Goal: Task Accomplishment & Management: Manage account settings

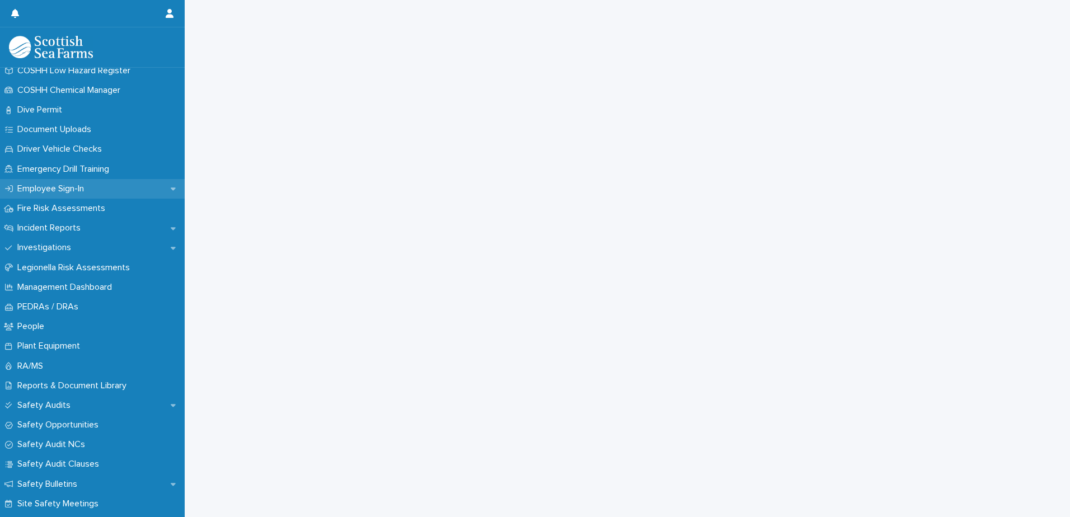
scroll to position [392, 0]
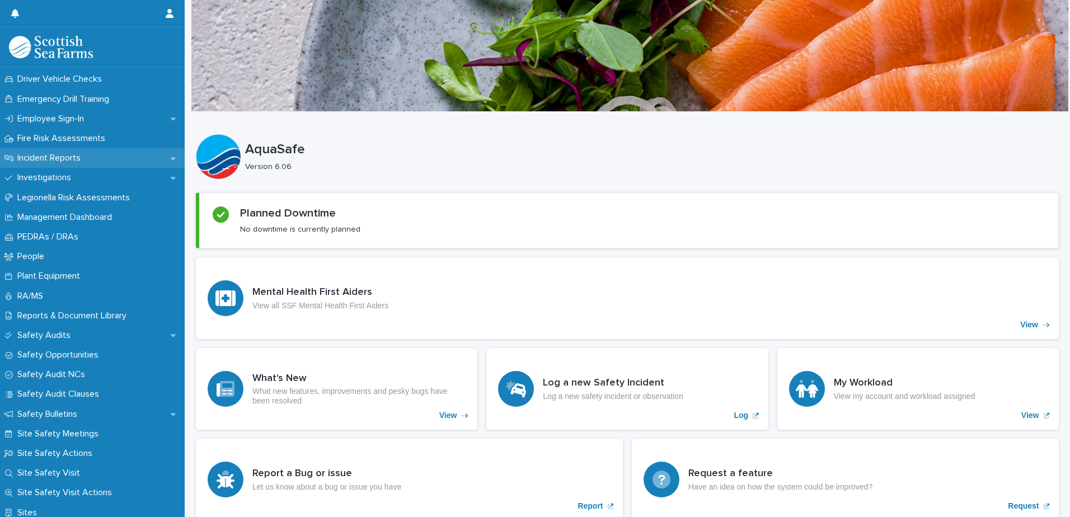
click at [171, 159] on icon at bounding box center [173, 158] width 5 height 8
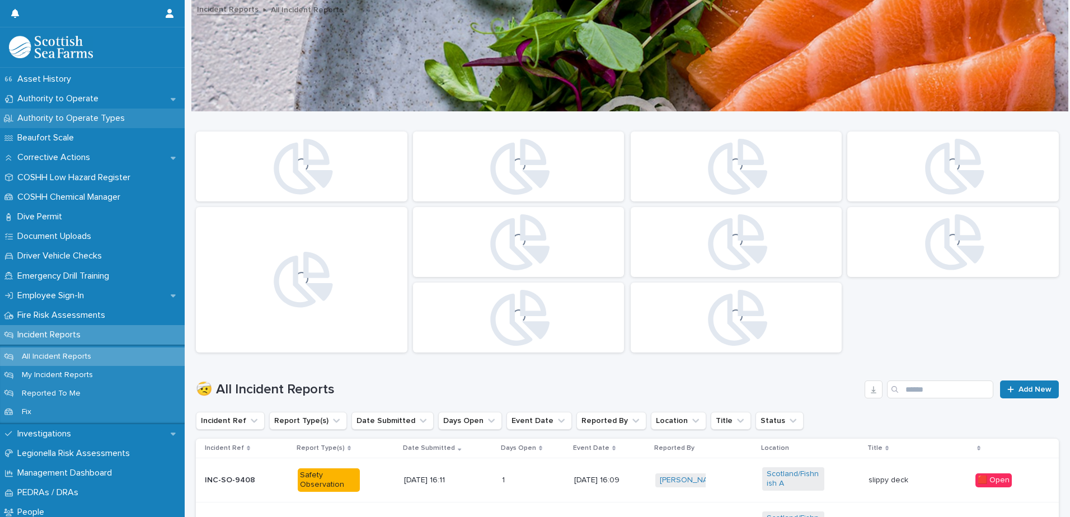
scroll to position [224, 0]
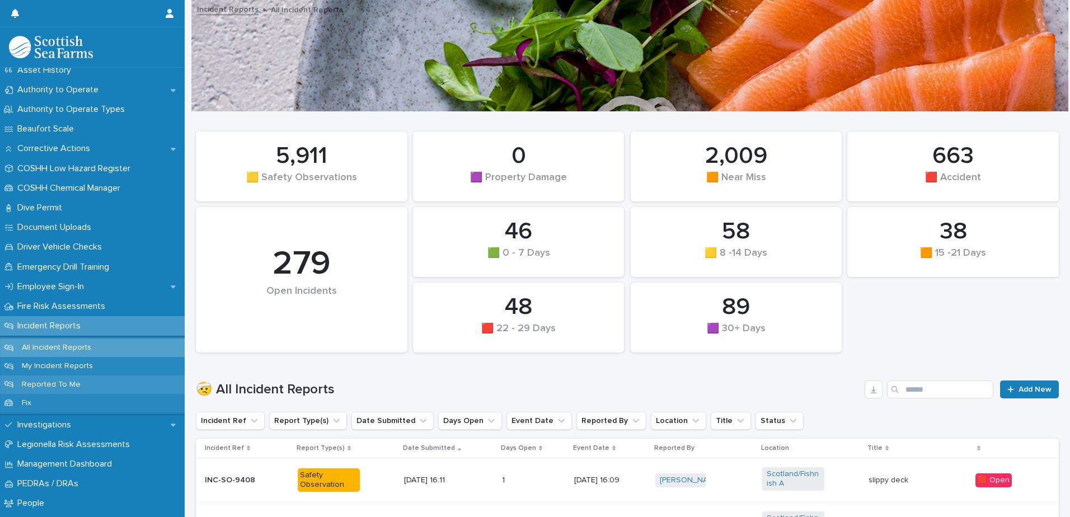
click at [67, 383] on p "Reported To Me" at bounding box center [51, 385] width 77 height 10
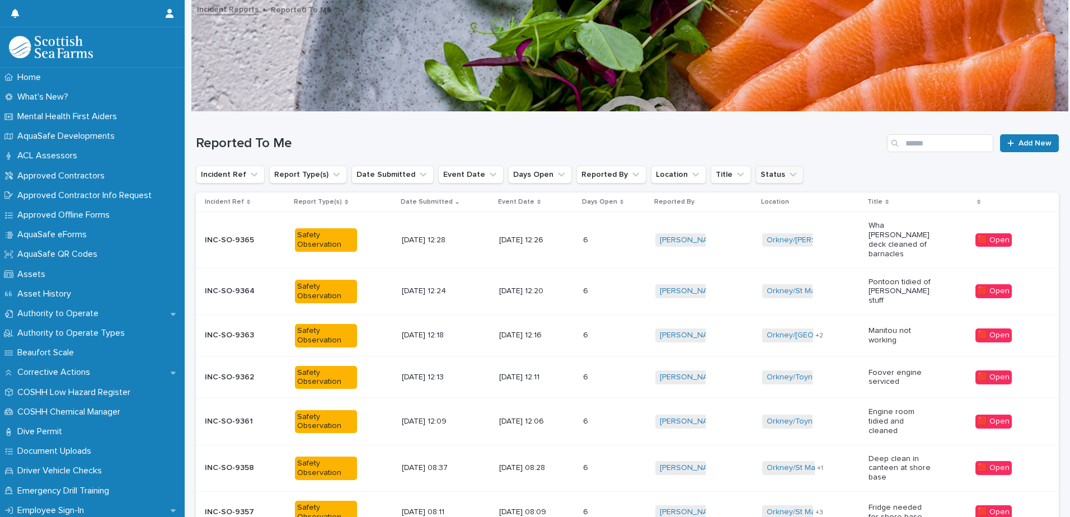
click at [787, 176] on icon "Status" at bounding box center [792, 174] width 11 height 11
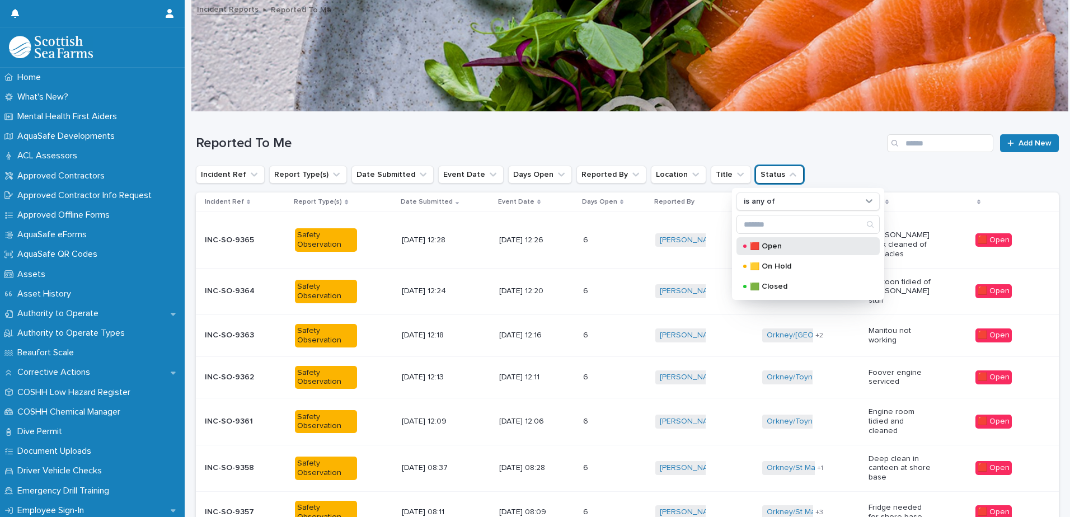
click at [775, 242] on p "🟥 Open" at bounding box center [806, 246] width 112 height 8
click at [843, 243] on p "🟥 Open" at bounding box center [806, 246] width 112 height 8
click at [867, 161] on div "Reported To Me Add New" at bounding box center [627, 139] width 863 height 54
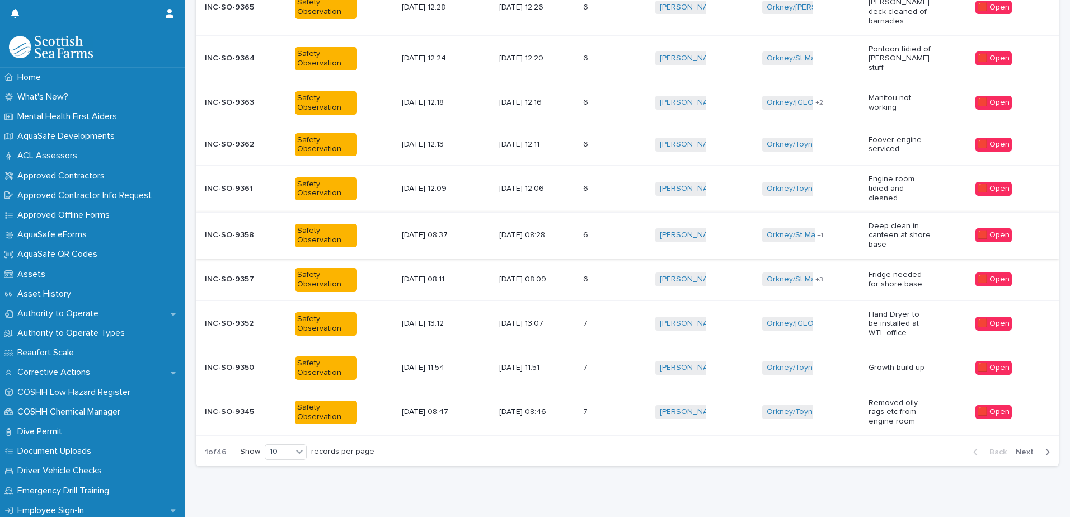
scroll to position [241, 0]
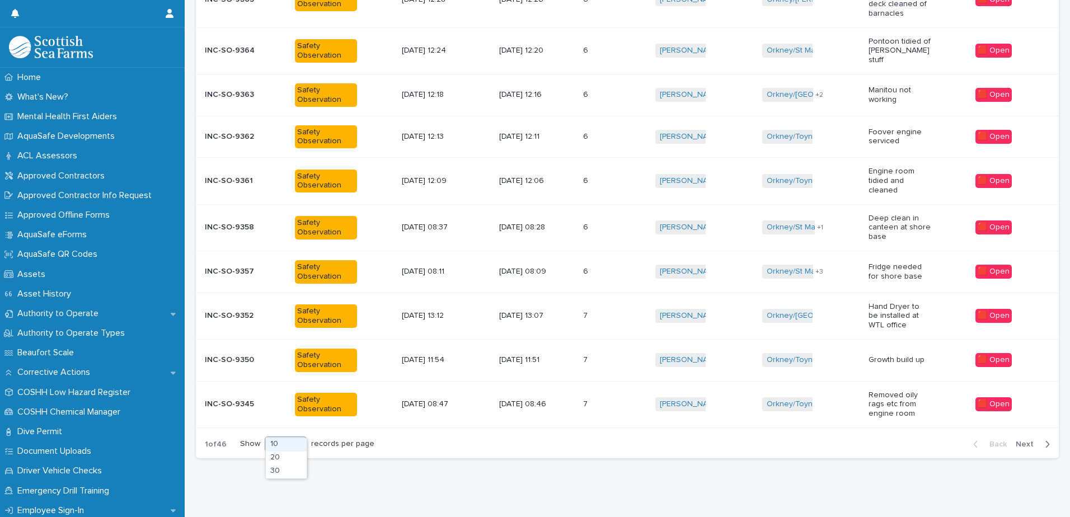
click at [301, 442] on icon at bounding box center [299, 444] width 7 height 4
click at [297, 471] on div "30" at bounding box center [286, 471] width 41 height 13
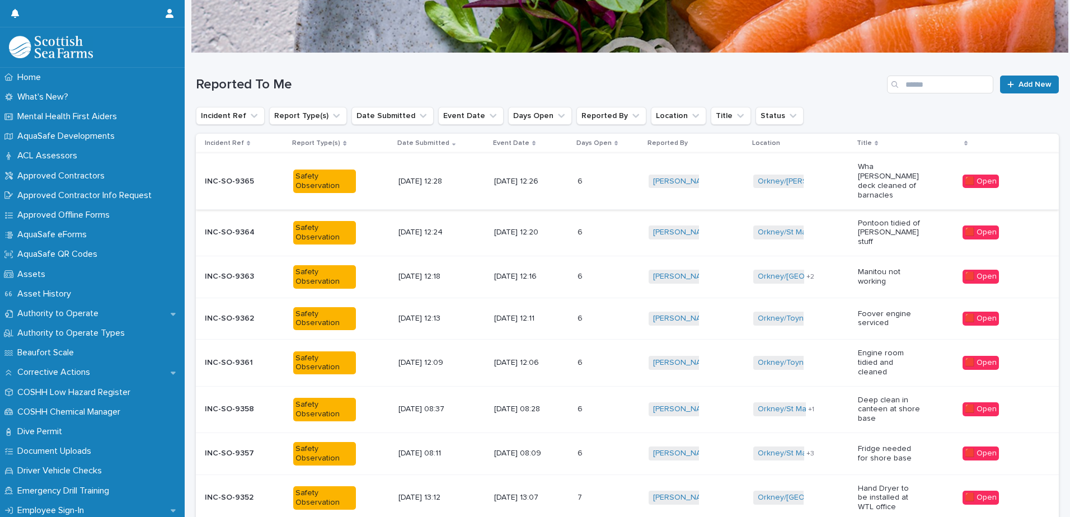
scroll to position [0, 0]
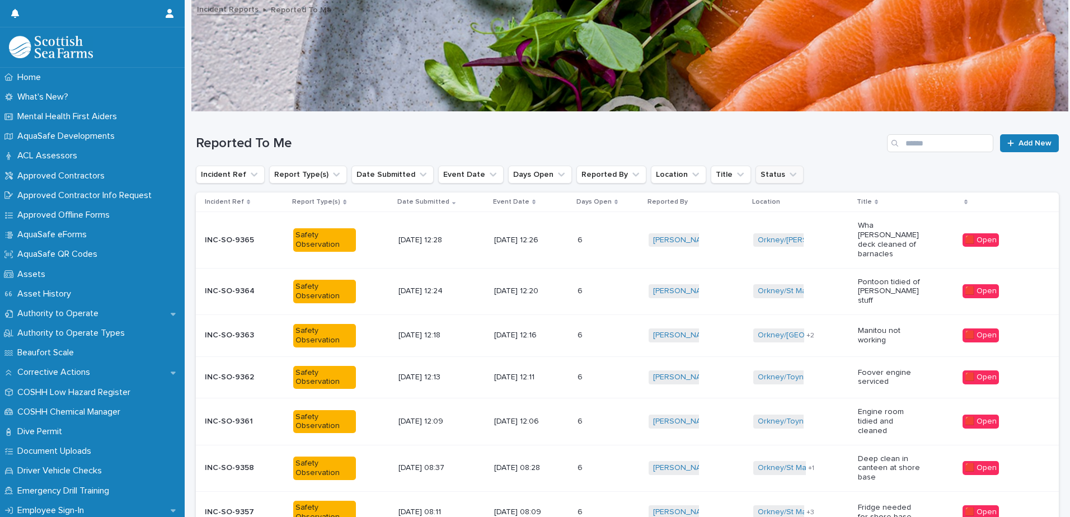
click at [767, 181] on button "Status" at bounding box center [780, 175] width 48 height 18
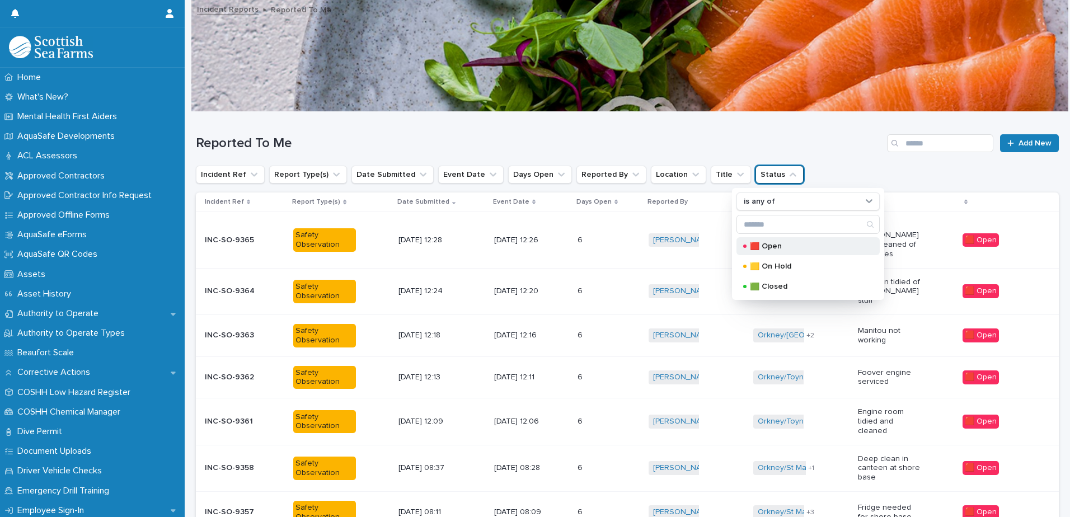
click at [783, 251] on div "🟥 Open" at bounding box center [807, 246] width 143 height 18
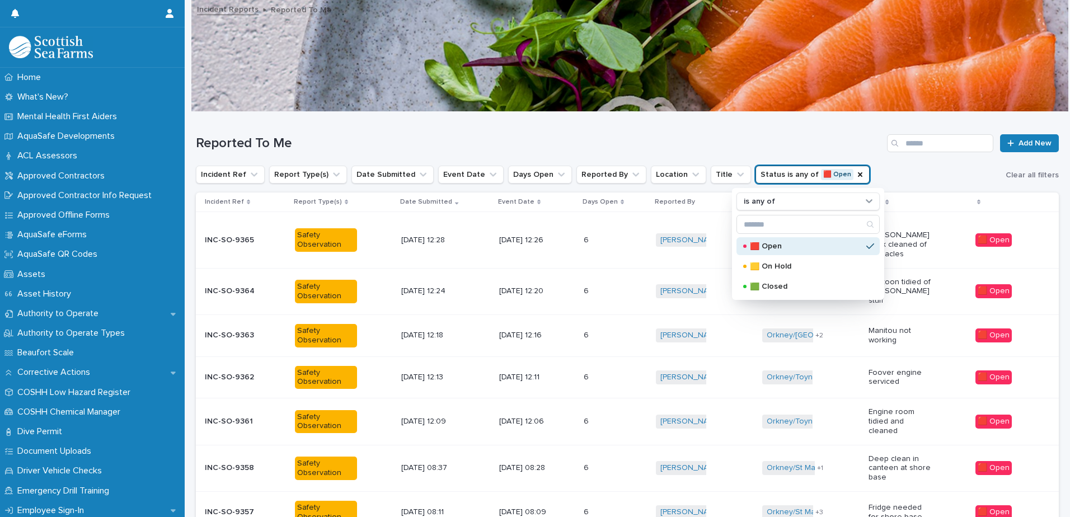
click at [584, 135] on h1 "Reported To Me" at bounding box center [539, 143] width 687 height 16
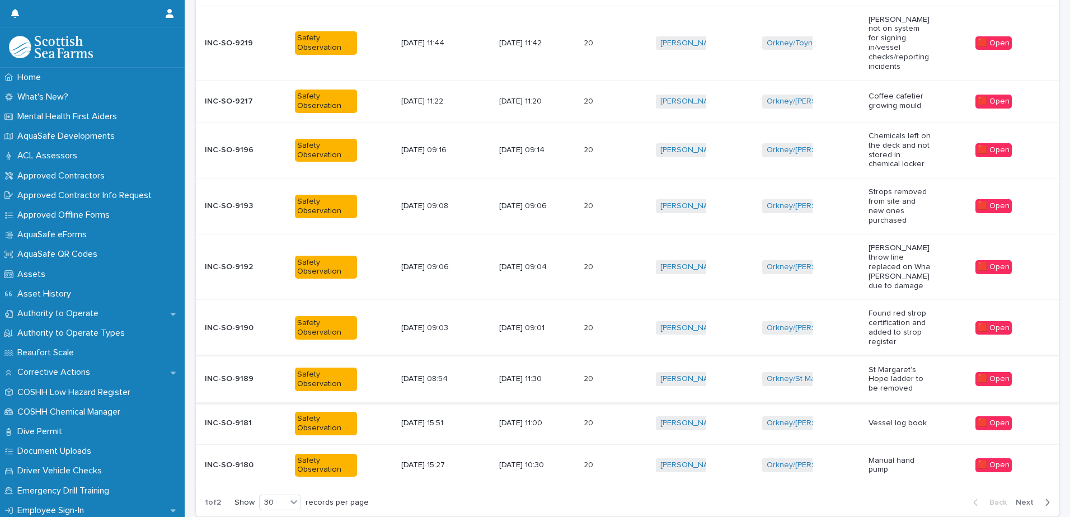
scroll to position [1196, 0]
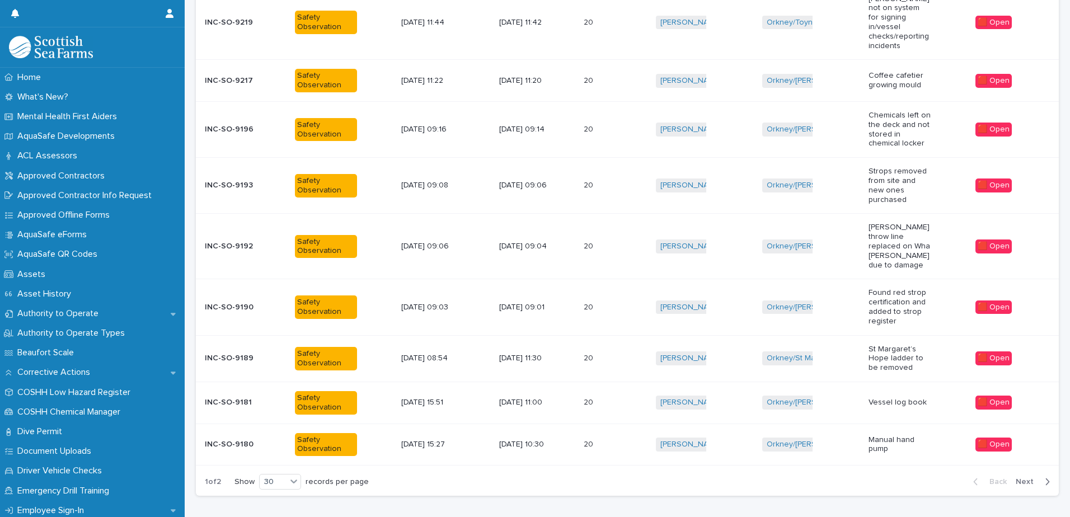
click at [1024, 478] on span "Next" at bounding box center [1028, 482] width 25 height 8
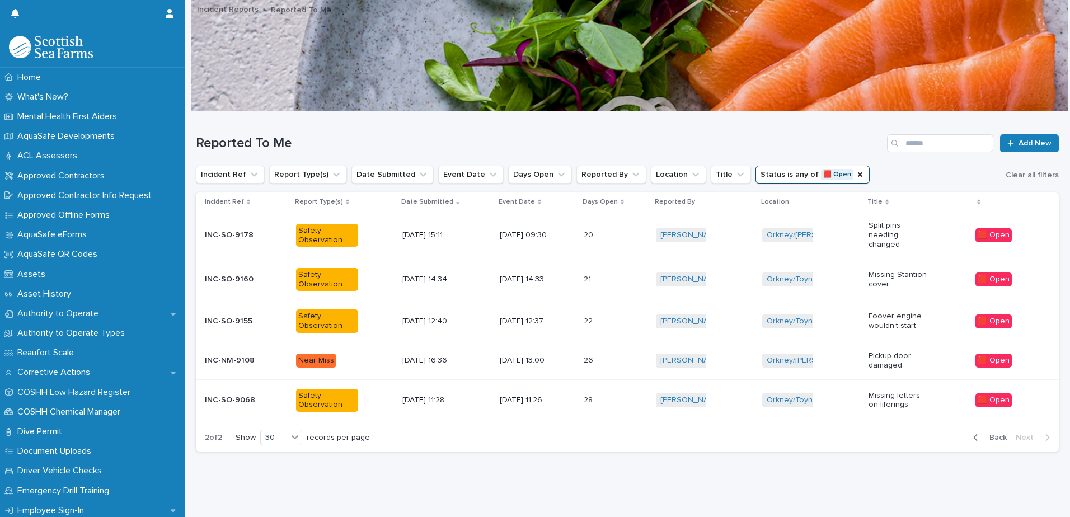
click at [466, 391] on div "[DATE] 11:28" at bounding box center [446, 400] width 88 height 18
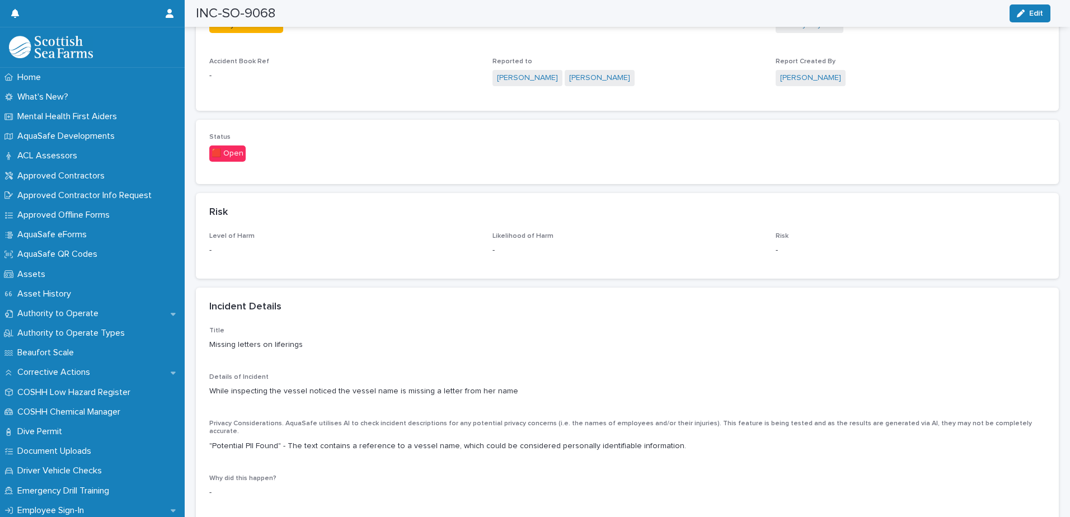
scroll to position [728, 0]
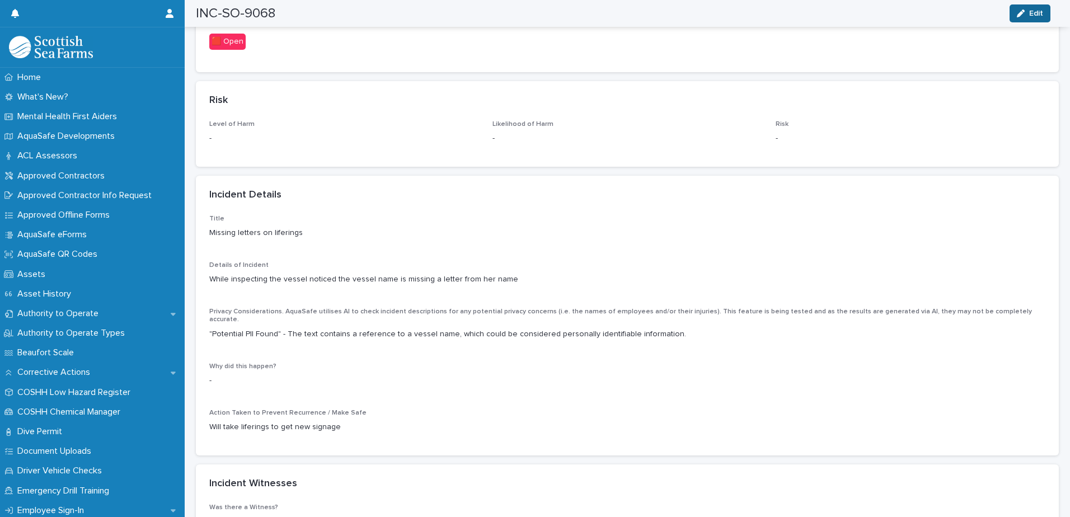
click at [1023, 17] on icon "button" at bounding box center [1021, 14] width 8 height 8
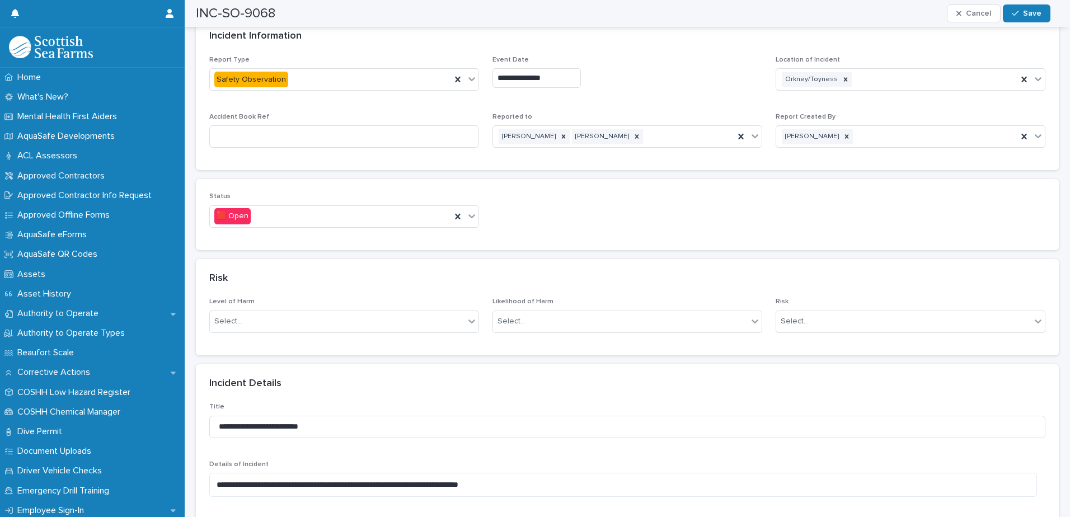
scroll to position [504, 0]
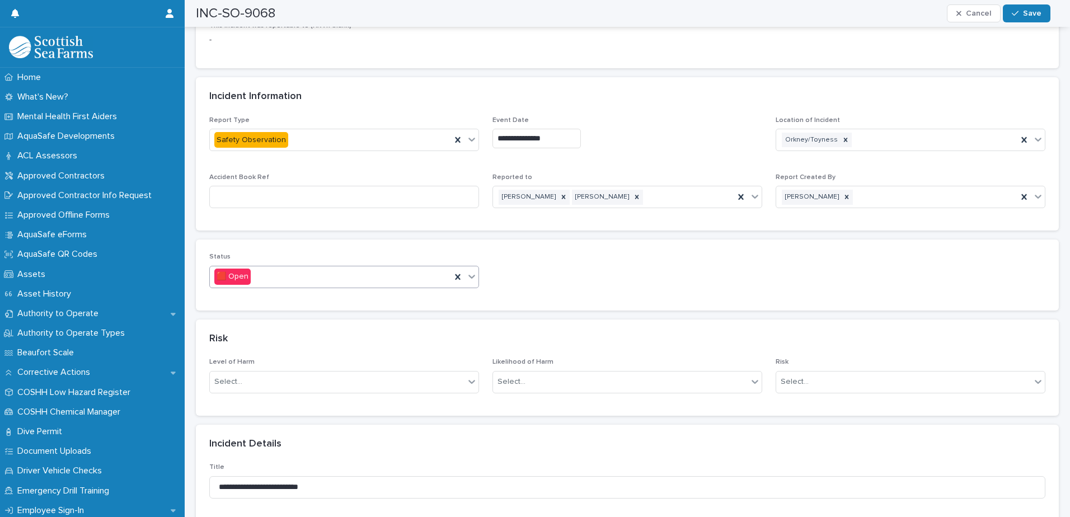
click at [465, 276] on div at bounding box center [471, 276] width 13 height 20
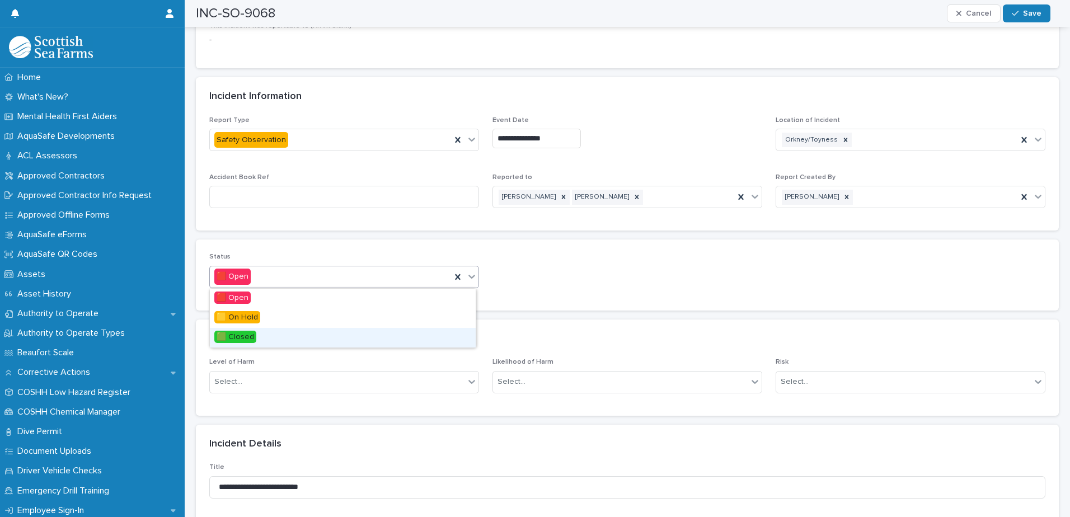
click at [310, 332] on div "🟩 Closed" at bounding box center [343, 338] width 266 height 20
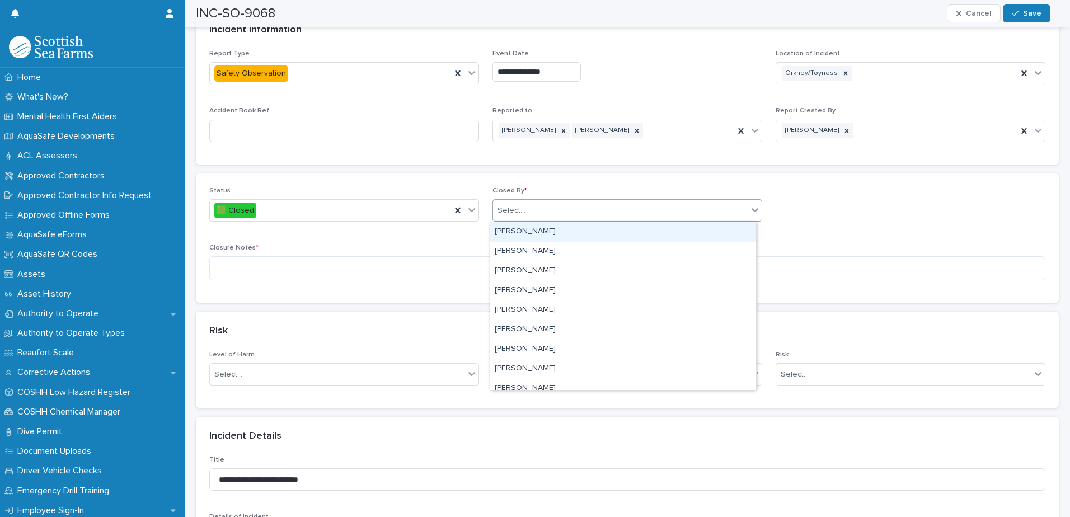
click at [584, 214] on div "Select..." at bounding box center [620, 210] width 255 height 18
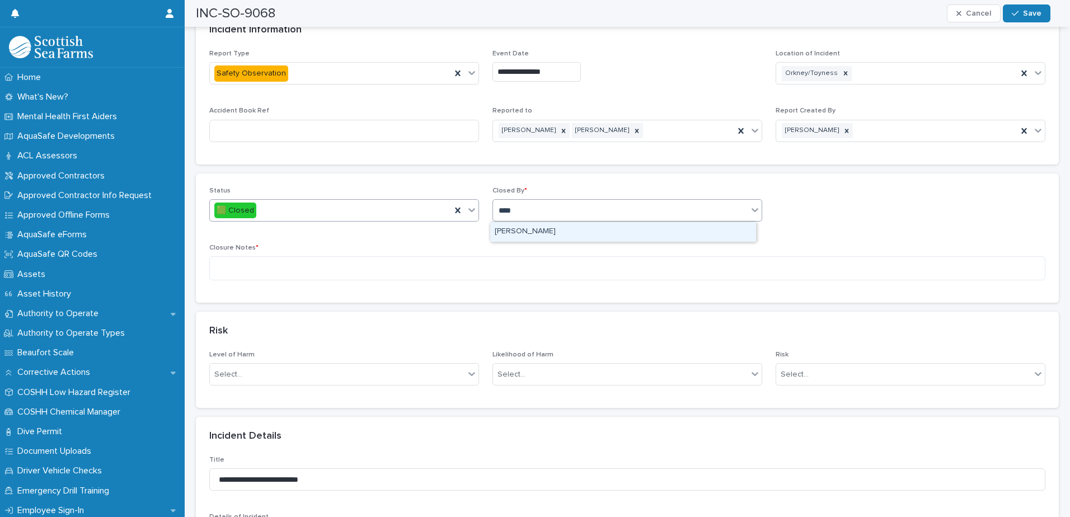
type input "****"
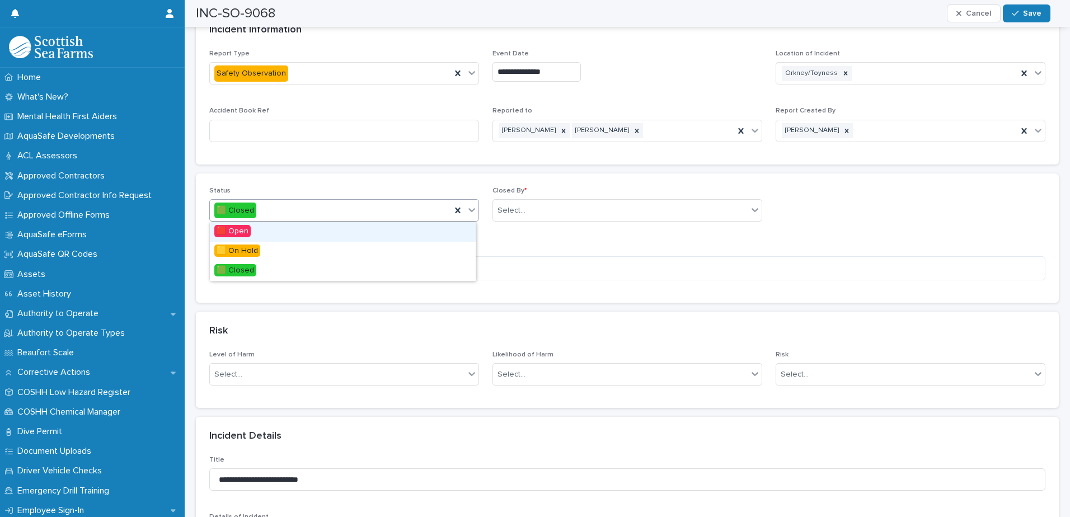
click at [475, 213] on div at bounding box center [471, 210] width 13 height 20
click at [326, 245] on div "🟨 On Hold" at bounding box center [343, 252] width 266 height 20
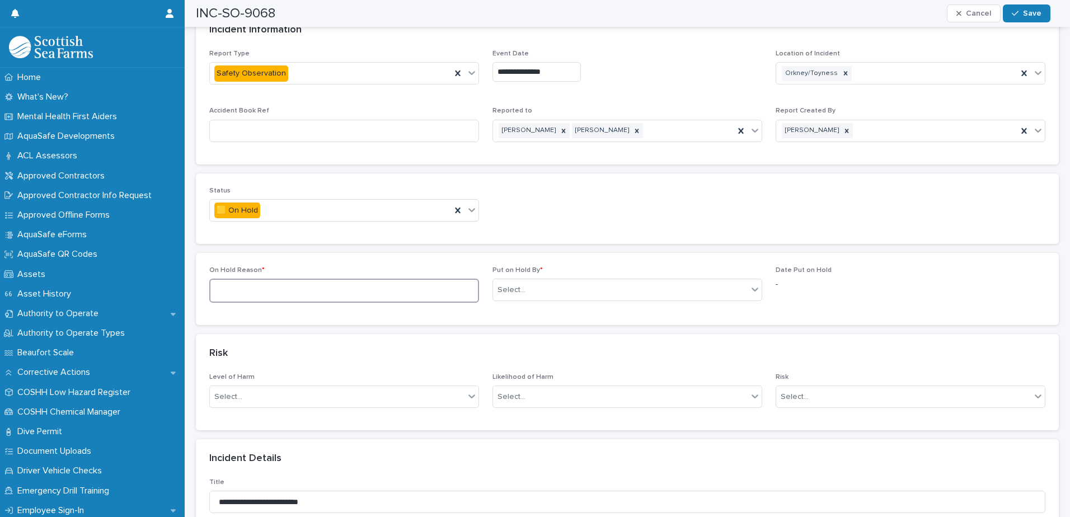
click at [428, 294] on textarea at bounding box center [344, 291] width 270 height 24
type textarea "**********"
click at [531, 294] on div "Select..." at bounding box center [620, 290] width 255 height 18
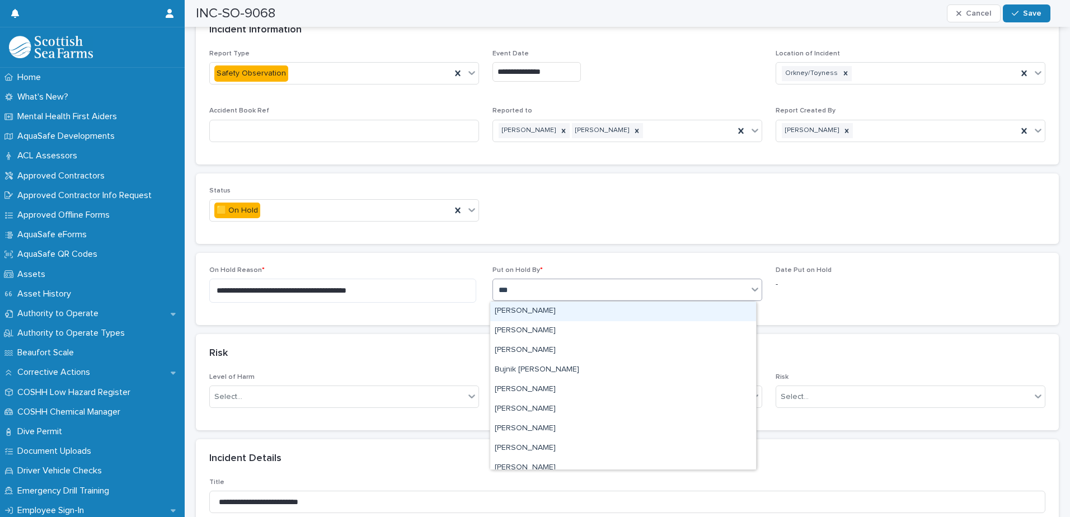
type input "****"
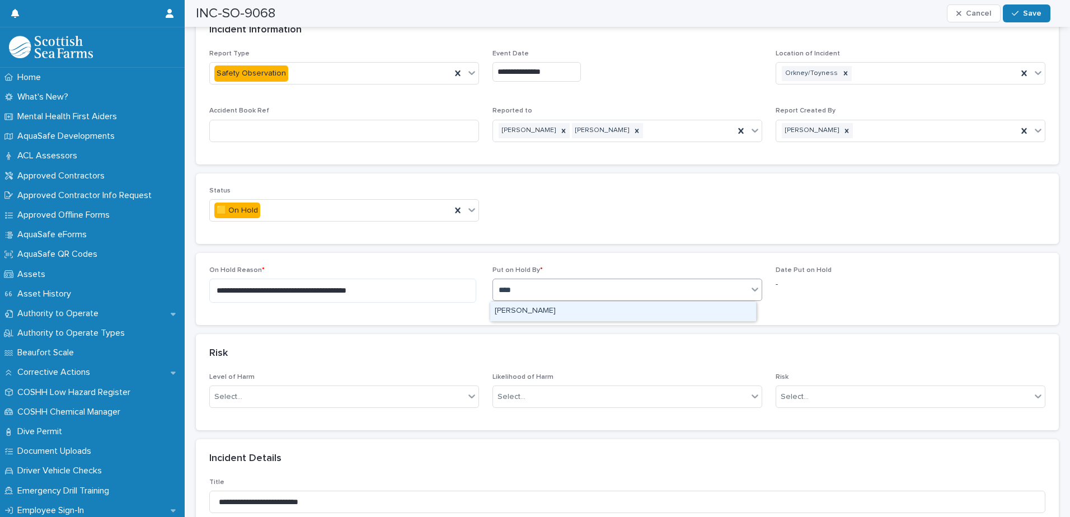
click at [542, 313] on div "[PERSON_NAME]" at bounding box center [623, 312] width 266 height 20
click at [558, 307] on div "Put on Hold By * option [PERSON_NAME], selected. 0 results available. Select is…" at bounding box center [627, 288] width 270 height 44
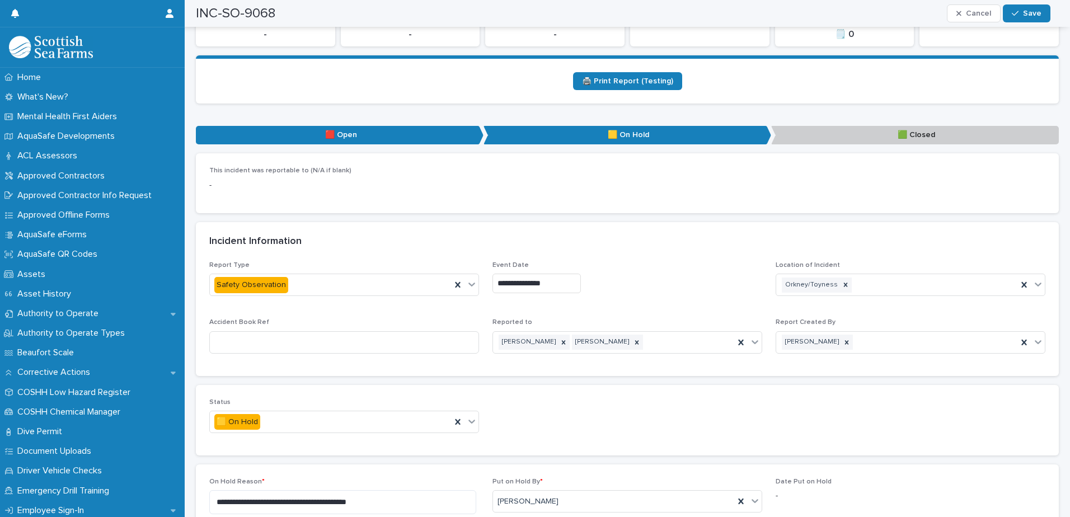
scroll to position [224, 0]
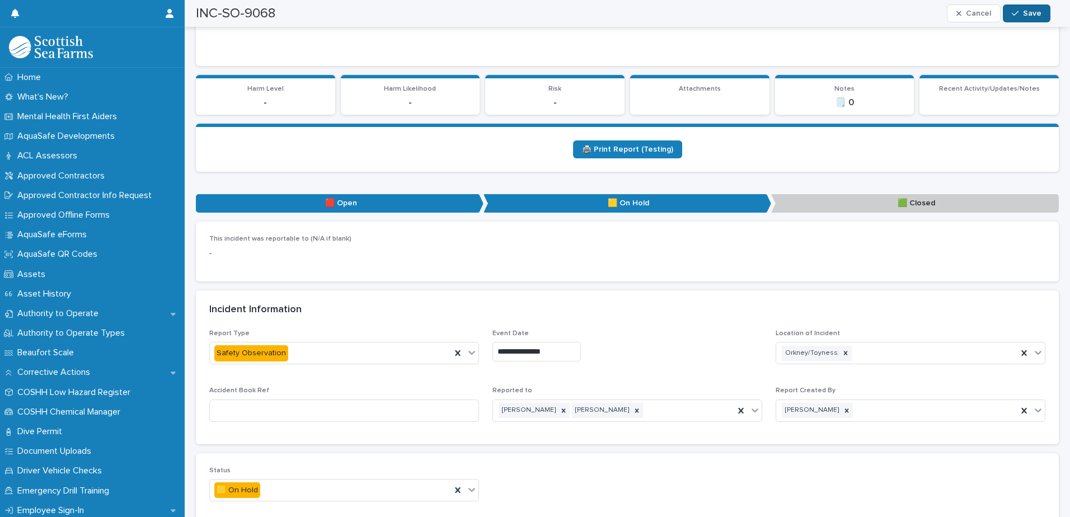
click at [1033, 13] on span "Save" at bounding box center [1032, 14] width 18 height 8
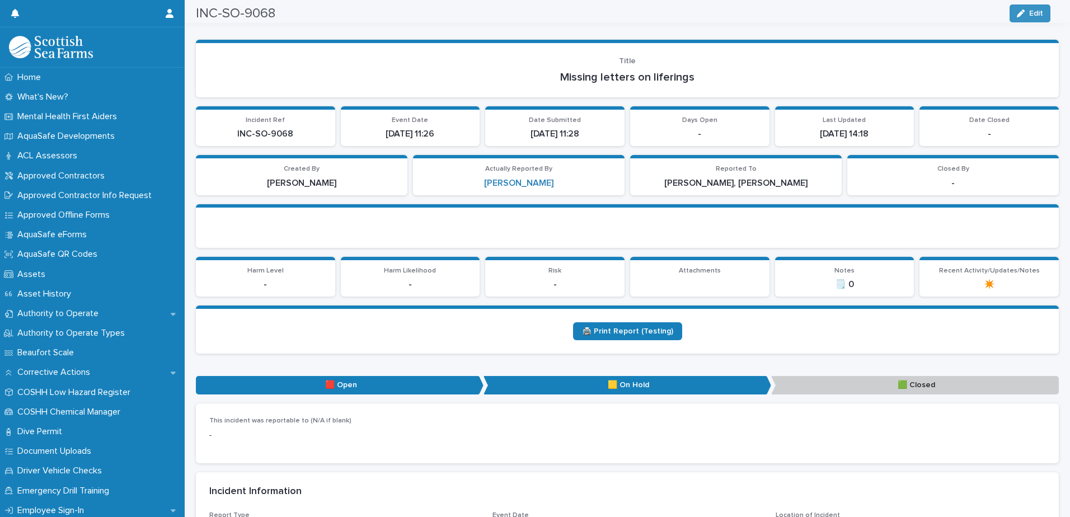
scroll to position [0, 0]
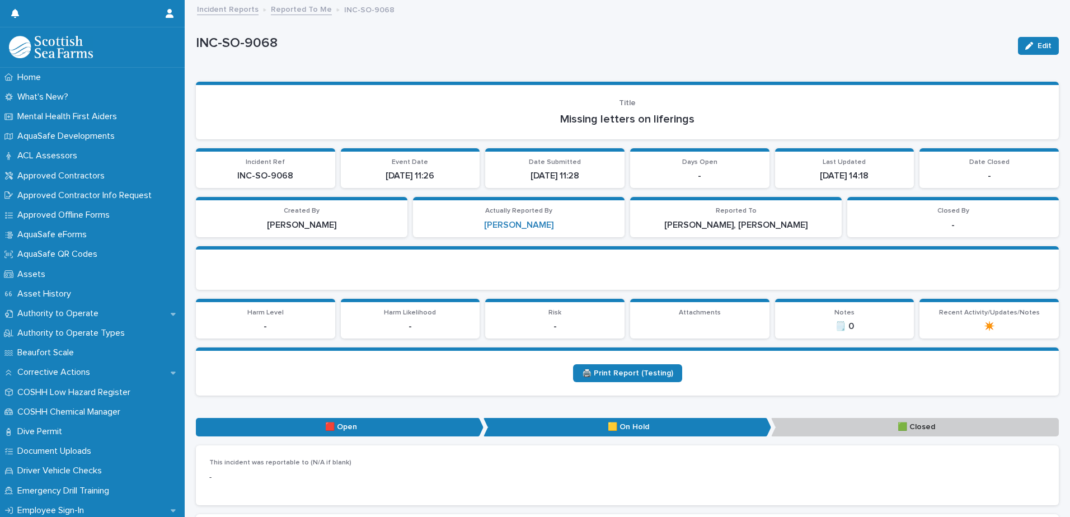
click at [298, 8] on link "Reported To Me" at bounding box center [301, 8] width 61 height 13
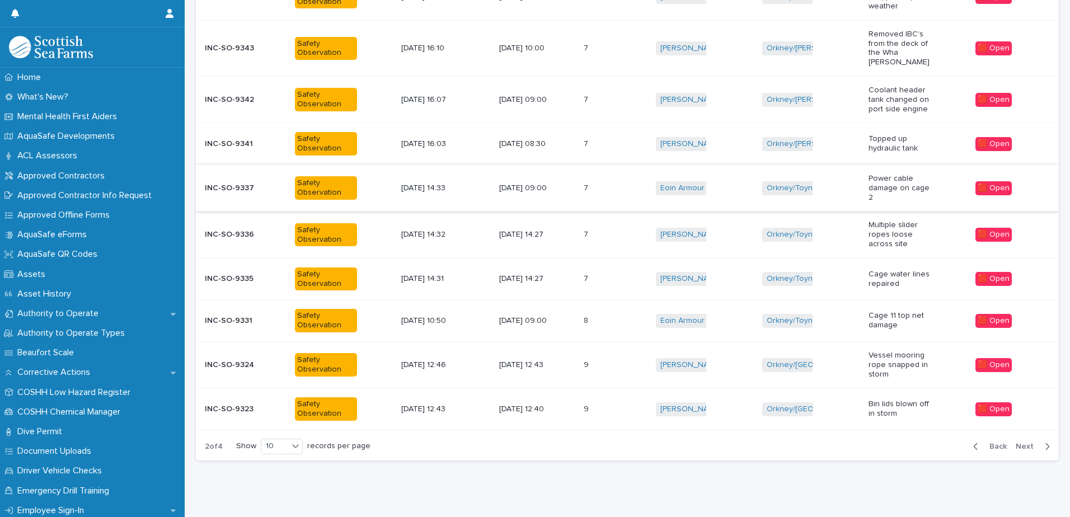
scroll to position [246, 0]
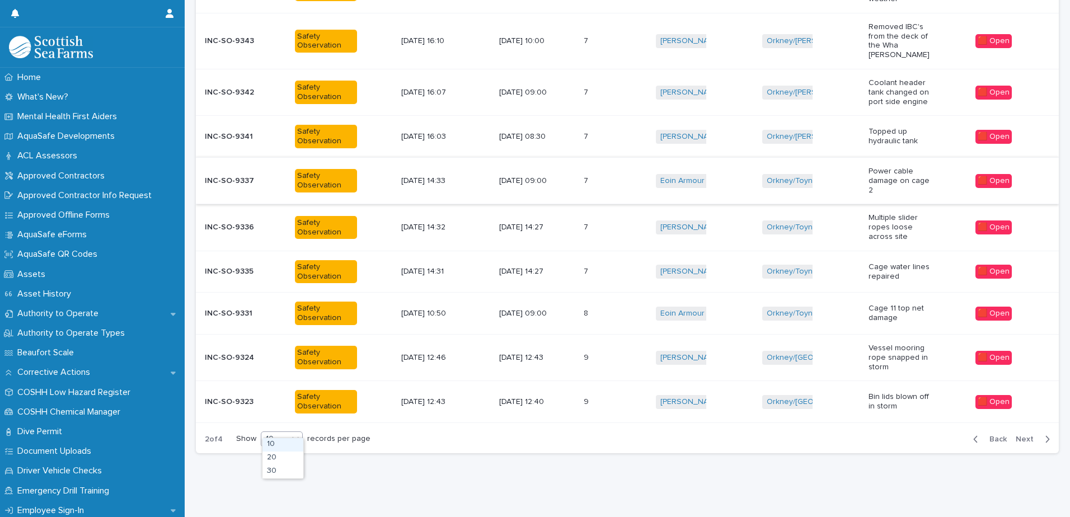
click at [299, 437] on icon at bounding box center [295, 439] width 7 height 4
click at [278, 475] on div "30" at bounding box center [282, 471] width 41 height 13
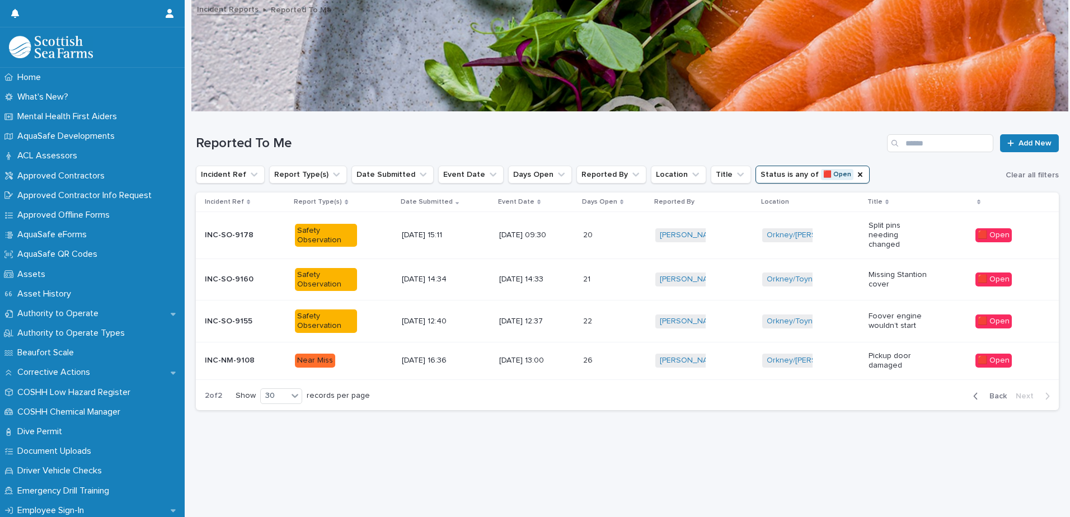
scroll to position [8, 0]
click at [570, 351] on div "[DATE] 13:00" at bounding box center [536, 360] width 75 height 18
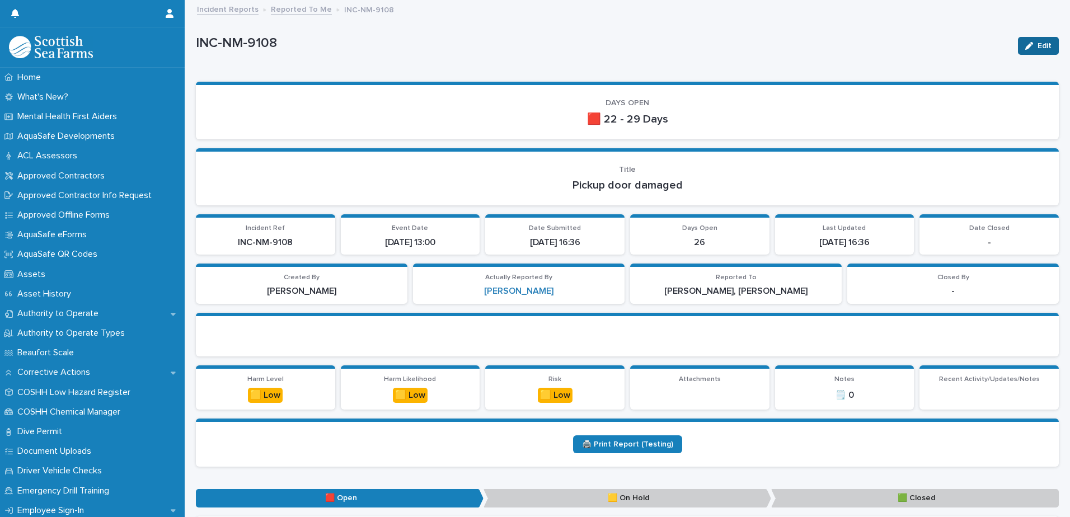
click at [1025, 47] on icon "button" at bounding box center [1029, 46] width 8 height 8
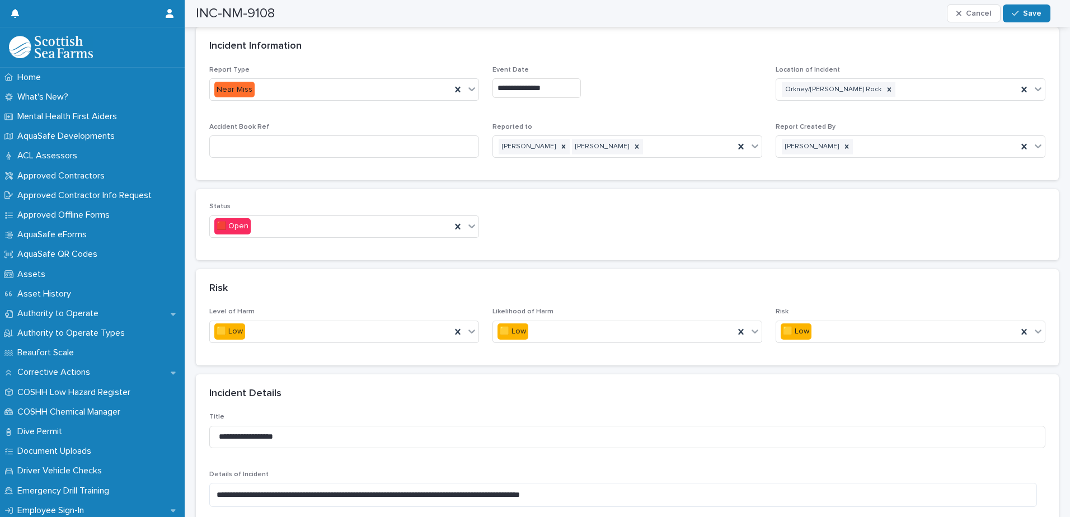
scroll to position [560, 0]
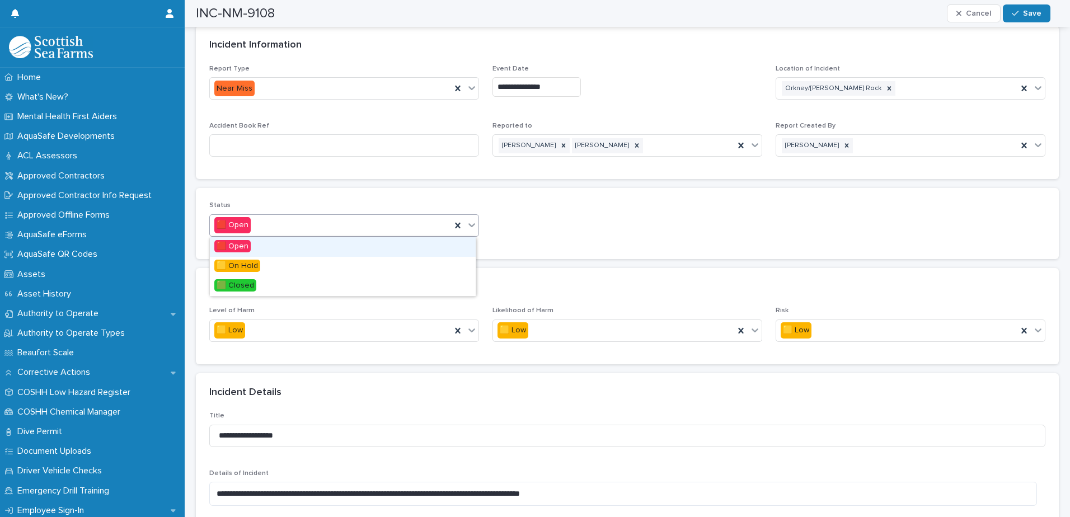
click at [468, 226] on icon at bounding box center [471, 225] width 7 height 4
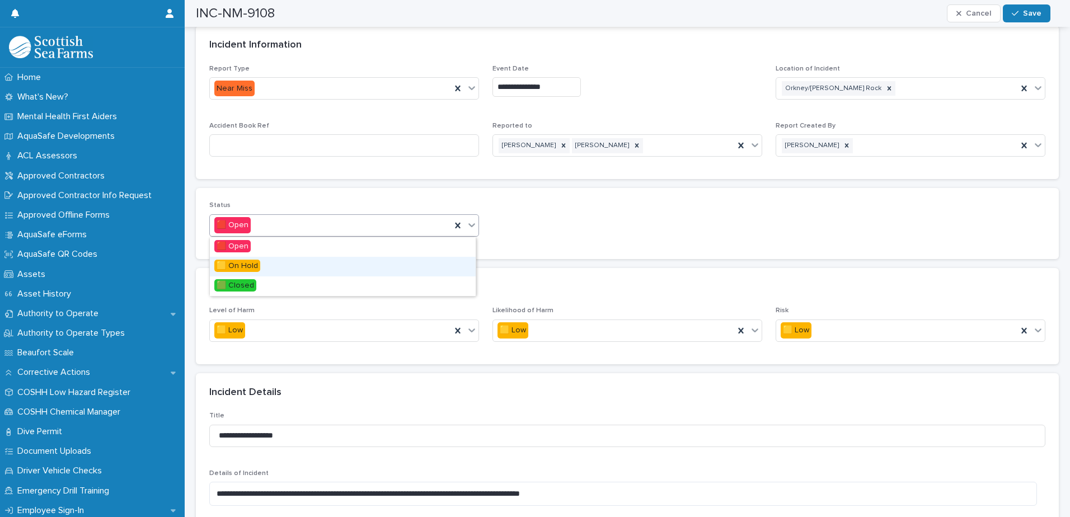
click at [258, 269] on span "🟨 On Hold" at bounding box center [237, 266] width 46 height 12
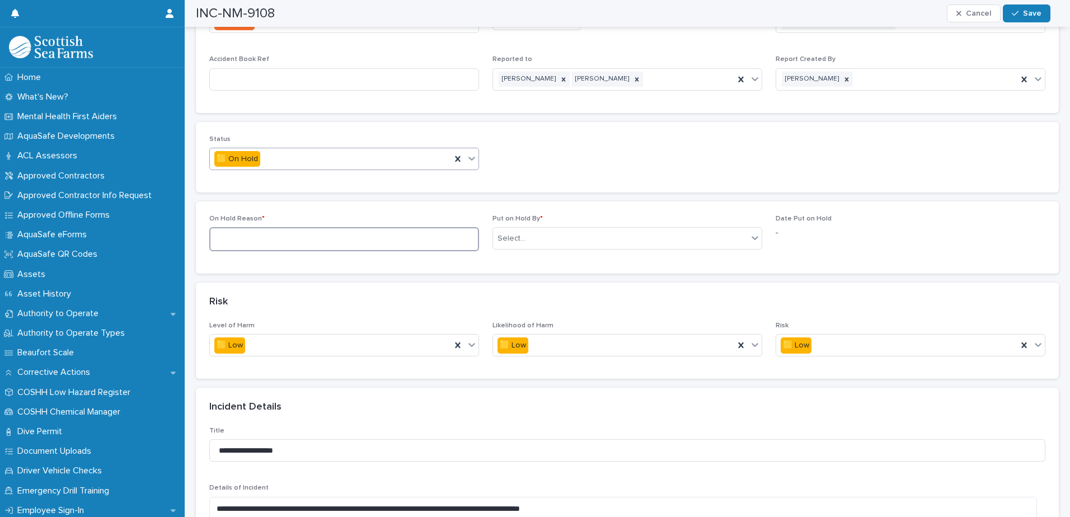
click at [363, 250] on textarea at bounding box center [344, 239] width 270 height 24
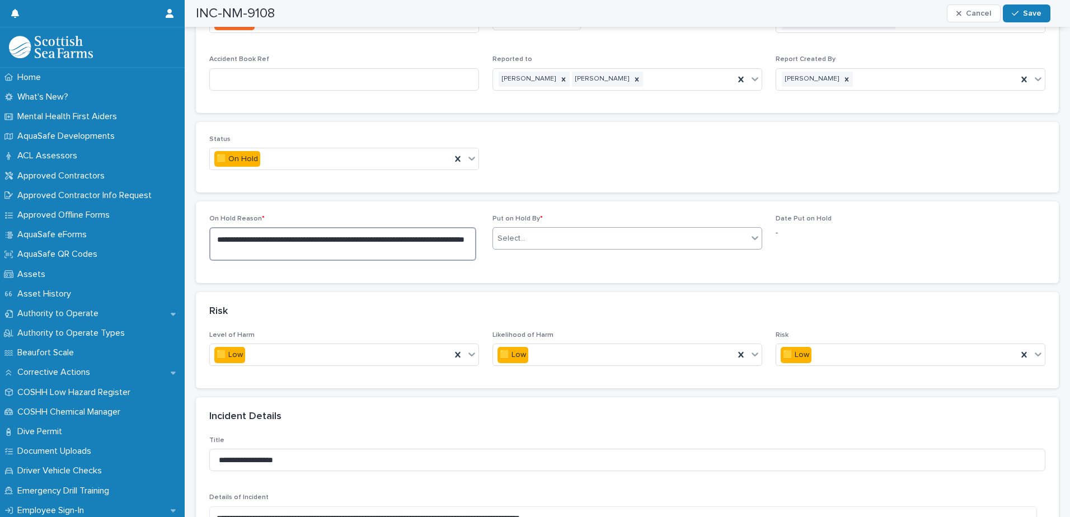
type textarea "**********"
click at [513, 241] on div "Select..." at bounding box center [512, 239] width 28 height 12
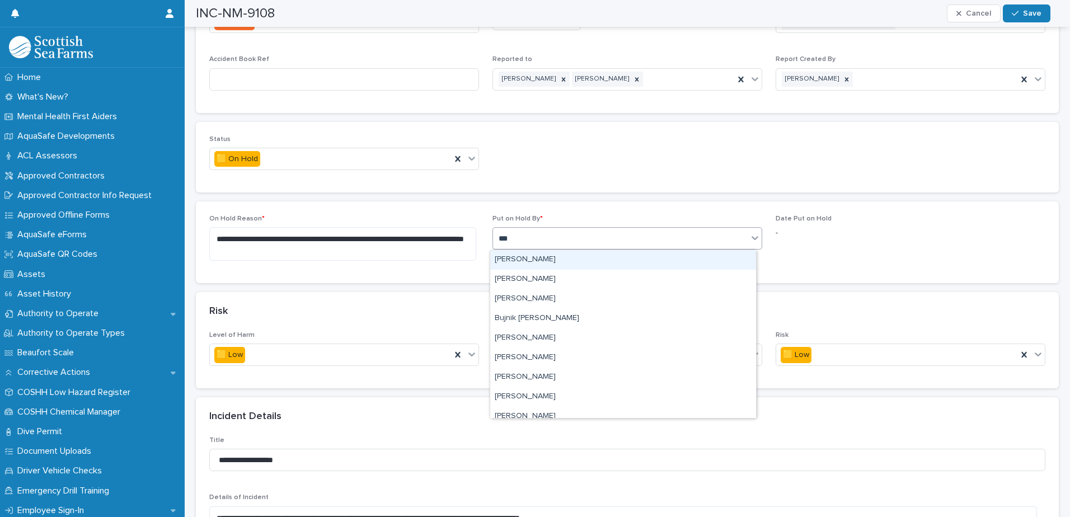
type input "****"
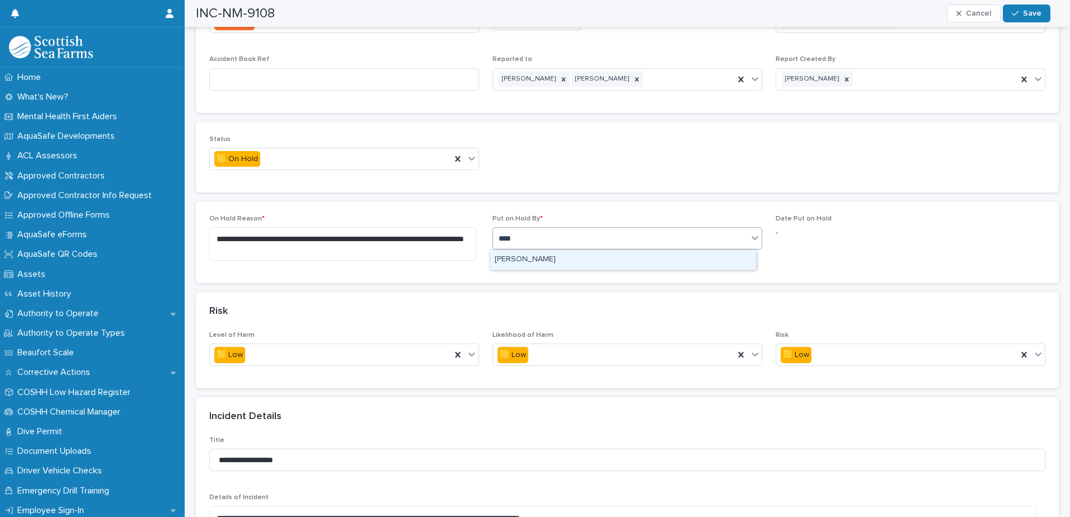
click at [522, 259] on div "[PERSON_NAME]" at bounding box center [623, 260] width 266 height 20
click at [1031, 14] on span "Save" at bounding box center [1032, 14] width 18 height 8
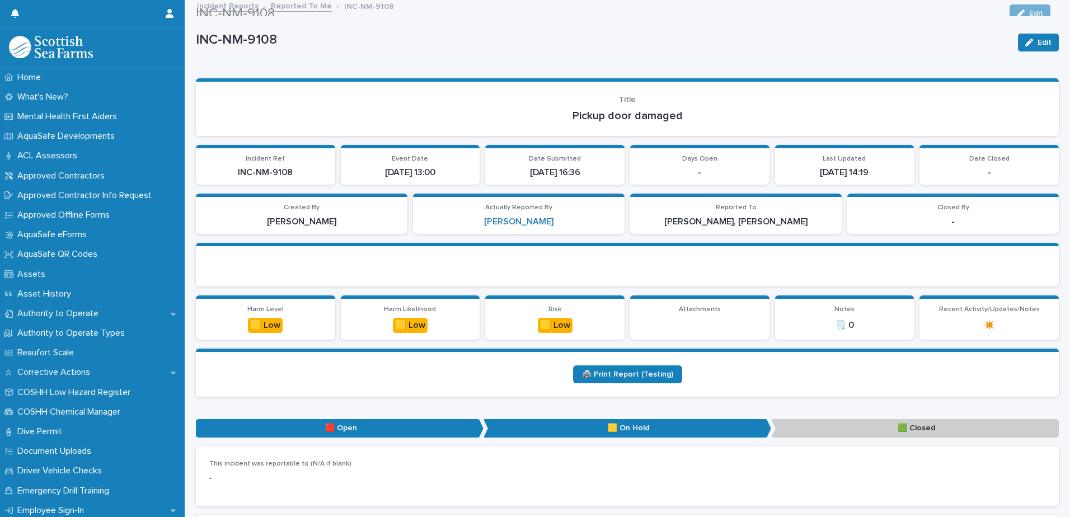
scroll to position [0, 0]
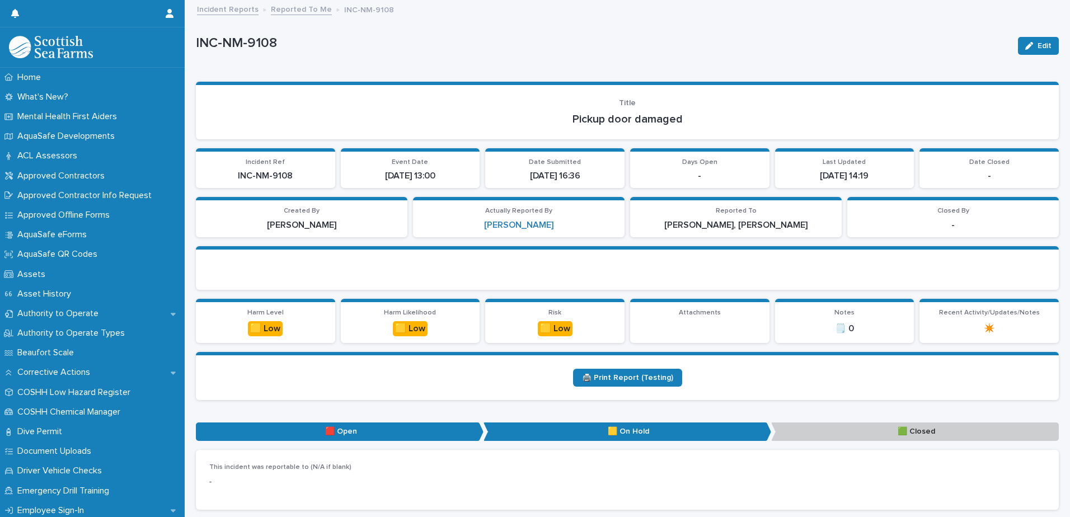
click at [304, 10] on link "Reported To Me" at bounding box center [301, 8] width 61 height 13
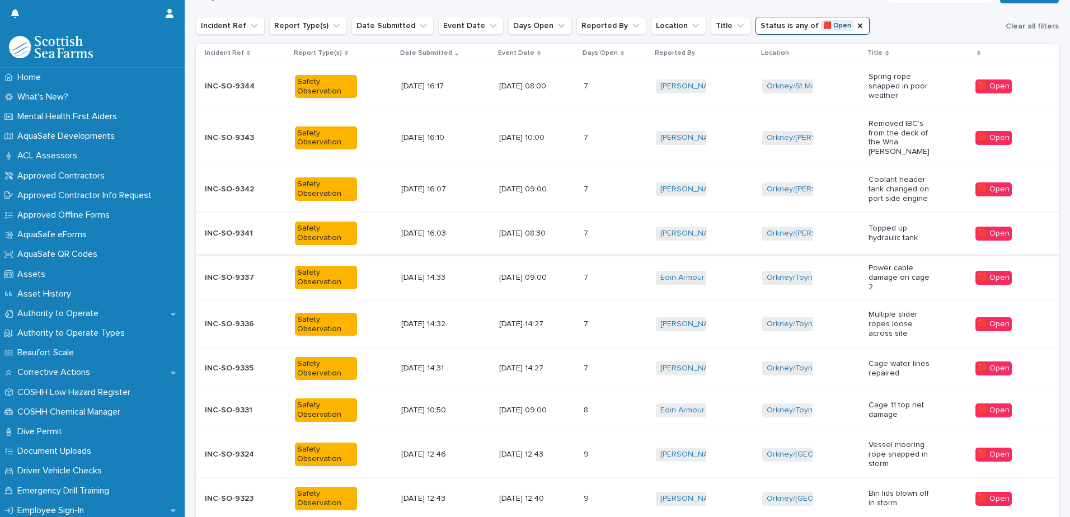
scroll to position [168, 0]
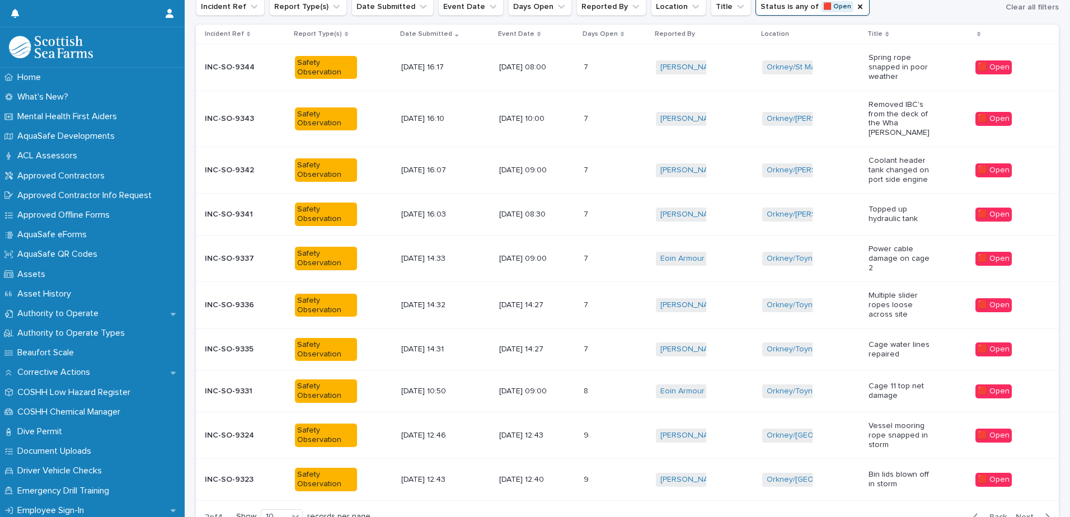
click at [508, 254] on p "[DATE] 09:00" at bounding box center [530, 259] width 62 height 10
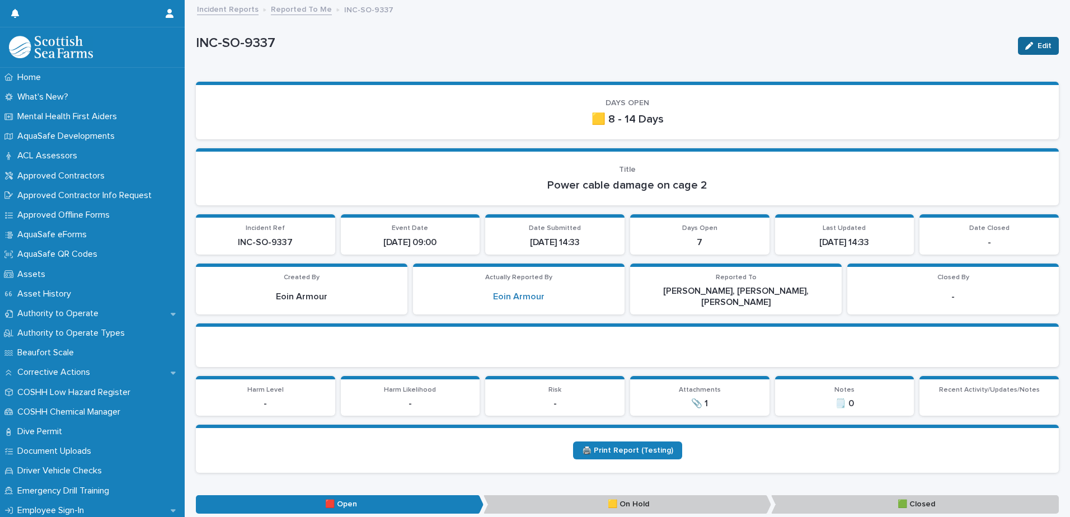
click at [1038, 42] on span "Edit" at bounding box center [1045, 46] width 14 height 8
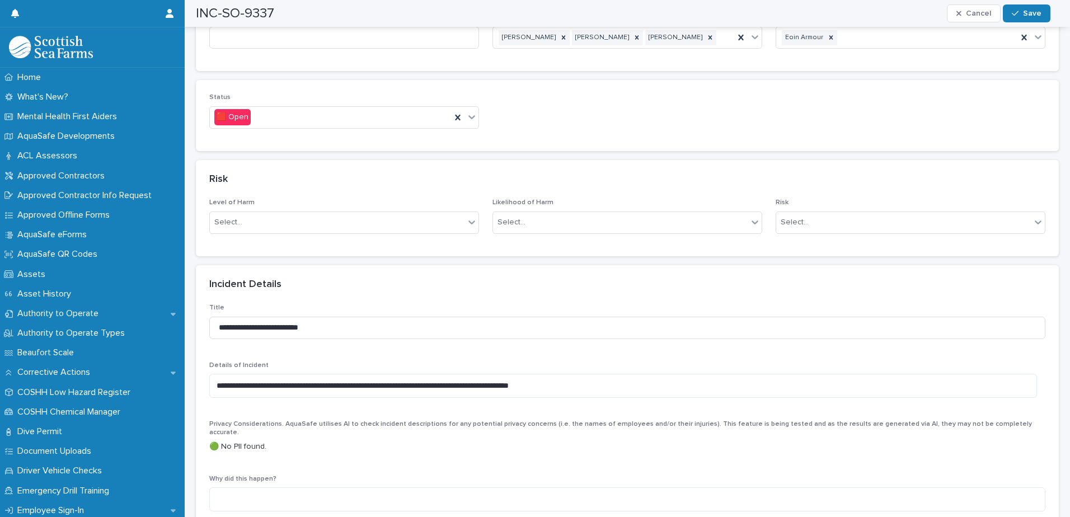
scroll to position [672, 0]
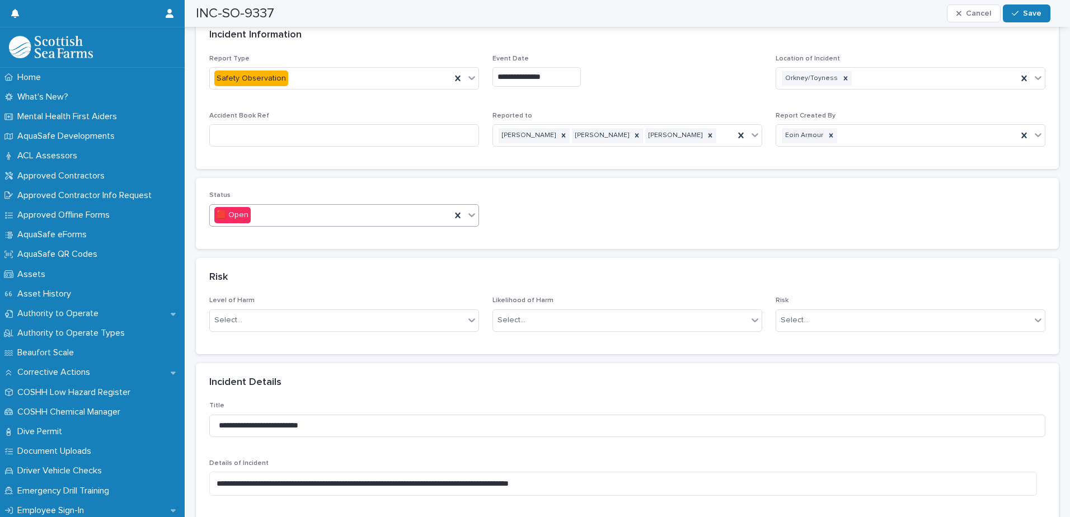
click at [475, 208] on div "🟥 Open" at bounding box center [344, 215] width 270 height 22
click at [261, 263] on div "🟩 Closed" at bounding box center [343, 266] width 266 height 20
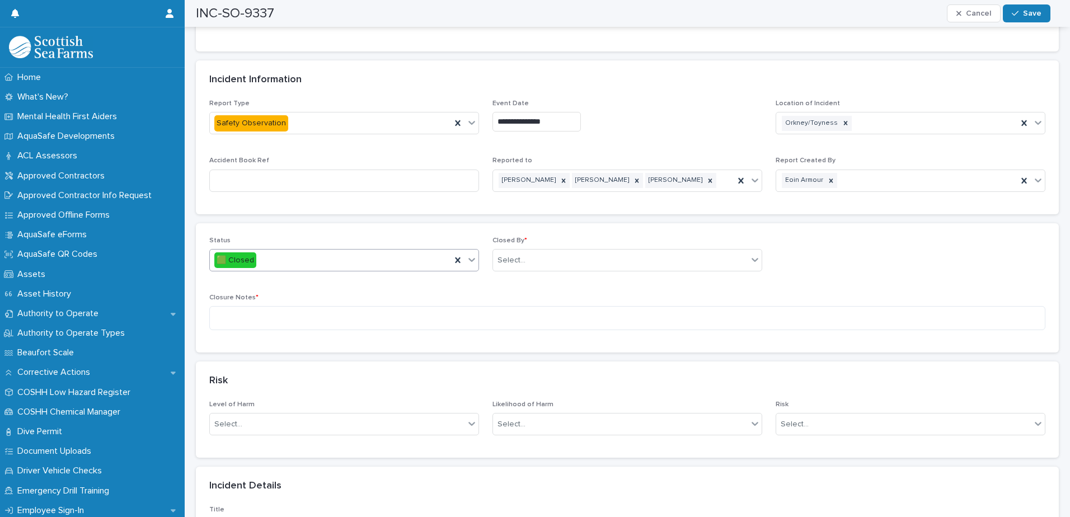
scroll to position [560, 0]
click at [553, 253] on div "Select..." at bounding box center [620, 261] width 255 height 18
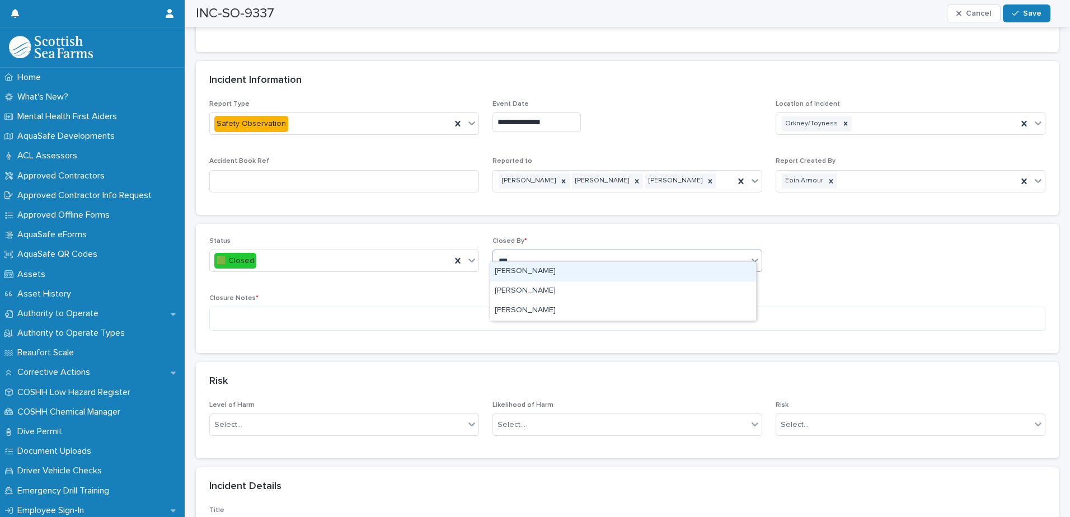
type input "****"
click at [517, 274] on div "[PERSON_NAME]" at bounding box center [623, 272] width 266 height 20
click at [492, 307] on textarea at bounding box center [627, 319] width 836 height 24
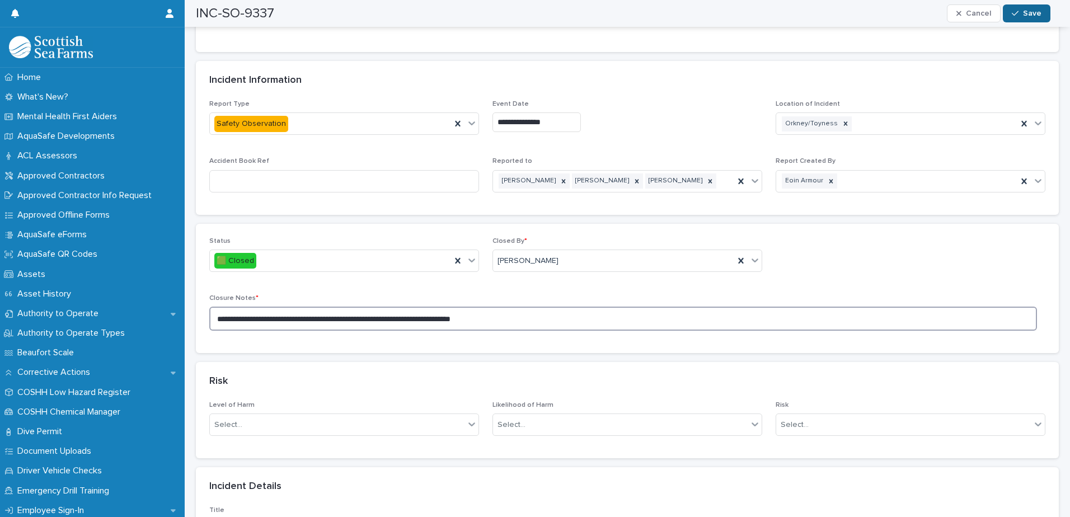
type textarea "**********"
click at [1022, 13] on div "button" at bounding box center [1017, 14] width 11 height 8
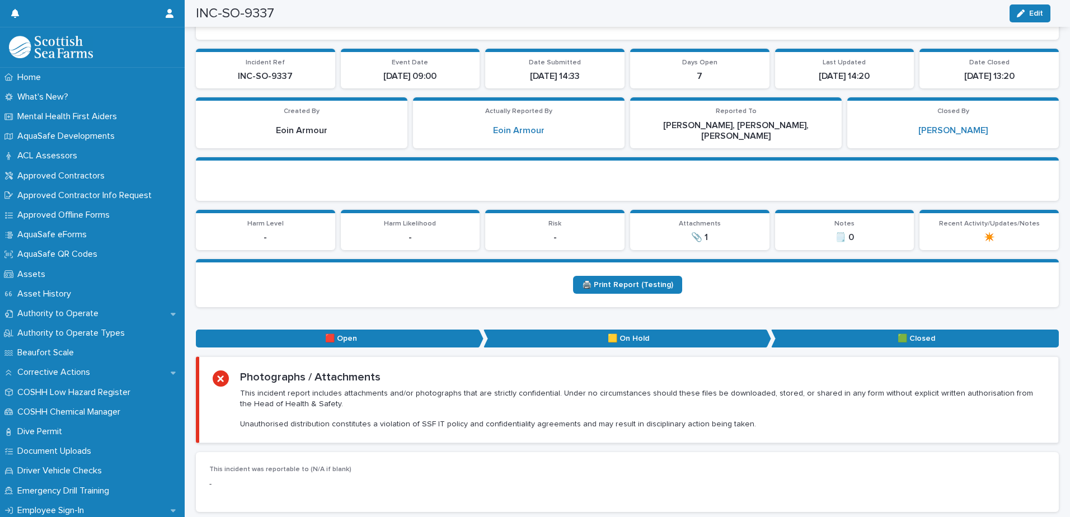
scroll to position [0, 0]
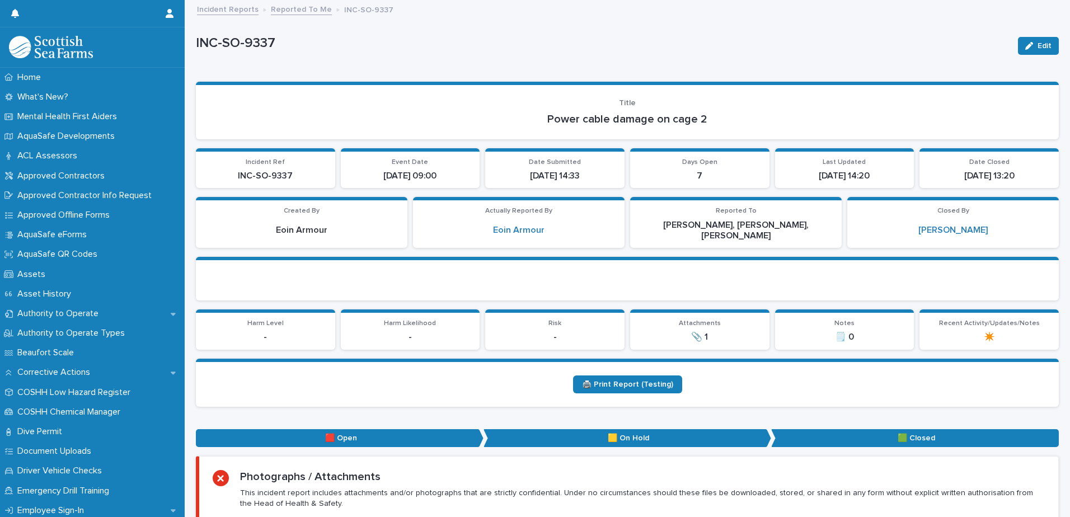
click at [302, 11] on link "Reported To Me" at bounding box center [301, 8] width 61 height 13
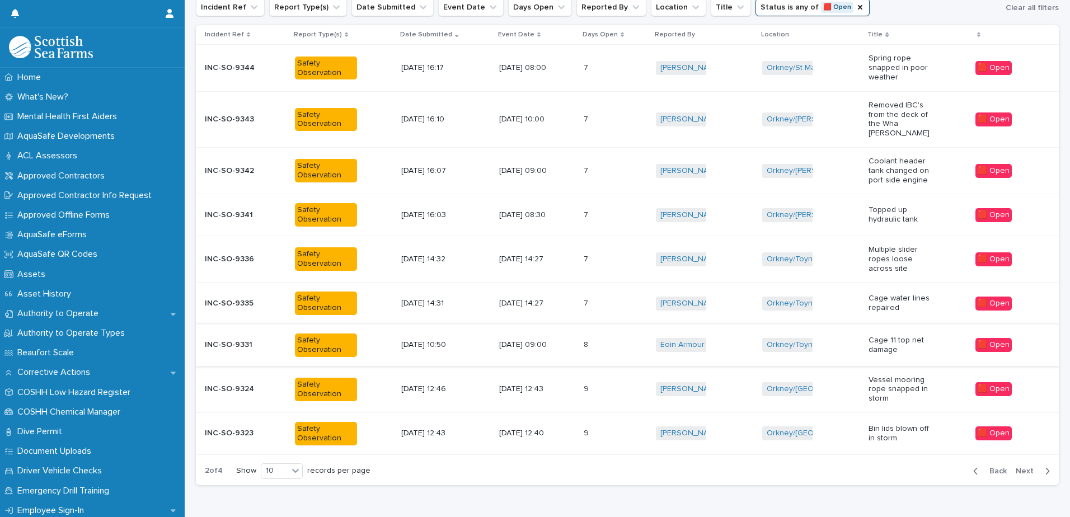
scroll to position [168, 0]
click at [563, 252] on div "[DATE] 14:27" at bounding box center [537, 259] width 76 height 18
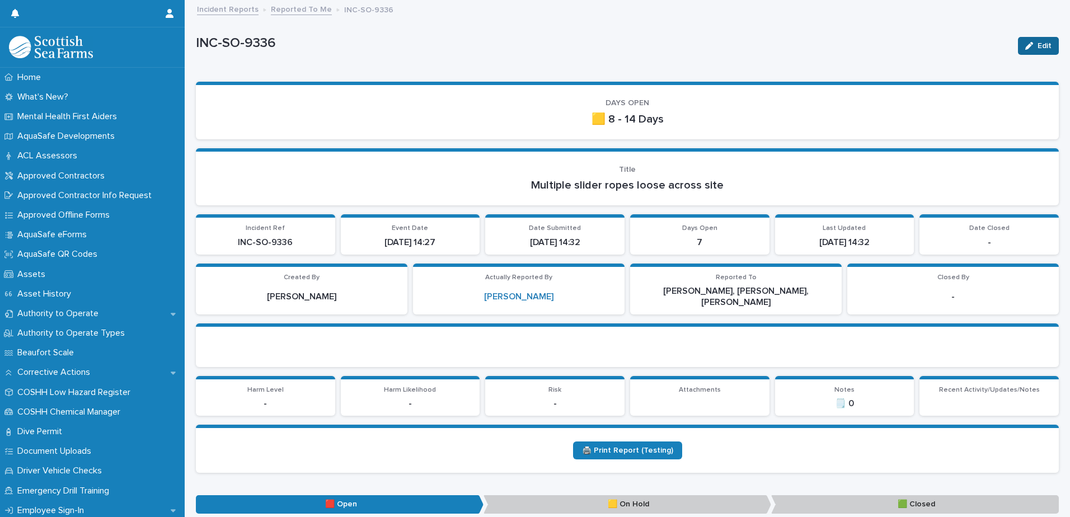
click at [1025, 45] on icon "button" at bounding box center [1029, 46] width 8 height 8
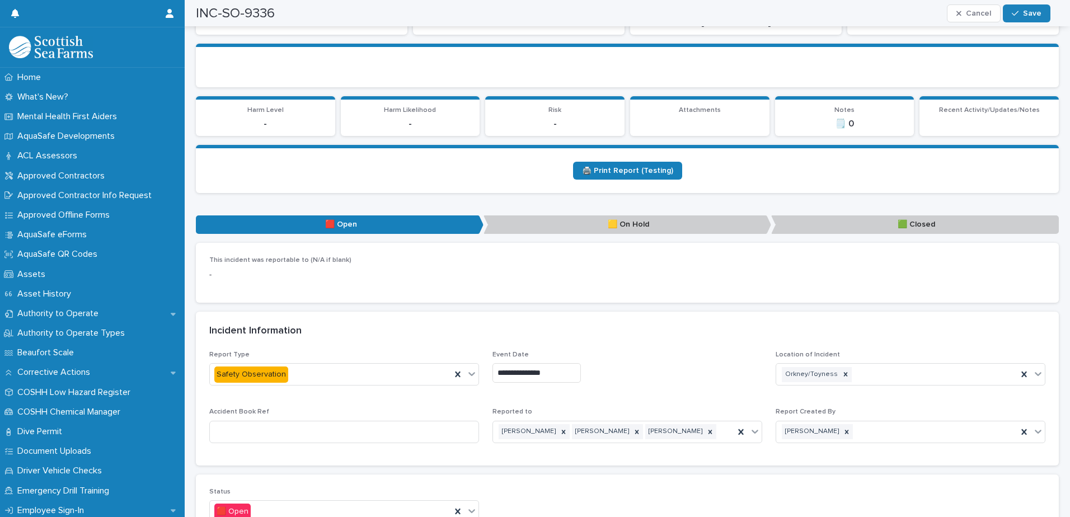
scroll to position [560, 0]
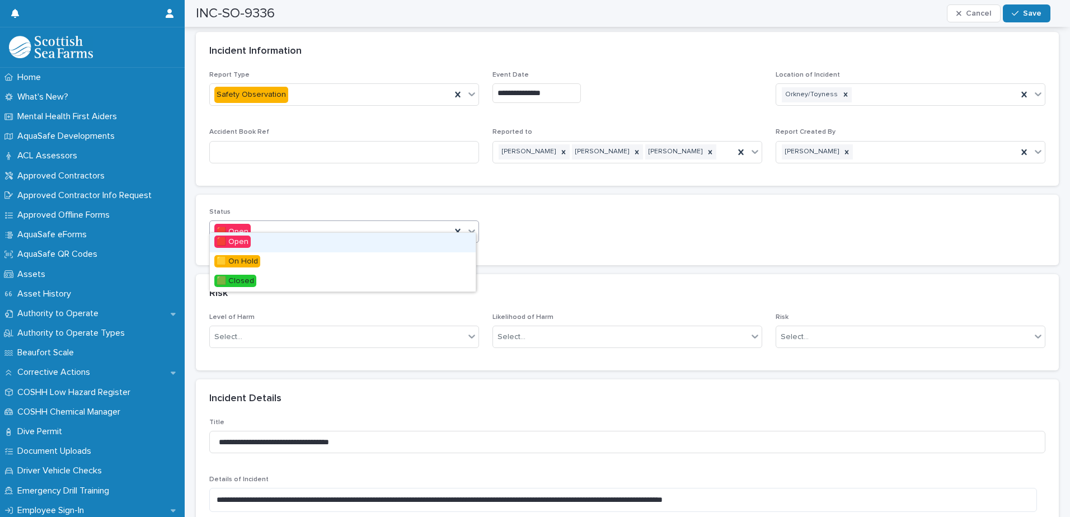
click at [467, 226] on icon at bounding box center [471, 231] width 11 height 11
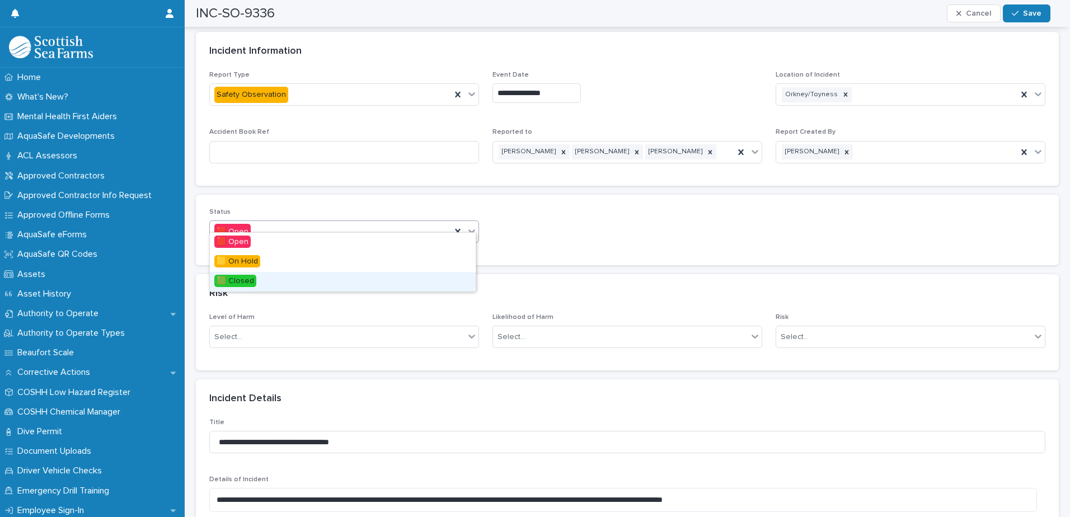
click at [287, 277] on div "🟩 Closed" at bounding box center [343, 282] width 266 height 20
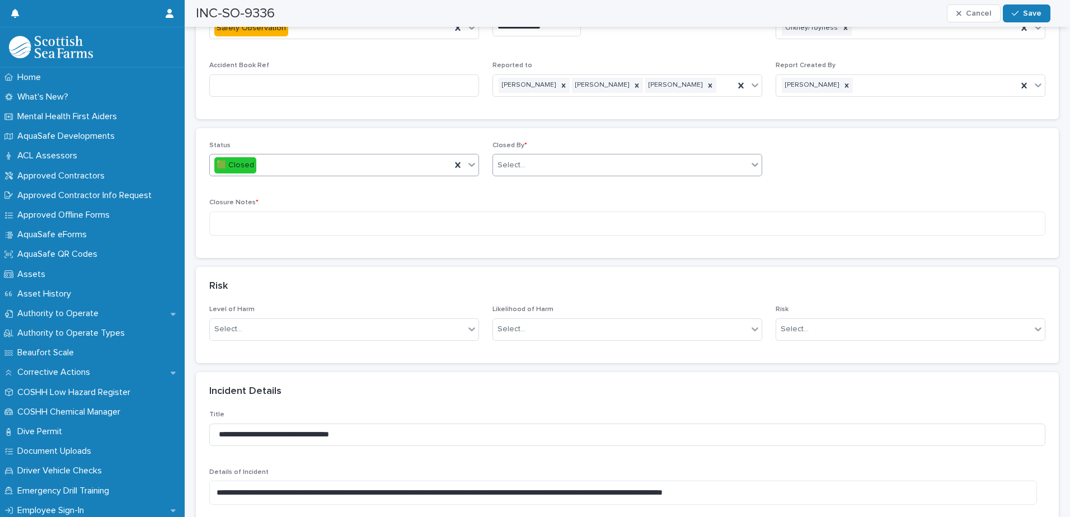
click at [559, 158] on div "Select..." at bounding box center [620, 165] width 255 height 18
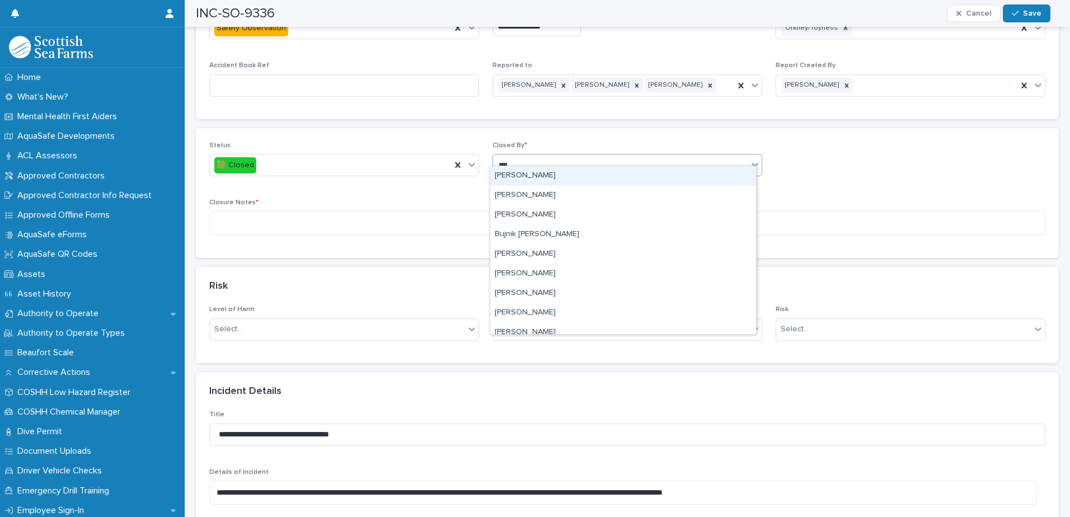
type input "****"
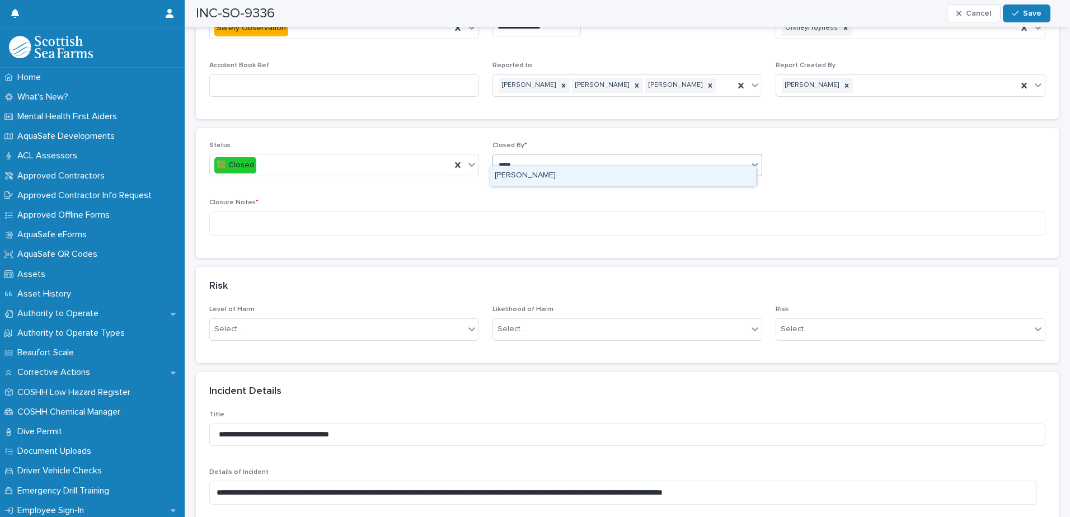
click at [529, 180] on div "[PERSON_NAME]" at bounding box center [623, 176] width 266 height 20
click at [513, 218] on textarea at bounding box center [627, 224] width 836 height 24
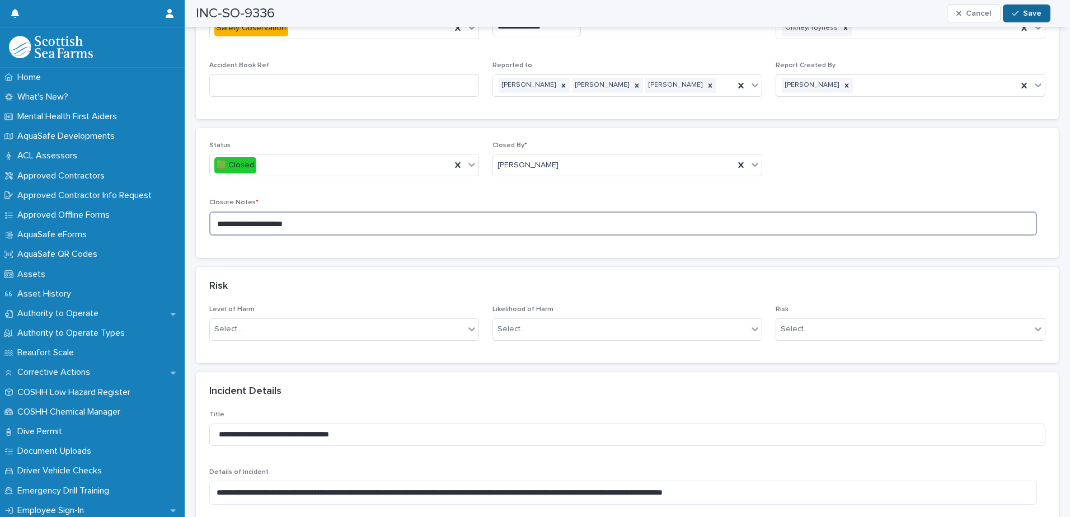
type textarea "**********"
click at [1017, 14] on icon "button" at bounding box center [1015, 13] width 7 height 5
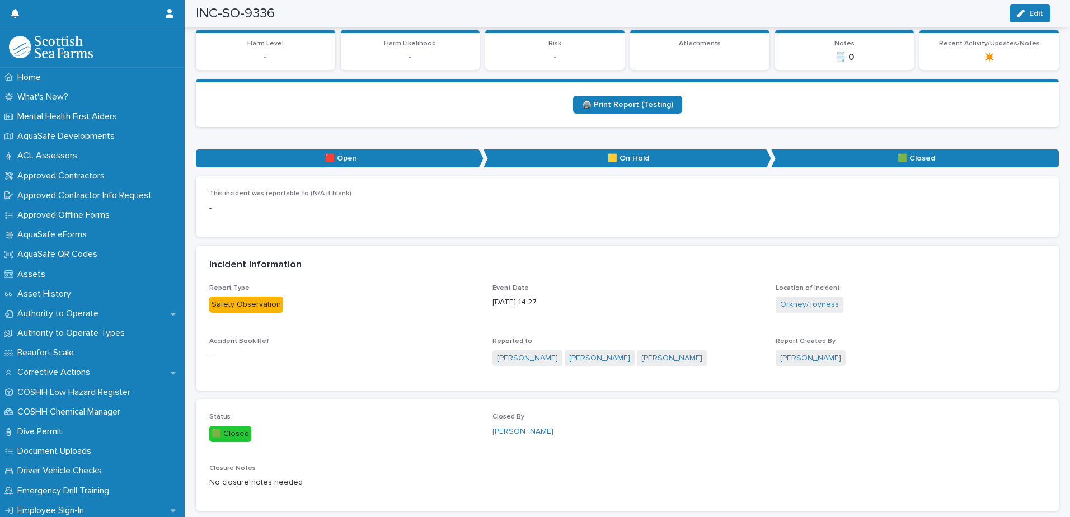
scroll to position [0, 0]
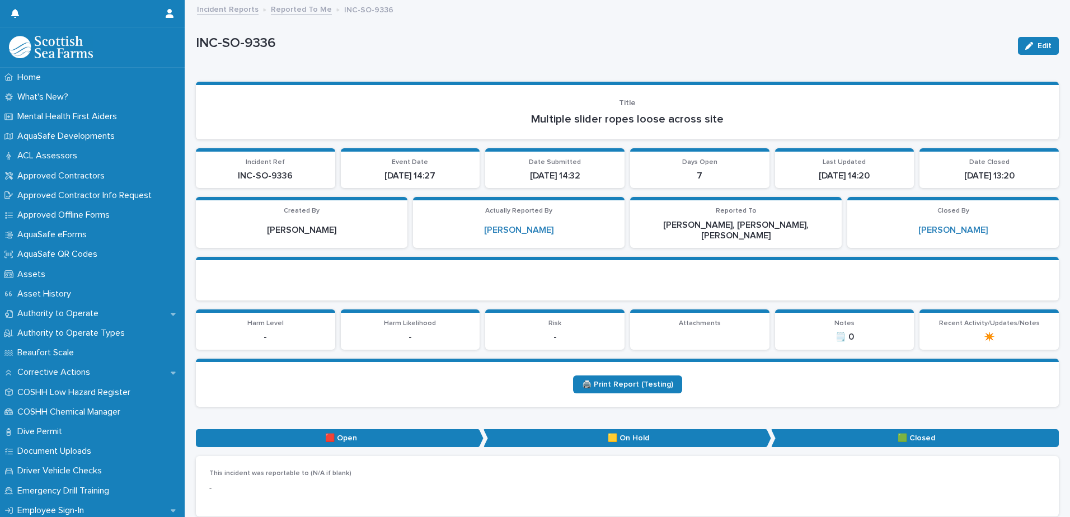
click at [301, 11] on link "Reported To Me" at bounding box center [301, 8] width 61 height 13
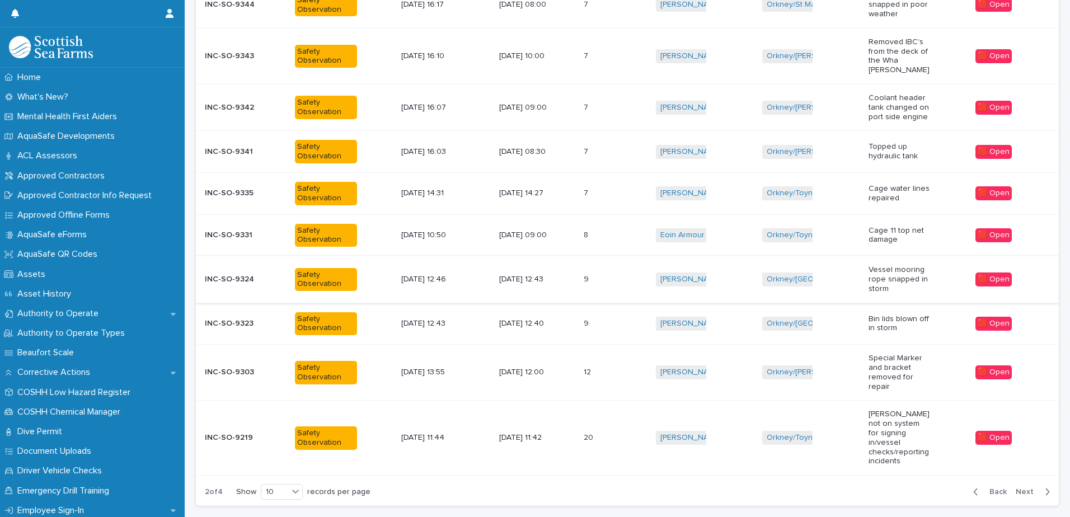
scroll to position [257, 0]
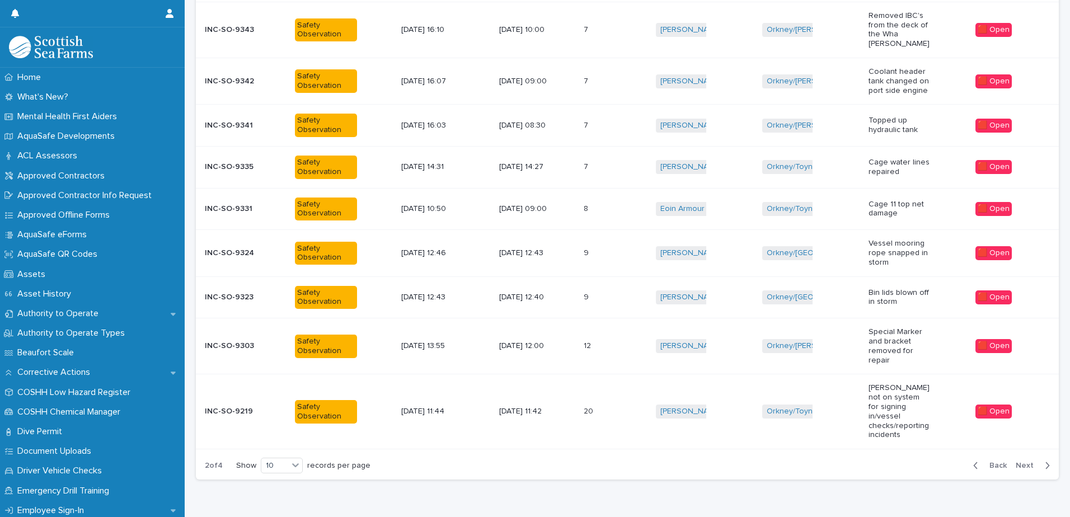
click at [573, 288] on div "[DATE] 12:40" at bounding box center [537, 297] width 76 height 18
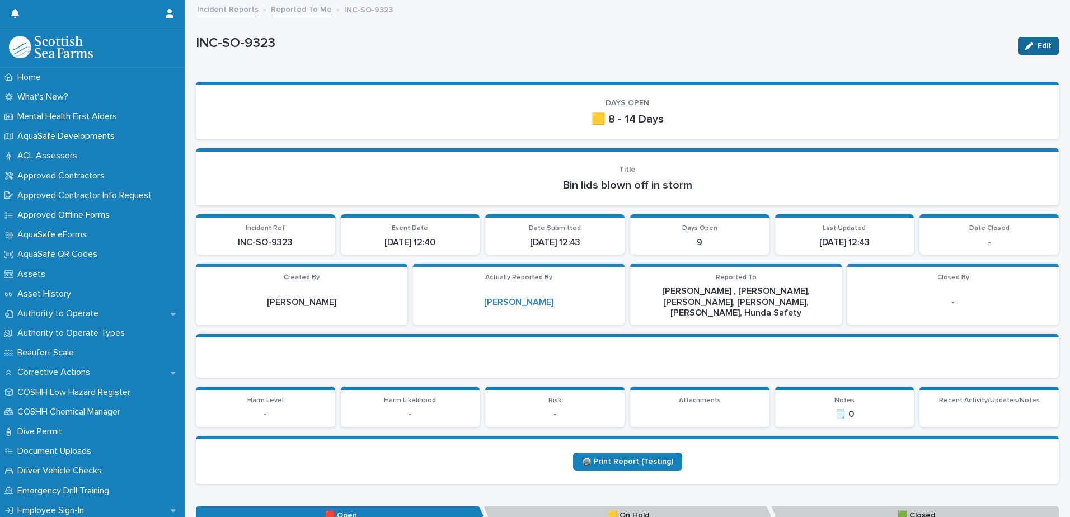
click at [1038, 48] on span "Edit" at bounding box center [1045, 46] width 14 height 8
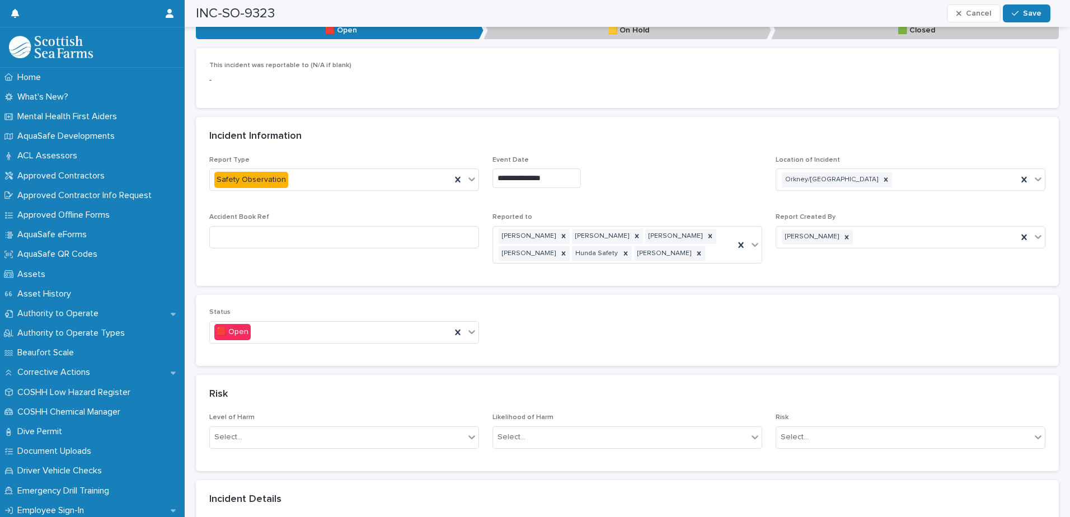
scroll to position [616, 0]
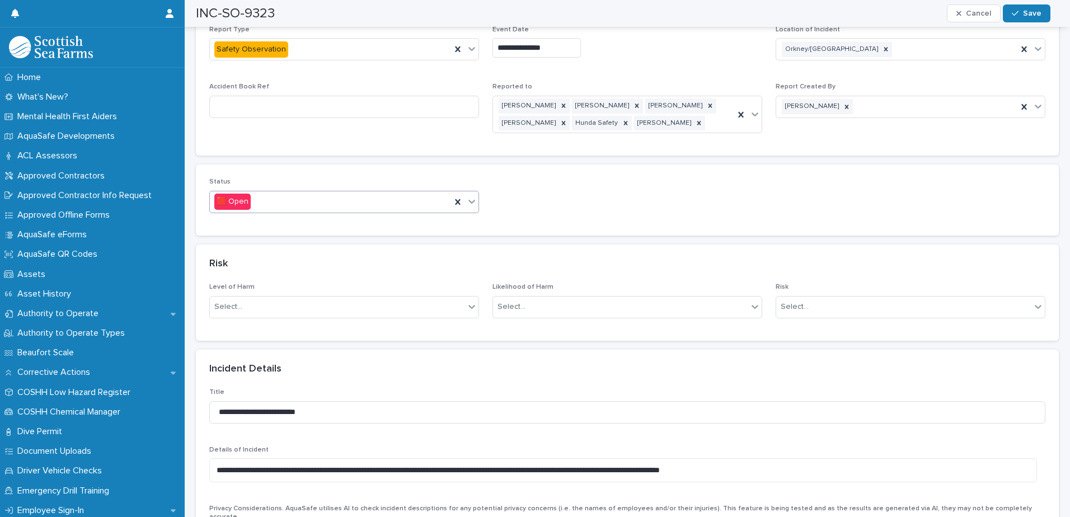
click at [473, 196] on icon at bounding box center [471, 201] width 11 height 11
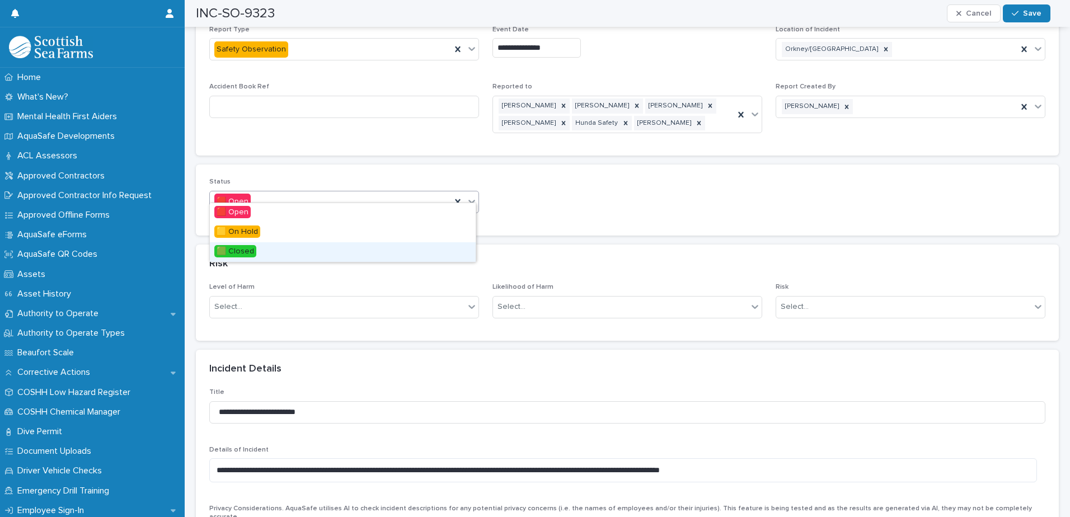
click at [264, 252] on div "🟩 Closed" at bounding box center [343, 252] width 266 height 20
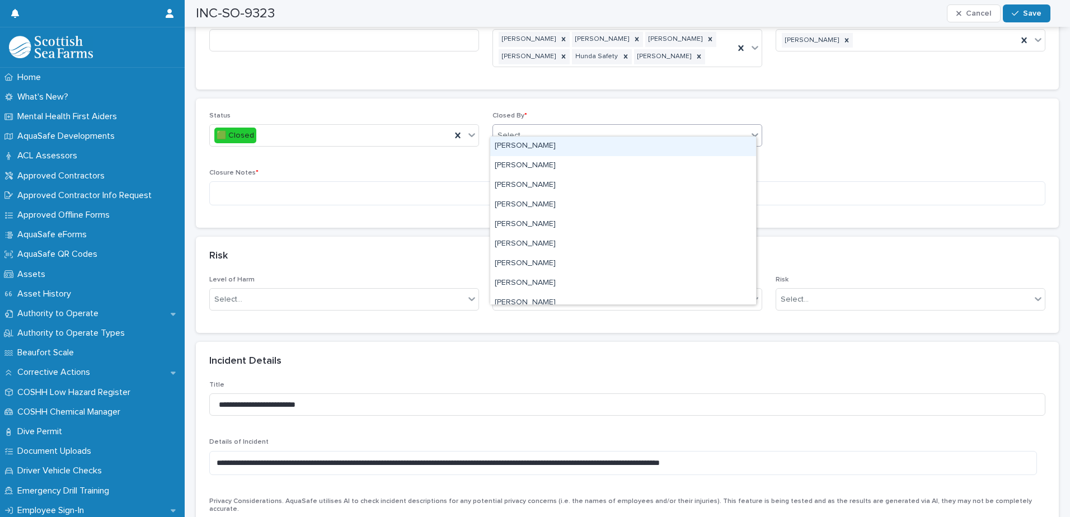
click at [520, 130] on div "Select..." at bounding box center [512, 136] width 28 height 12
type input "****"
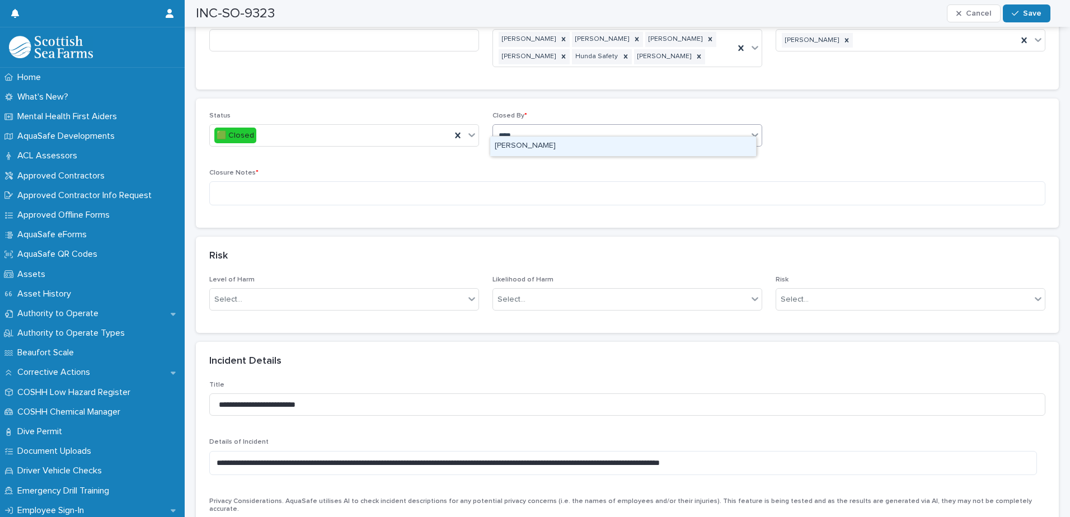
click at [521, 143] on div "[PERSON_NAME]" at bounding box center [623, 147] width 266 height 20
click at [347, 181] on textarea at bounding box center [627, 193] width 836 height 24
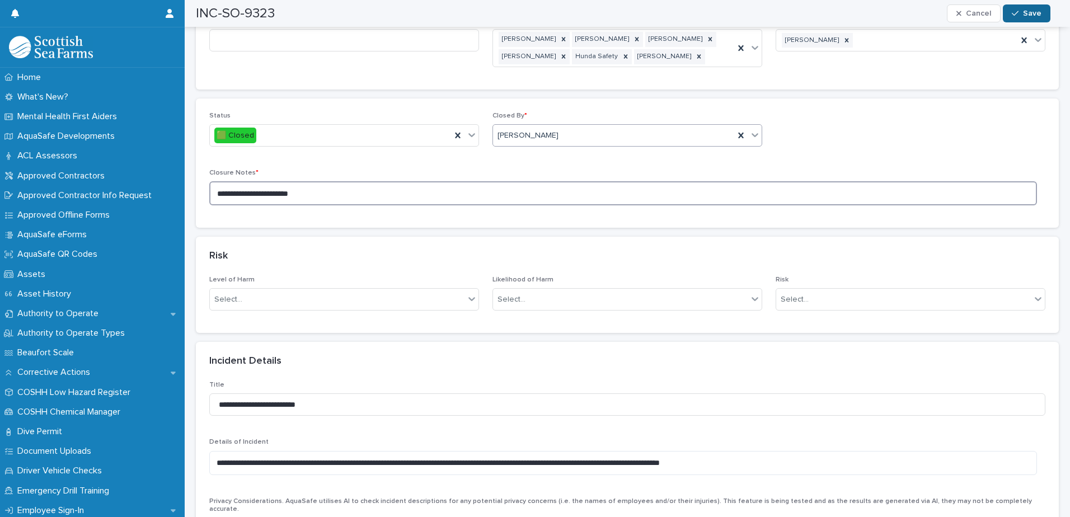
type textarea "**********"
click at [1016, 16] on icon "button" at bounding box center [1015, 14] width 7 height 8
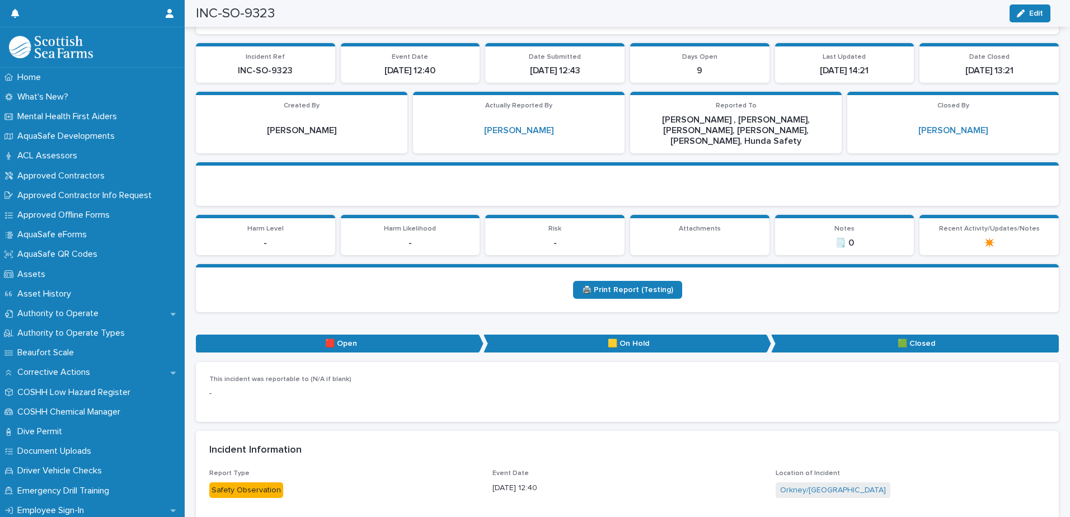
scroll to position [0, 0]
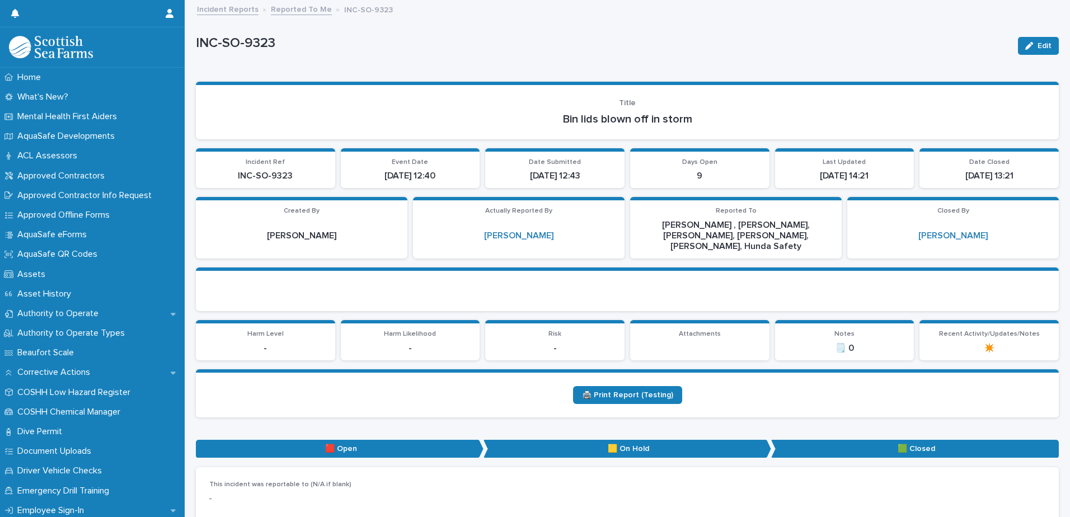
click at [301, 5] on link "Reported To Me" at bounding box center [301, 8] width 61 height 13
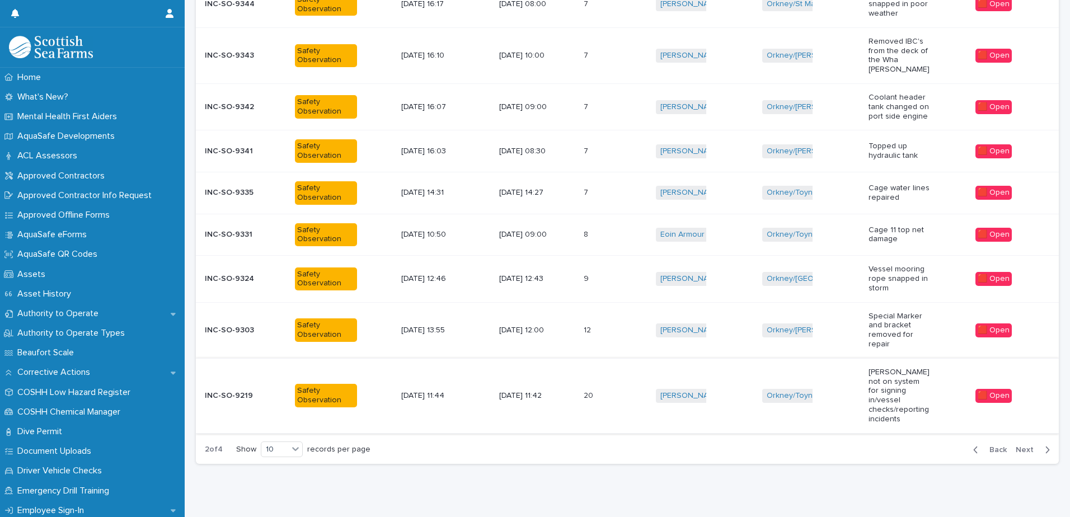
scroll to position [232, 0]
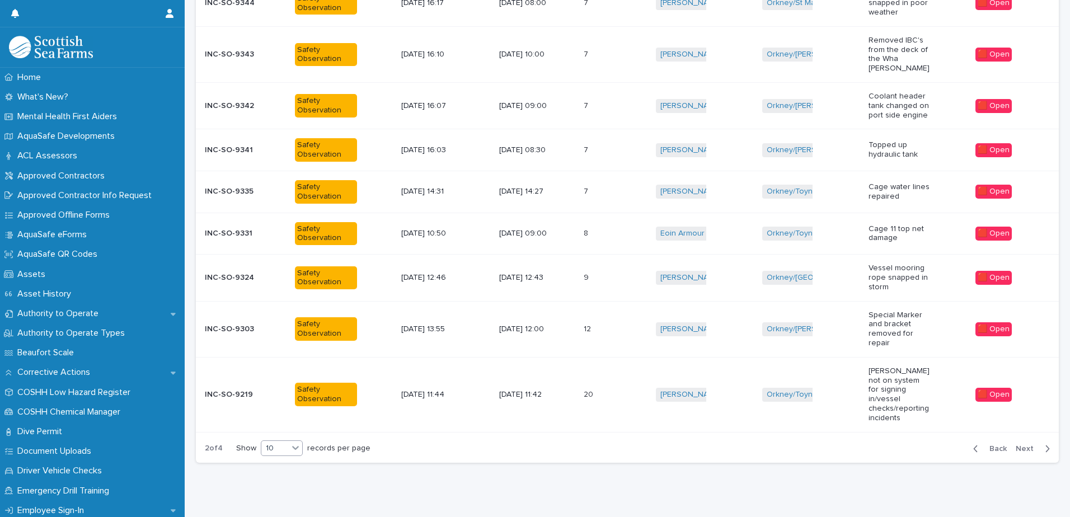
click at [297, 447] on icon at bounding box center [295, 449] width 7 height 4
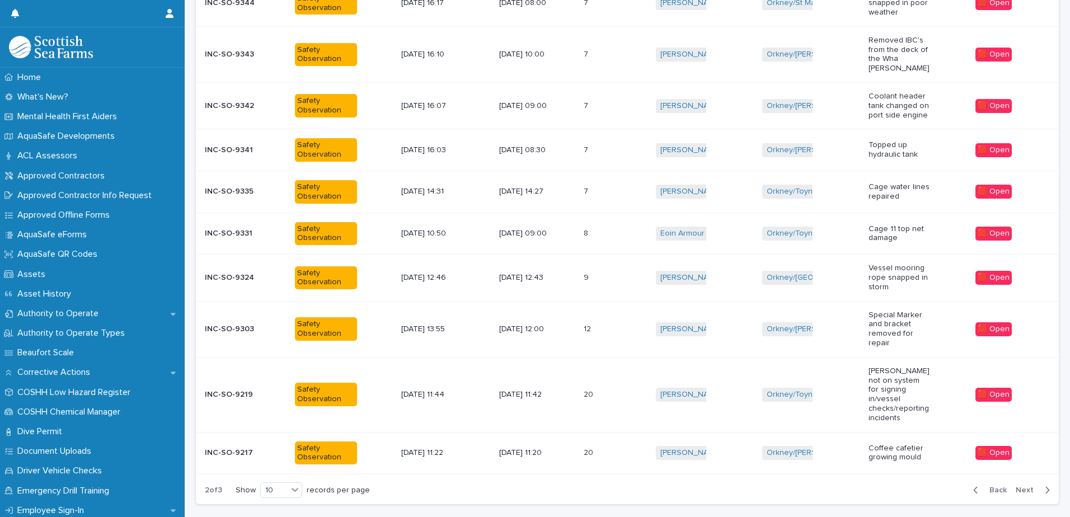
scroll to position [253, 0]
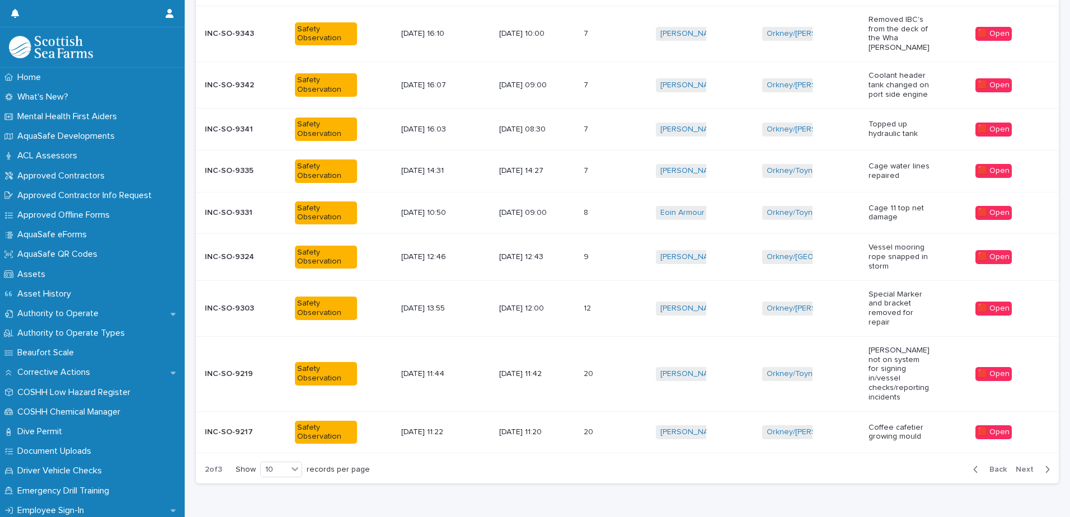
click at [286, 480] on div "Loading... Saving… Loading... Saving… Reported To Me Add New Incident Ref Repor…" at bounding box center [627, 189] width 874 height 661
click at [283, 464] on div "10" at bounding box center [274, 470] width 27 height 12
click at [287, 492] on div "30" at bounding box center [282, 492] width 41 height 13
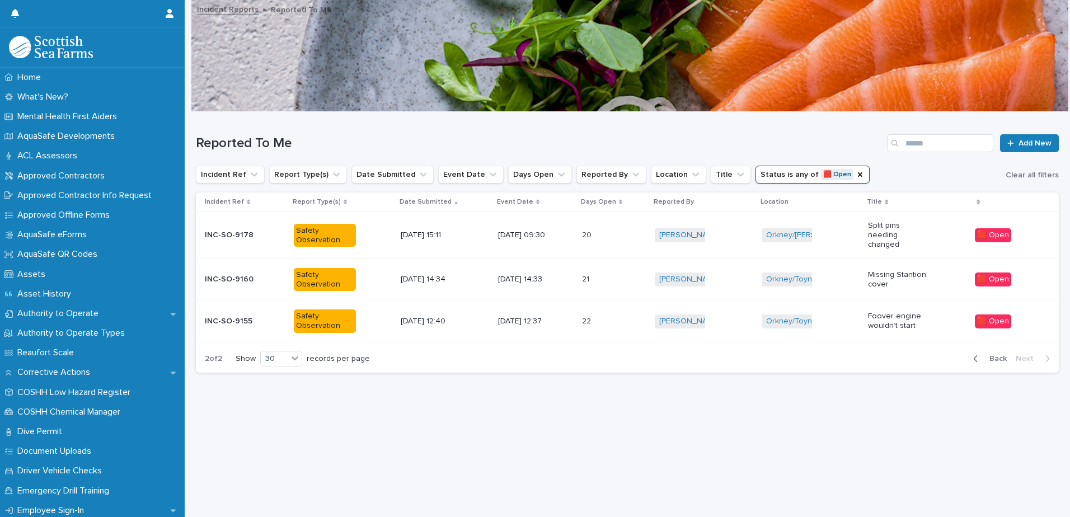
scroll to position [0, 0]
click at [554, 312] on div "[DATE] 12:37" at bounding box center [535, 321] width 75 height 18
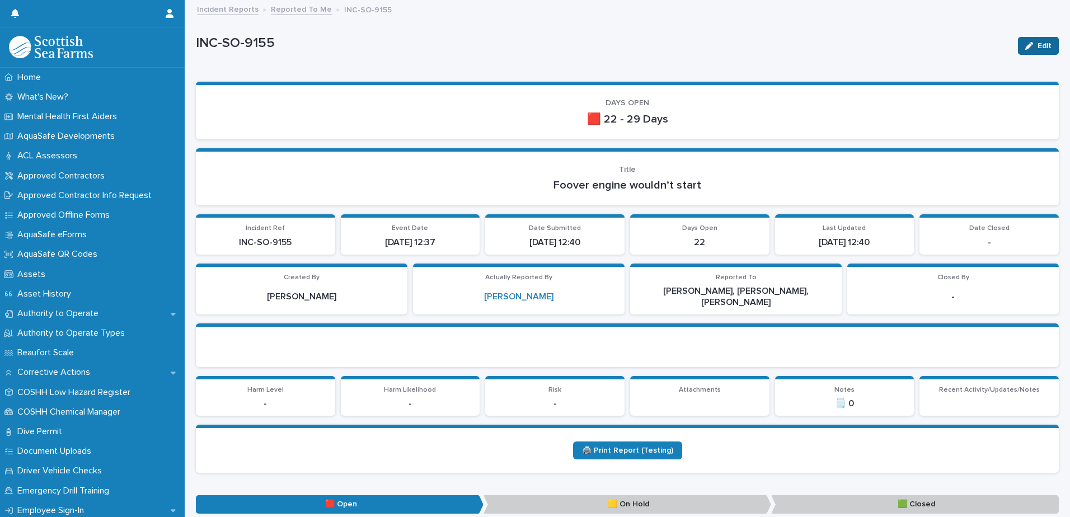
click at [1041, 42] on span "Edit" at bounding box center [1045, 46] width 14 height 8
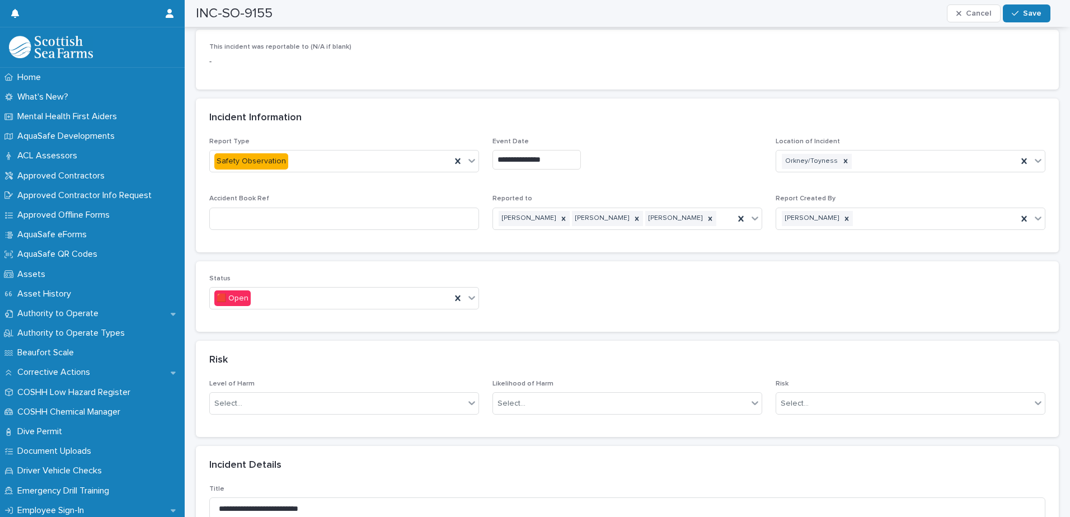
scroll to position [504, 0]
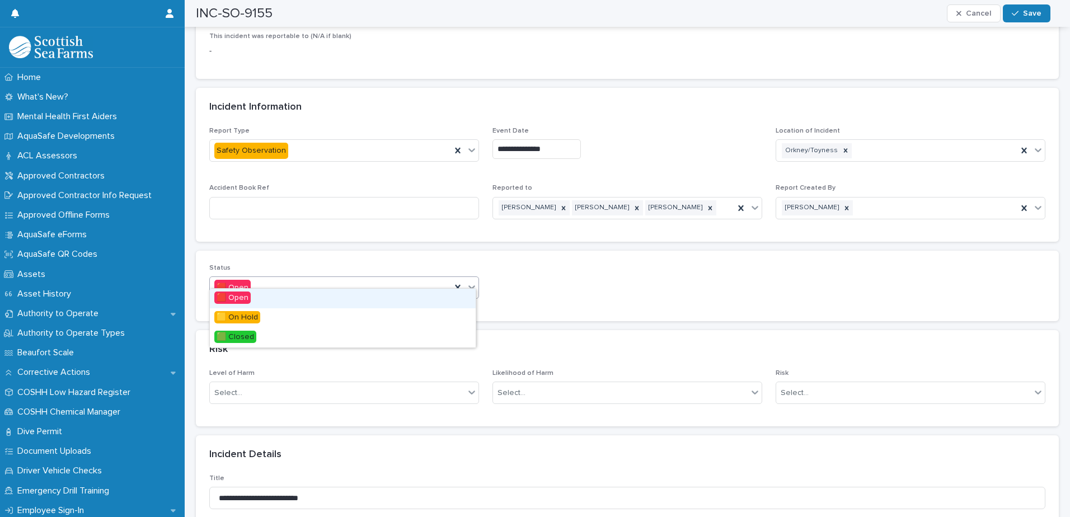
click at [473, 281] on icon at bounding box center [471, 286] width 11 height 11
click at [267, 337] on div "🟩 Closed" at bounding box center [343, 338] width 266 height 20
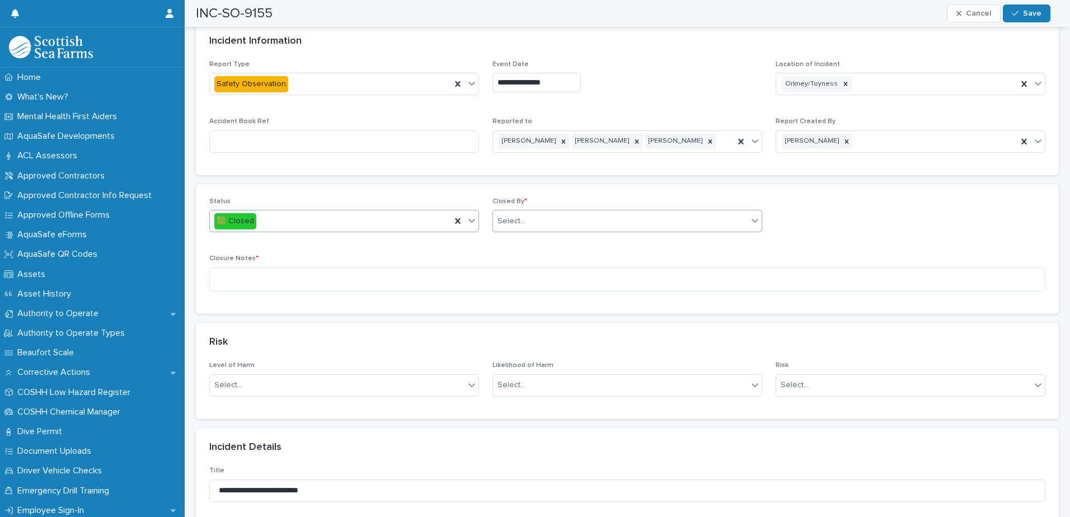
click at [584, 212] on div "Select..." at bounding box center [620, 221] width 255 height 18
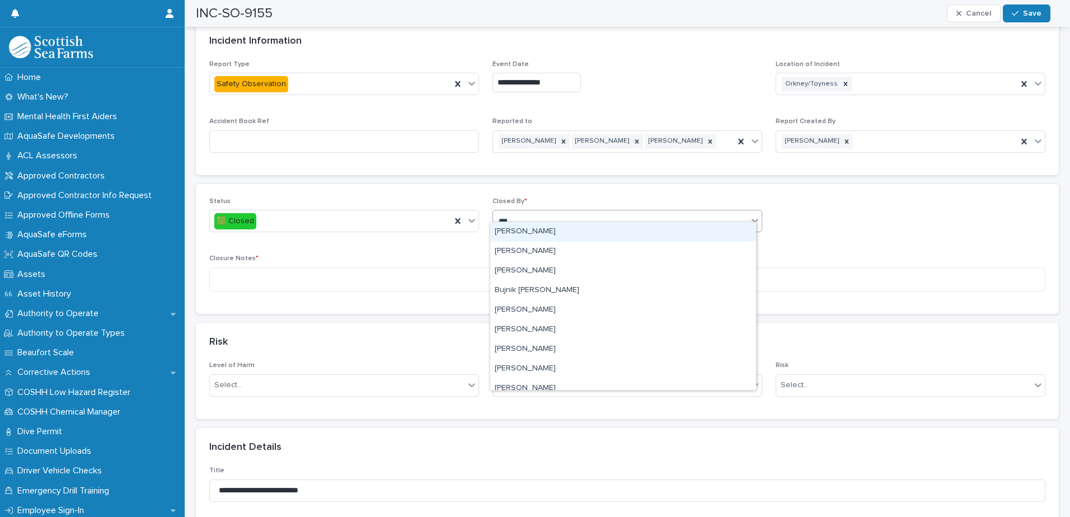
type input "****"
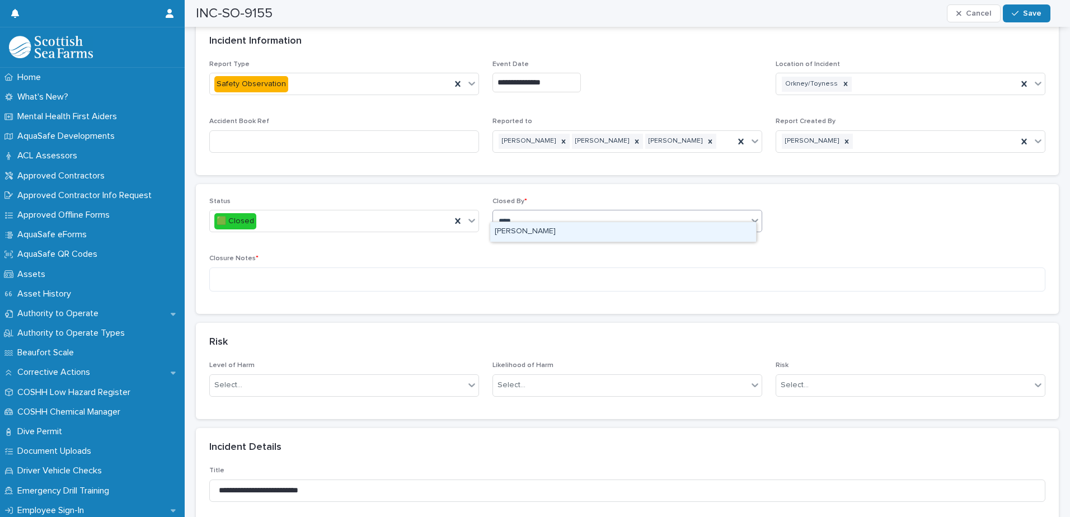
click at [555, 230] on div "[PERSON_NAME]" at bounding box center [623, 232] width 266 height 20
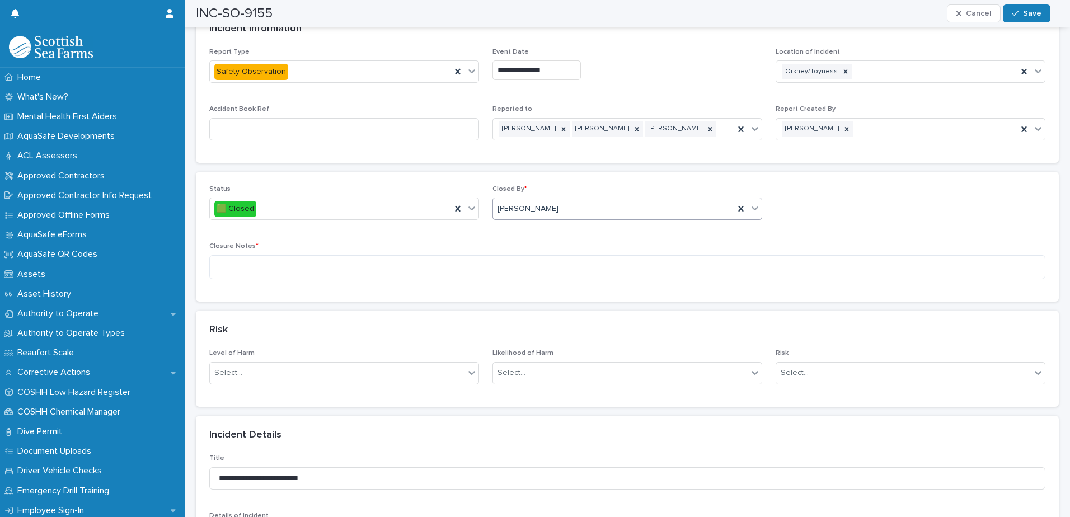
scroll to position [448, 0]
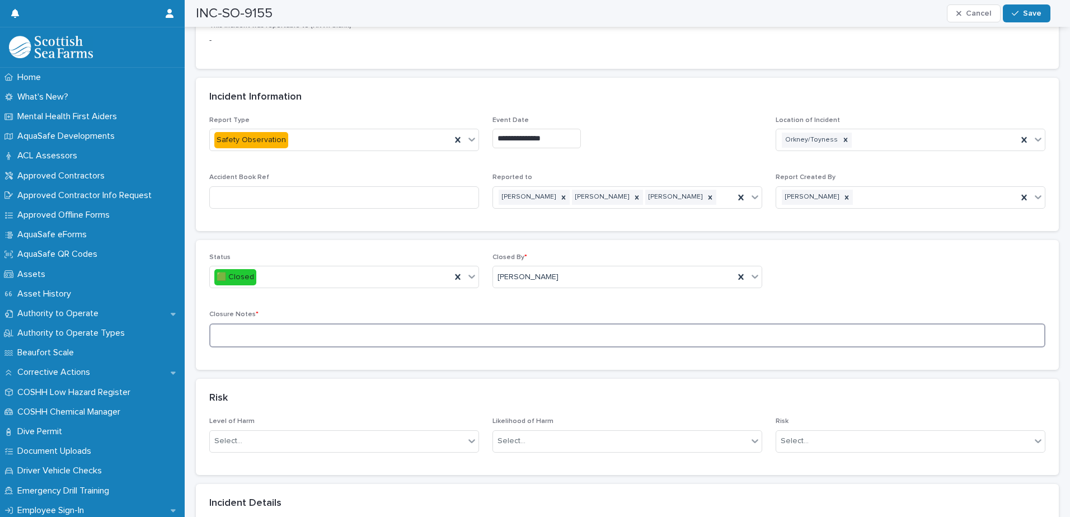
click at [403, 323] on textarea at bounding box center [627, 335] width 836 height 24
type textarea "**********"
click at [1017, 10] on icon "button" at bounding box center [1015, 14] width 7 height 8
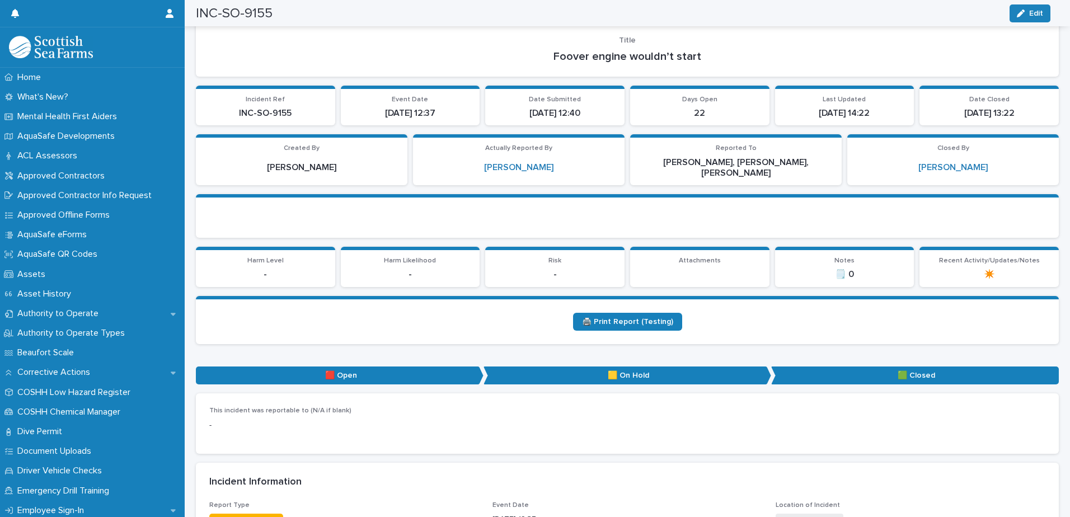
scroll to position [0, 0]
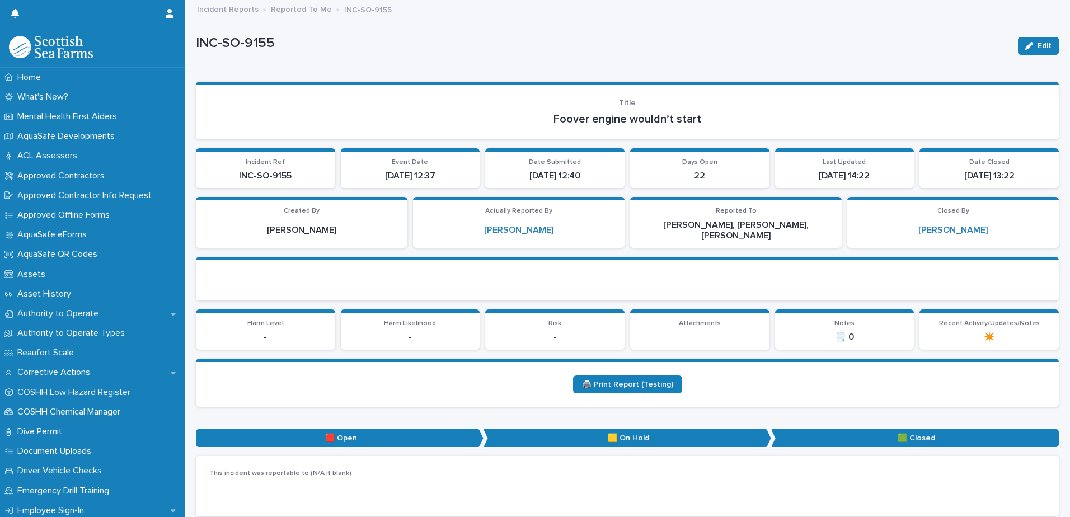
click at [309, 9] on link "Reported To Me" at bounding box center [301, 8] width 61 height 13
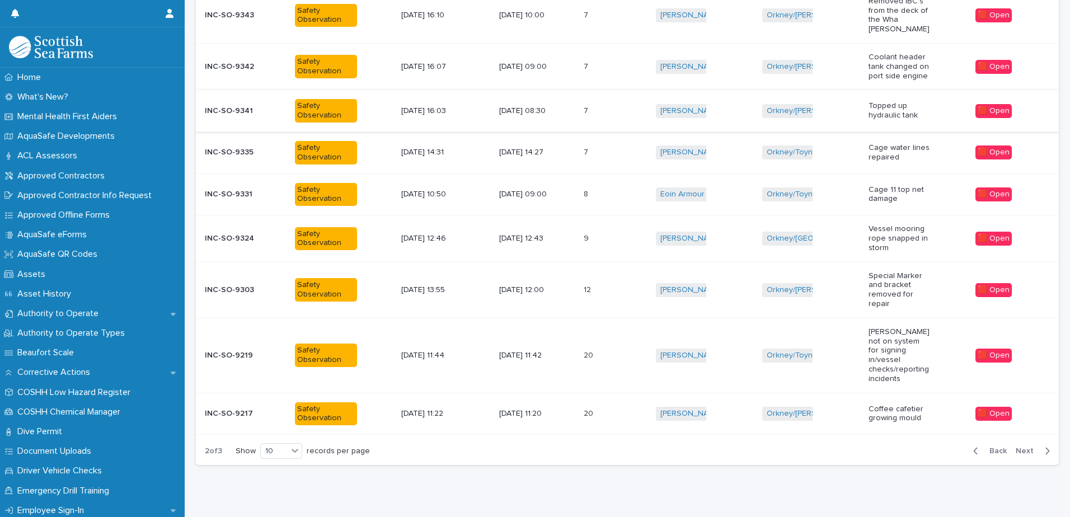
scroll to position [274, 0]
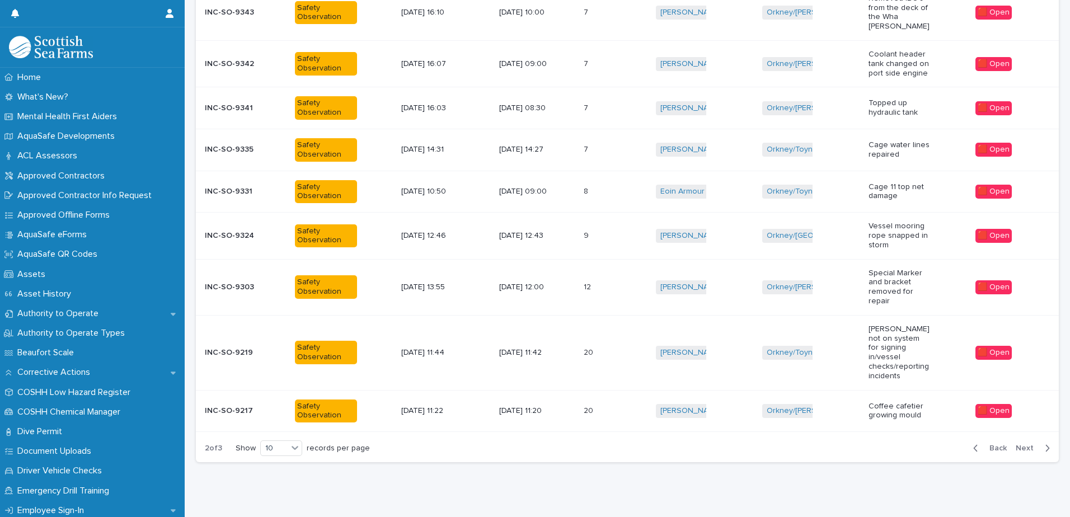
click at [529, 406] on p "[DATE] 11:20" at bounding box center [530, 411] width 62 height 10
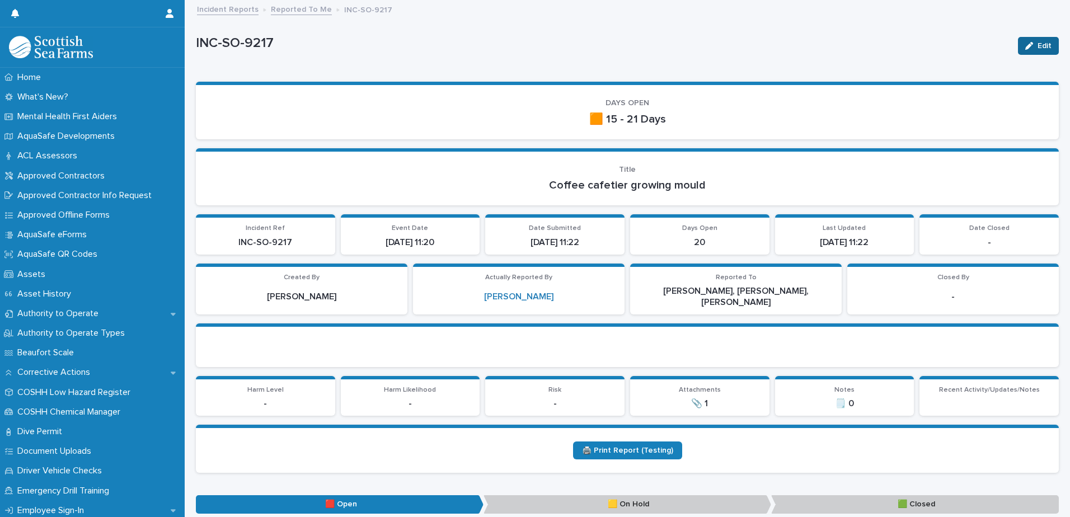
click at [1018, 37] on button "Edit" at bounding box center [1038, 46] width 41 height 18
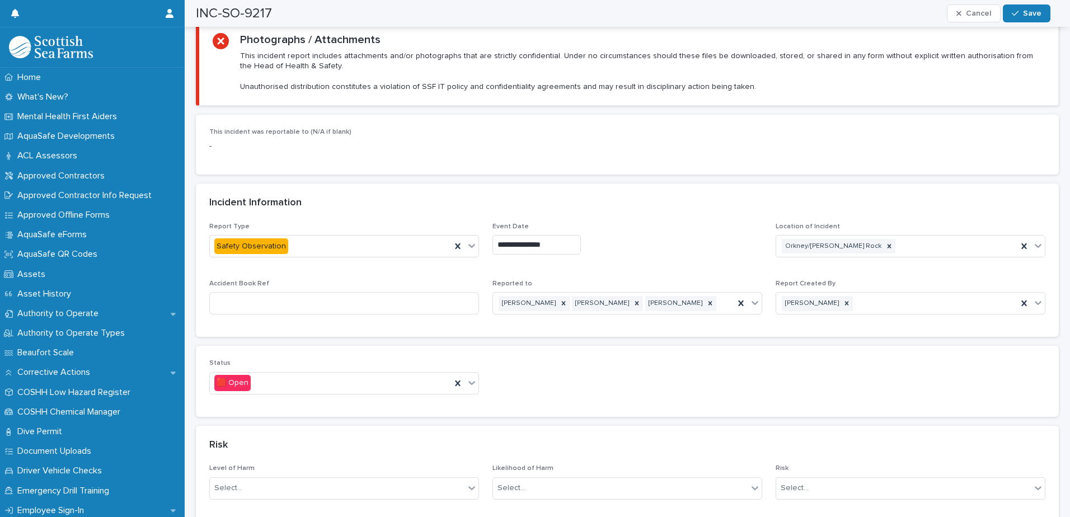
scroll to position [672, 0]
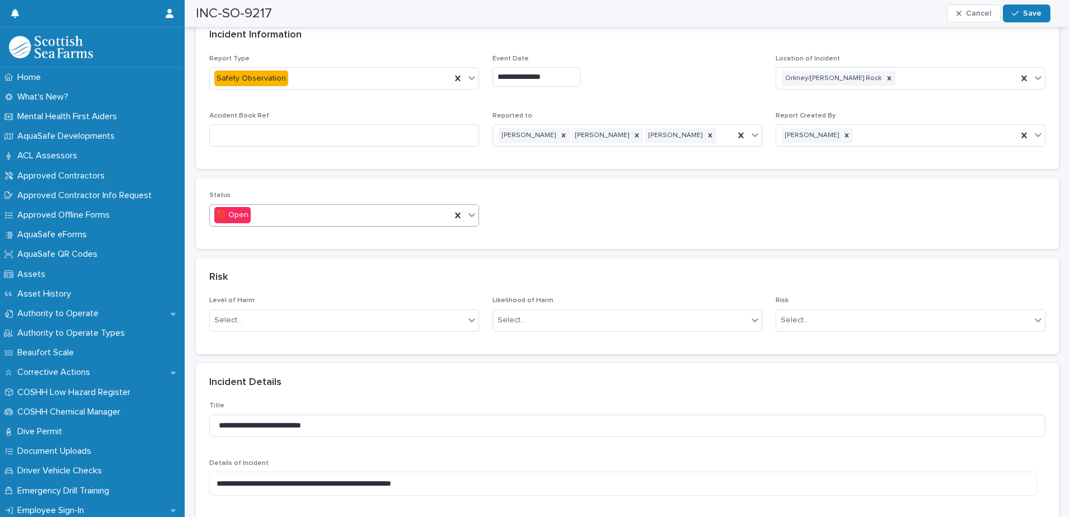
click at [475, 204] on div "🟥 Open" at bounding box center [344, 215] width 270 height 22
click at [309, 260] on div "🟩 Closed" at bounding box center [343, 266] width 266 height 20
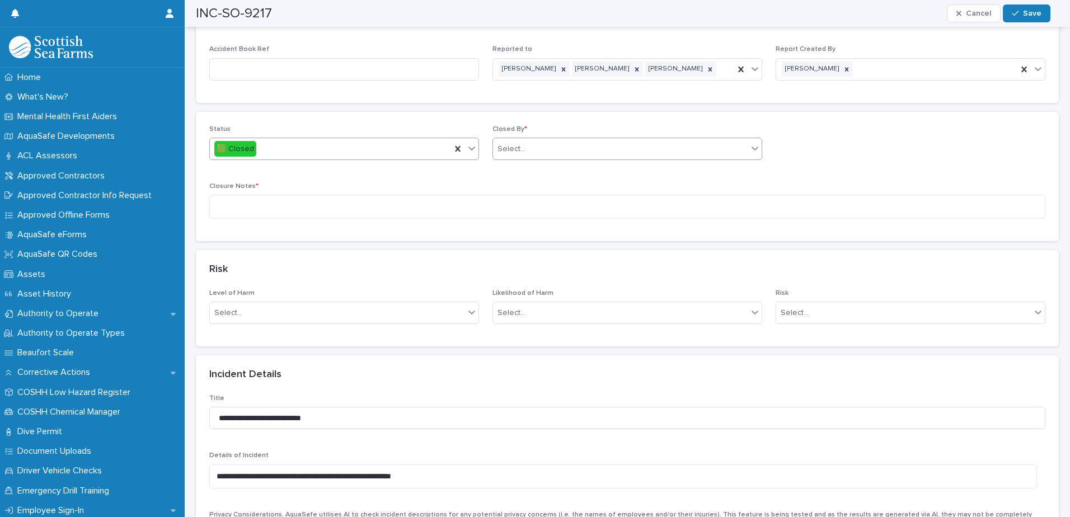
click at [582, 144] on div "Select..." at bounding box center [620, 149] width 255 height 18
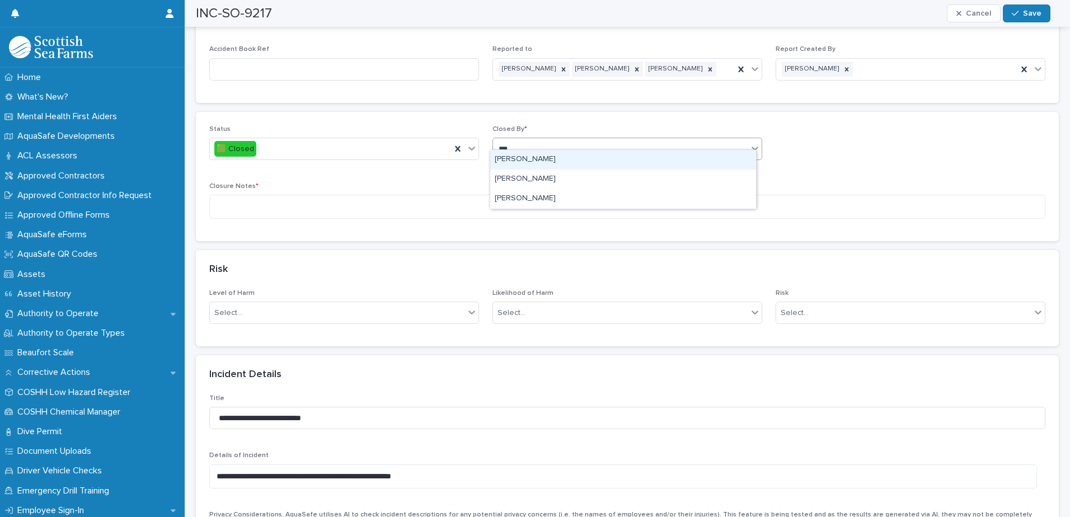
type input "****"
click at [557, 156] on div "[PERSON_NAME]" at bounding box center [623, 160] width 266 height 20
click at [514, 196] on textarea at bounding box center [627, 207] width 836 height 24
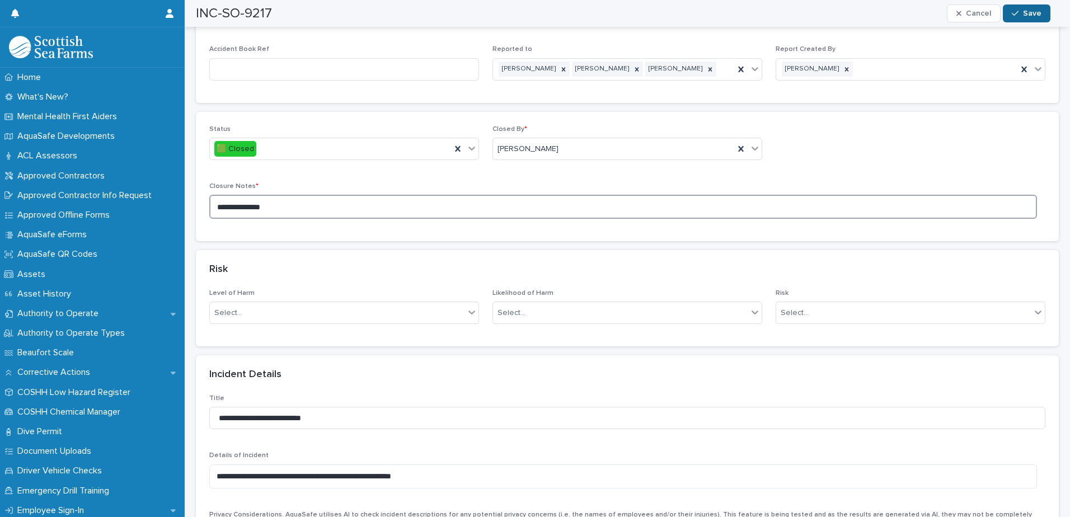
type textarea "**********"
click at [1032, 16] on span "Save" at bounding box center [1032, 14] width 18 height 8
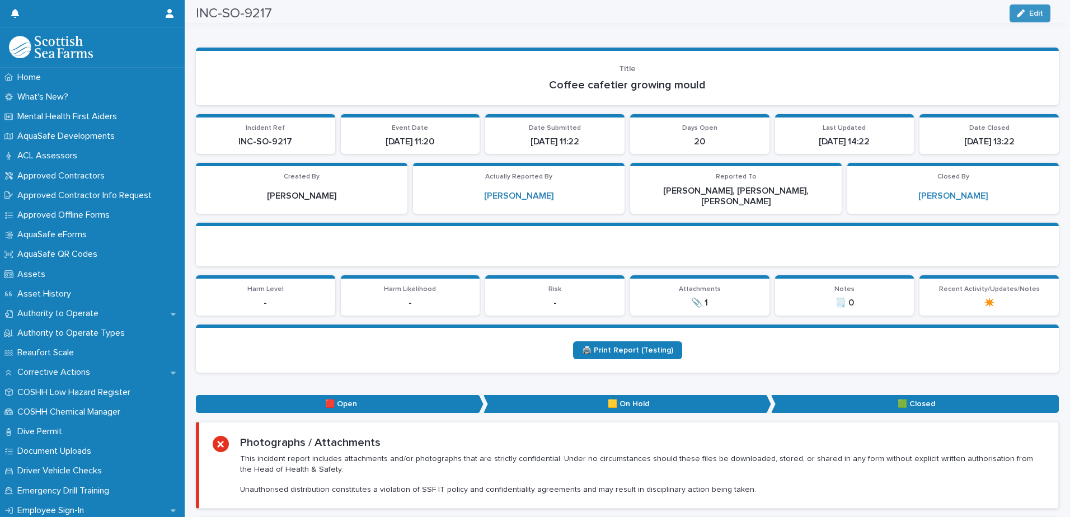
scroll to position [0, 0]
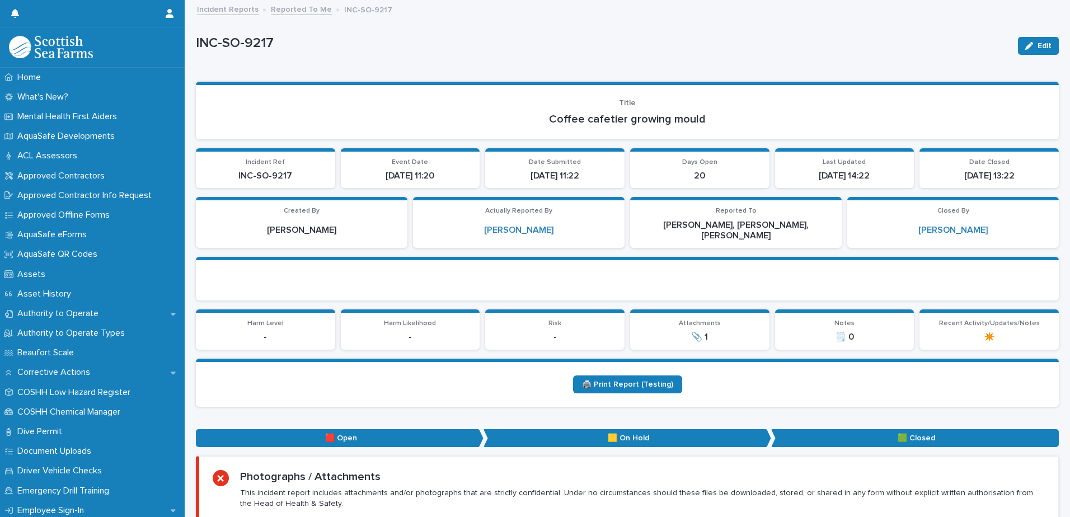
click at [290, 8] on link "Reported To Me" at bounding box center [301, 8] width 61 height 13
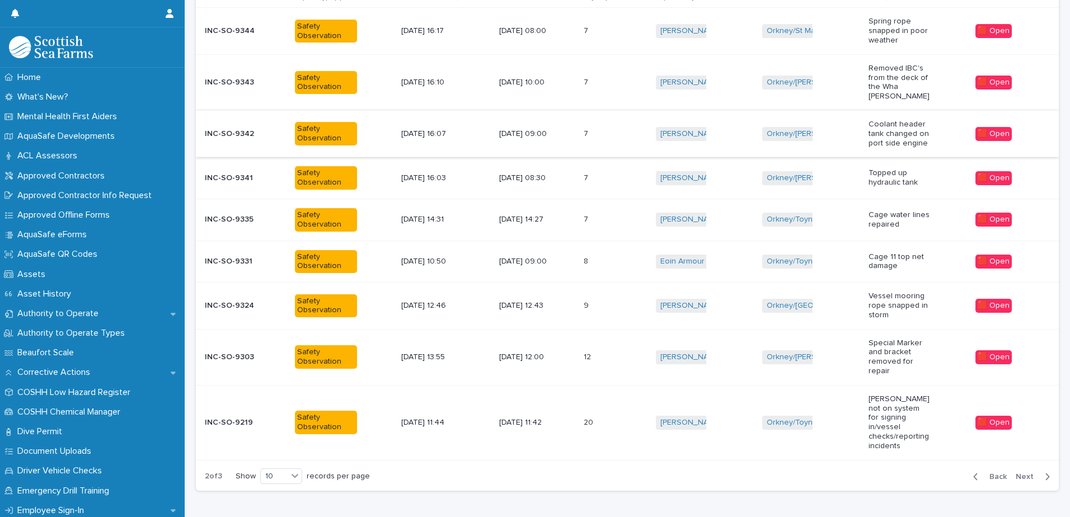
scroll to position [224, 0]
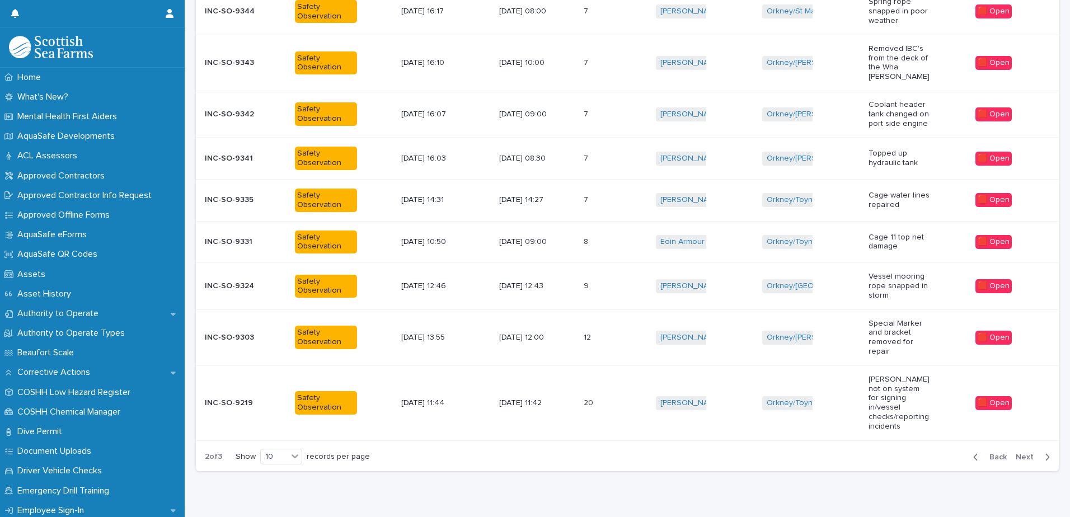
click at [514, 195] on p "[DATE] 14:27" at bounding box center [530, 200] width 62 height 10
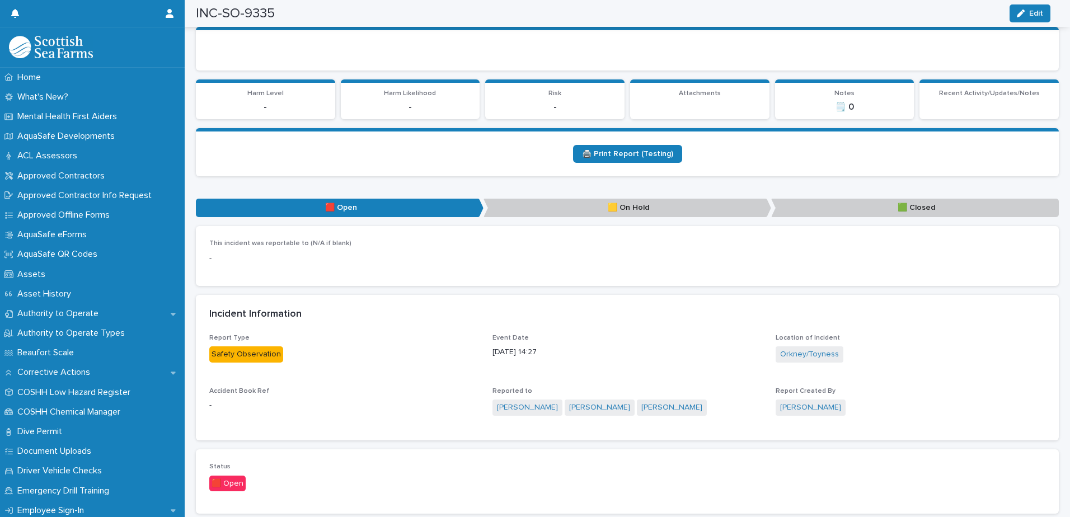
scroll to position [280, 0]
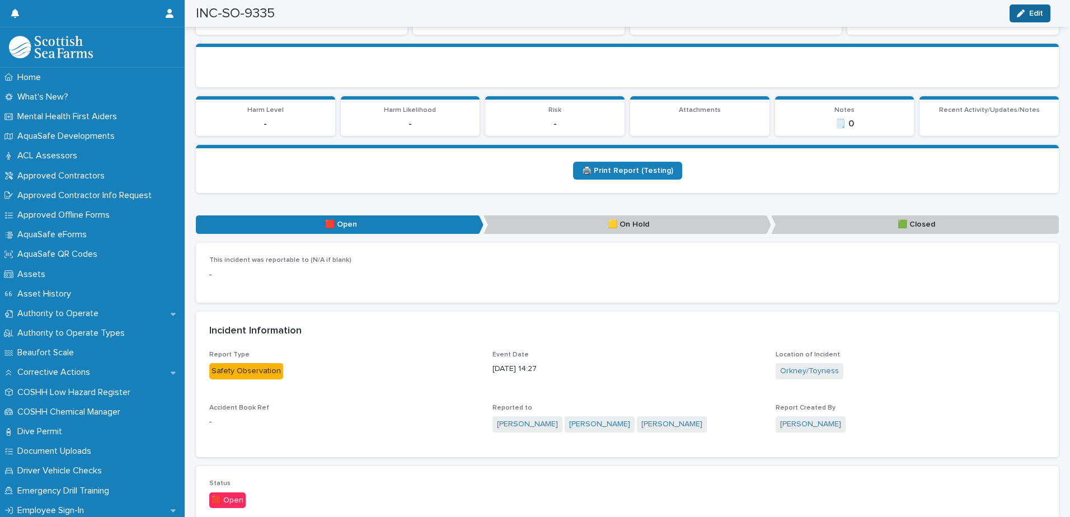
click at [1037, 12] on span "Edit" at bounding box center [1036, 14] width 14 height 8
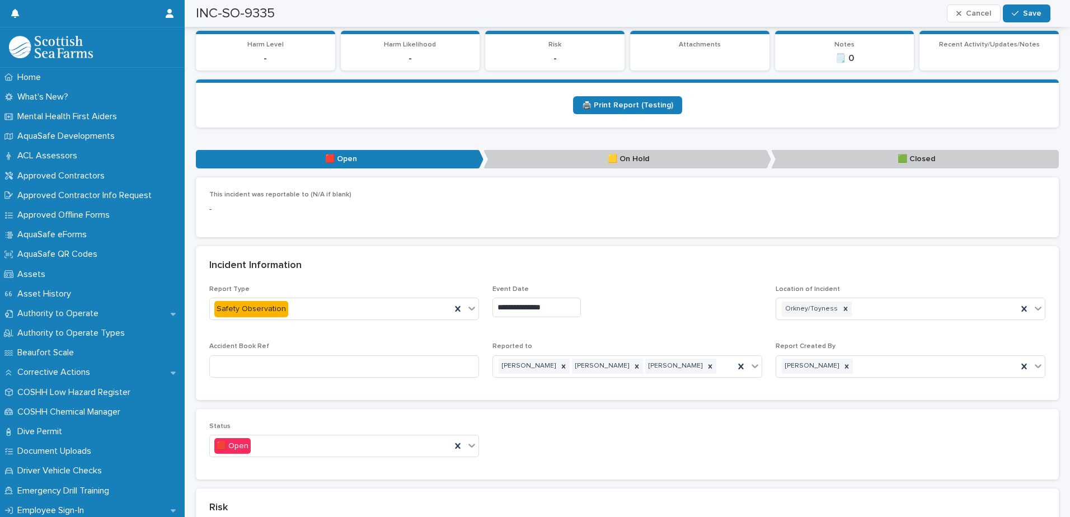
scroll to position [504, 0]
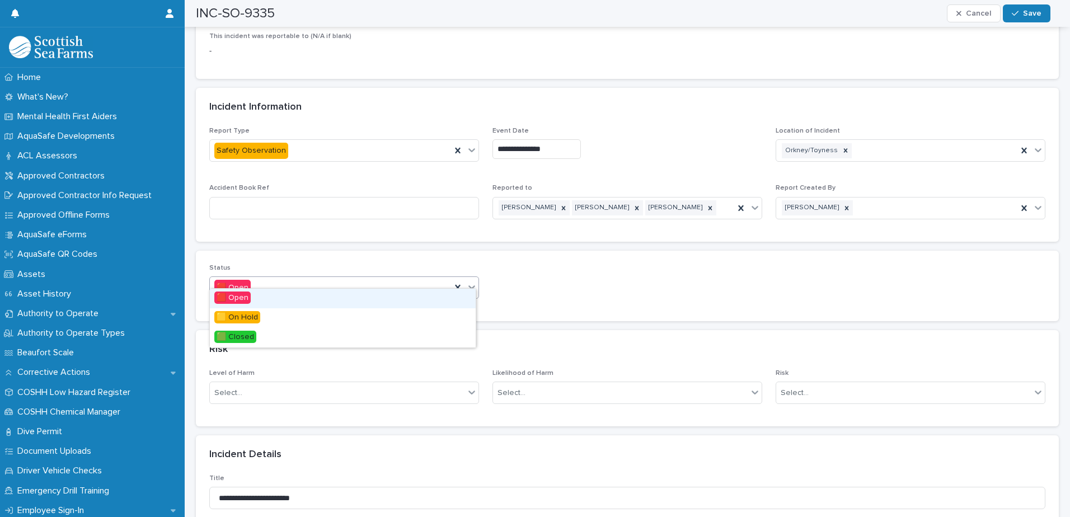
click at [471, 281] on icon at bounding box center [471, 286] width 11 height 11
click at [252, 336] on span "🟩 Closed" at bounding box center [235, 337] width 42 height 12
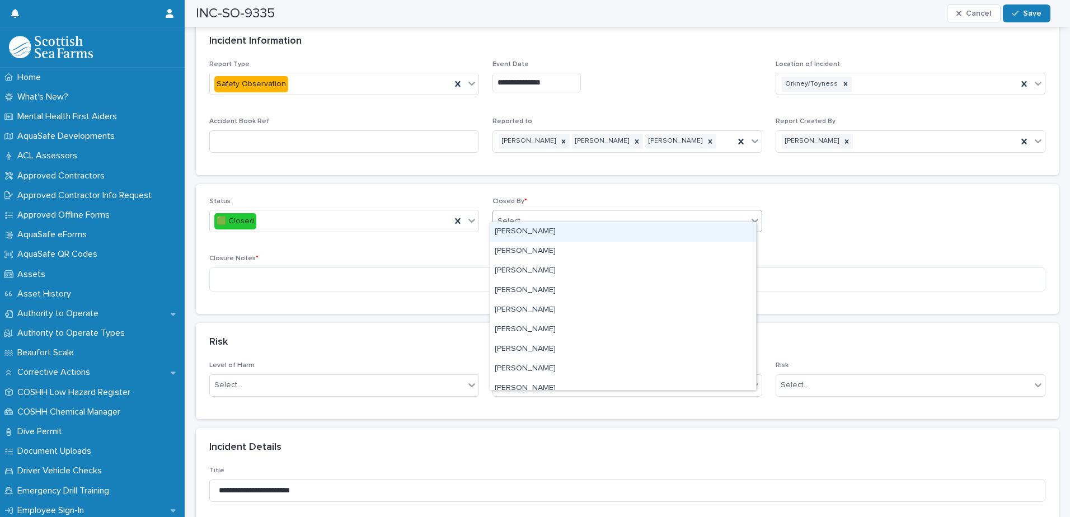
click at [538, 220] on div "Select..." at bounding box center [627, 221] width 270 height 22
type input "****"
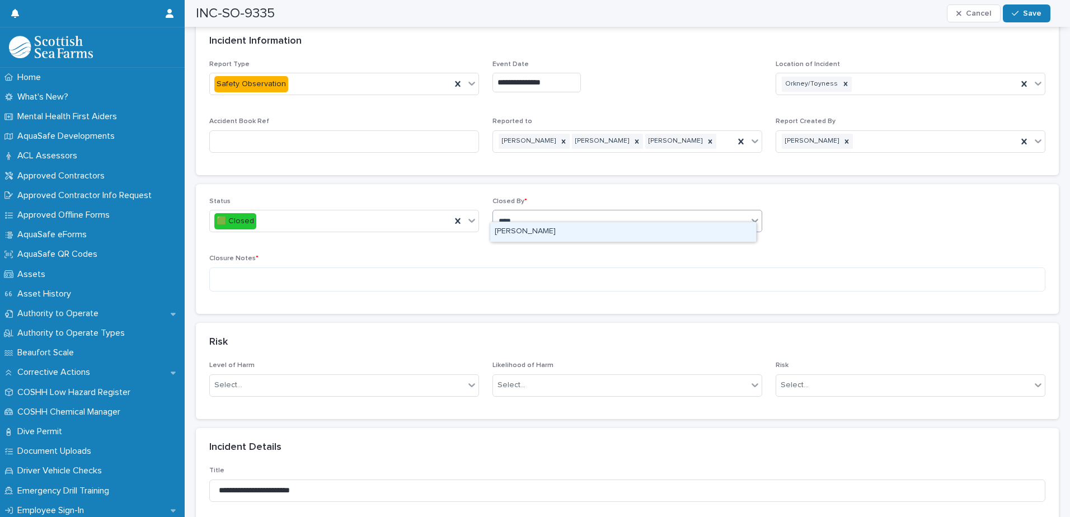
click at [531, 232] on div "[PERSON_NAME]" at bounding box center [623, 232] width 266 height 20
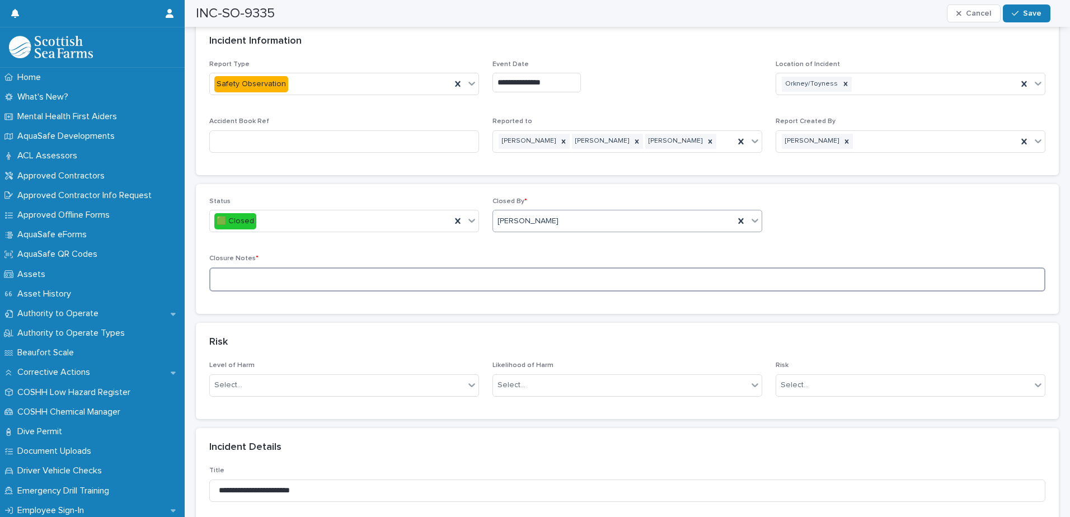
click at [367, 275] on textarea at bounding box center [627, 280] width 836 height 24
type textarea "**********"
click at [1023, 13] on div "button" at bounding box center [1017, 14] width 11 height 8
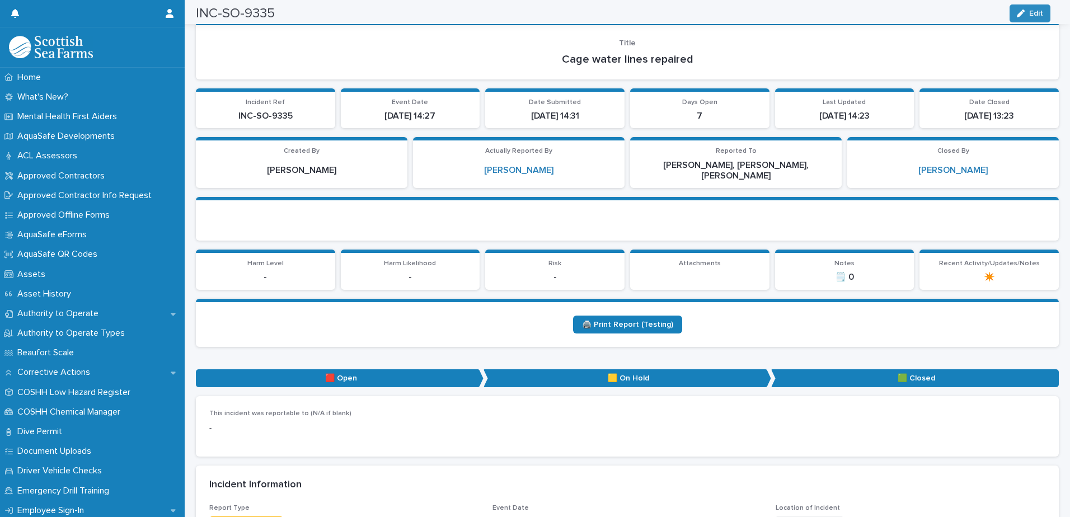
scroll to position [0, 0]
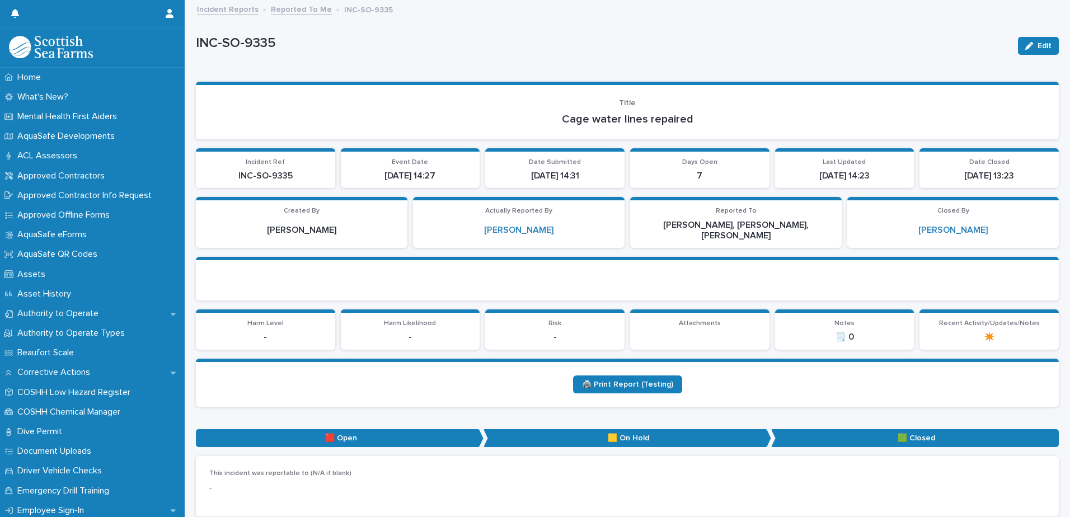
click at [302, 12] on link "Reported To Me" at bounding box center [301, 8] width 61 height 13
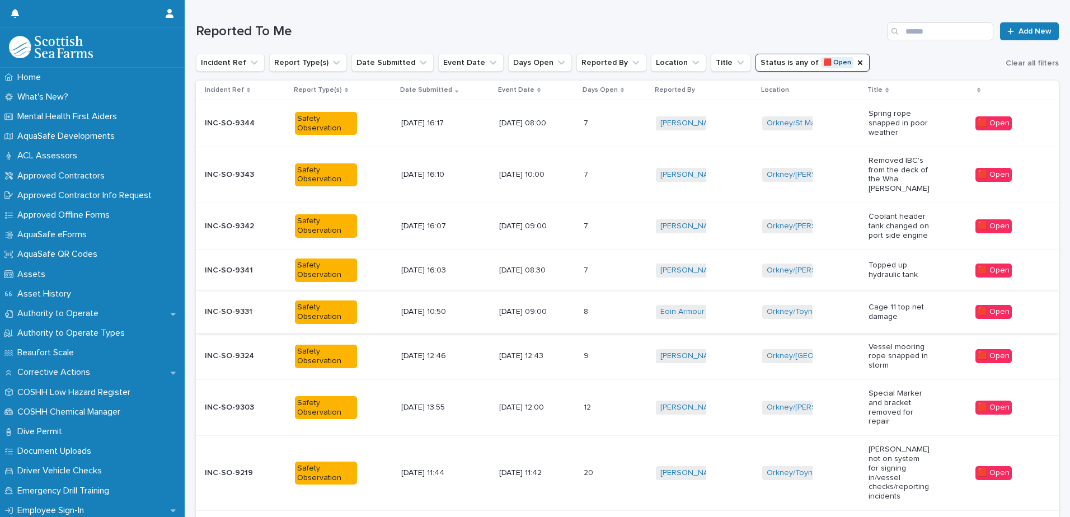
scroll to position [168, 0]
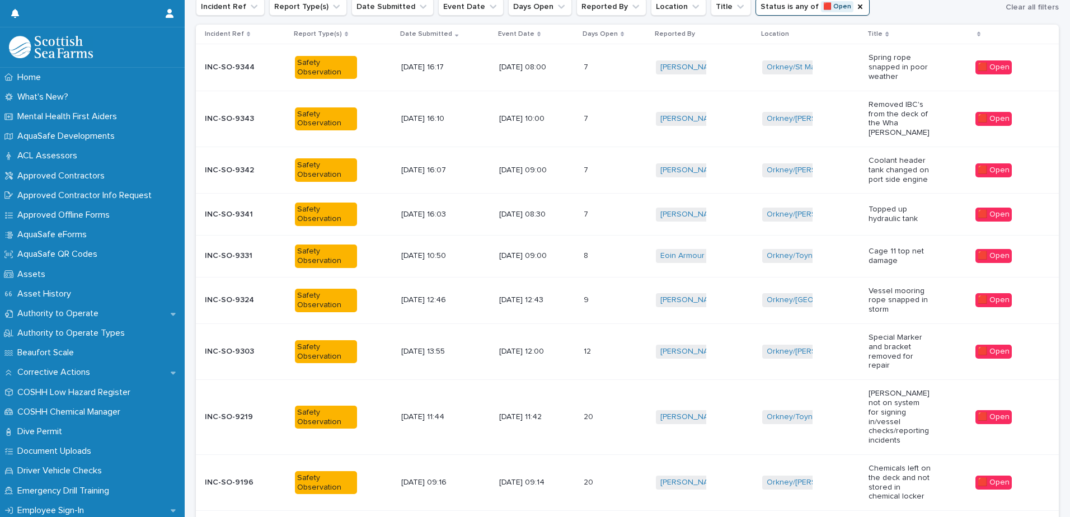
click at [539, 166] on p "[DATE] 09:00" at bounding box center [530, 171] width 62 height 10
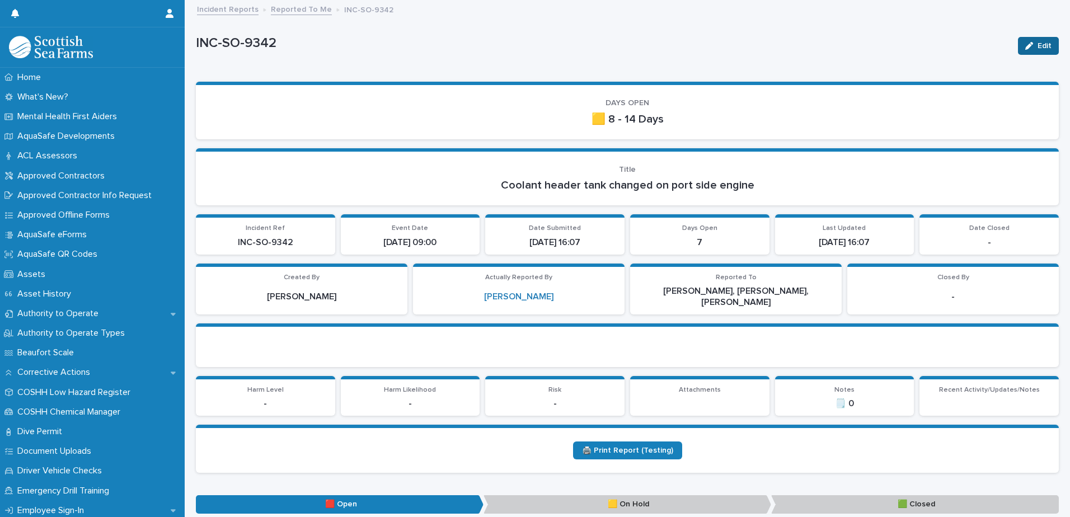
click at [1025, 49] on icon "button" at bounding box center [1029, 46] width 8 height 8
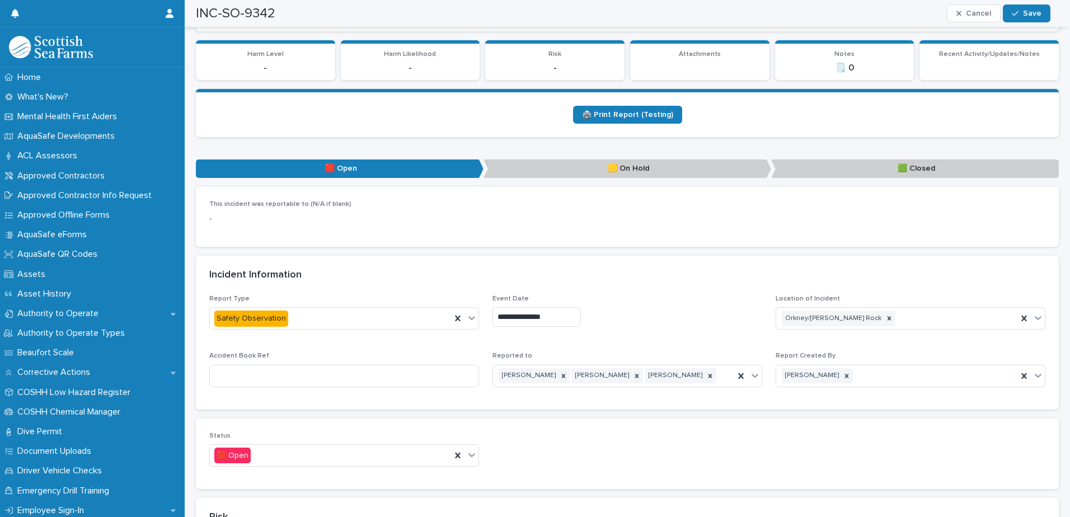
scroll to position [560, 0]
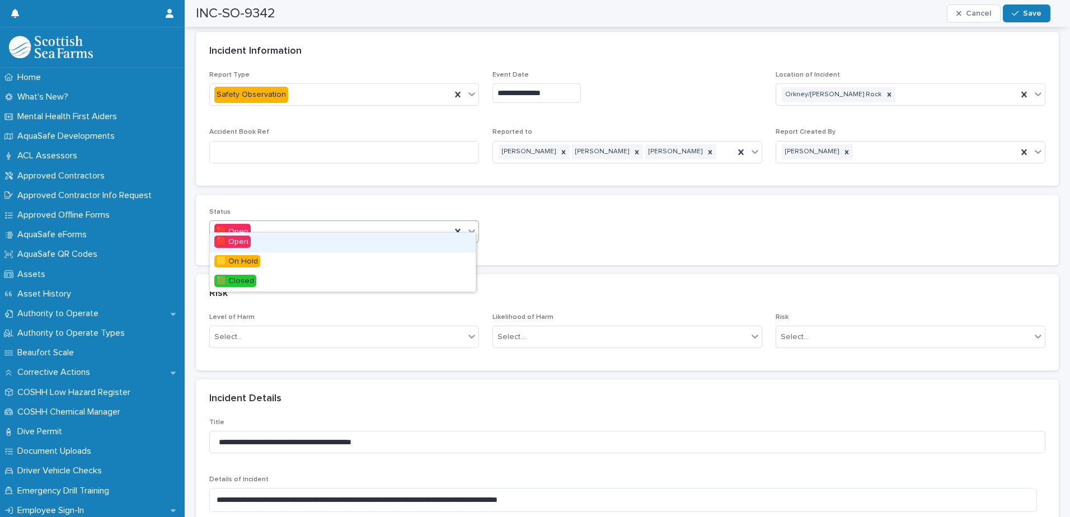
click at [468, 226] on icon at bounding box center [471, 231] width 11 height 11
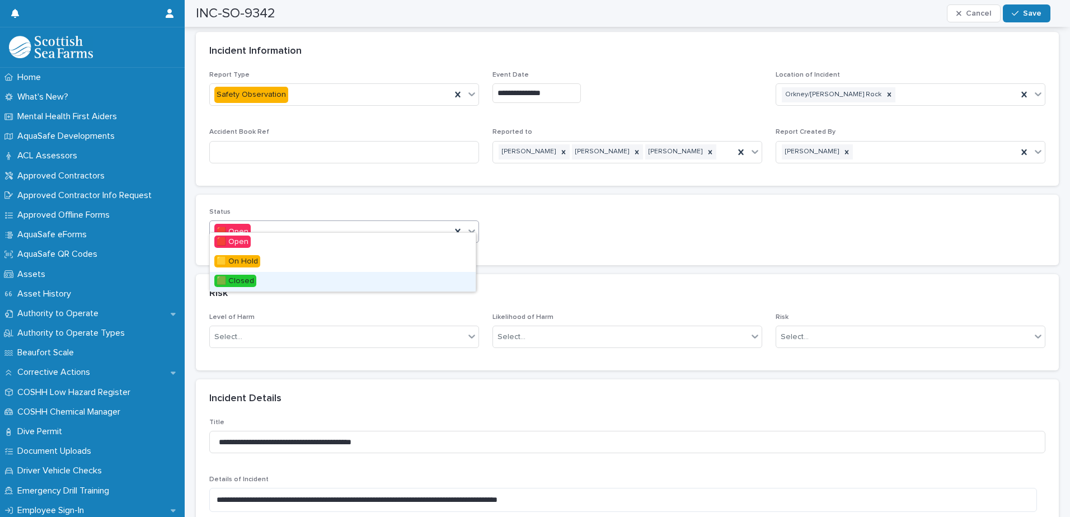
click at [269, 276] on div "🟩 Closed" at bounding box center [343, 282] width 266 height 20
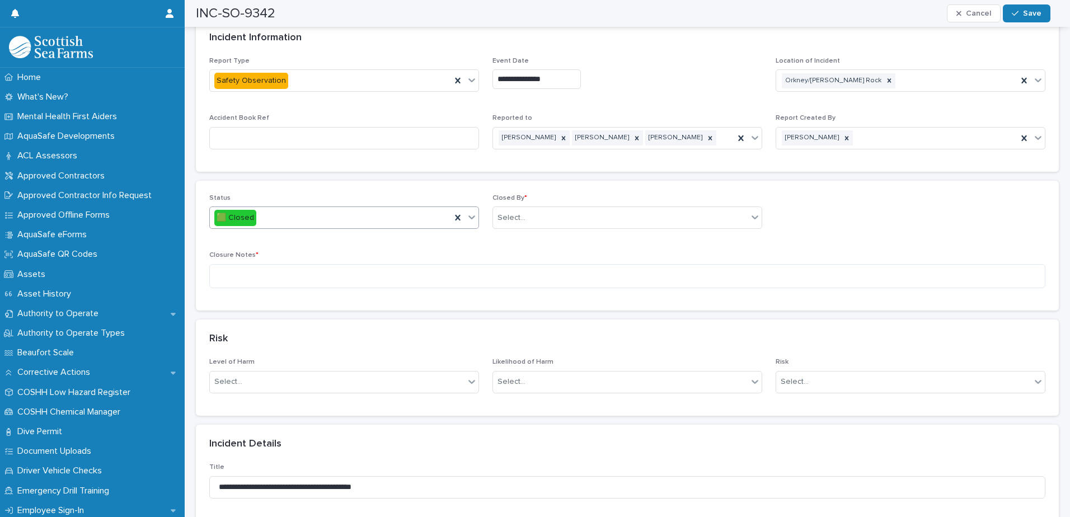
scroll to position [504, 0]
click at [544, 212] on div "Select..." at bounding box center [620, 221] width 255 height 18
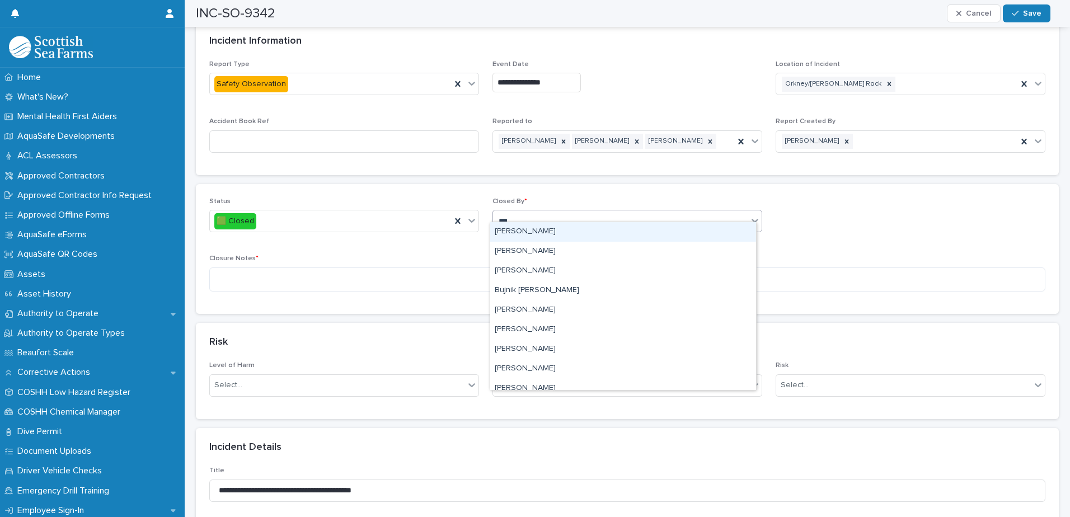
type input "****"
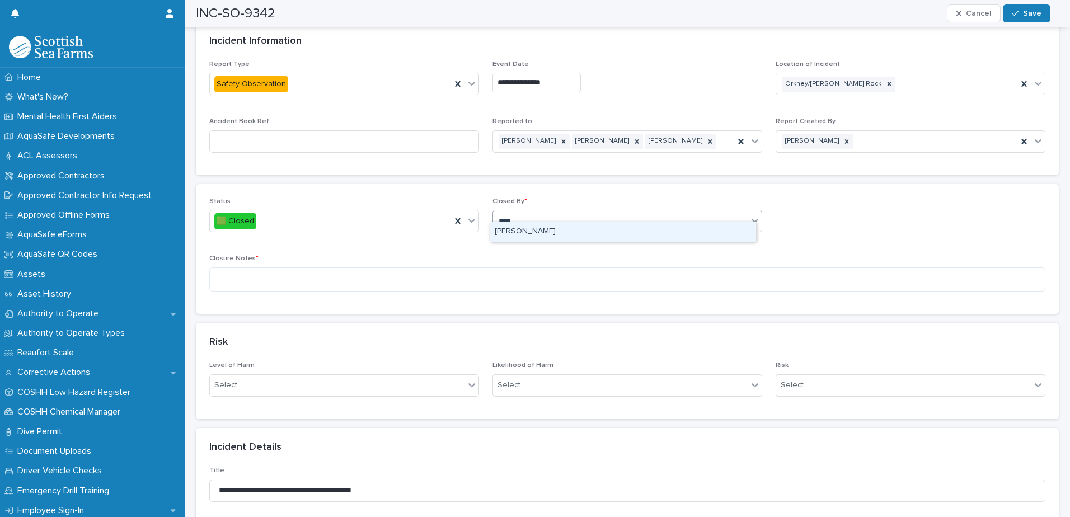
click at [542, 231] on div "[PERSON_NAME]" at bounding box center [623, 232] width 266 height 20
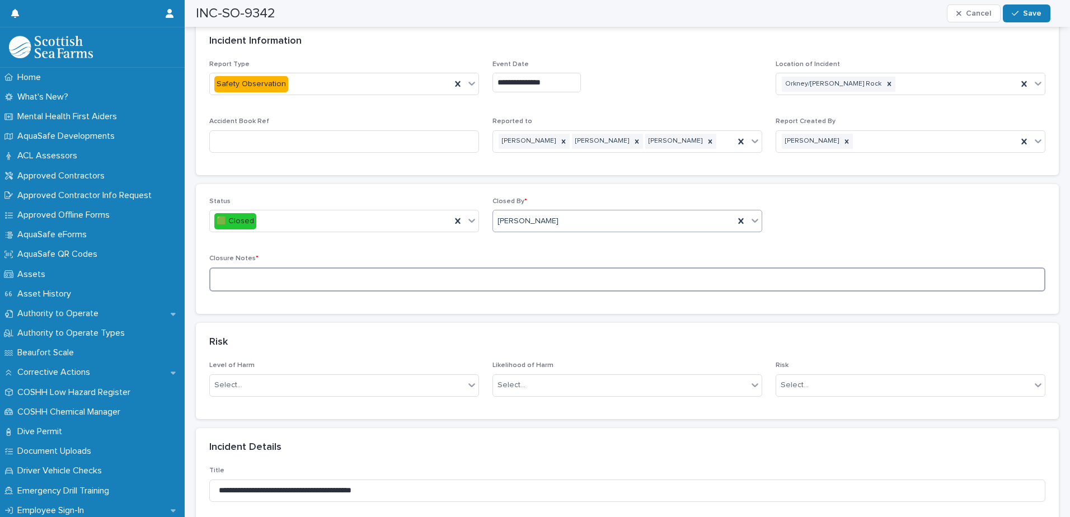
click at [488, 269] on textarea at bounding box center [627, 280] width 836 height 24
type textarea "**********"
click at [1025, 15] on span "Save" at bounding box center [1032, 14] width 18 height 8
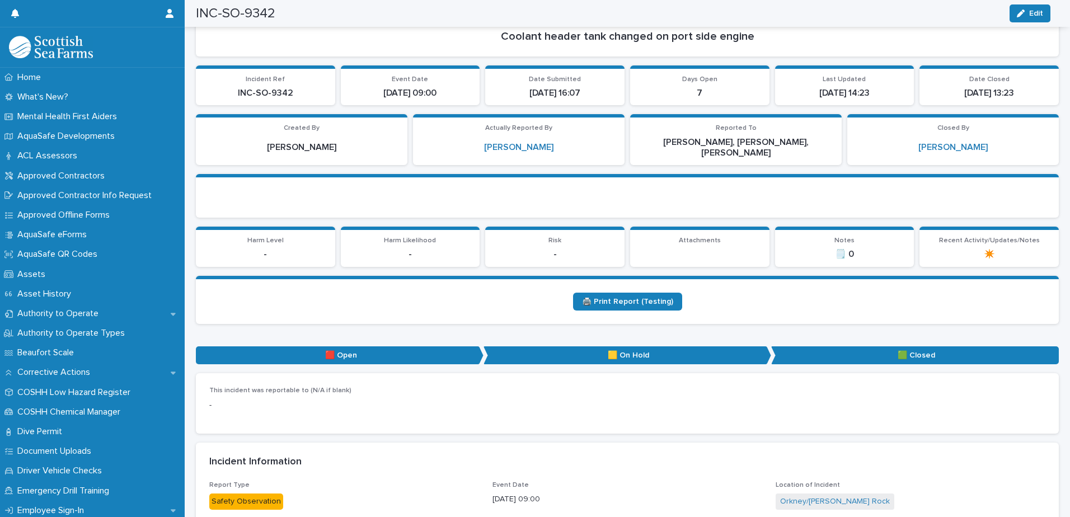
scroll to position [0, 0]
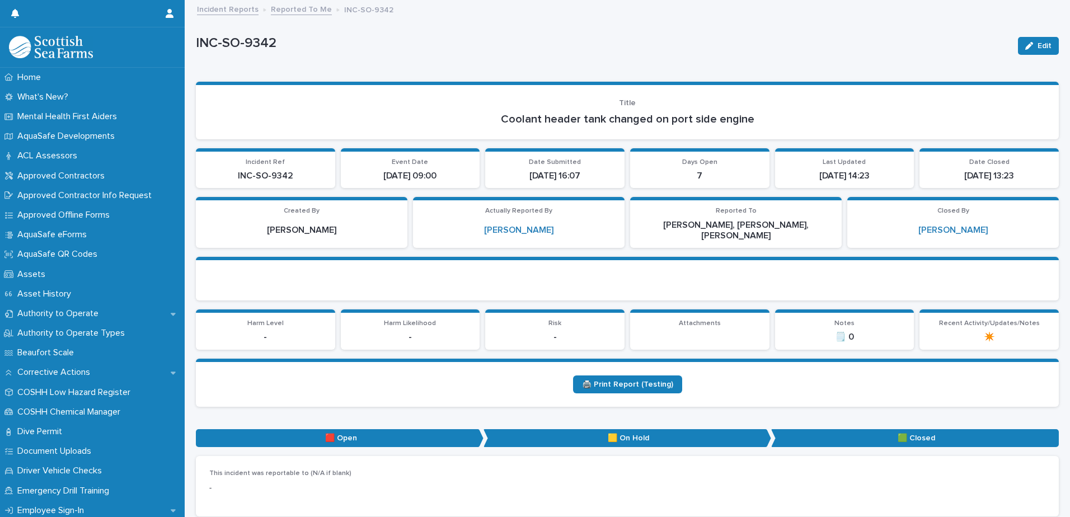
click at [307, 13] on link "Reported To Me" at bounding box center [301, 8] width 61 height 13
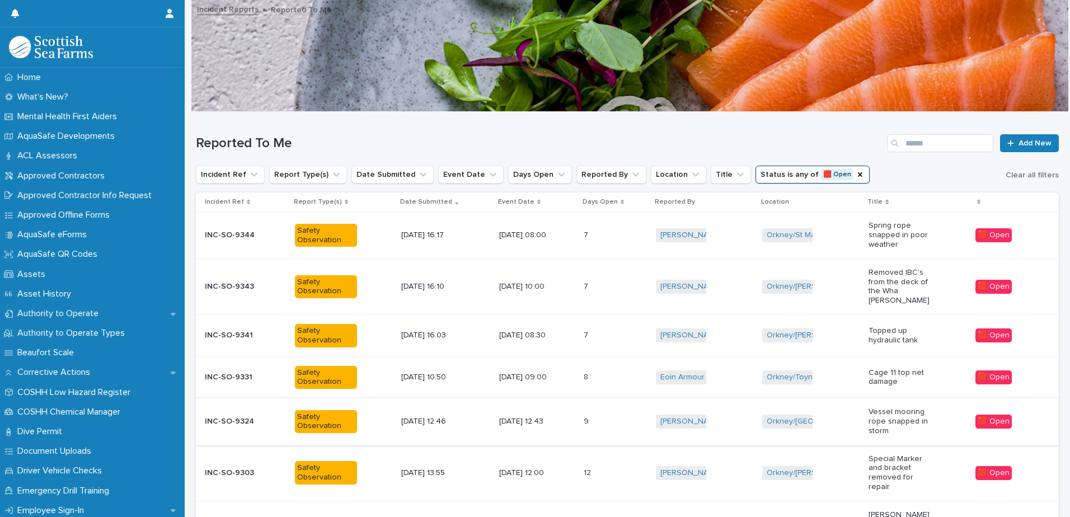
scroll to position [200, 0]
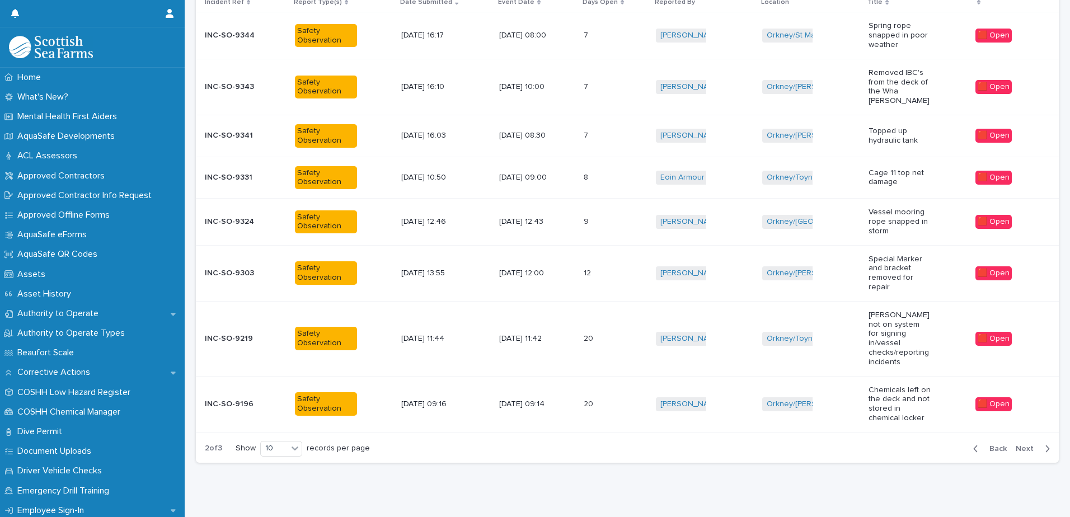
click at [305, 441] on div "Show 10 records per page" at bounding box center [305, 449] width 139 height 16
click at [301, 443] on icon at bounding box center [294, 448] width 11 height 11
click at [283, 471] on div "30" at bounding box center [282, 471] width 41 height 13
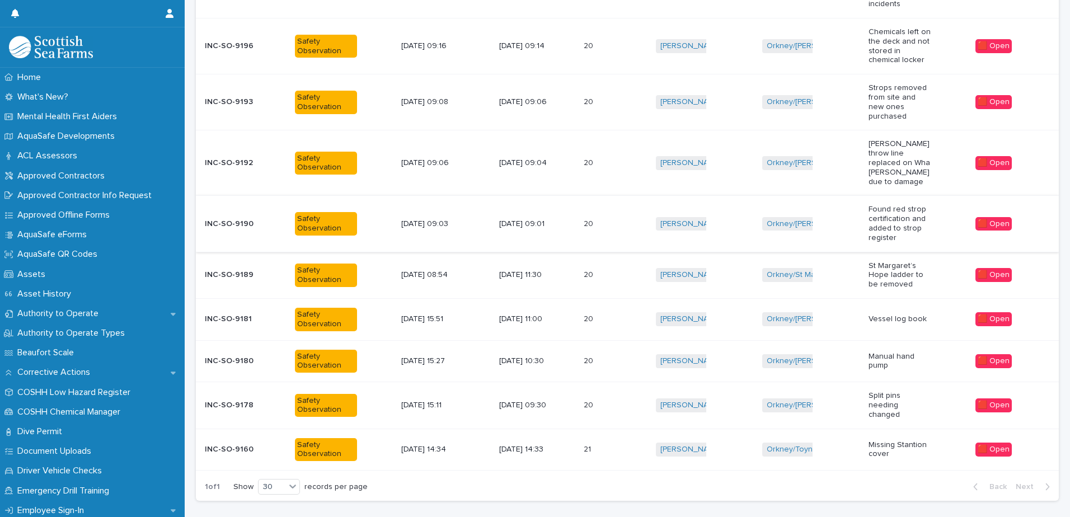
scroll to position [1015, 0]
click at [615, 444] on p at bounding box center [599, 449] width 31 height 10
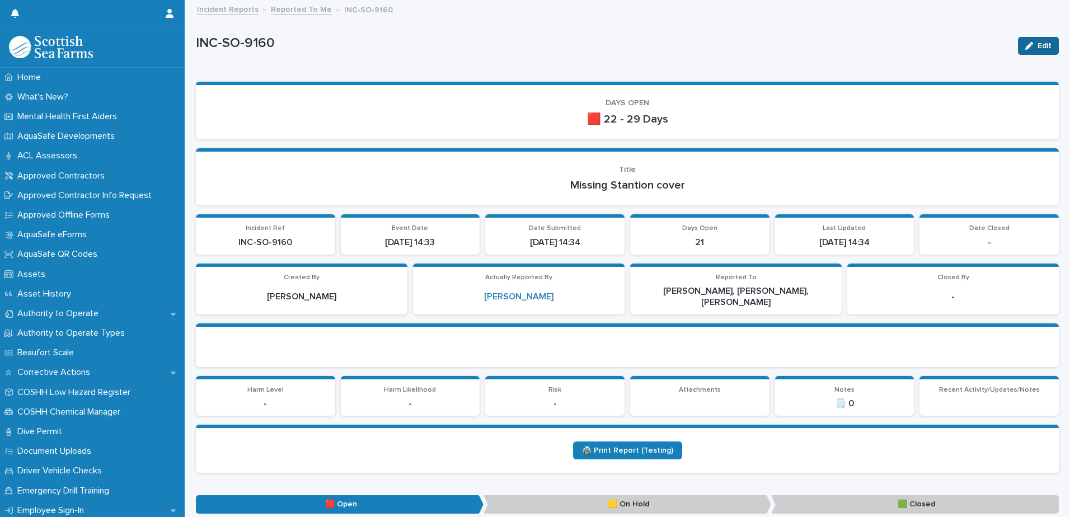
click at [1037, 50] on button "Edit" at bounding box center [1038, 46] width 41 height 18
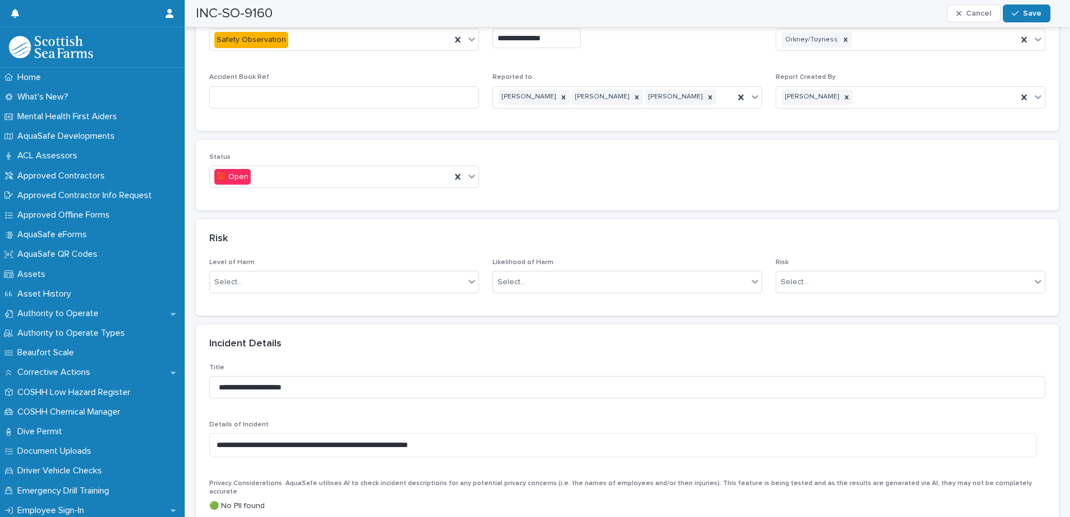
scroll to position [616, 0]
click at [471, 170] on icon at bounding box center [471, 175] width 11 height 11
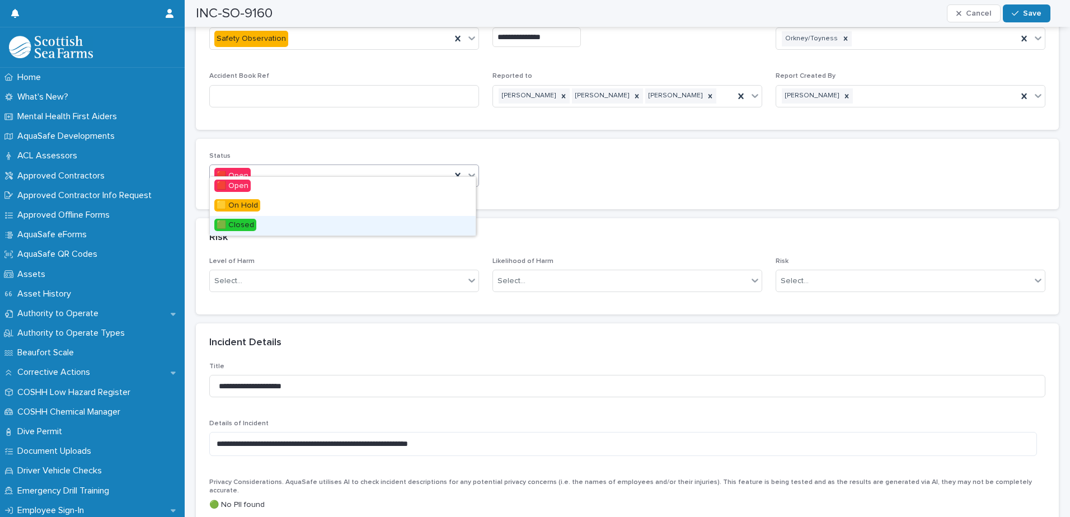
click at [315, 222] on div "🟩 Closed" at bounding box center [343, 226] width 266 height 20
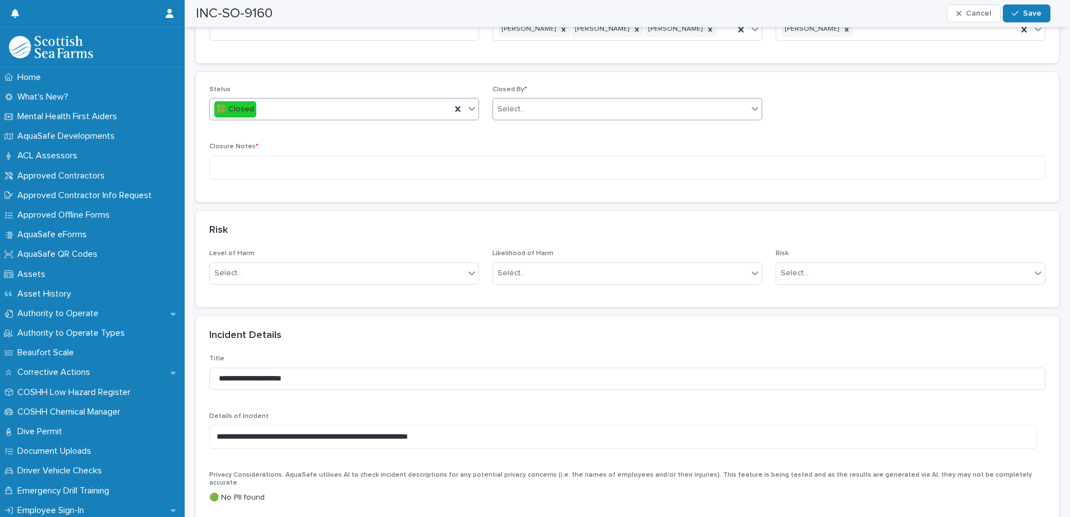
click at [575, 103] on div "Select..." at bounding box center [620, 109] width 255 height 18
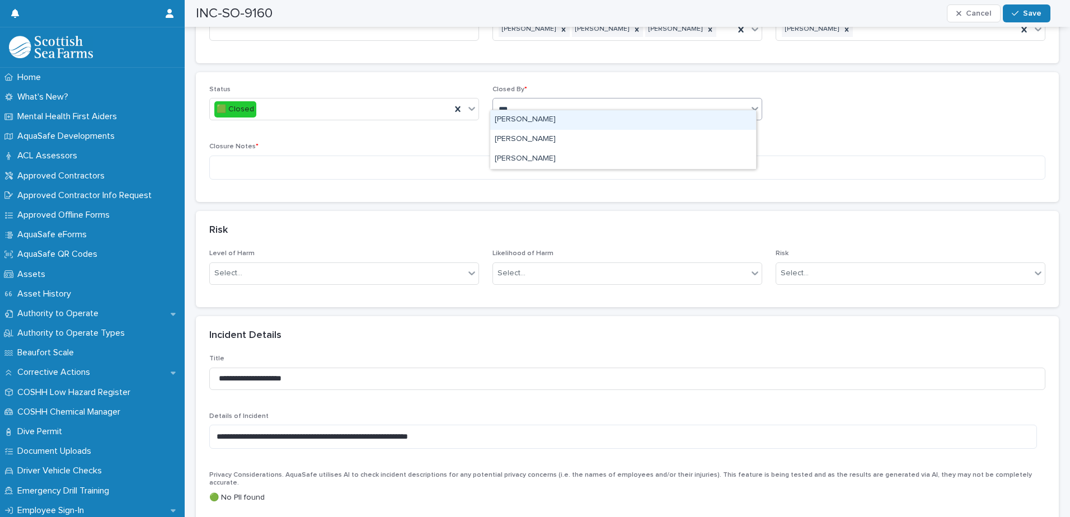
type input "****"
click at [542, 115] on div "[PERSON_NAME]" at bounding box center [623, 120] width 266 height 20
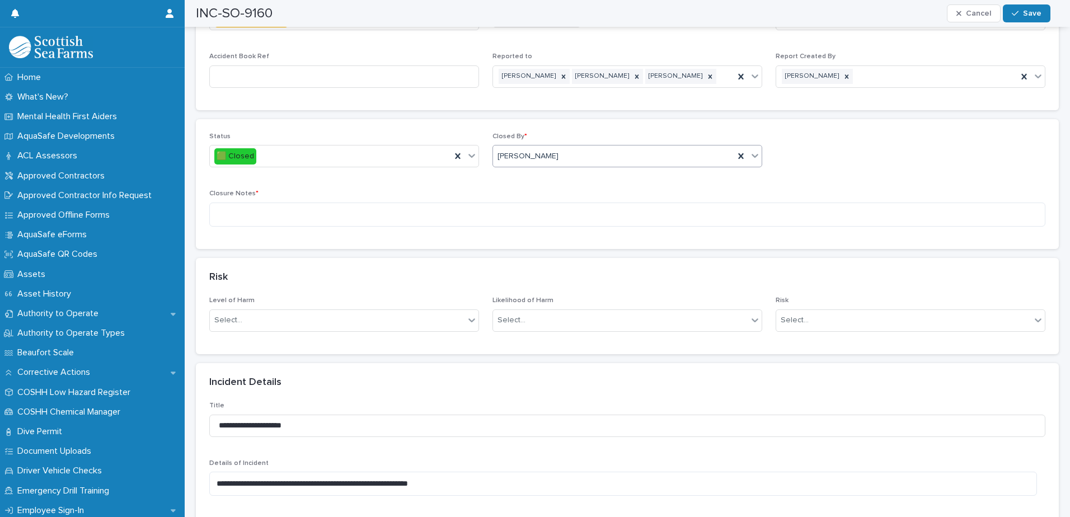
scroll to position [560, 0]
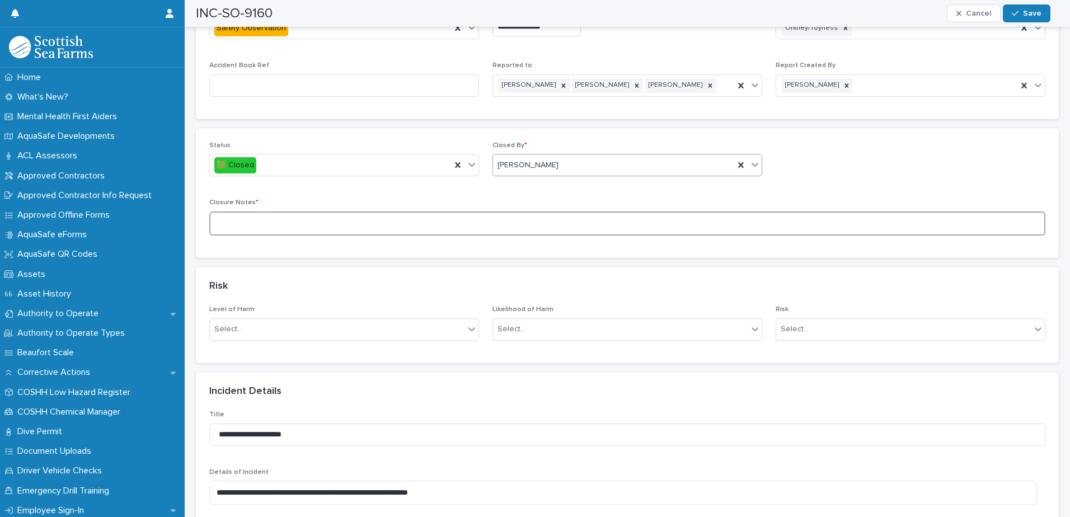
click at [403, 222] on textarea at bounding box center [627, 224] width 836 height 24
click at [268, 212] on textarea "**********" at bounding box center [623, 224] width 828 height 24
click at [392, 214] on textarea "**********" at bounding box center [623, 224] width 828 height 24
type textarea "**********"
click at [1032, 17] on button "Save" at bounding box center [1027, 13] width 48 height 18
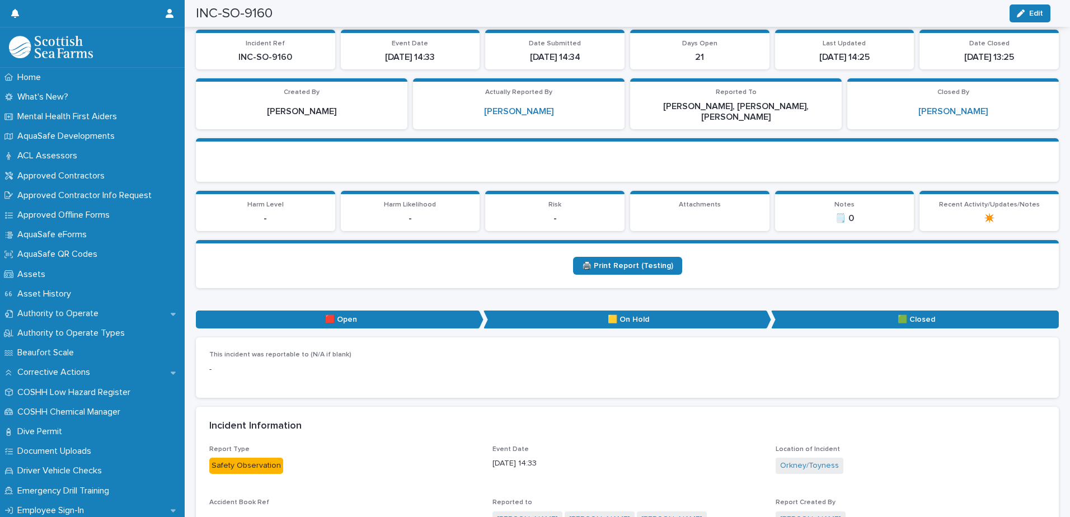
scroll to position [0, 0]
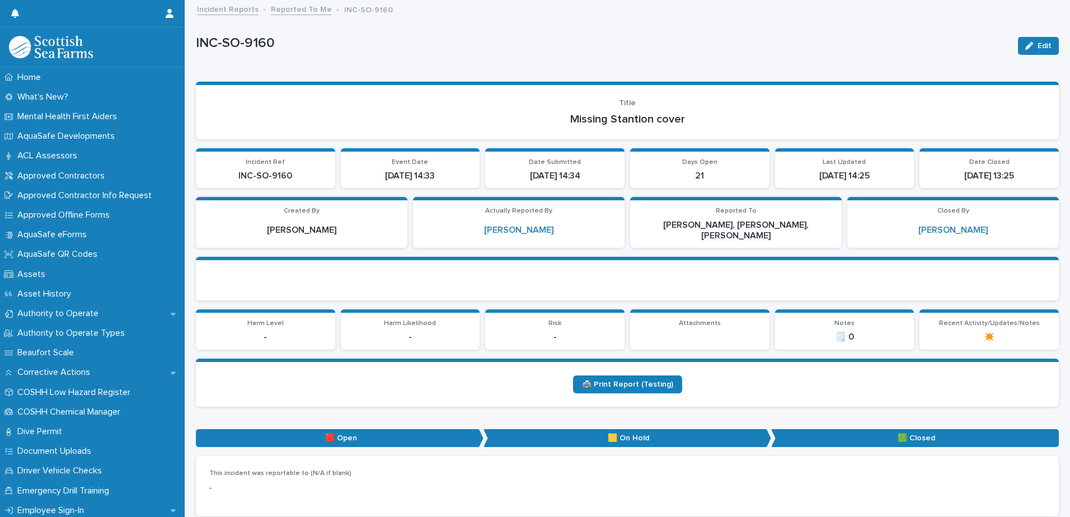
click at [298, 7] on link "Reported To Me" at bounding box center [301, 8] width 61 height 13
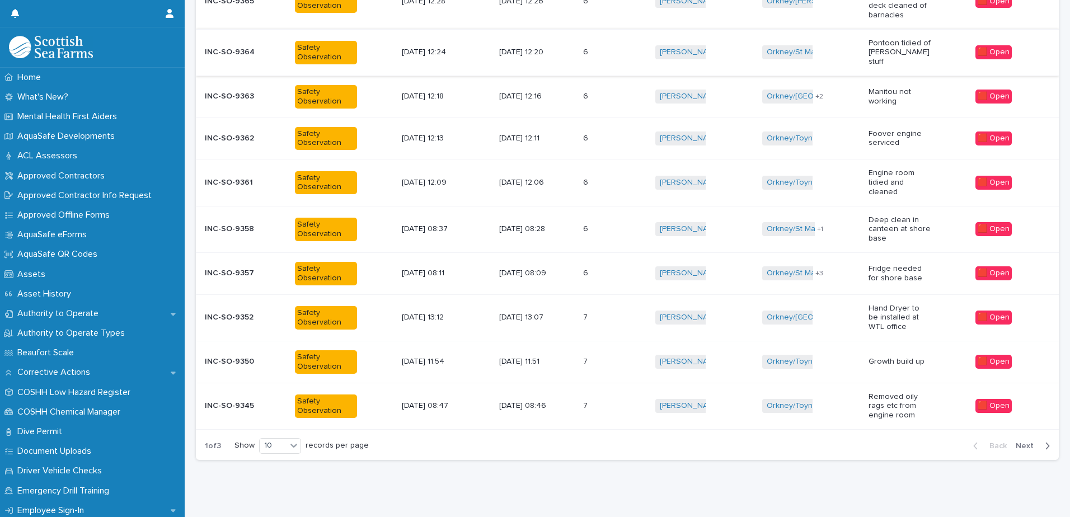
scroll to position [241, 0]
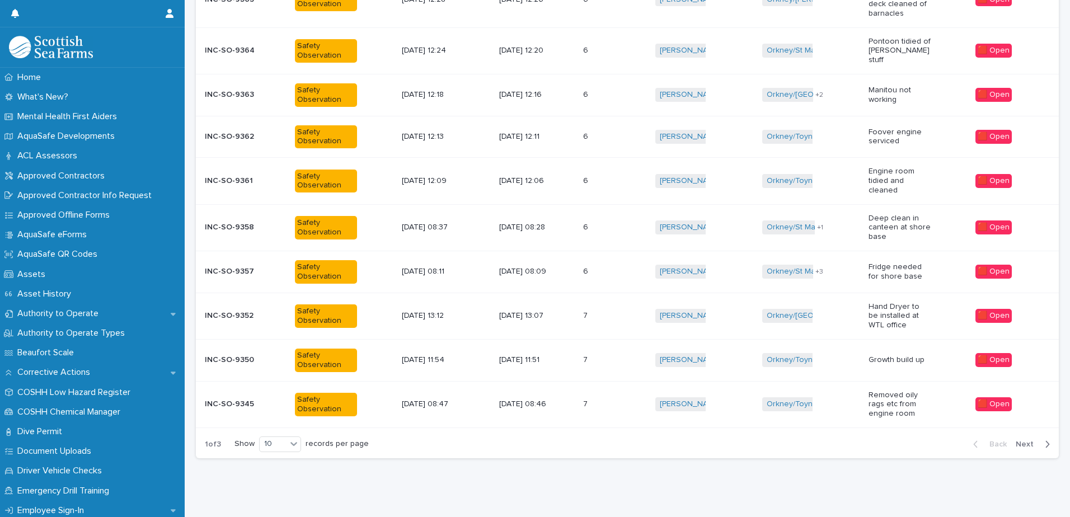
click at [579, 390] on td "[DATE] 08:46" at bounding box center [537, 404] width 84 height 46
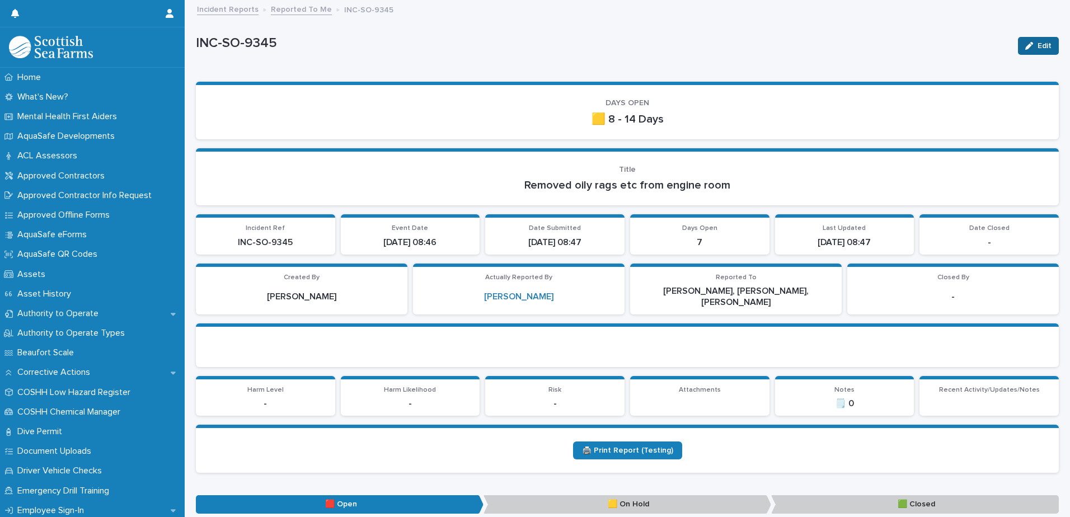
click at [1025, 48] on icon "button" at bounding box center [1029, 46] width 8 height 8
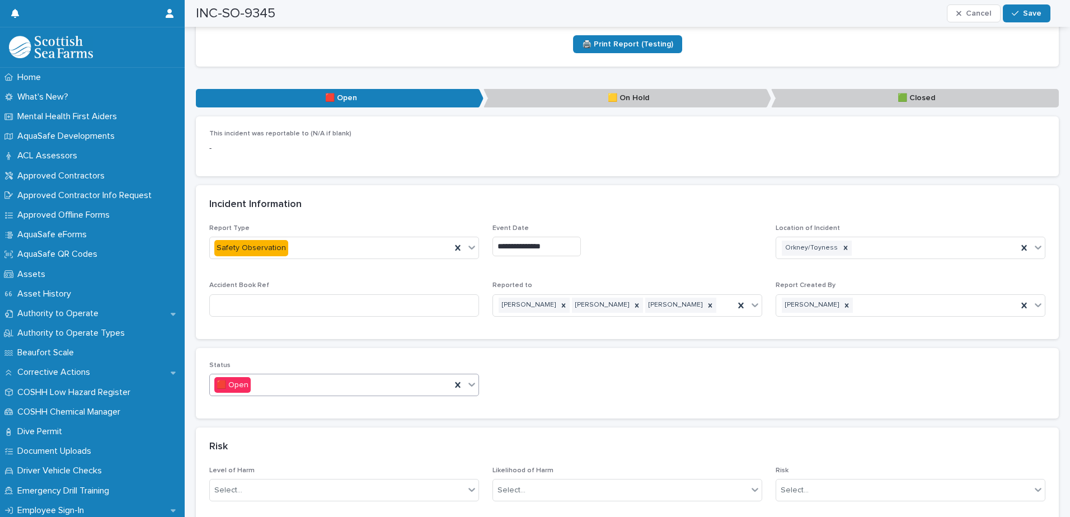
scroll to position [504, 0]
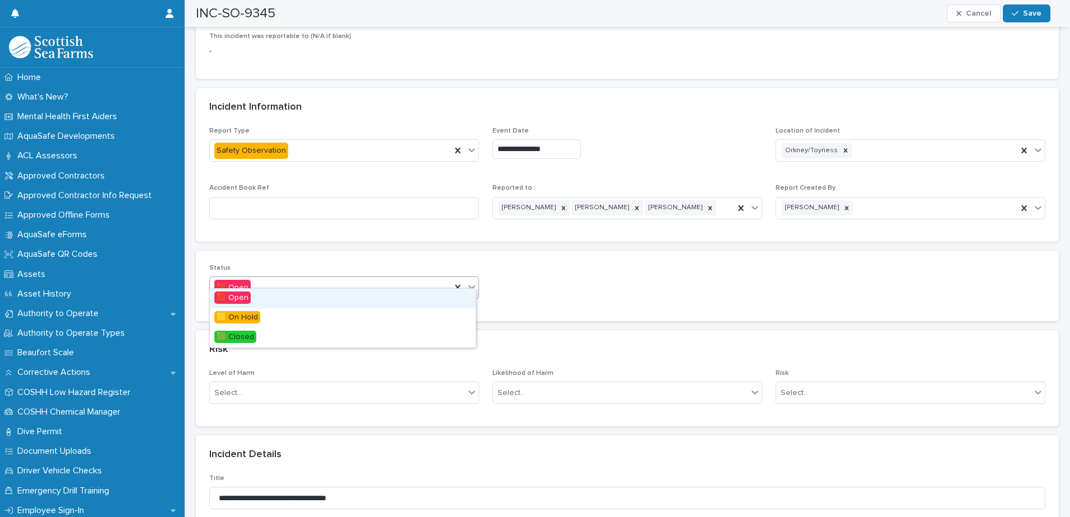
click at [473, 281] on icon at bounding box center [471, 286] width 11 height 11
click at [243, 339] on span "🟩 Closed" at bounding box center [235, 337] width 42 height 12
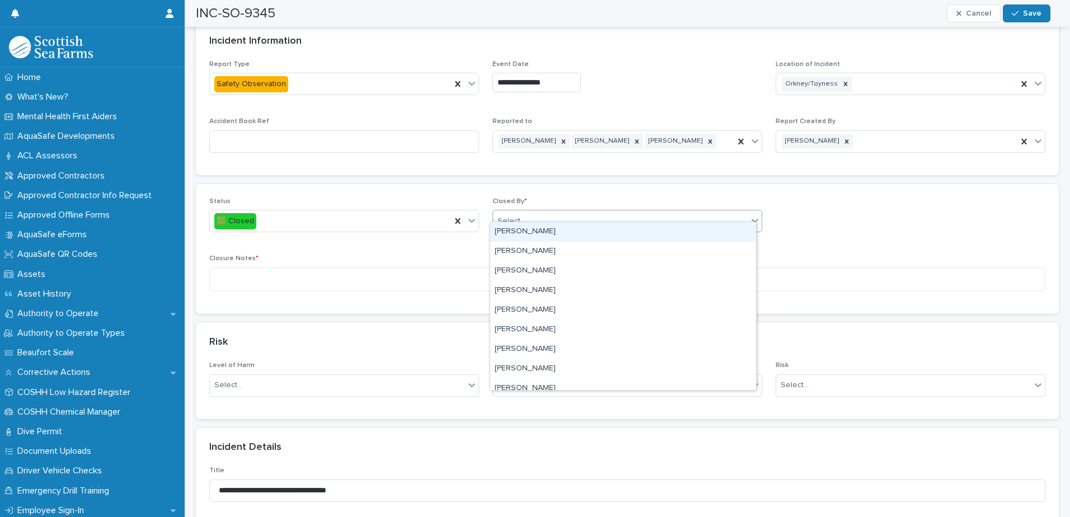
click at [560, 215] on div "Select..." at bounding box center [620, 221] width 255 height 18
type input "****"
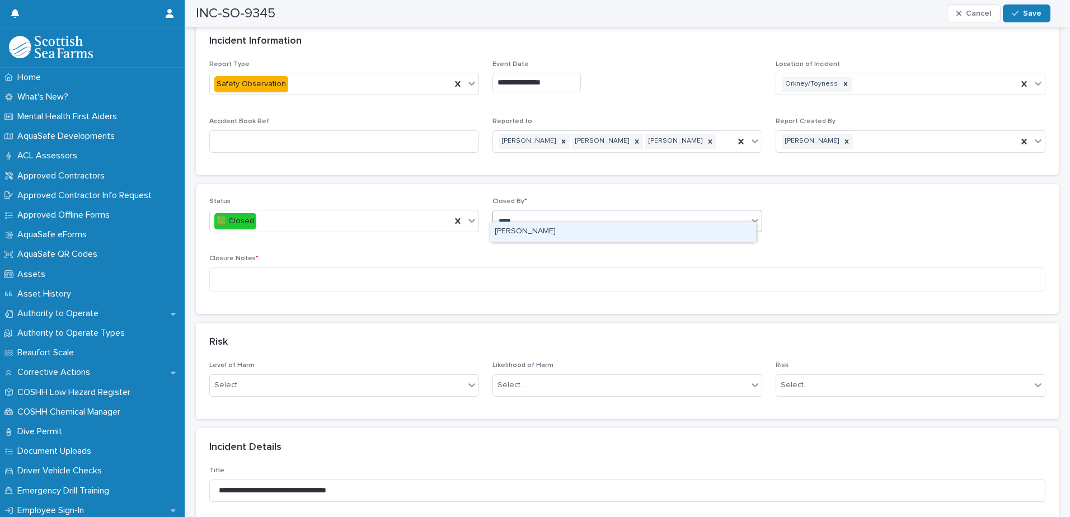
click at [538, 236] on div "[PERSON_NAME]" at bounding box center [623, 232] width 266 height 20
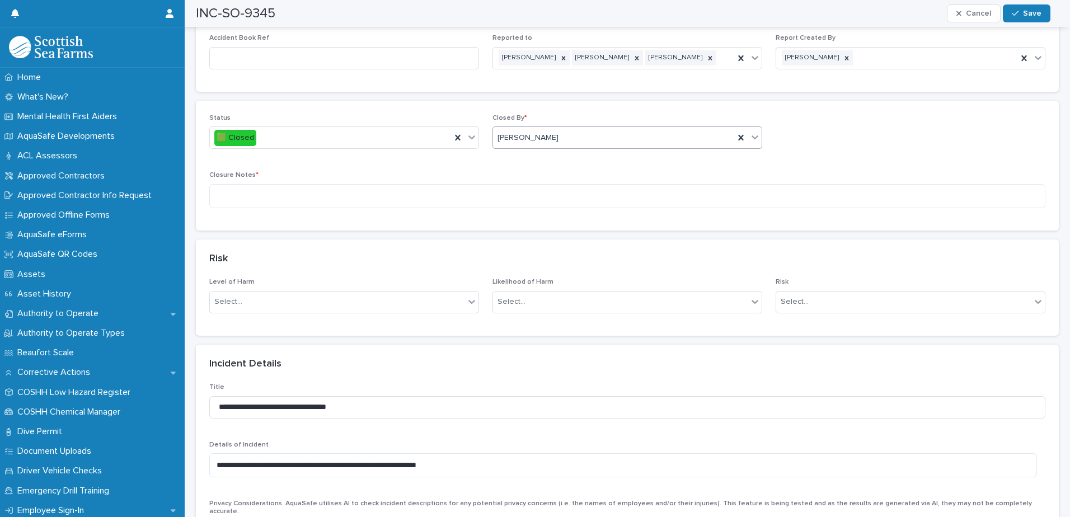
scroll to position [560, 0]
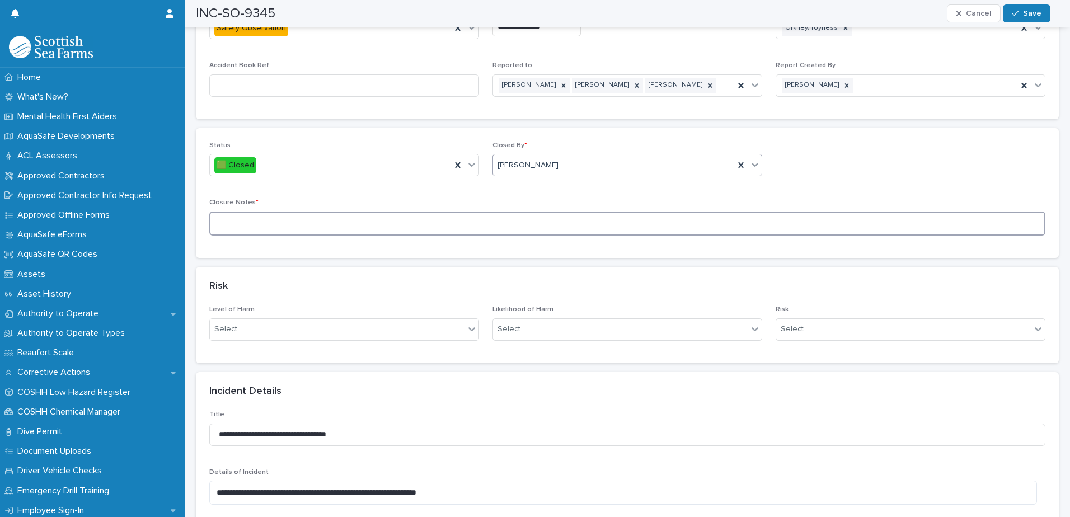
click at [388, 215] on textarea at bounding box center [627, 224] width 836 height 24
type textarea "**********"
click at [1015, 12] on icon "button" at bounding box center [1015, 14] width 7 height 8
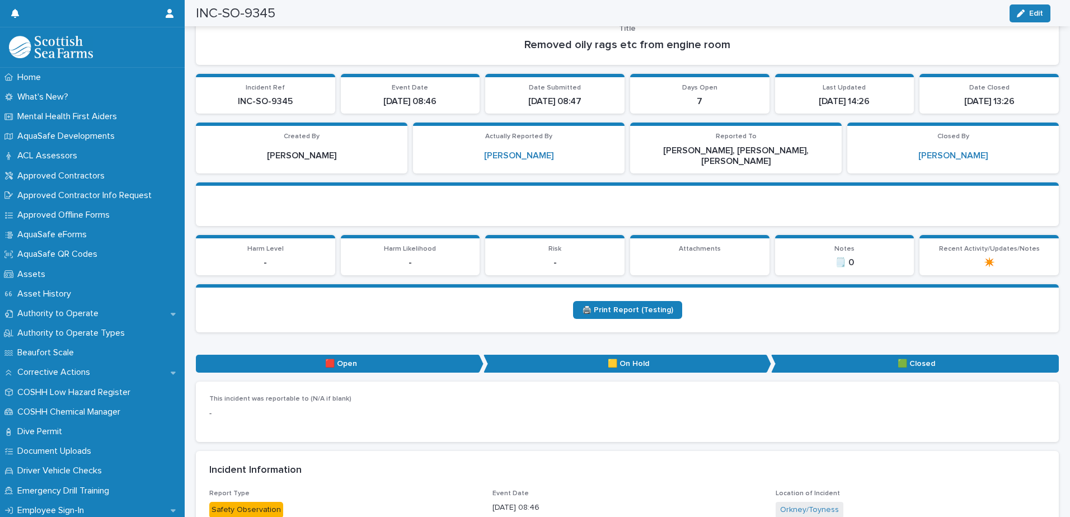
scroll to position [0, 0]
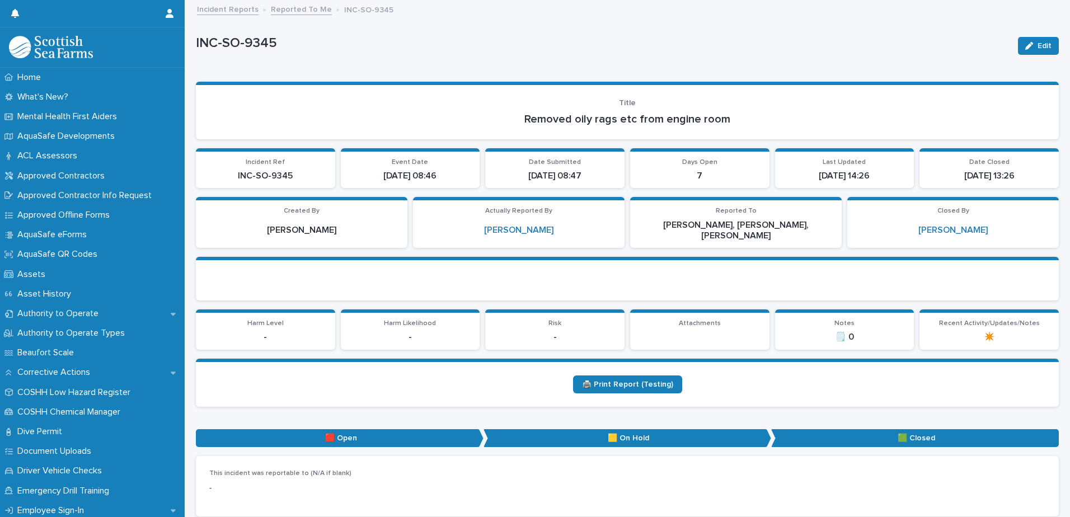
click at [300, 10] on link "Reported To Me" at bounding box center [301, 8] width 61 height 13
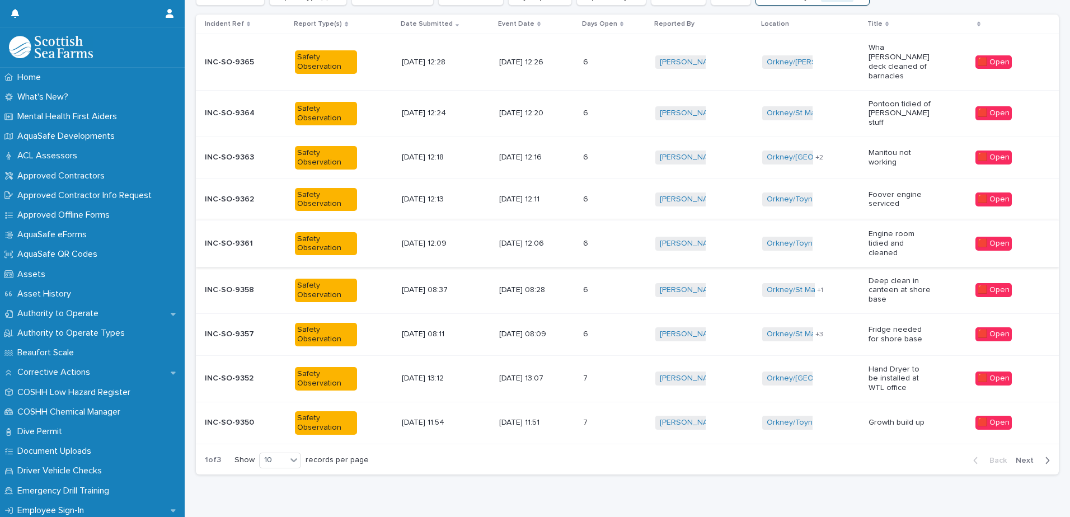
scroll to position [194, 0]
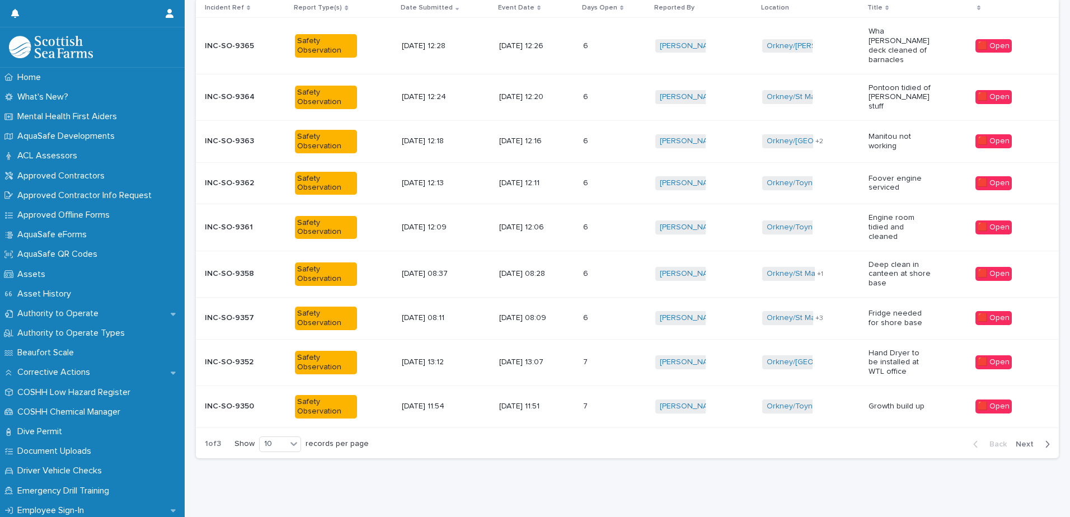
click at [574, 309] on div "[DATE] 08:09" at bounding box center [536, 318] width 75 height 18
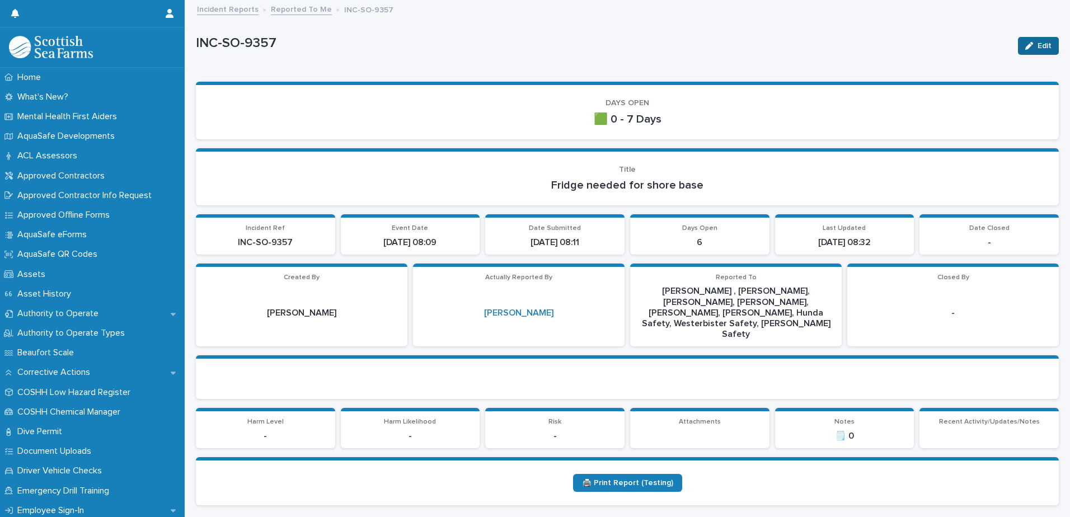
click at [1025, 46] on icon "button" at bounding box center [1029, 46] width 8 height 8
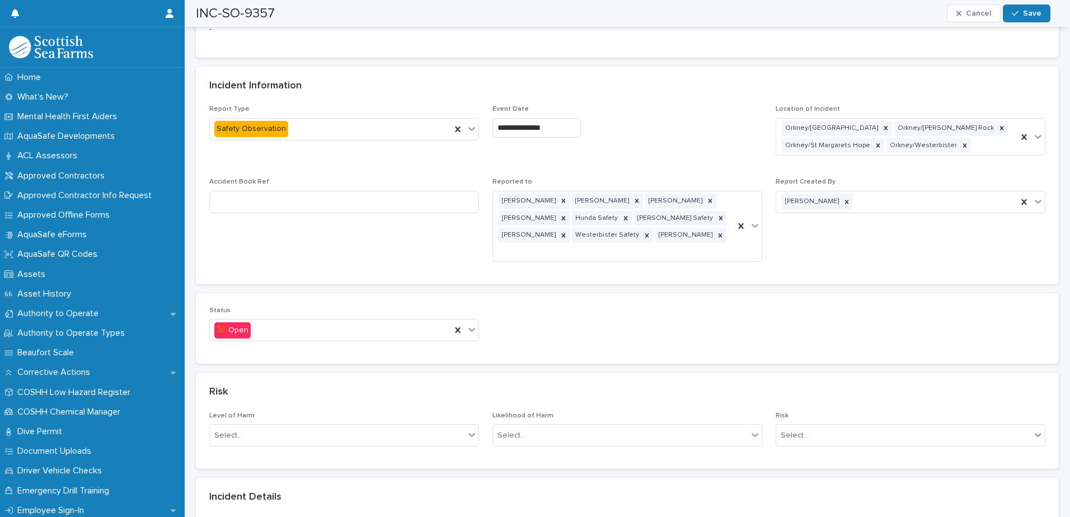
scroll to position [560, 0]
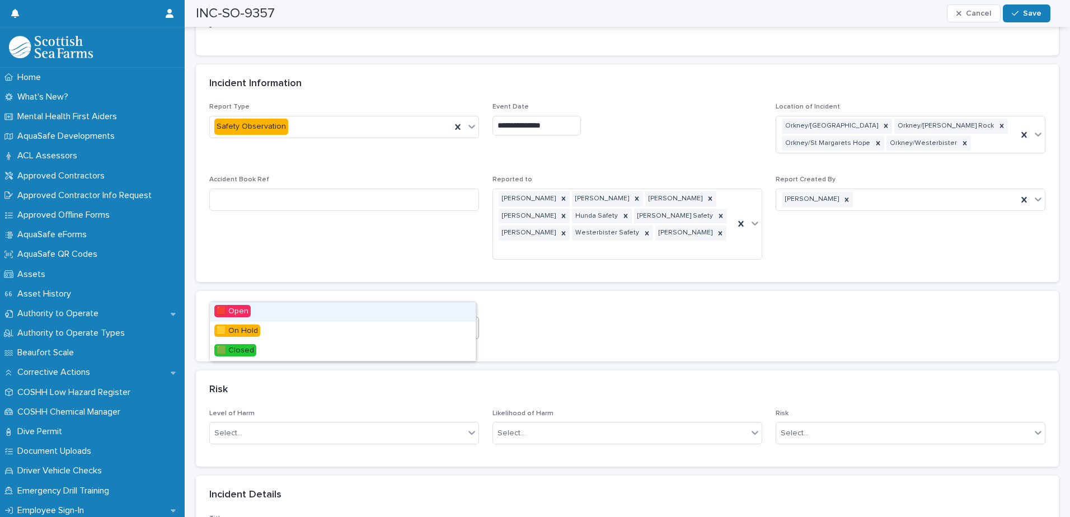
click at [473, 317] on div at bounding box center [471, 327] width 13 height 20
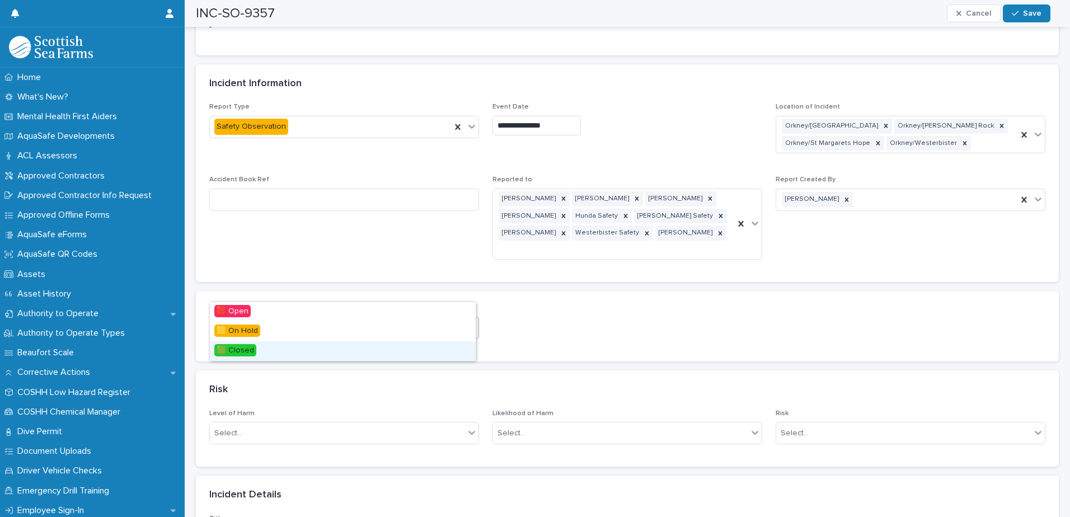
click at [319, 352] on div "🟩 Closed" at bounding box center [343, 351] width 266 height 20
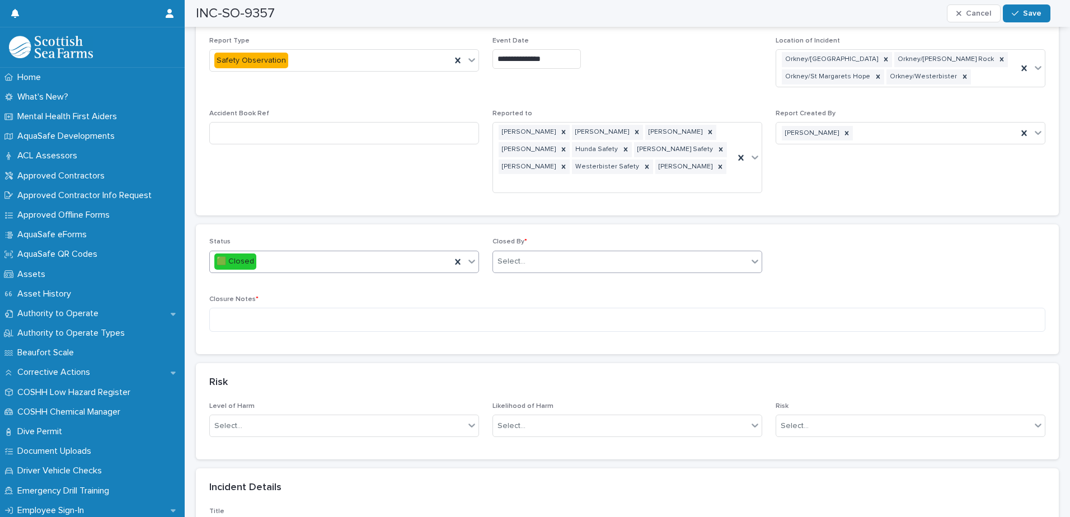
click at [538, 252] on div "Select..." at bounding box center [620, 261] width 255 height 18
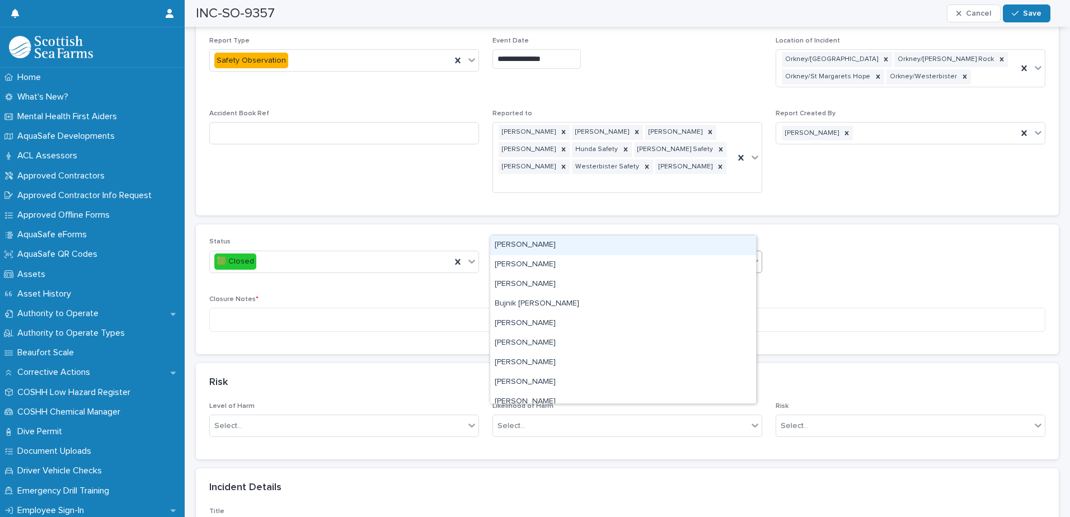
type input "****"
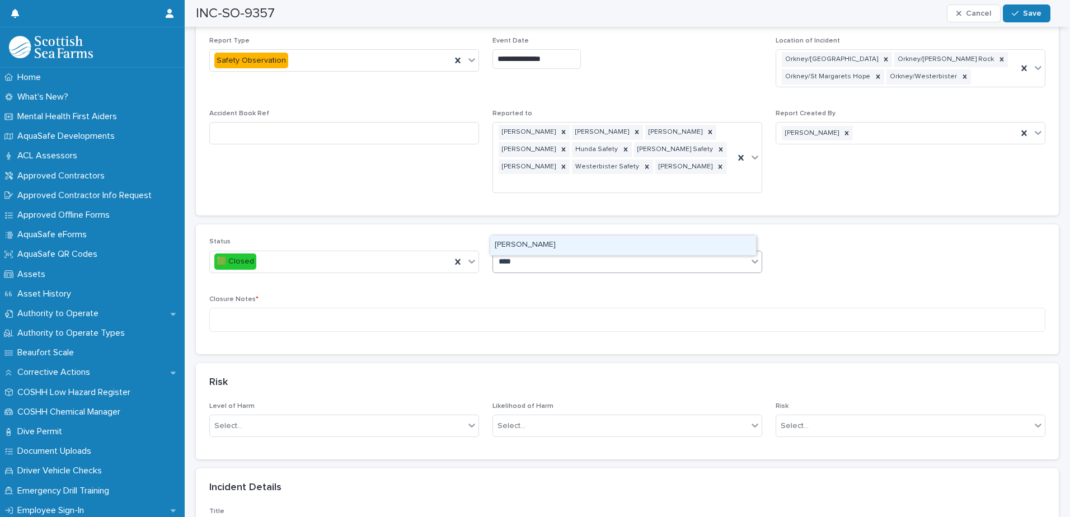
click at [528, 248] on div "[PERSON_NAME]" at bounding box center [623, 246] width 266 height 20
click at [518, 308] on textarea at bounding box center [627, 320] width 836 height 24
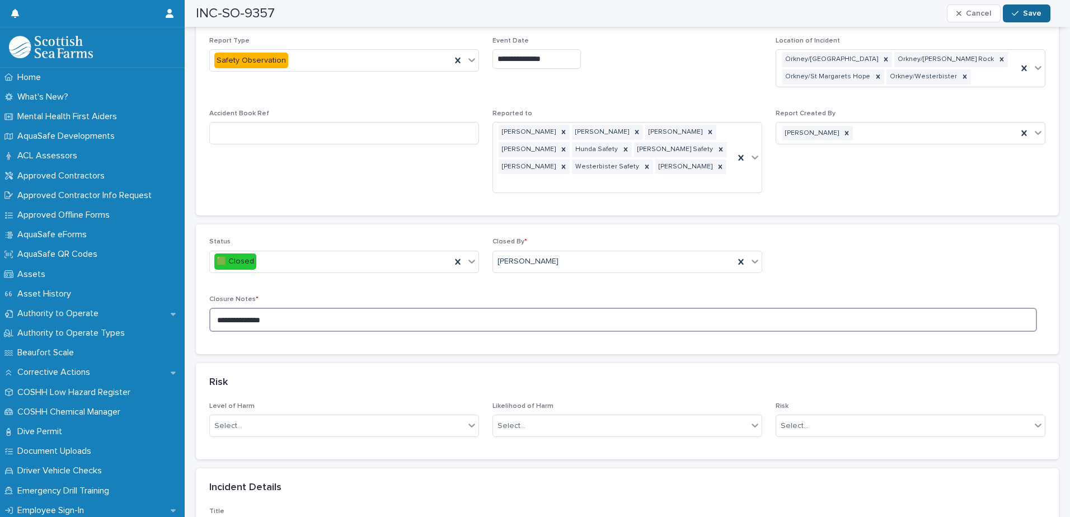
type textarea "**********"
click at [1021, 11] on div "button" at bounding box center [1017, 14] width 11 height 8
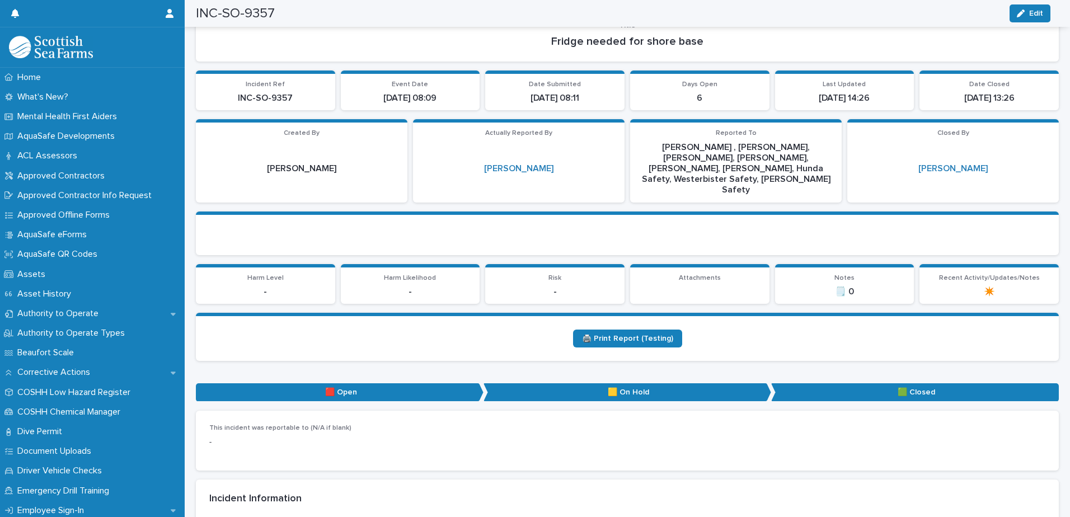
scroll to position [0, 0]
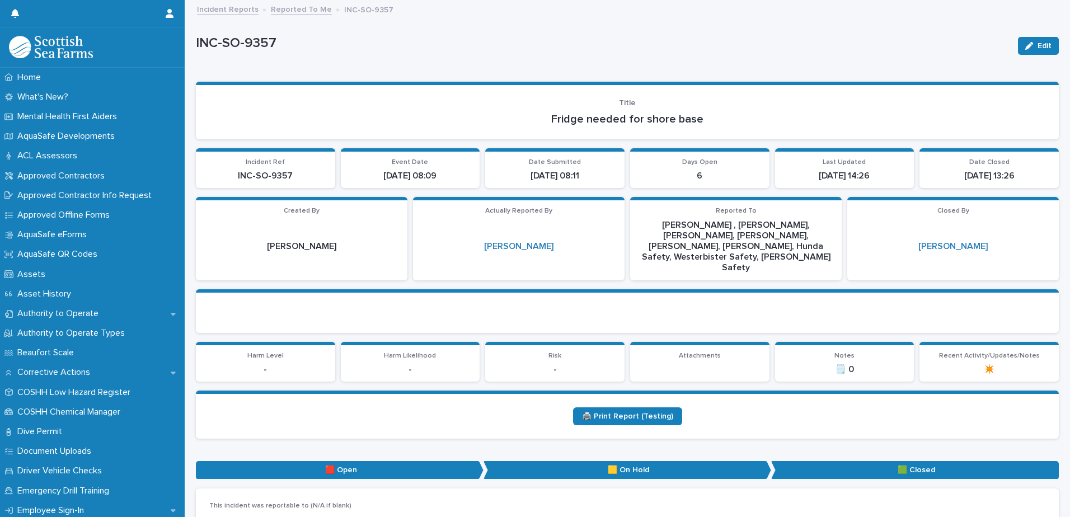
click at [280, 10] on link "Reported To Me" at bounding box center [301, 8] width 61 height 13
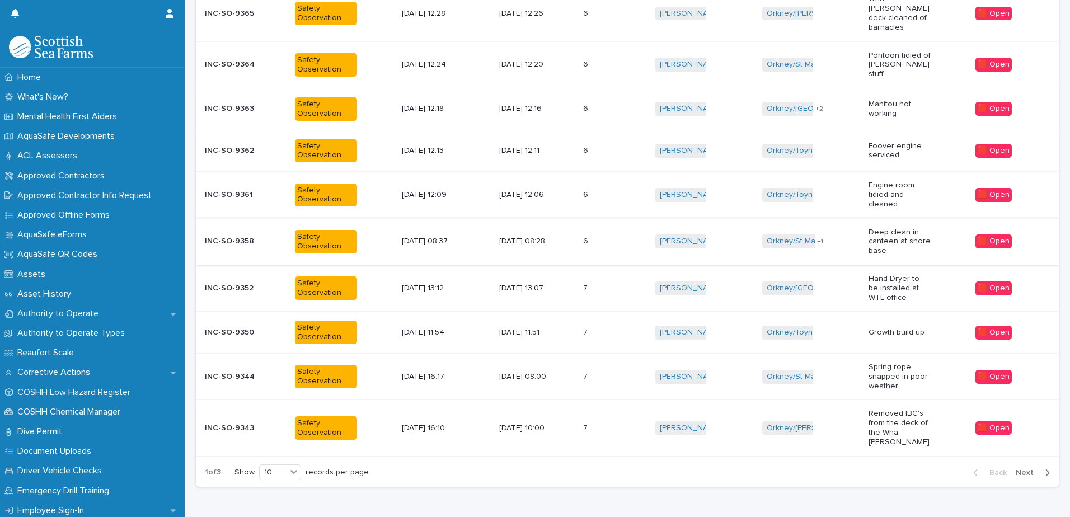
scroll to position [246, 0]
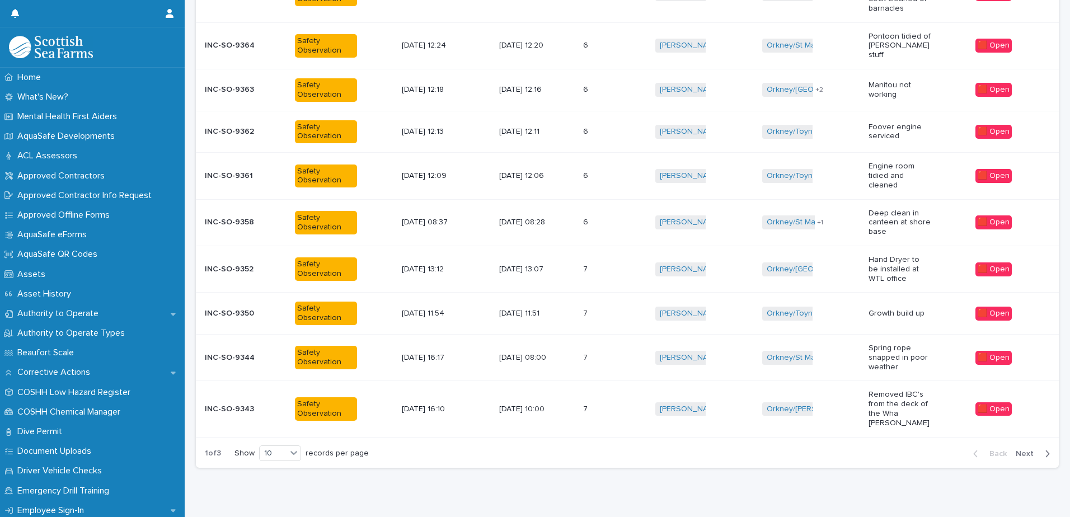
click at [600, 216] on div "6 6" at bounding box center [614, 222] width 63 height 18
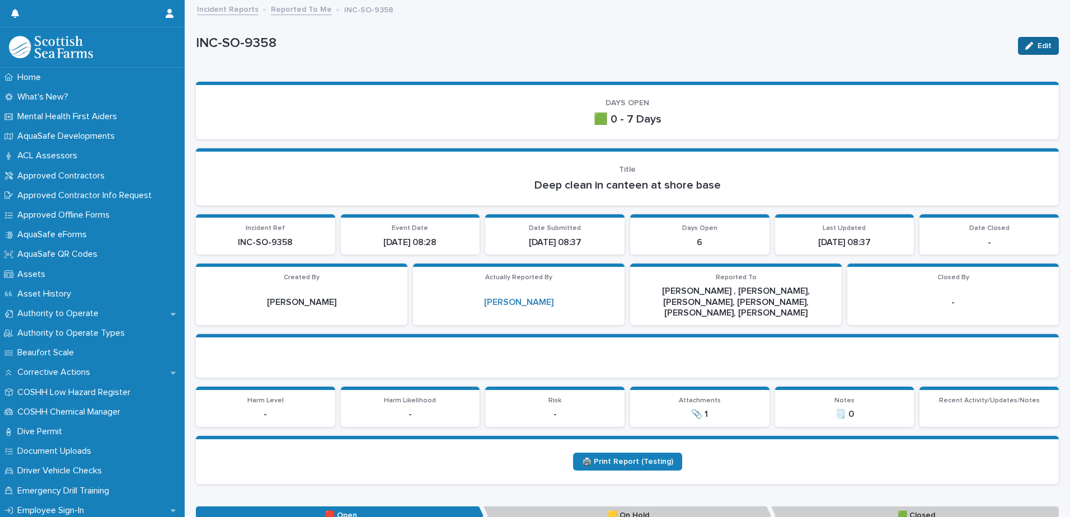
click at [1027, 41] on button "Edit" at bounding box center [1038, 46] width 41 height 18
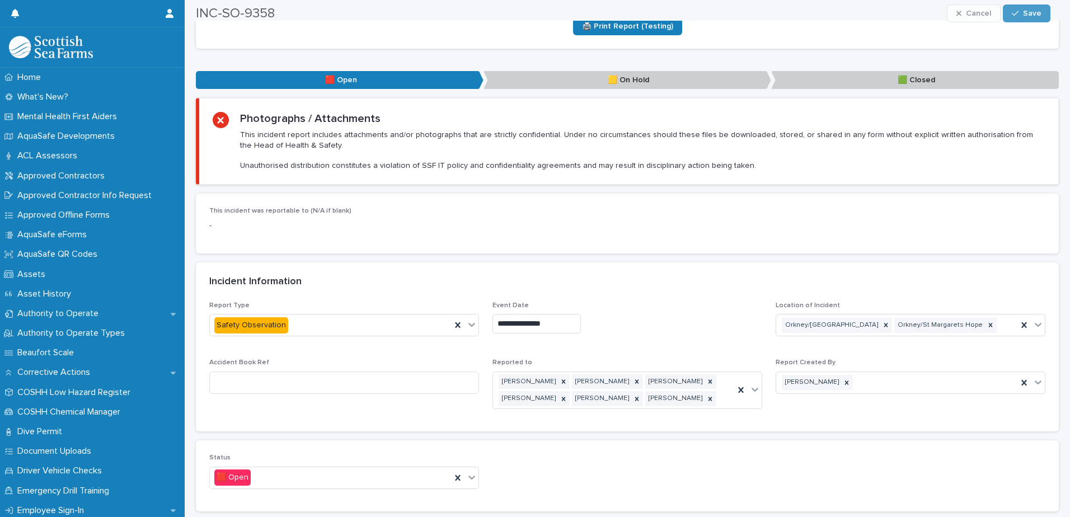
scroll to position [672, 0]
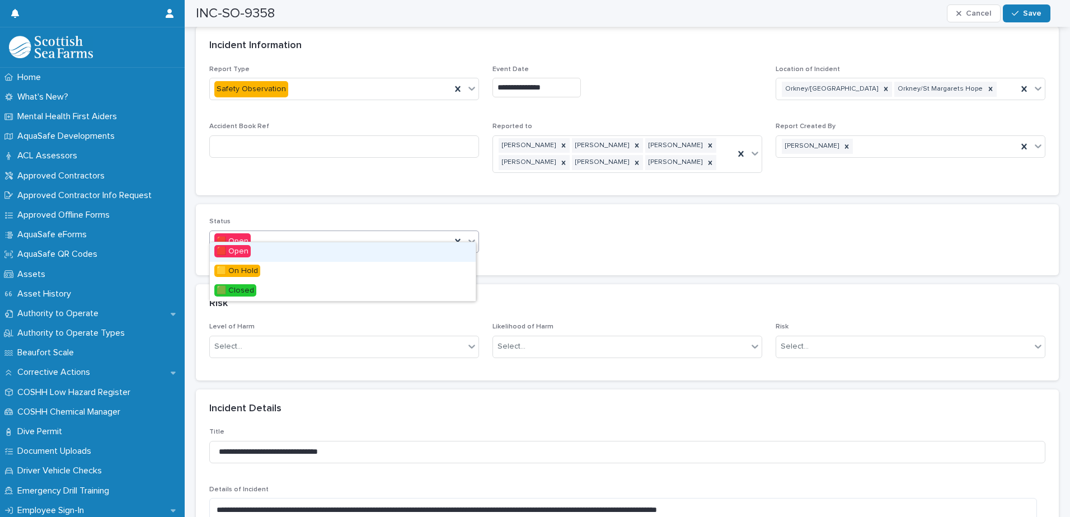
click at [468, 236] on icon at bounding box center [471, 241] width 11 height 11
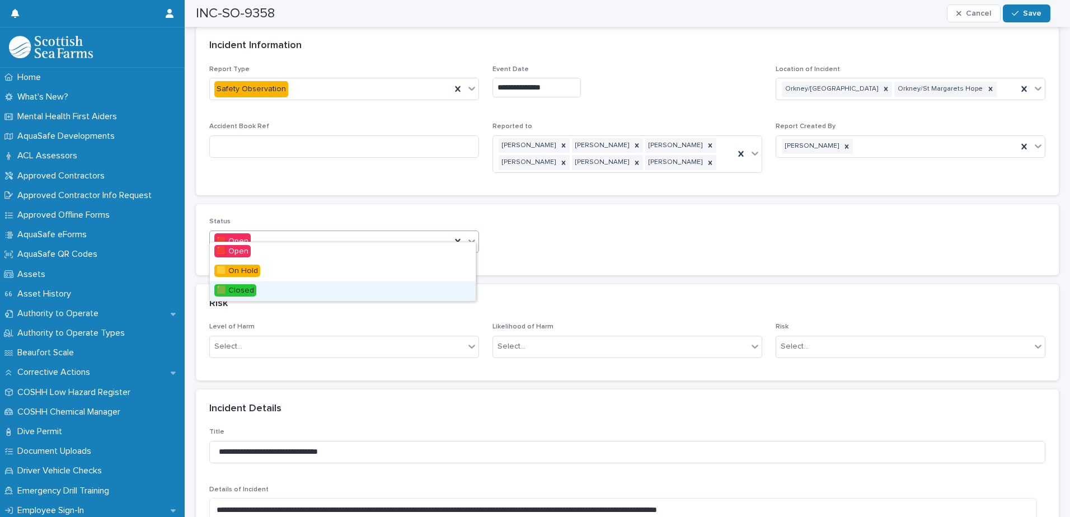
click at [273, 289] on div "🟩 Closed" at bounding box center [343, 291] width 266 height 20
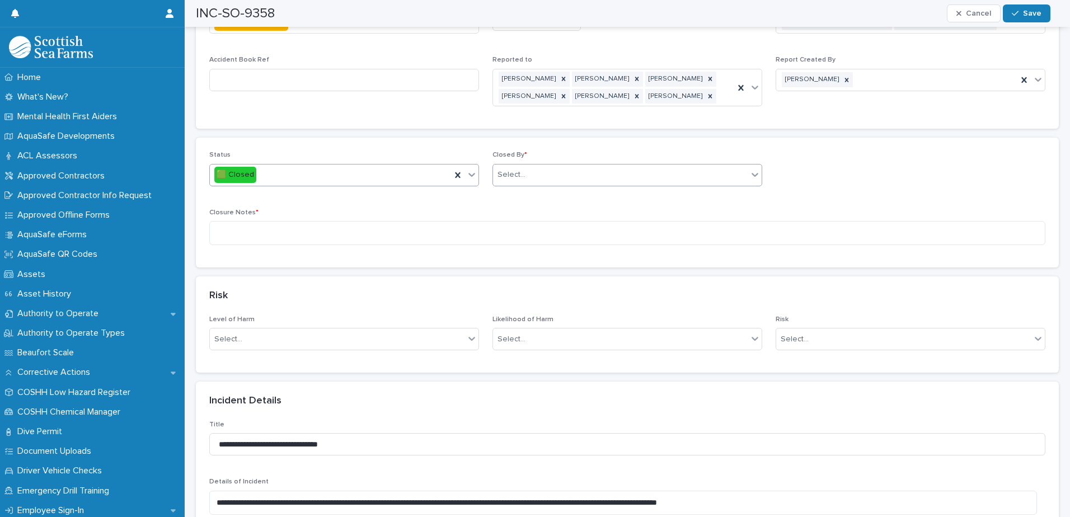
click at [540, 166] on div "Select..." at bounding box center [620, 175] width 255 height 18
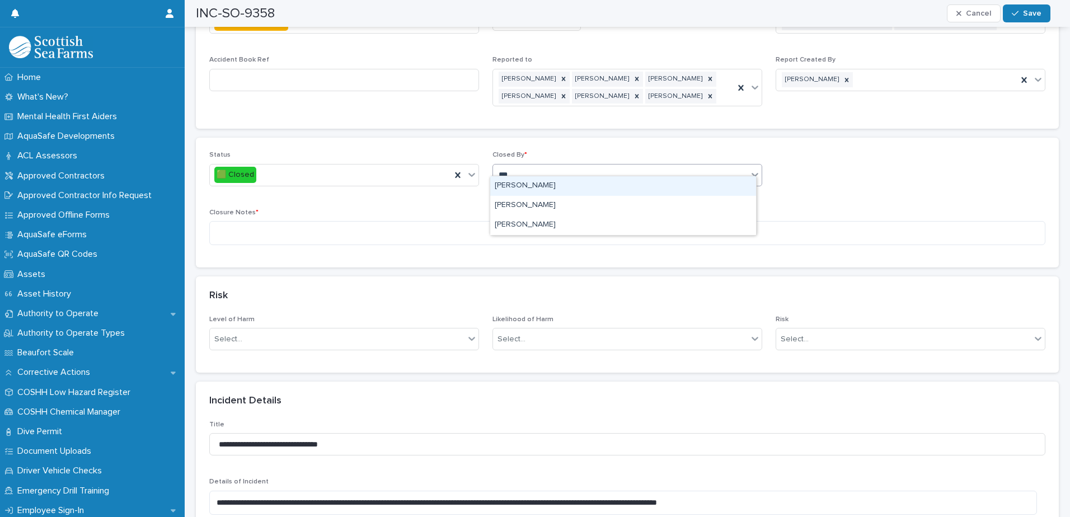
type input "****"
click at [534, 183] on div "[PERSON_NAME]" at bounding box center [623, 186] width 266 height 20
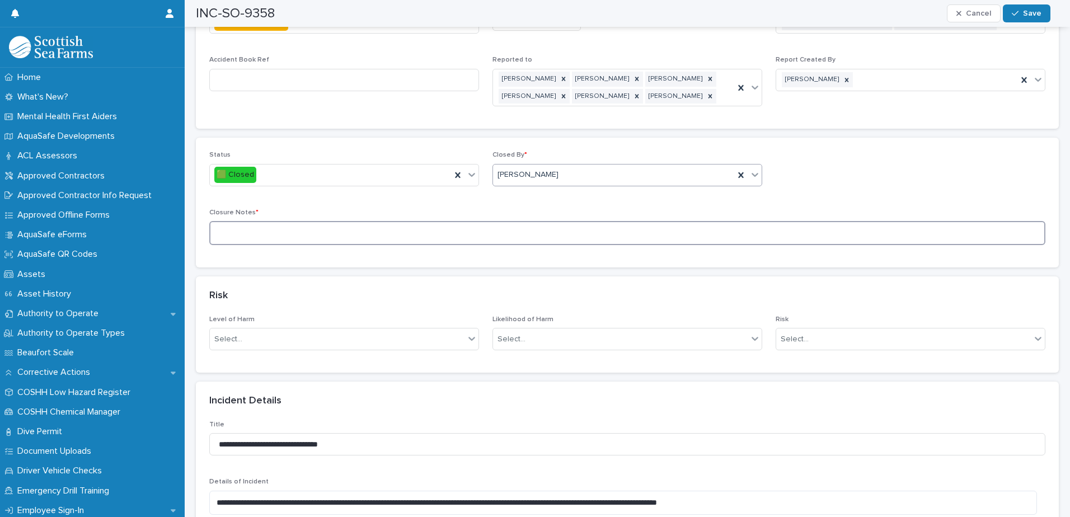
click at [495, 231] on textarea at bounding box center [627, 233] width 836 height 24
type textarea "*"
click at [497, 226] on textarea "**********" at bounding box center [623, 233] width 828 height 24
click at [552, 221] on textarea "**********" at bounding box center [623, 233] width 828 height 24
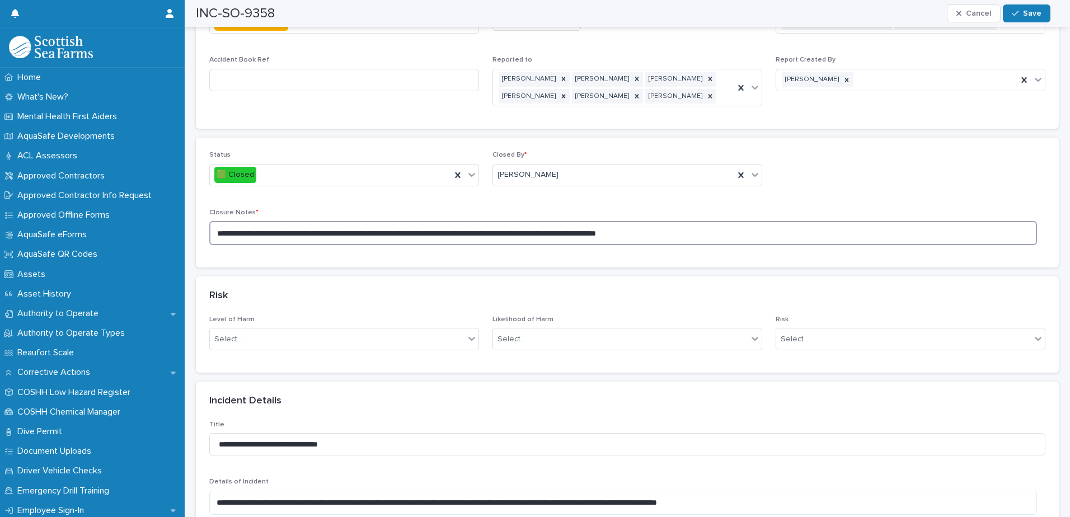
click at [493, 224] on textarea "**********" at bounding box center [623, 233] width 828 height 24
click at [480, 222] on textarea "**********" at bounding box center [623, 233] width 828 height 24
click at [722, 221] on textarea "**********" at bounding box center [623, 233] width 828 height 24
type textarea "**********"
click at [1035, 15] on span "Save" at bounding box center [1032, 14] width 18 height 8
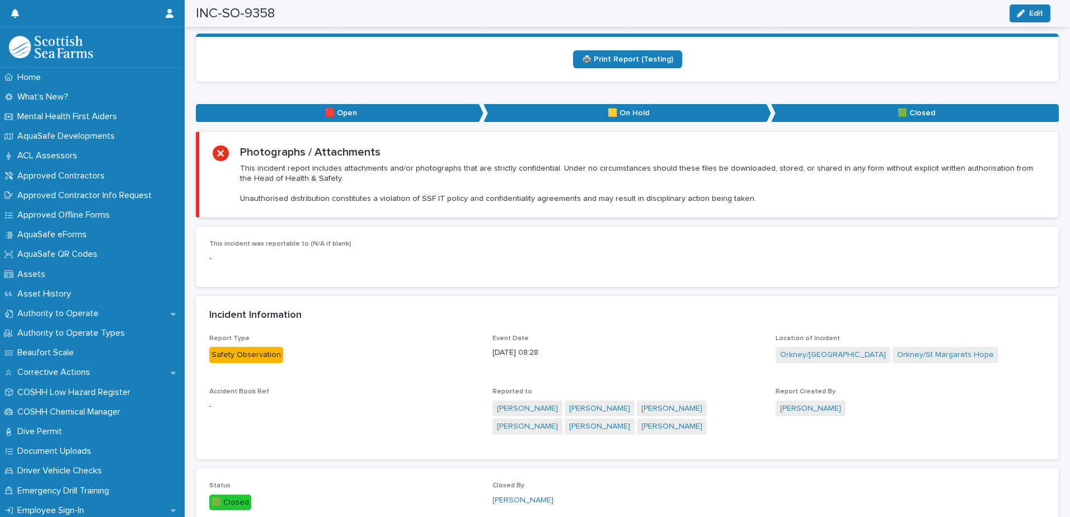
scroll to position [0, 0]
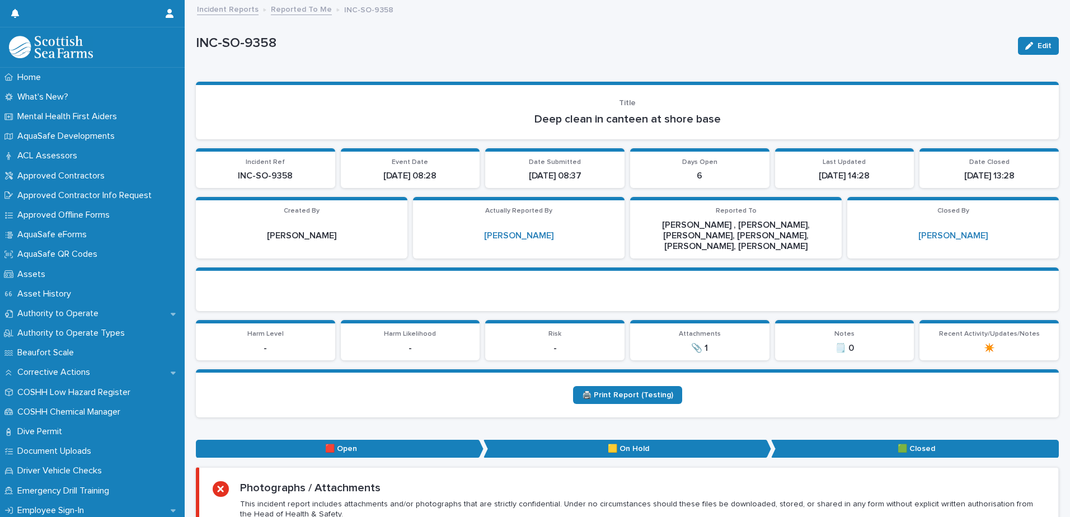
click at [302, 9] on link "Reported To Me" at bounding box center [301, 8] width 61 height 13
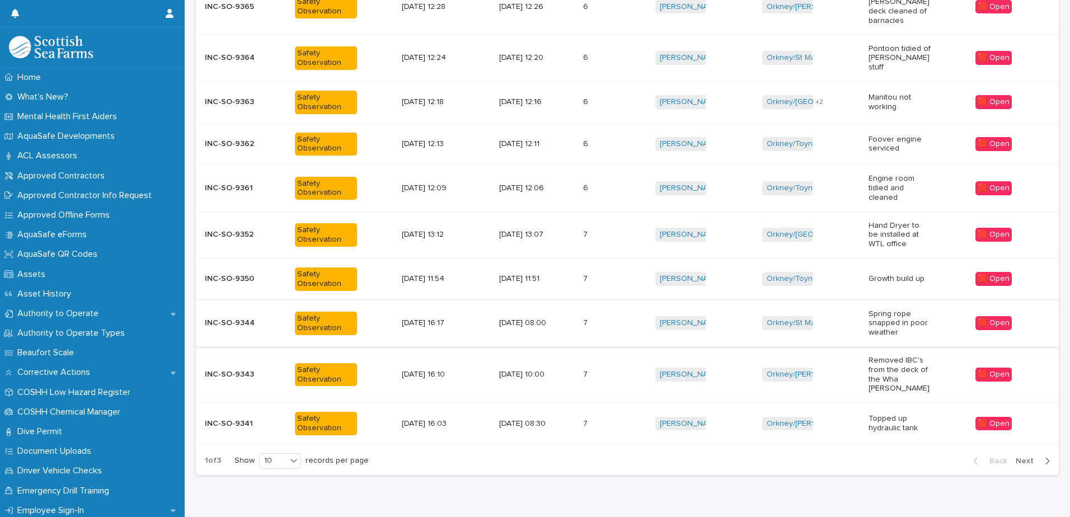
scroll to position [241, 0]
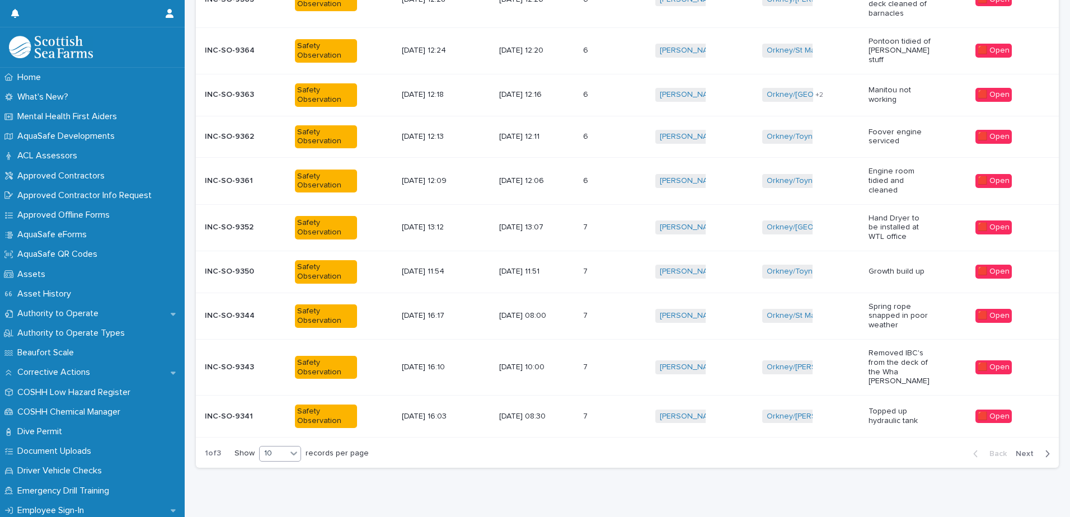
click at [292, 448] on icon at bounding box center [293, 453] width 11 height 11
click at [278, 469] on div "30" at bounding box center [281, 471] width 41 height 13
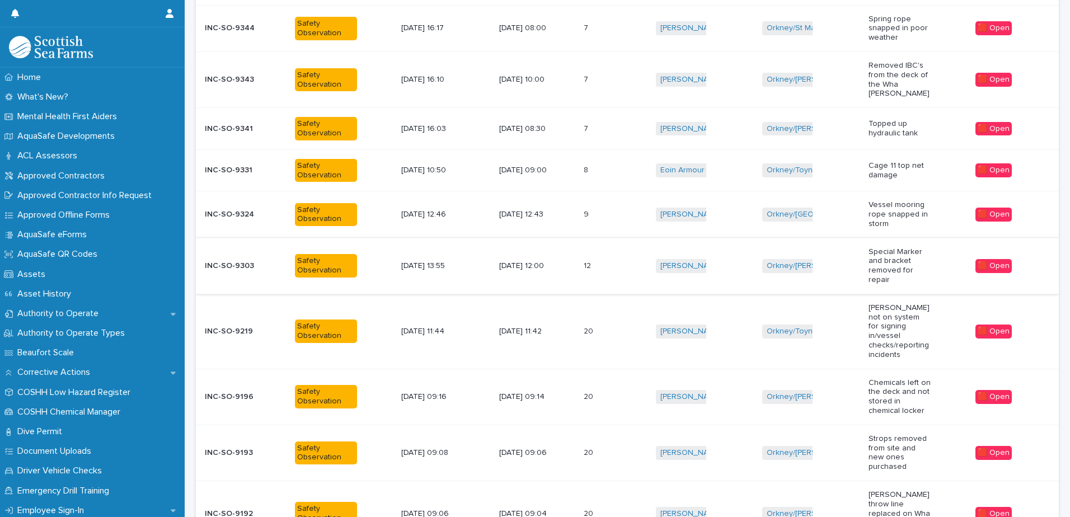
scroll to position [504, 0]
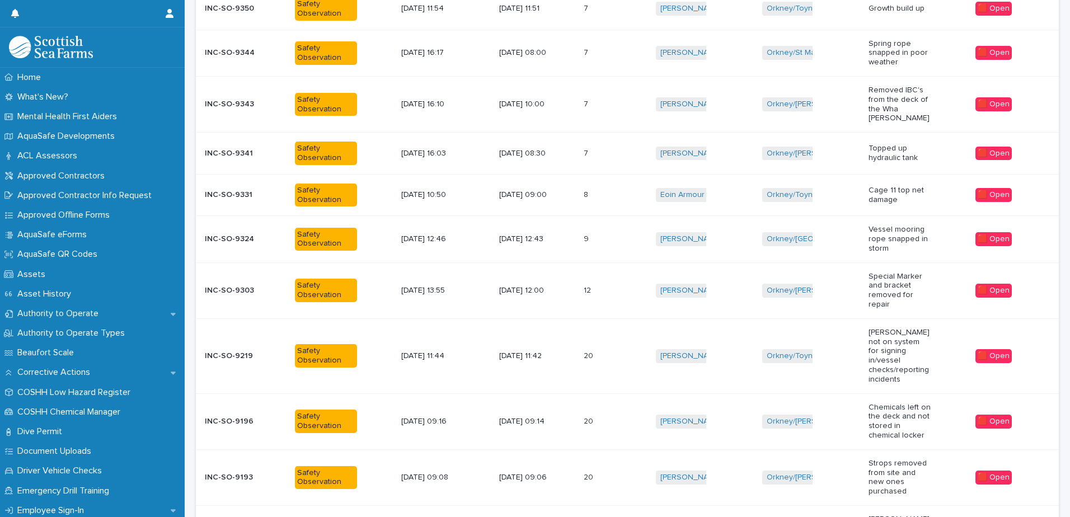
click at [550, 190] on p "[DATE] 09:00" at bounding box center [530, 195] width 62 height 10
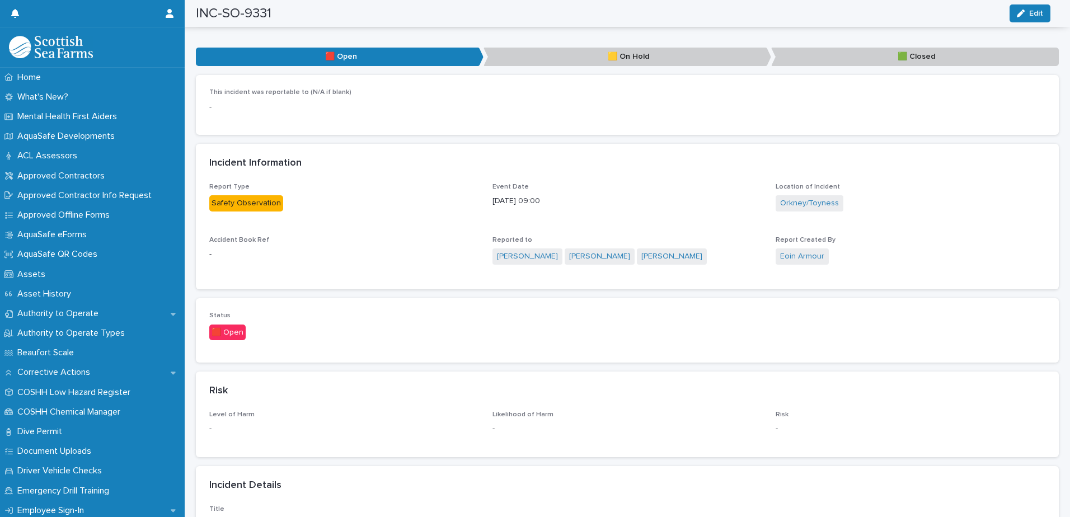
scroll to position [168, 0]
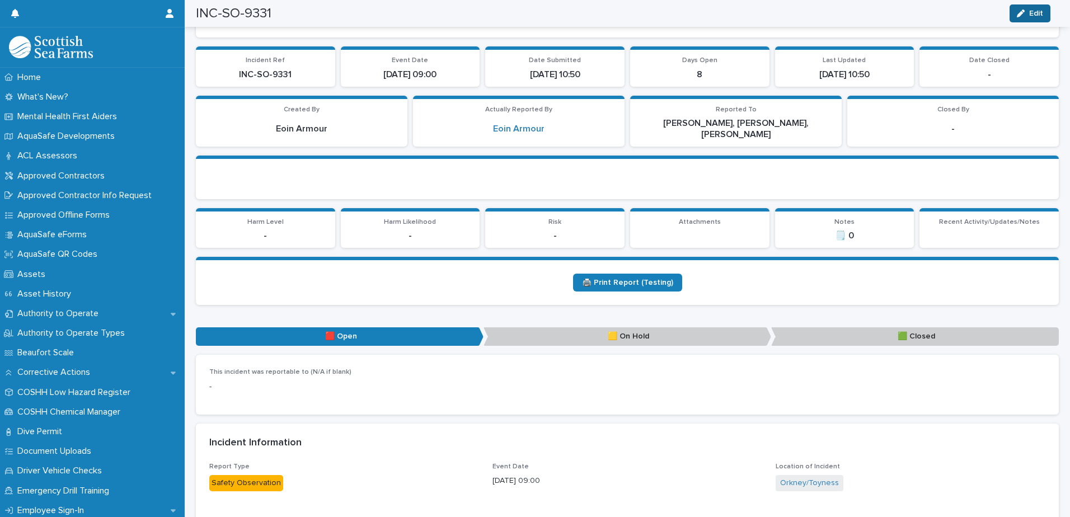
click at [1029, 16] on button "Edit" at bounding box center [1030, 13] width 41 height 18
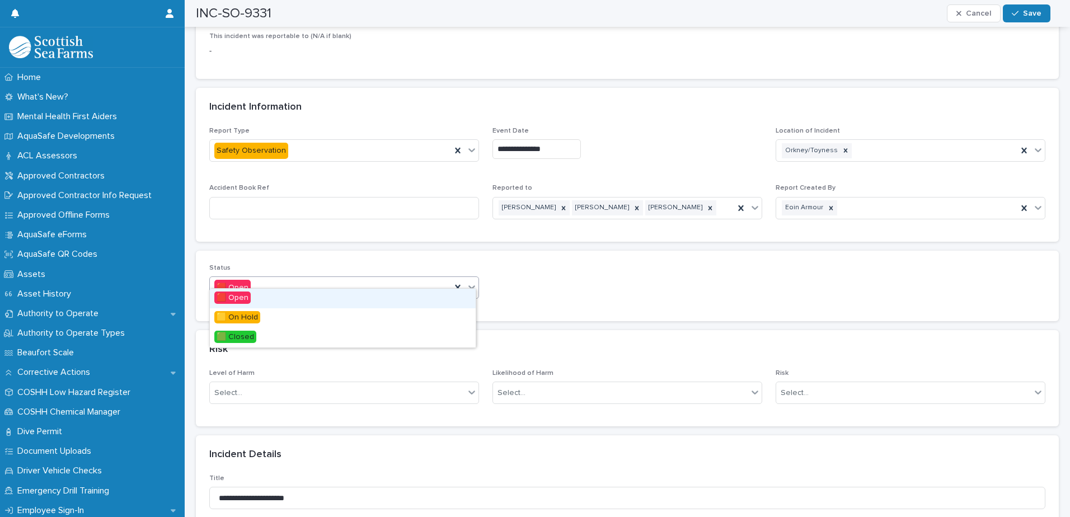
click at [468, 285] on icon at bounding box center [471, 287] width 7 height 4
click at [243, 339] on span "🟩 Closed" at bounding box center [235, 337] width 42 height 12
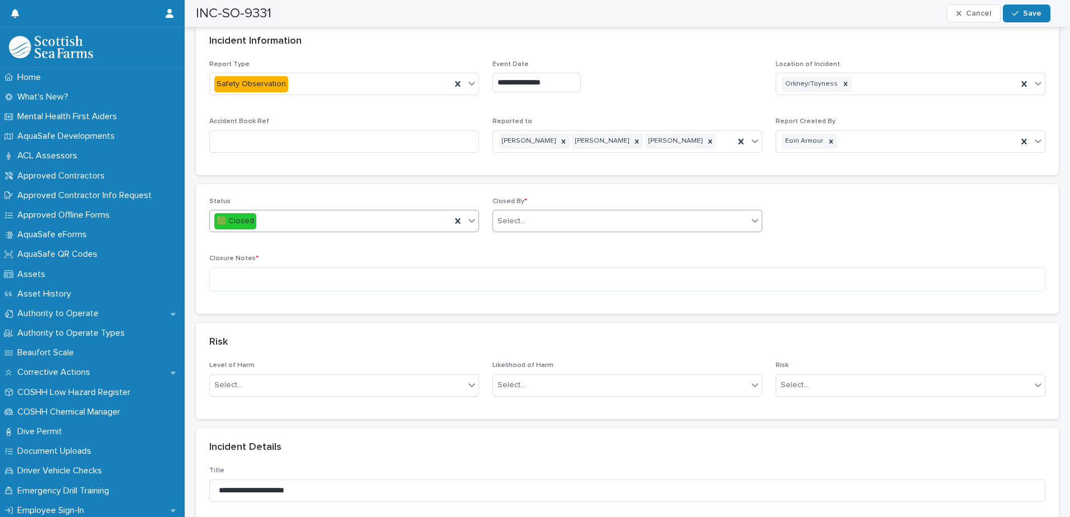
click at [548, 212] on div "Select..." at bounding box center [620, 221] width 255 height 18
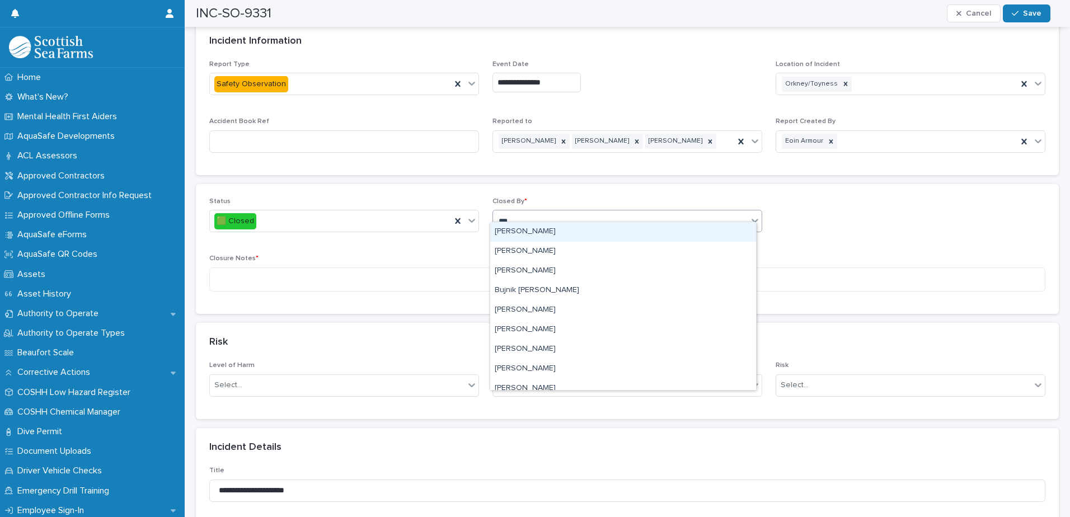
type input "****"
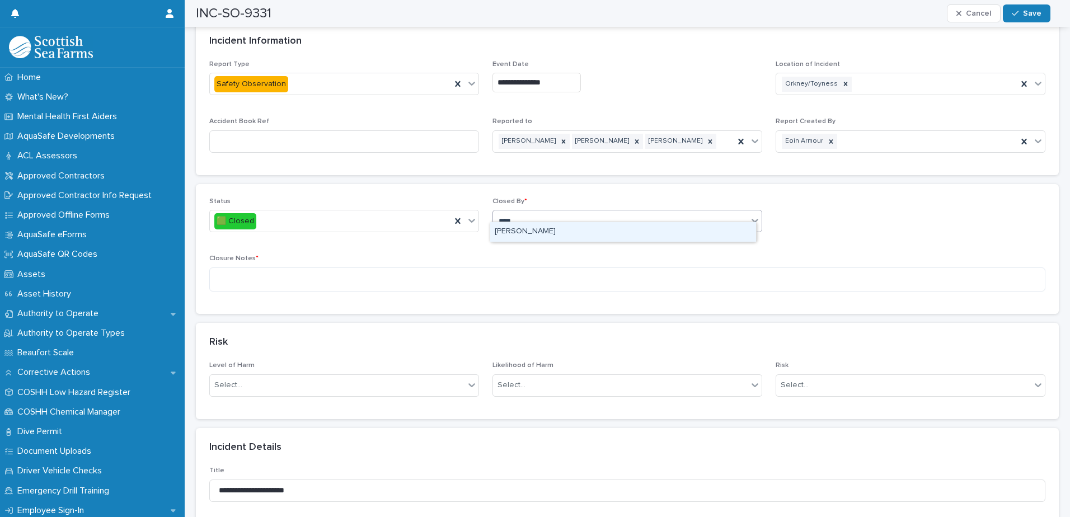
click at [531, 229] on div "[PERSON_NAME]" at bounding box center [623, 232] width 266 height 20
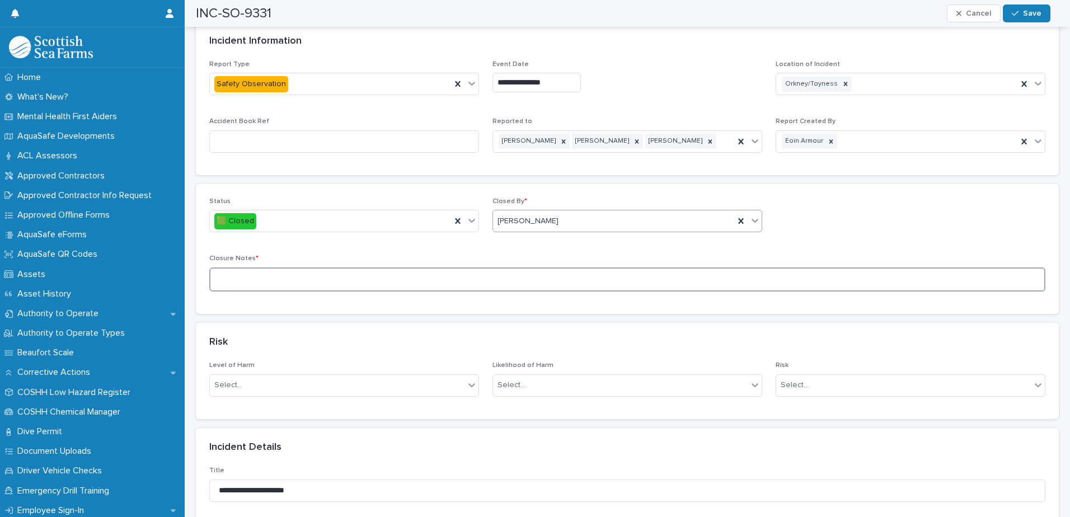
click at [500, 274] on textarea at bounding box center [627, 280] width 836 height 24
type textarea "**********"
click at [1015, 12] on icon "button" at bounding box center [1015, 14] width 7 height 8
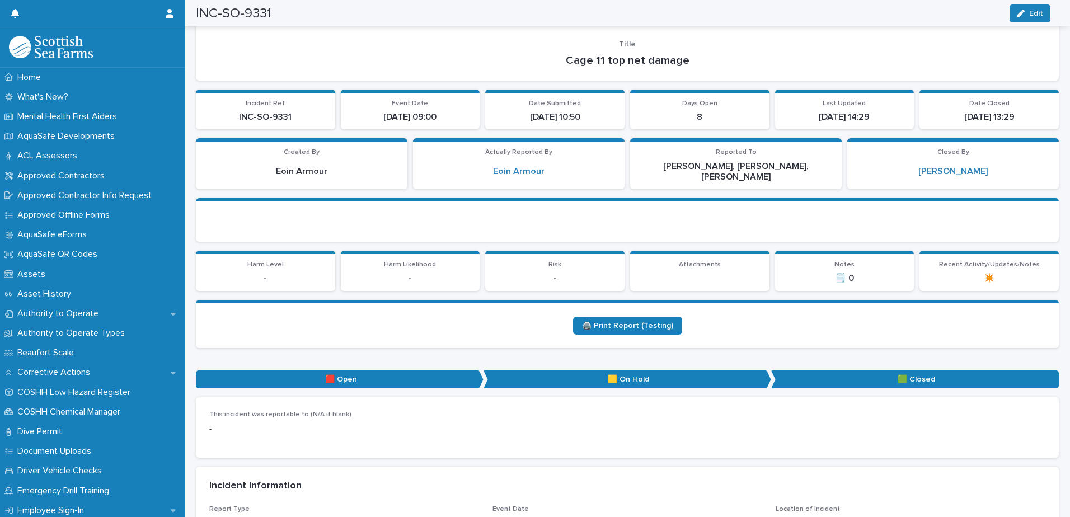
scroll to position [0, 0]
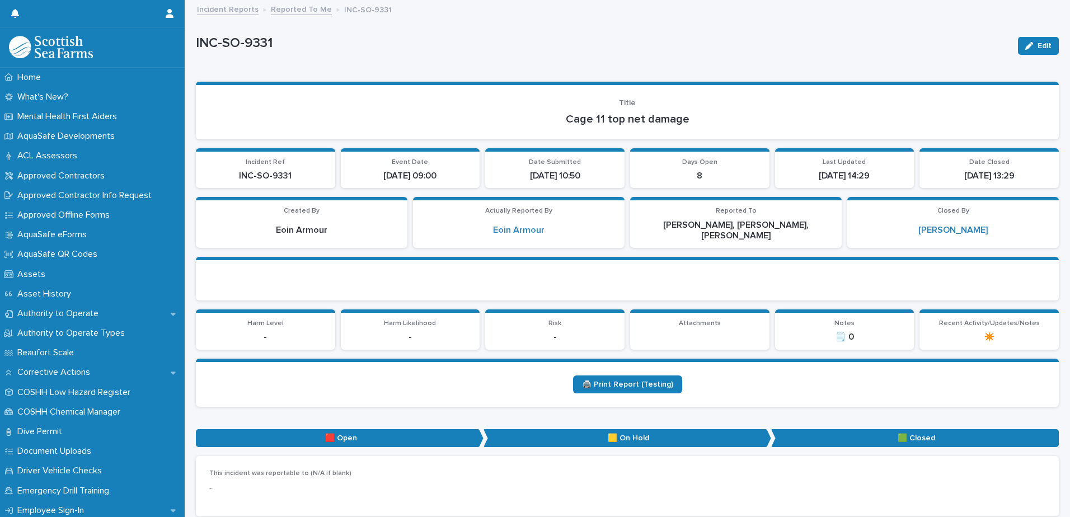
click at [312, 11] on link "Reported To Me" at bounding box center [301, 8] width 61 height 13
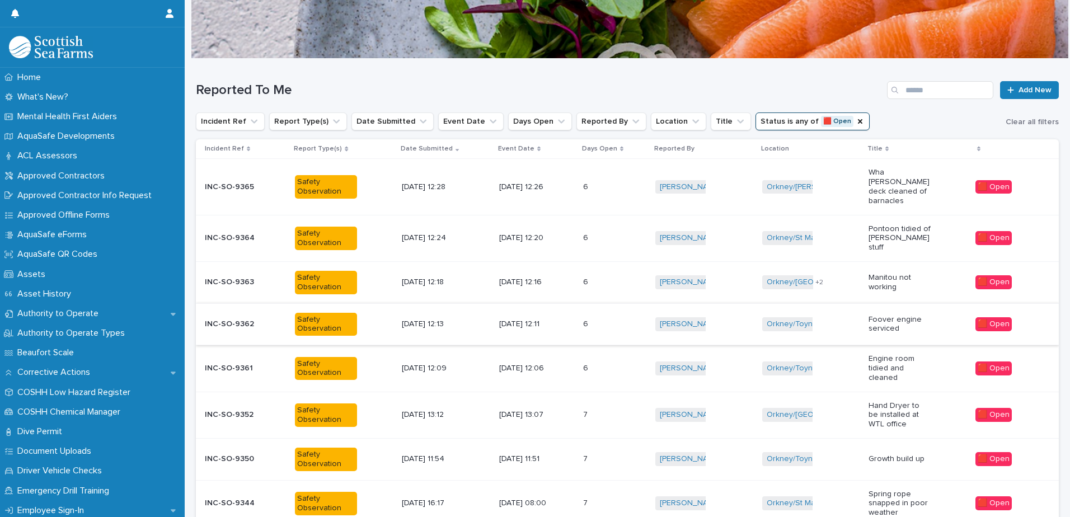
scroll to position [73, 0]
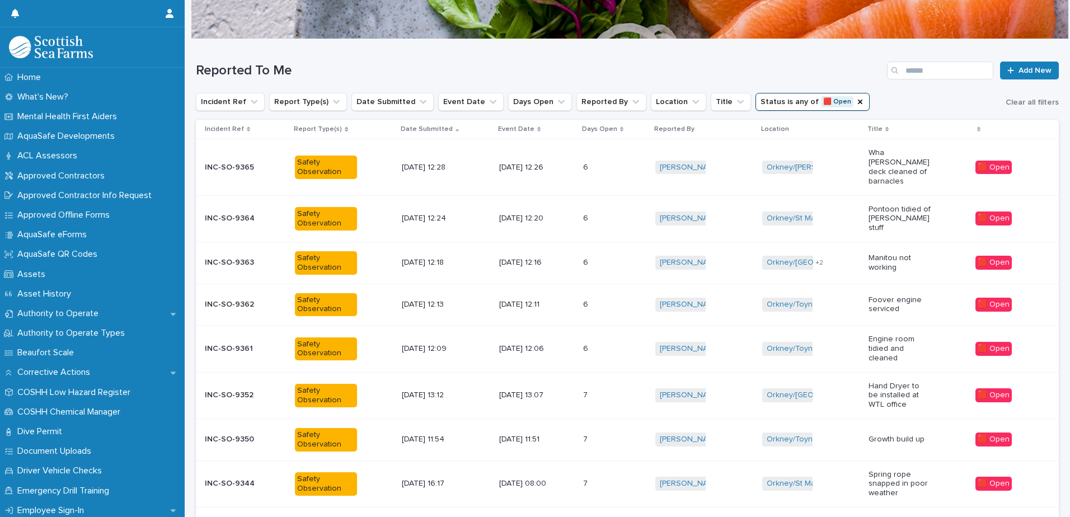
click at [564, 295] on div "[DATE] 12:11" at bounding box center [536, 304] width 75 height 18
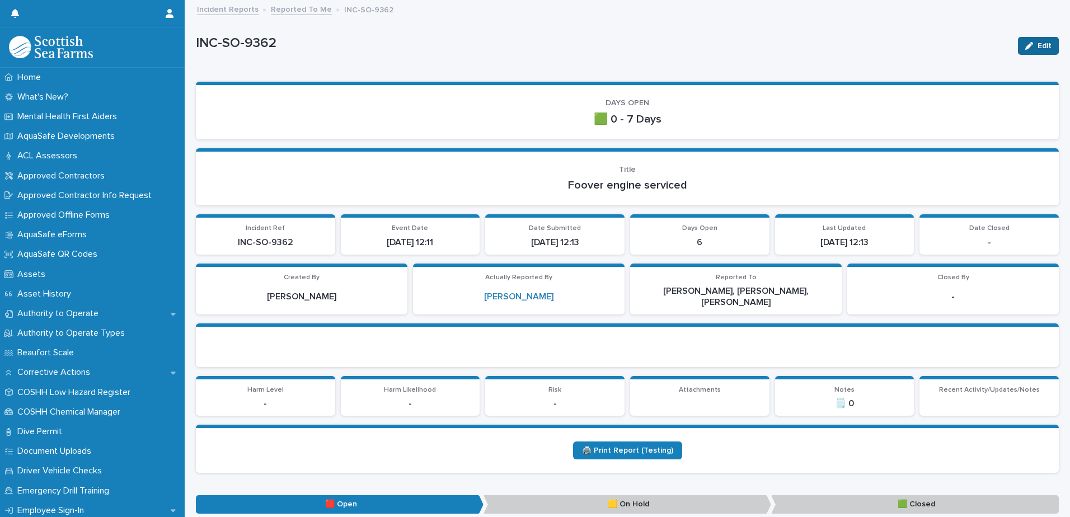
click at [1032, 39] on button "Edit" at bounding box center [1038, 46] width 41 height 18
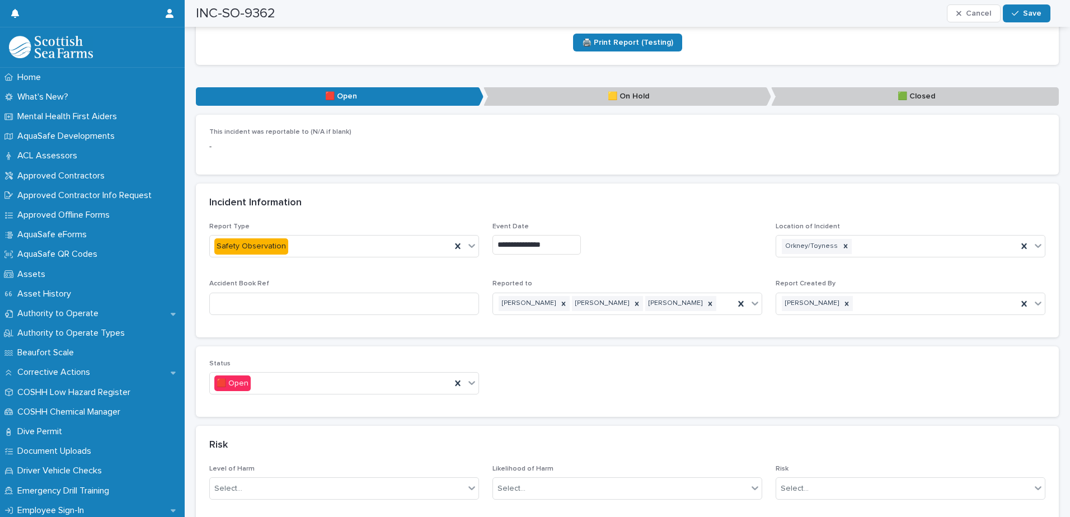
scroll to position [504, 0]
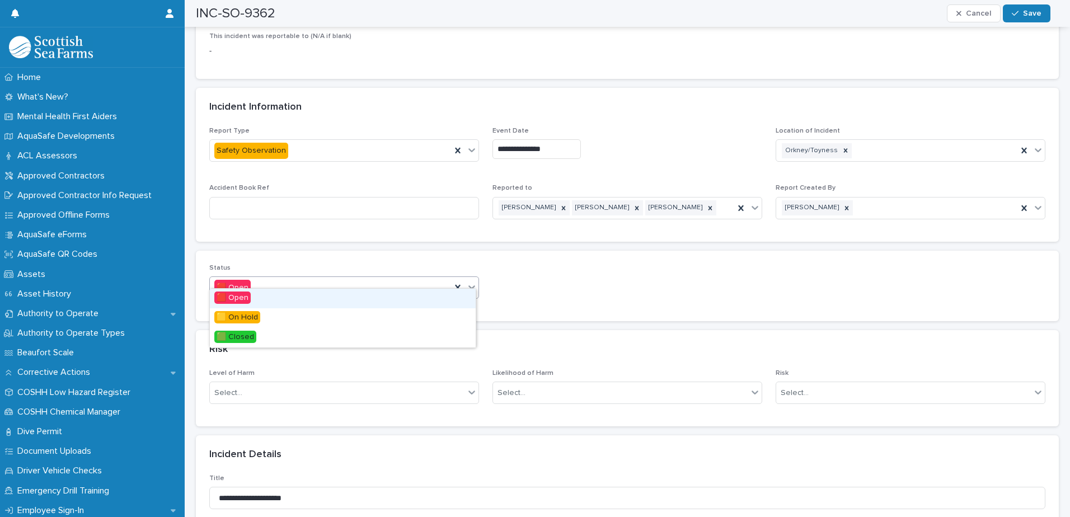
click at [473, 281] on icon at bounding box center [471, 286] width 11 height 11
click at [287, 335] on div "🟩 Closed" at bounding box center [343, 338] width 266 height 20
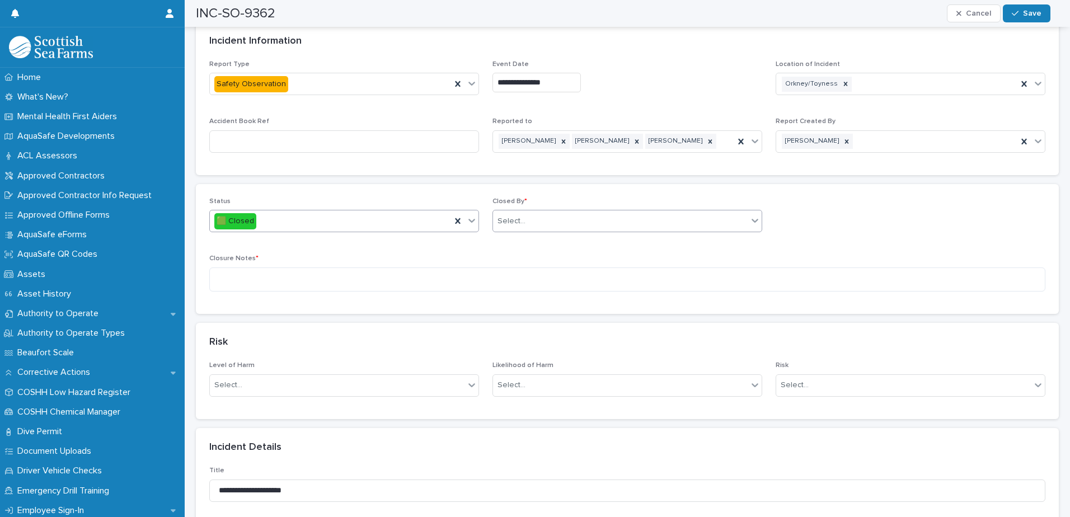
click at [546, 212] on div "Select..." at bounding box center [620, 221] width 255 height 18
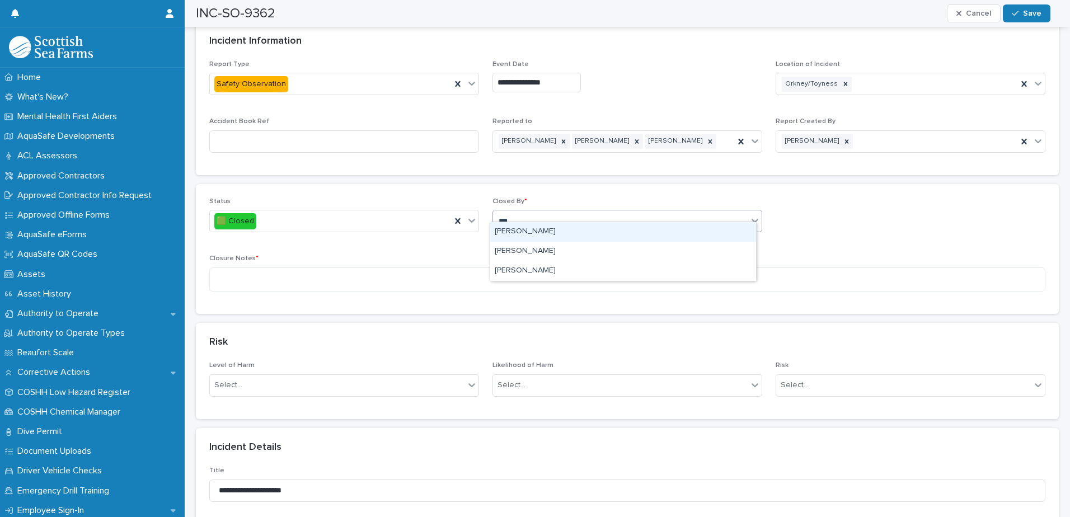
type input "****"
click at [526, 229] on div "[PERSON_NAME]" at bounding box center [623, 232] width 266 height 20
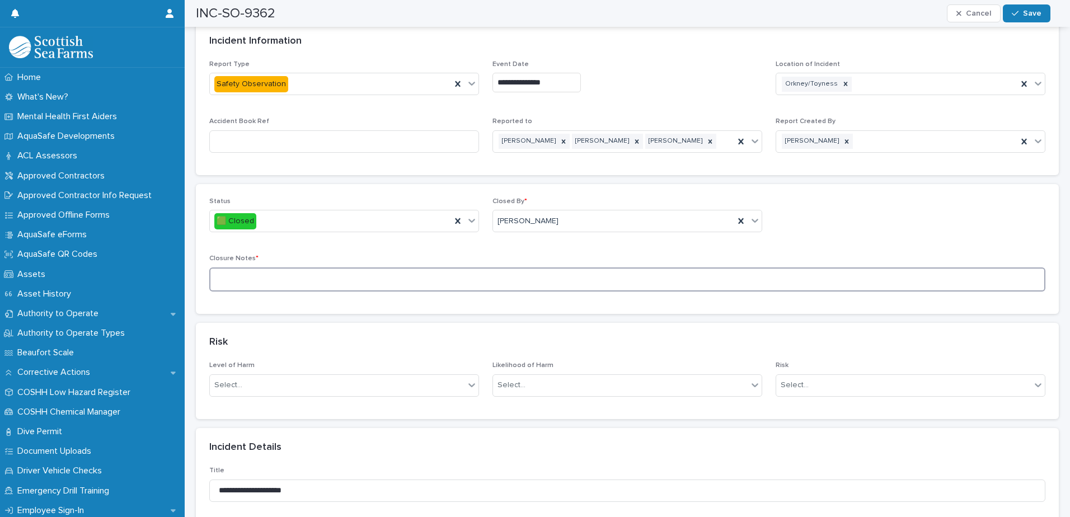
click at [497, 268] on textarea at bounding box center [627, 280] width 836 height 24
type textarea "**********"
click at [1022, 15] on div "button" at bounding box center [1017, 14] width 11 height 8
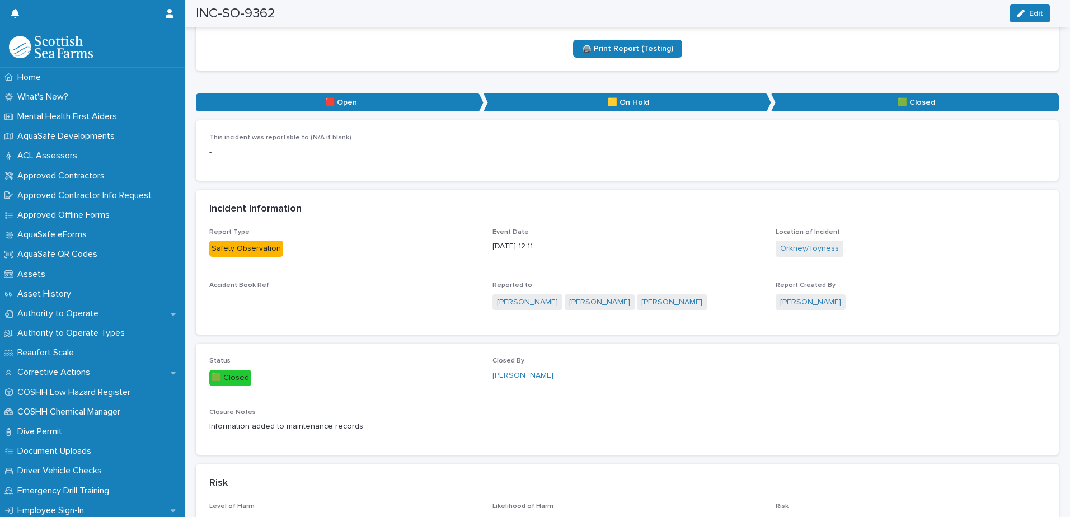
scroll to position [0, 0]
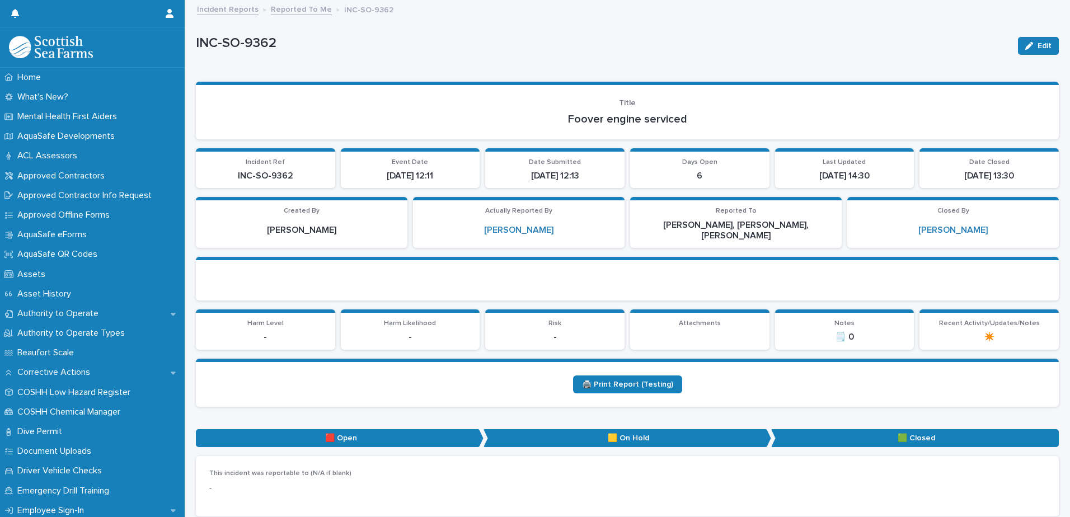
click at [307, 6] on link "Reported To Me" at bounding box center [301, 8] width 61 height 13
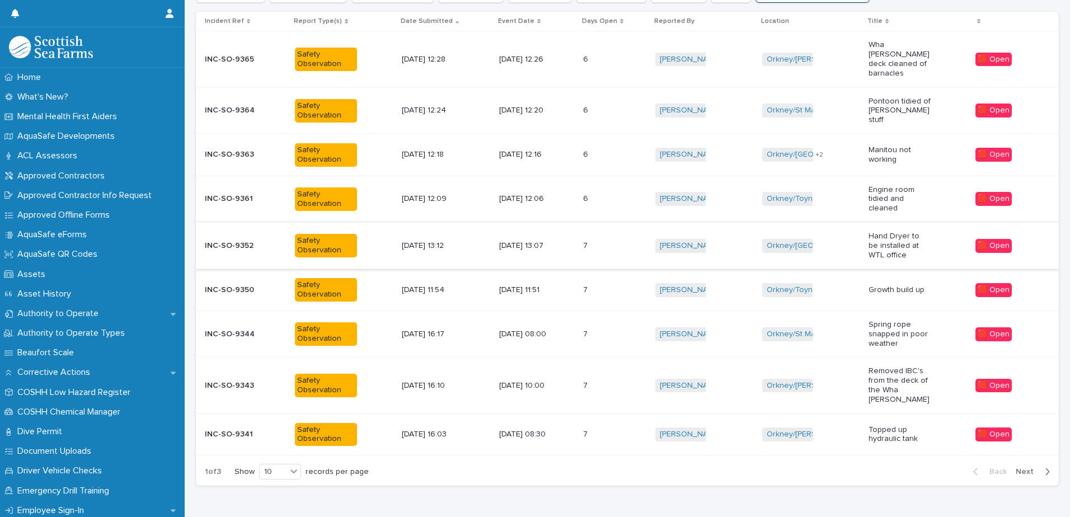
scroll to position [199, 0]
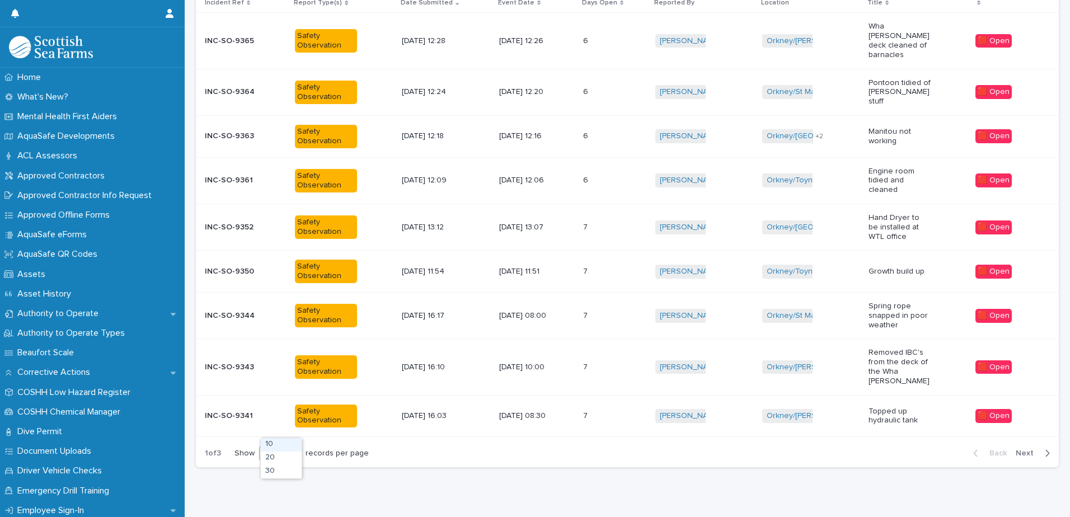
click at [287, 448] on div "10" at bounding box center [273, 454] width 27 height 12
click at [290, 474] on div "30" at bounding box center [281, 471] width 41 height 13
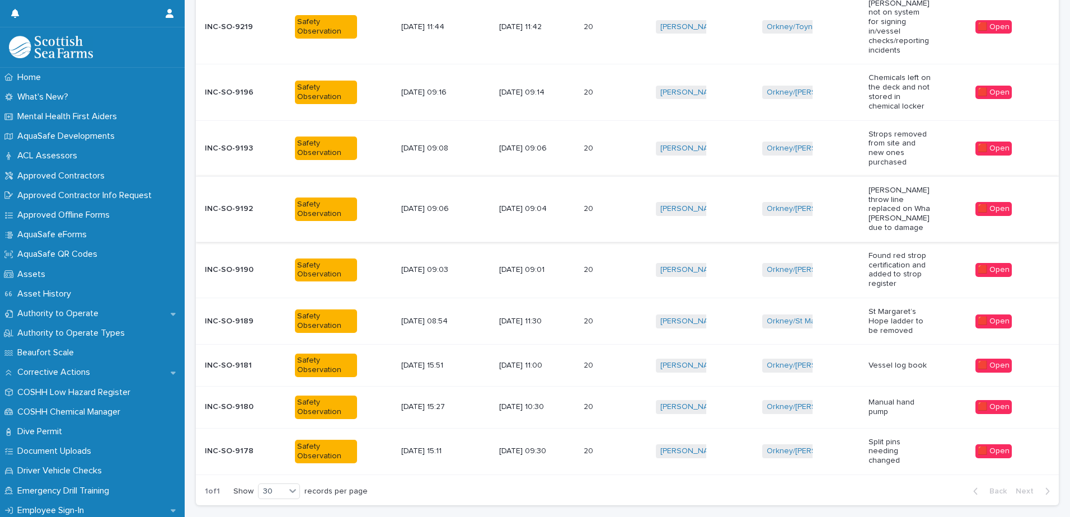
scroll to position [754, 0]
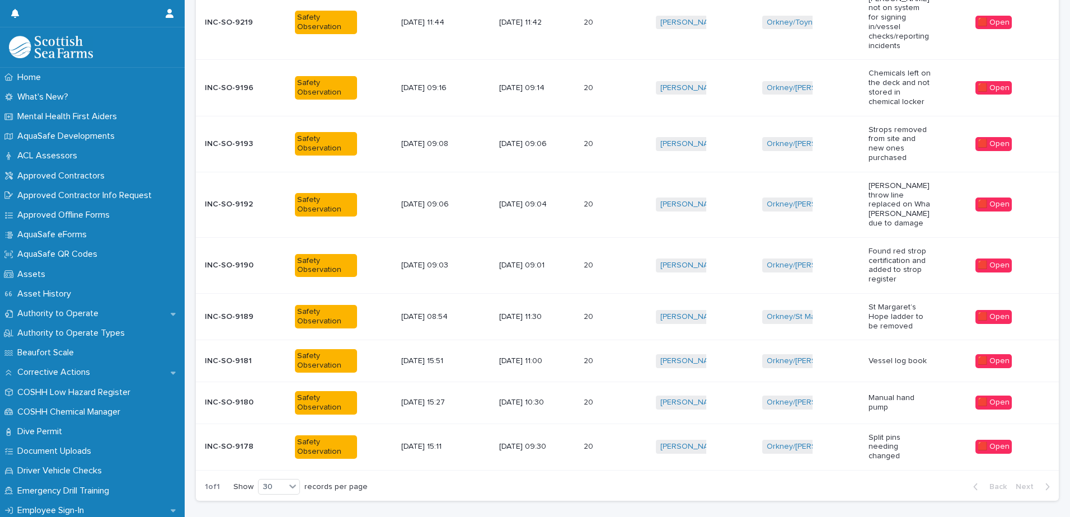
click at [545, 261] on p "[DATE] 09:01" at bounding box center [530, 266] width 62 height 10
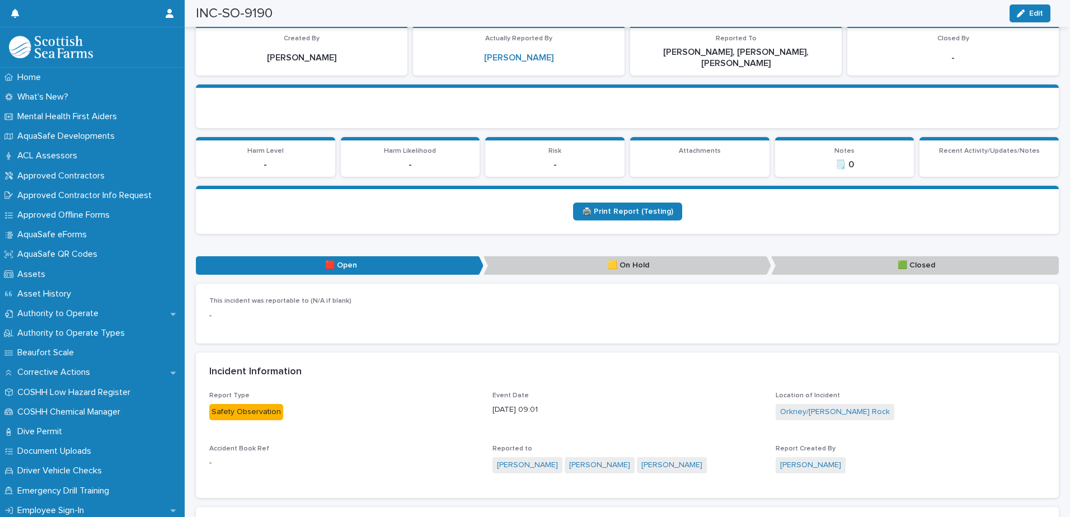
scroll to position [112, 0]
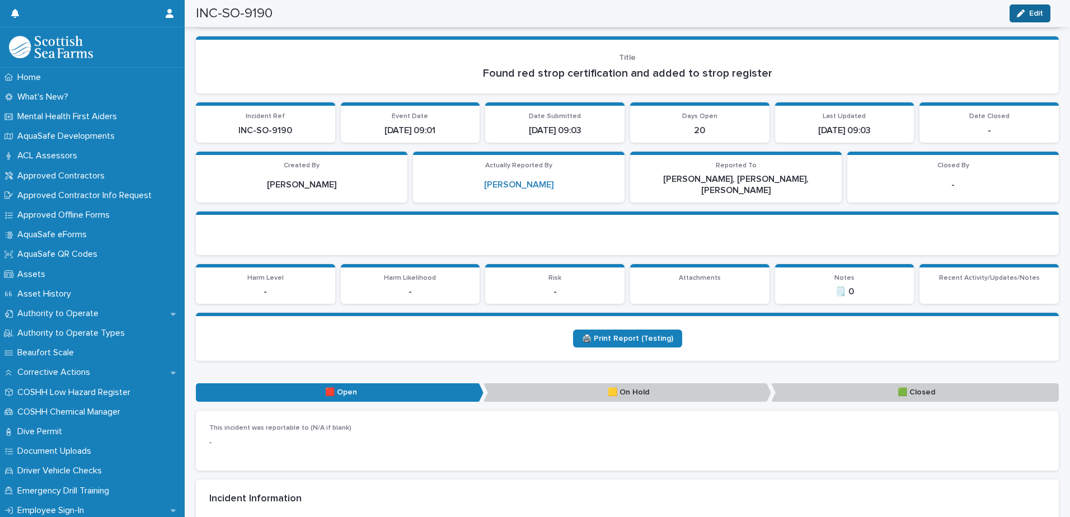
click at [1031, 13] on span "Edit" at bounding box center [1036, 14] width 14 height 8
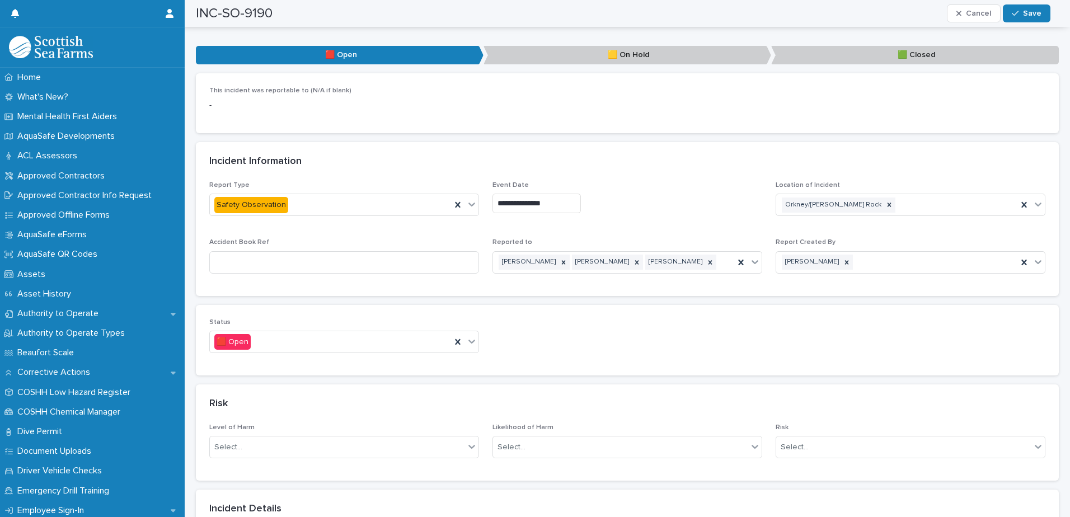
scroll to position [504, 0]
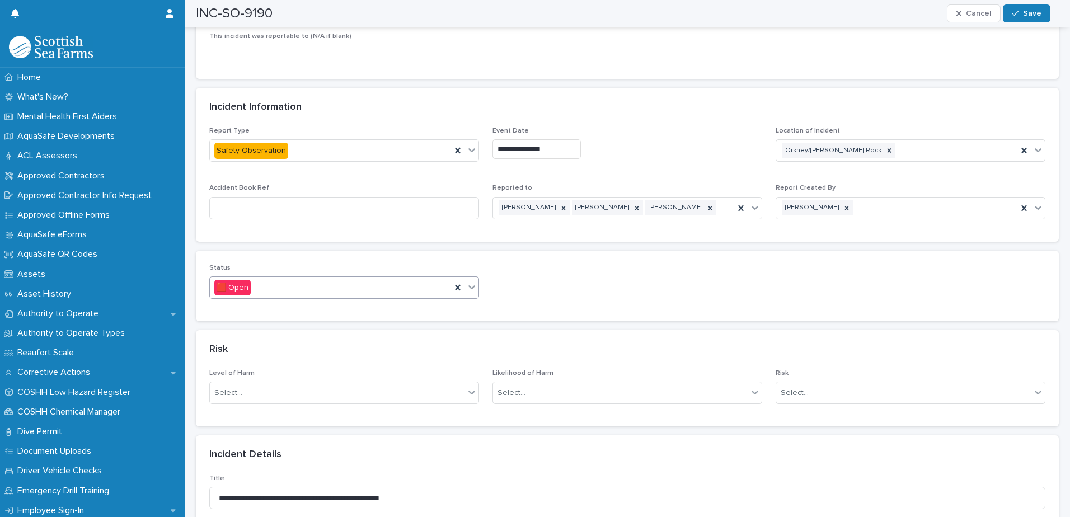
click at [468, 281] on icon at bounding box center [471, 286] width 11 height 11
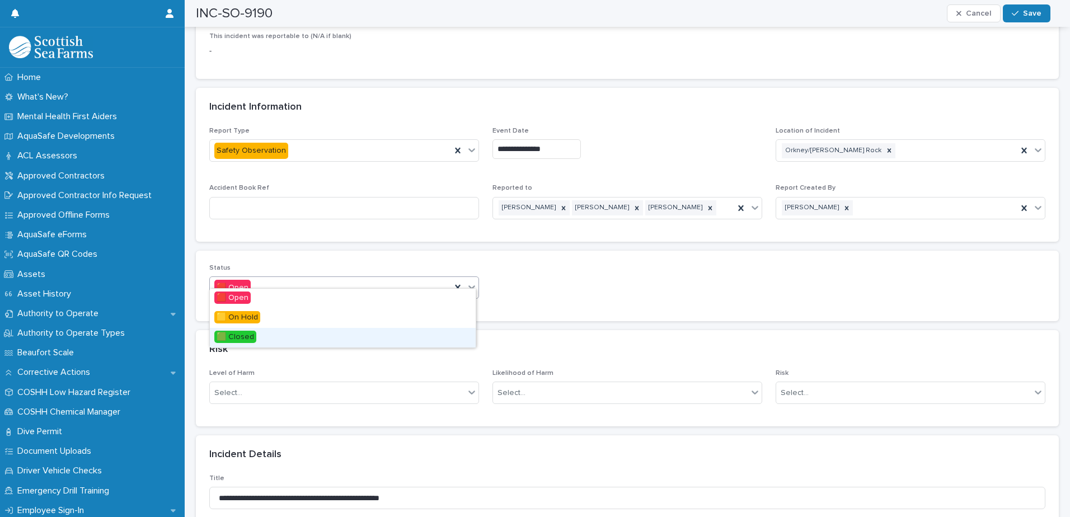
click at [257, 334] on div "🟩 Closed" at bounding box center [343, 338] width 266 height 20
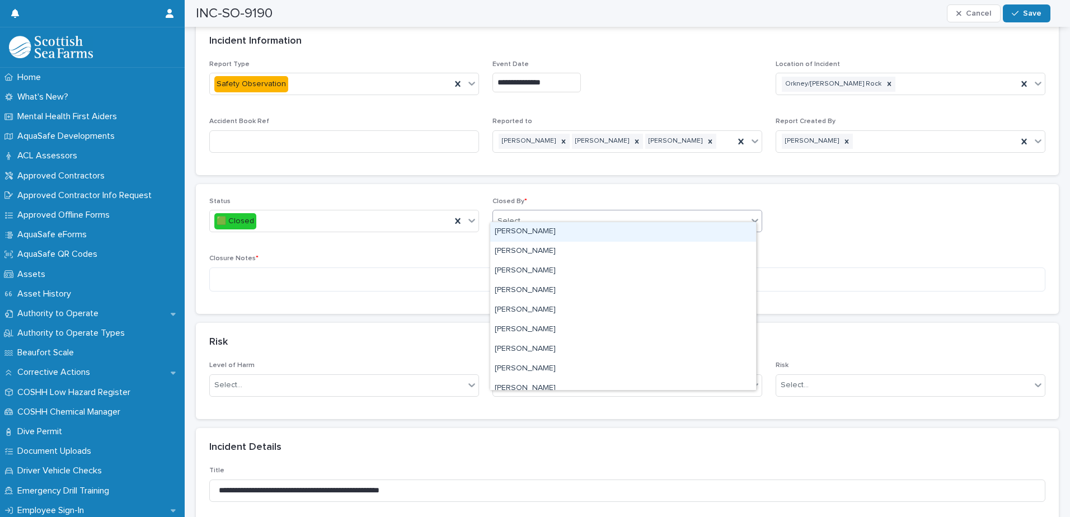
click at [596, 212] on div "Select..." at bounding box center [620, 221] width 255 height 18
type input "****"
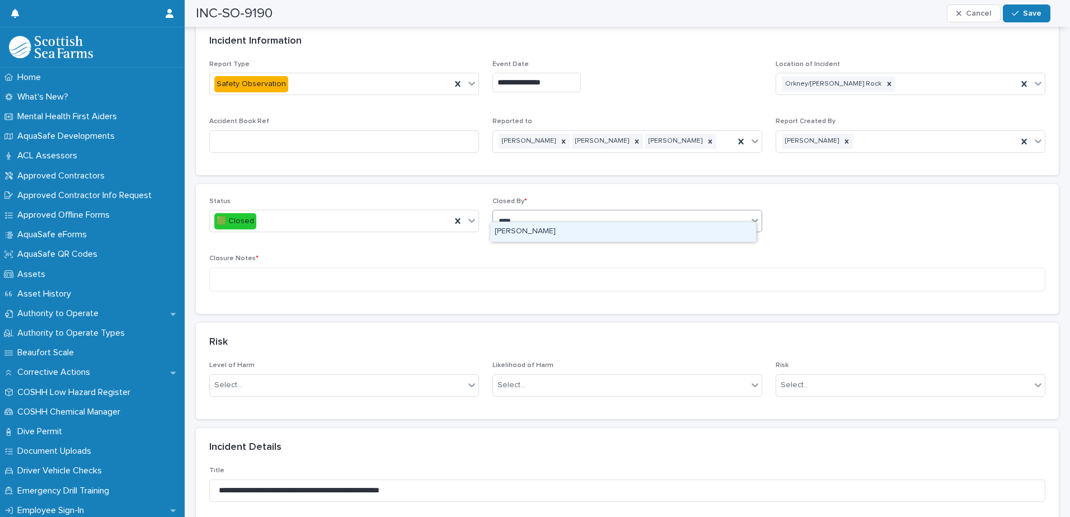
click at [519, 232] on div "[PERSON_NAME]" at bounding box center [623, 232] width 266 height 20
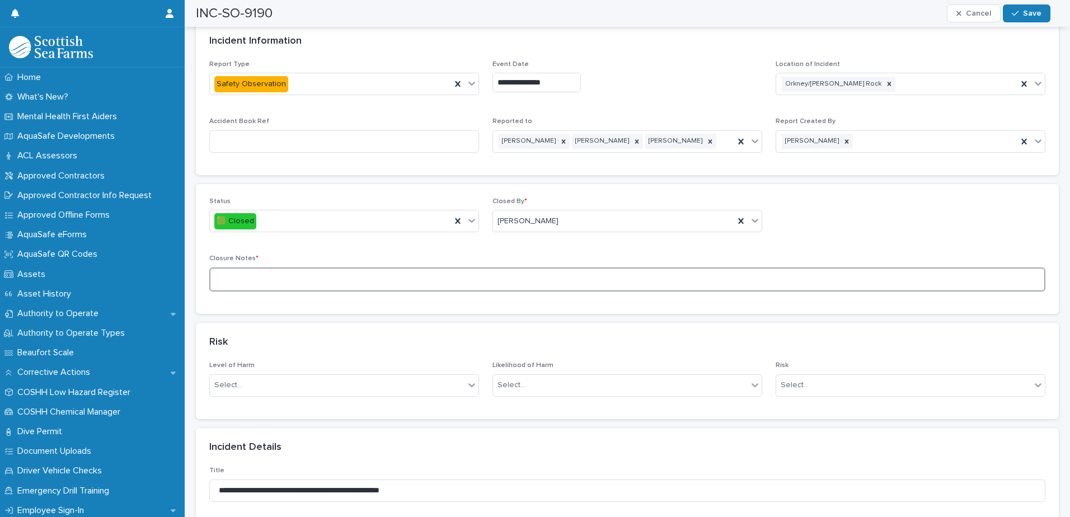
click at [439, 268] on textarea at bounding box center [627, 280] width 836 height 24
type textarea "**********"
click at [1028, 14] on span "Save" at bounding box center [1032, 14] width 18 height 8
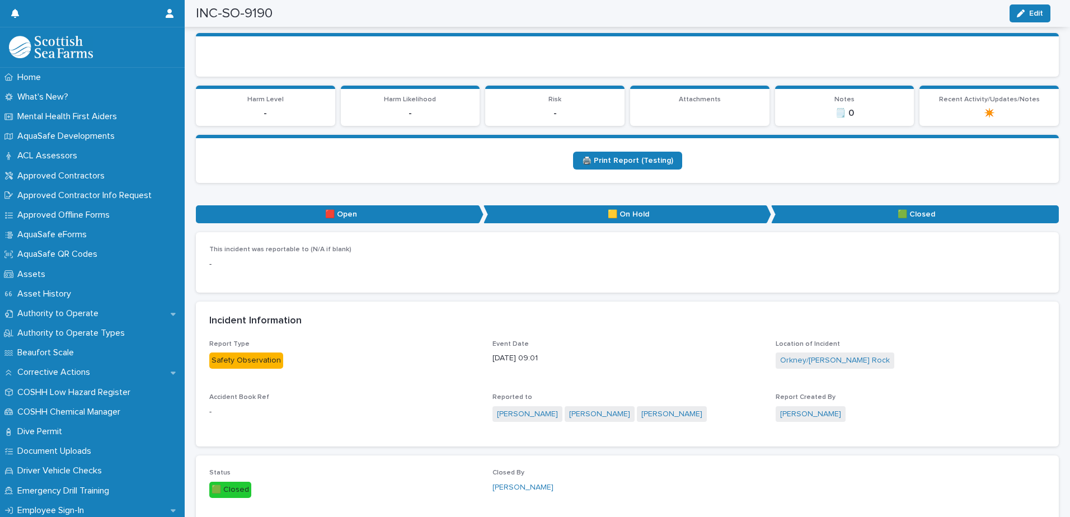
scroll to position [0, 0]
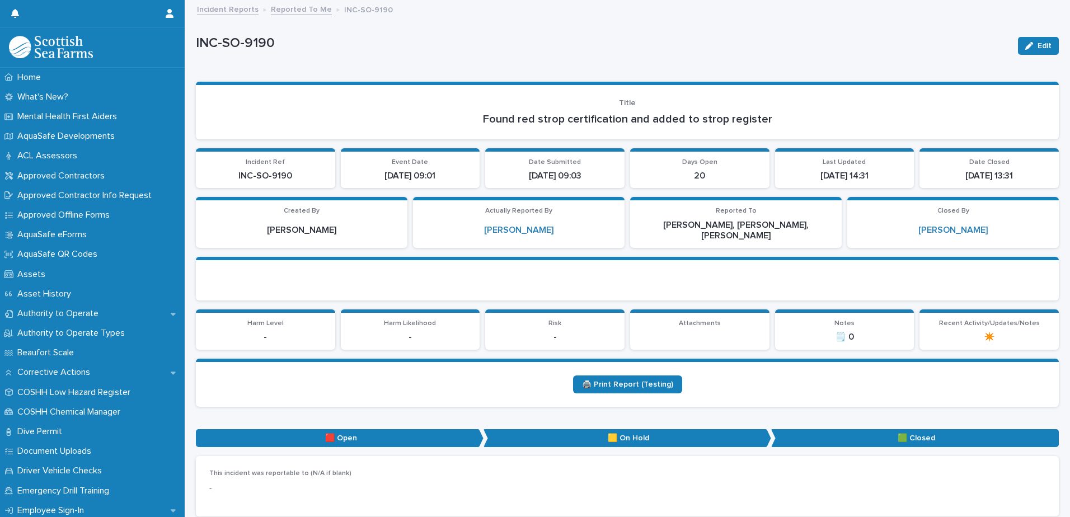
click at [306, 10] on link "Reported To Me" at bounding box center [301, 8] width 61 height 13
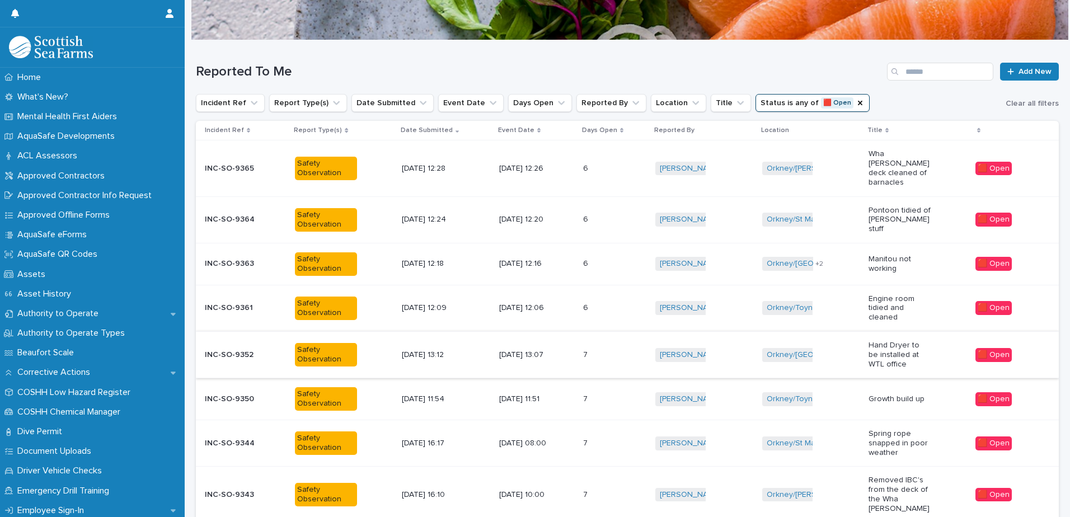
scroll to position [199, 0]
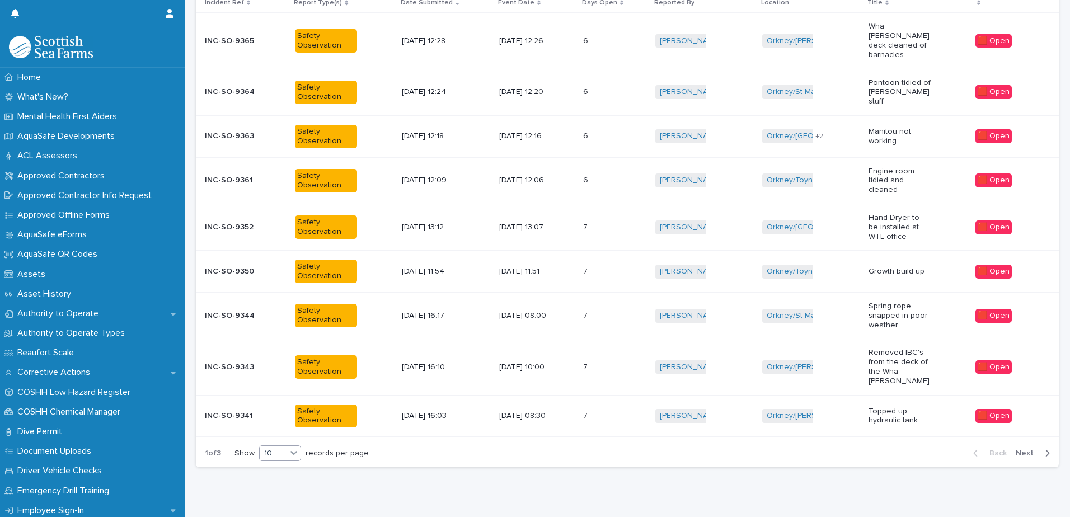
click at [297, 447] on icon at bounding box center [293, 452] width 11 height 11
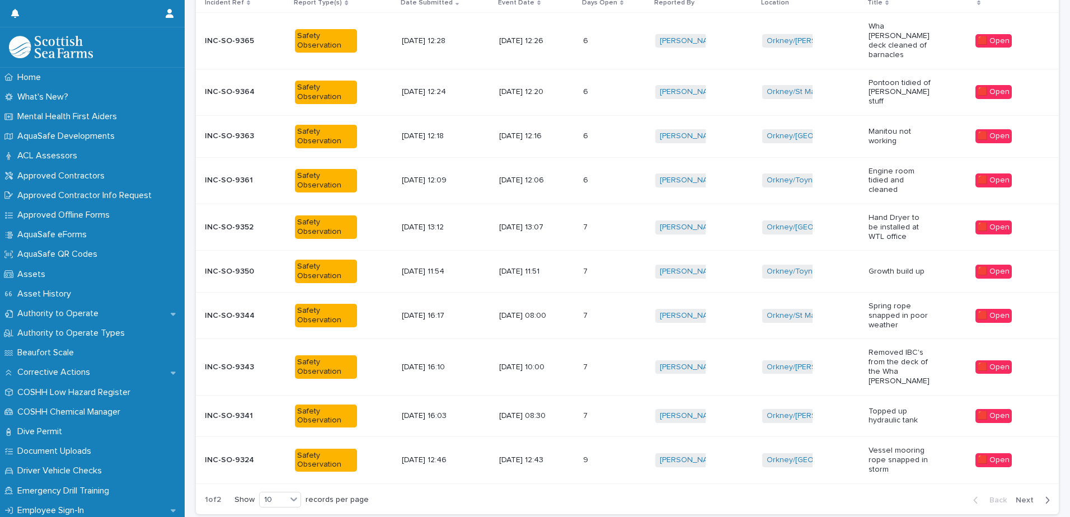
scroll to position [223, 0]
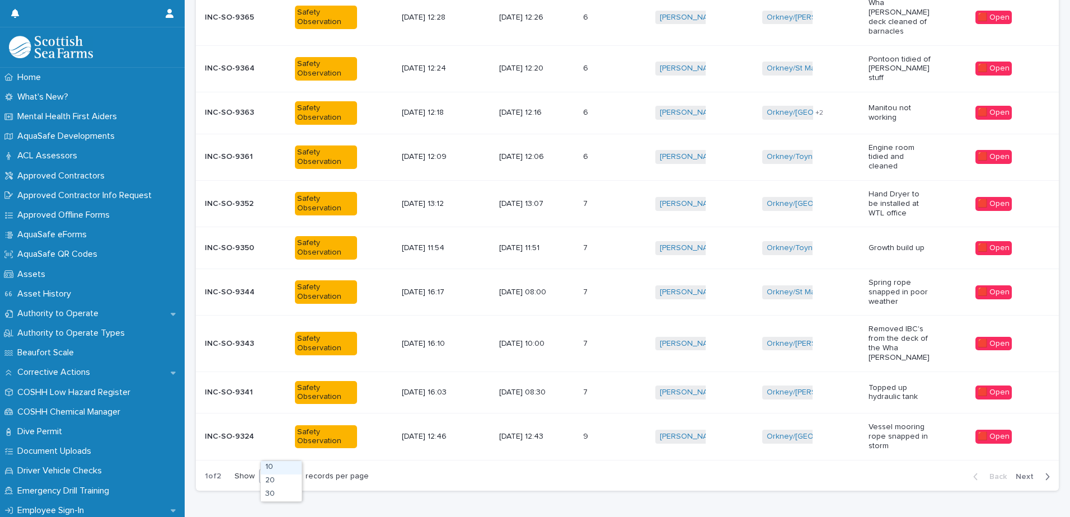
click at [289, 470] on icon at bounding box center [293, 475] width 11 height 11
click at [279, 490] on div "30" at bounding box center [281, 494] width 41 height 13
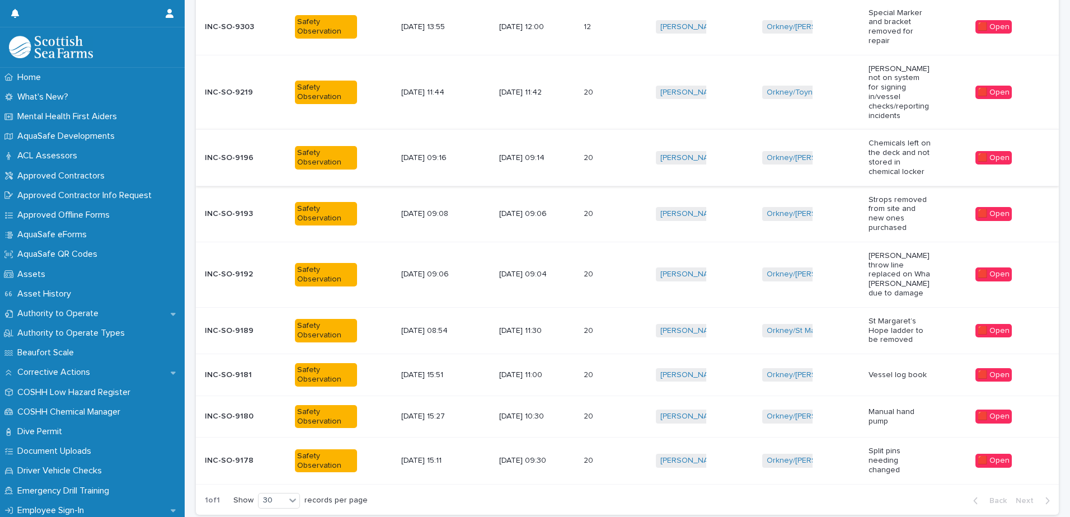
scroll to position [698, 0]
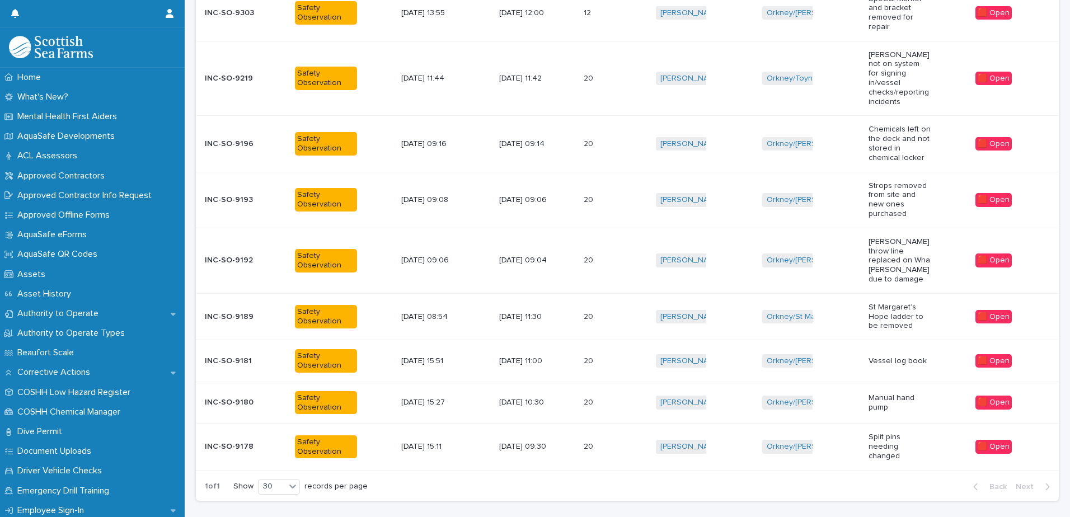
click at [566, 251] on div "[DATE] 09:04" at bounding box center [537, 260] width 76 height 18
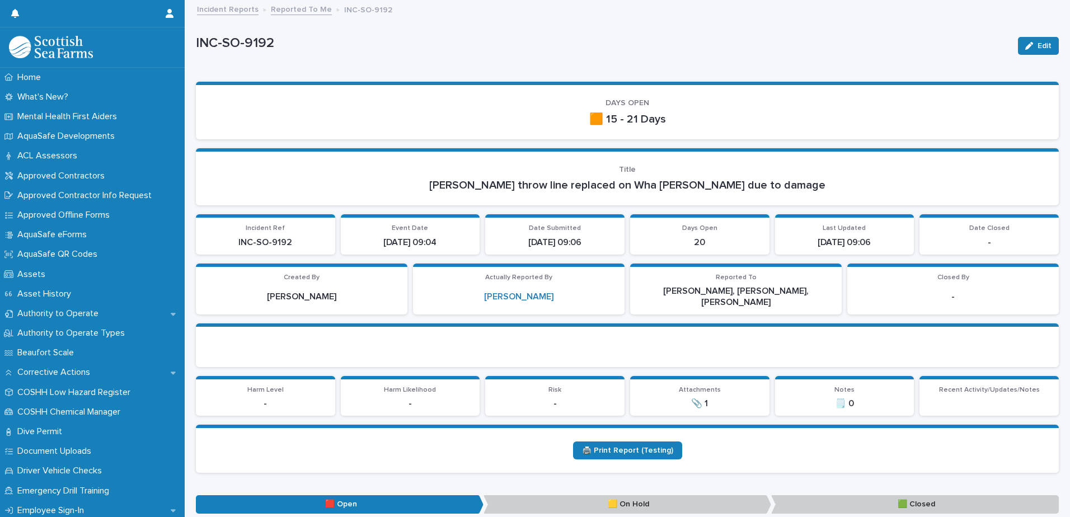
drag, startPoint x: 1022, startPoint y: 44, endPoint x: 491, endPoint y: 274, distance: 578.0
click at [1025, 44] on icon "button" at bounding box center [1029, 46] width 8 height 8
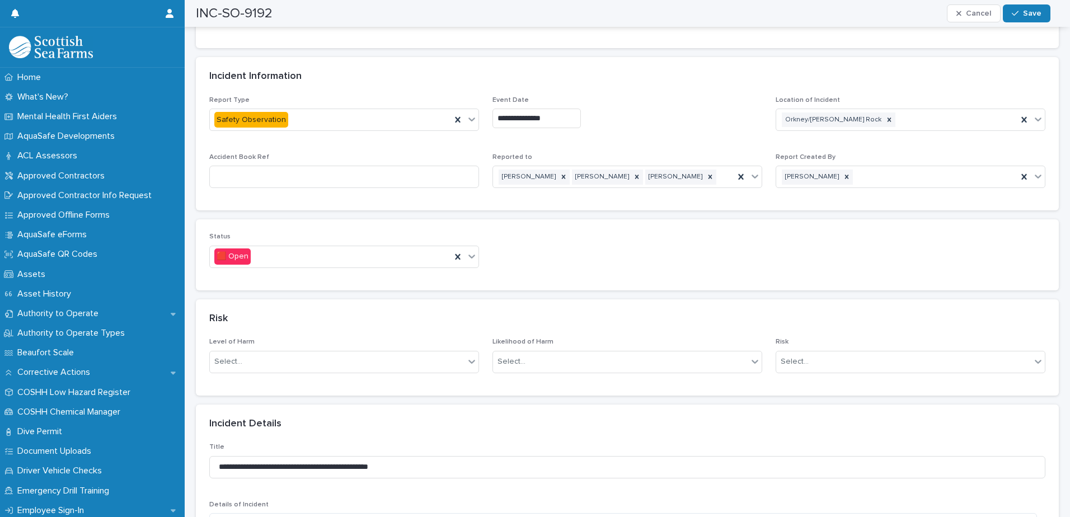
scroll to position [728, 0]
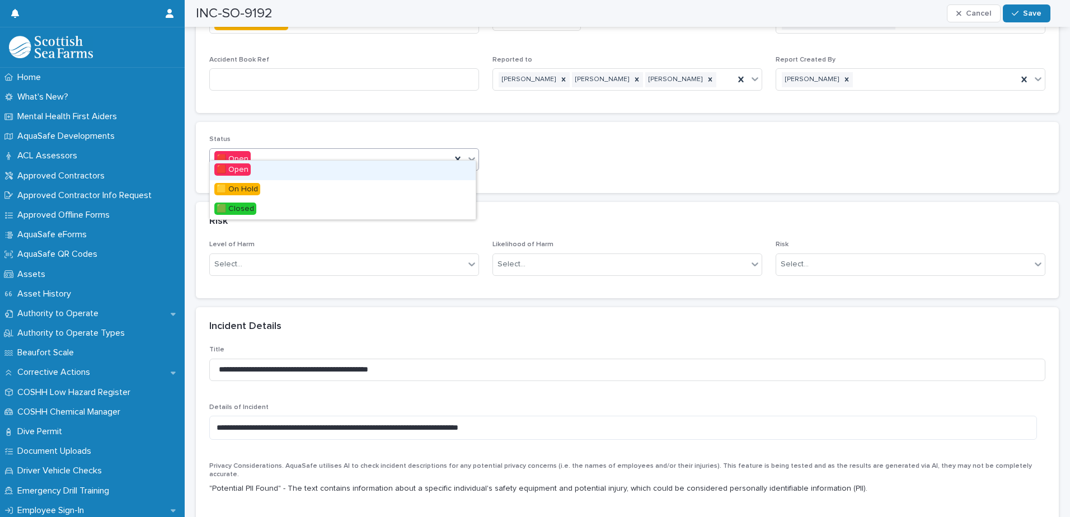
click at [467, 153] on icon at bounding box center [471, 158] width 11 height 11
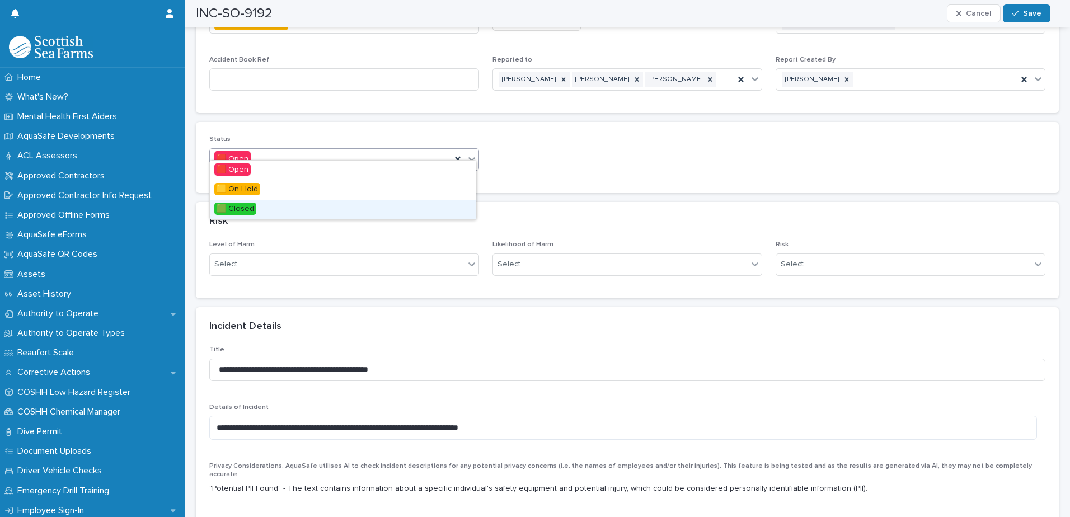
click at [256, 204] on div "🟩 Closed" at bounding box center [343, 210] width 266 height 20
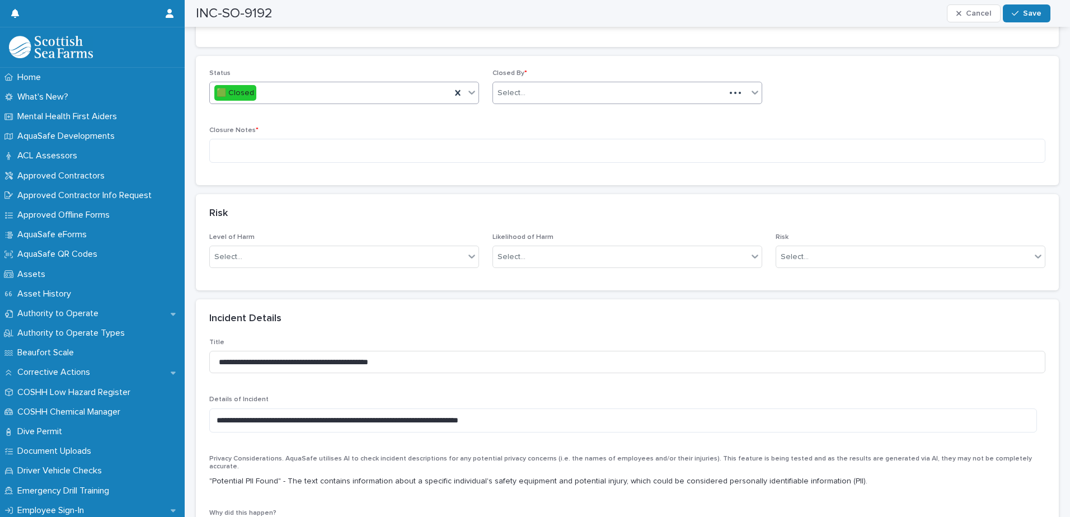
click at [560, 86] on div "Select..." at bounding box center [609, 93] width 232 height 18
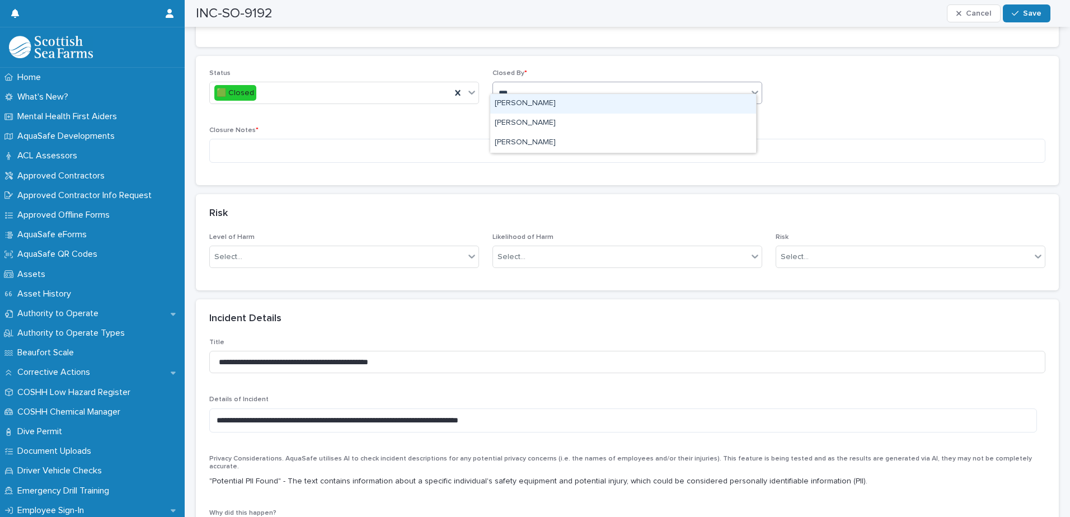
type input "****"
click at [521, 106] on div "[PERSON_NAME]" at bounding box center [623, 104] width 266 height 20
click at [484, 139] on textarea at bounding box center [627, 151] width 836 height 24
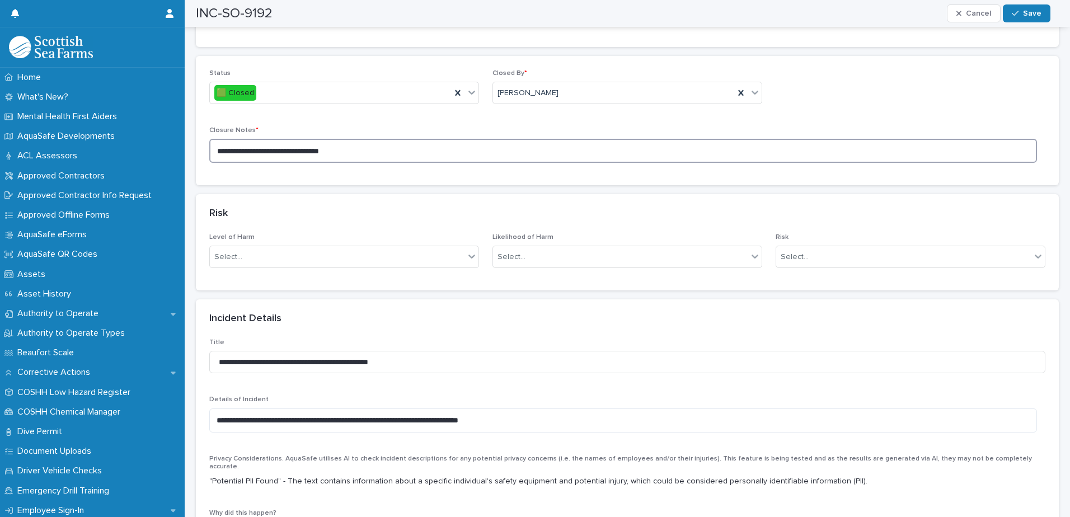
click at [323, 140] on textarea "**********" at bounding box center [623, 151] width 828 height 24
click at [353, 141] on textarea "**********" at bounding box center [623, 151] width 828 height 24
type textarea "**********"
click at [1023, 12] on div "button" at bounding box center [1017, 14] width 11 height 8
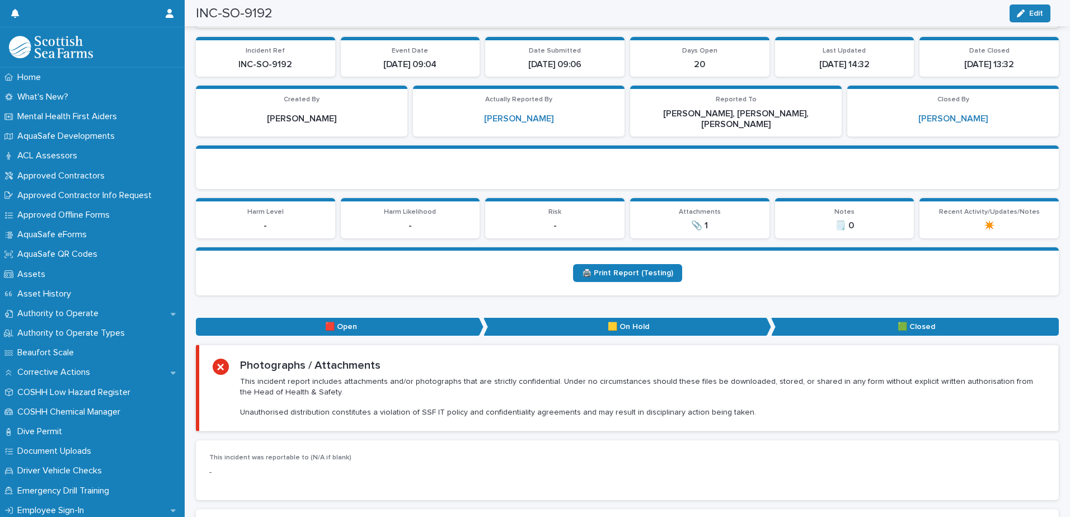
scroll to position [0, 0]
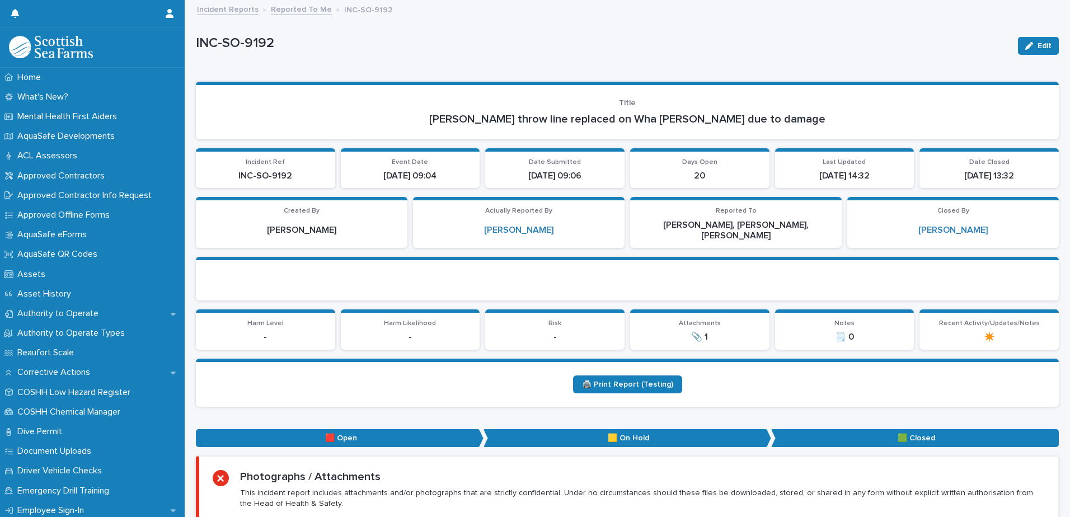
click at [297, 10] on link "Reported To Me" at bounding box center [301, 8] width 61 height 13
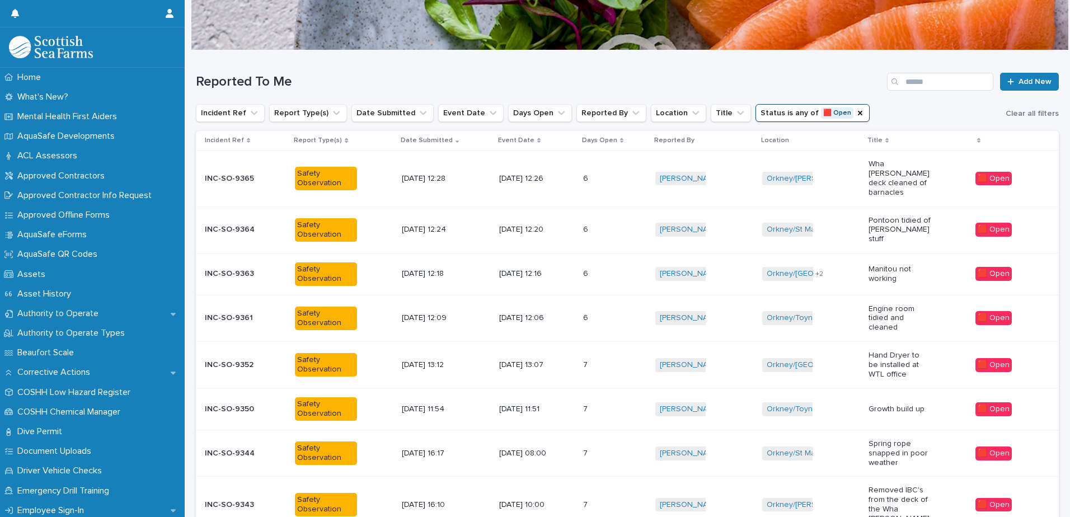
scroll to position [246, 0]
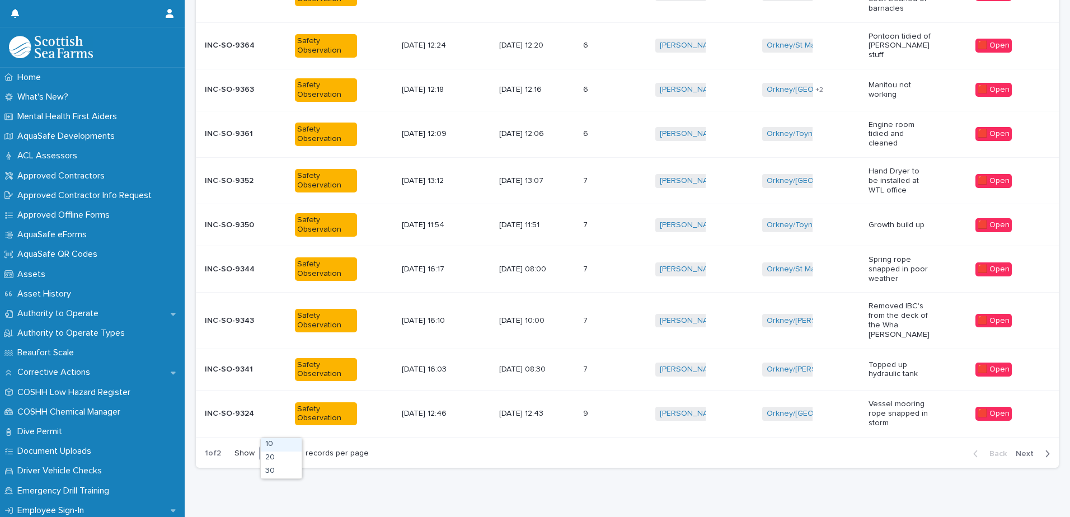
click at [294, 447] on icon at bounding box center [293, 452] width 11 height 11
click at [273, 471] on div "30" at bounding box center [281, 471] width 41 height 13
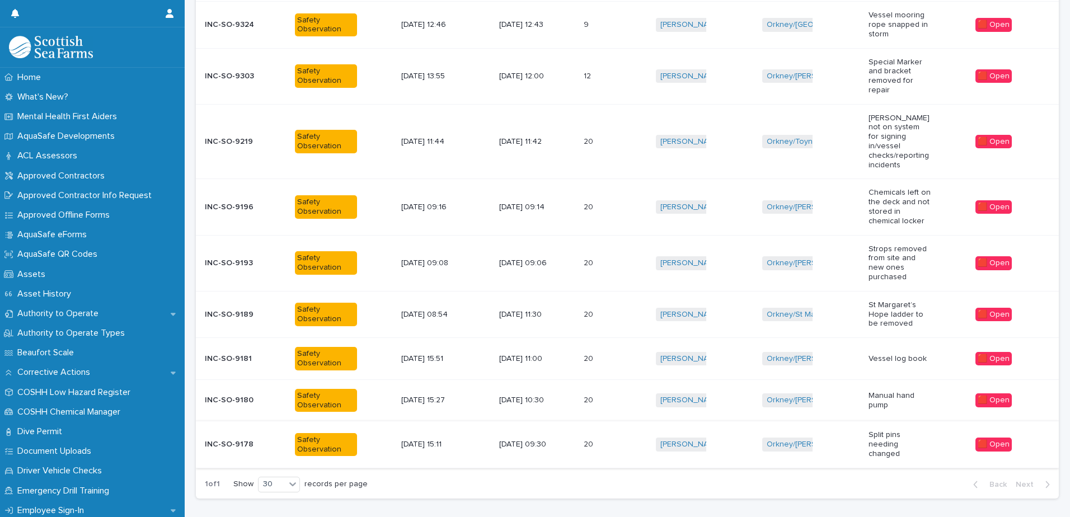
scroll to position [642, 0]
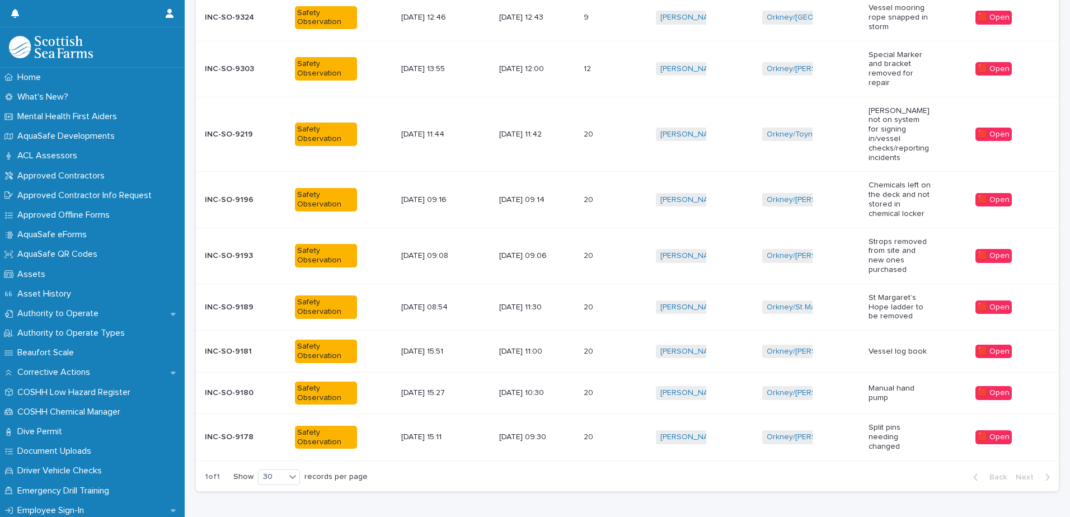
click at [614, 251] on p at bounding box center [599, 256] width 31 height 10
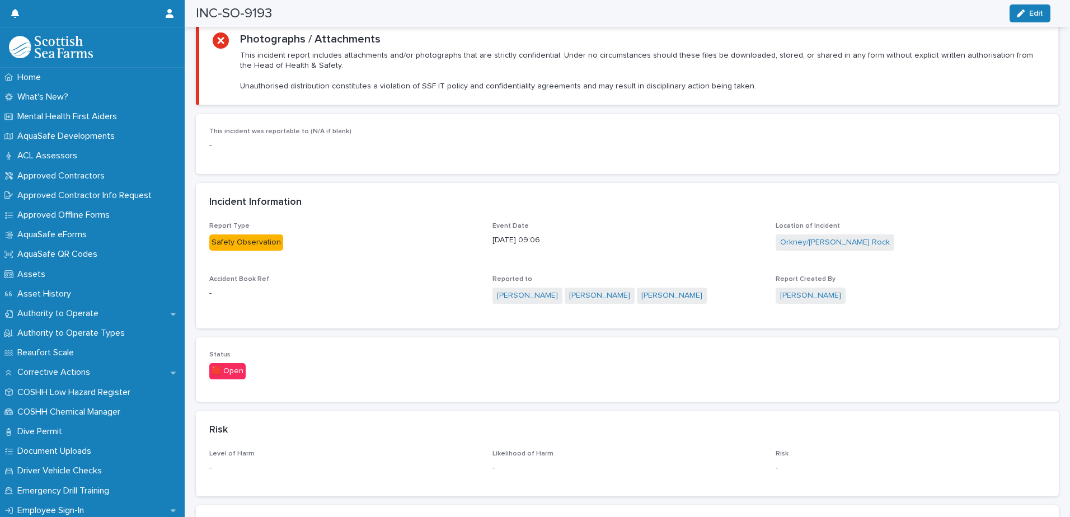
scroll to position [280, 0]
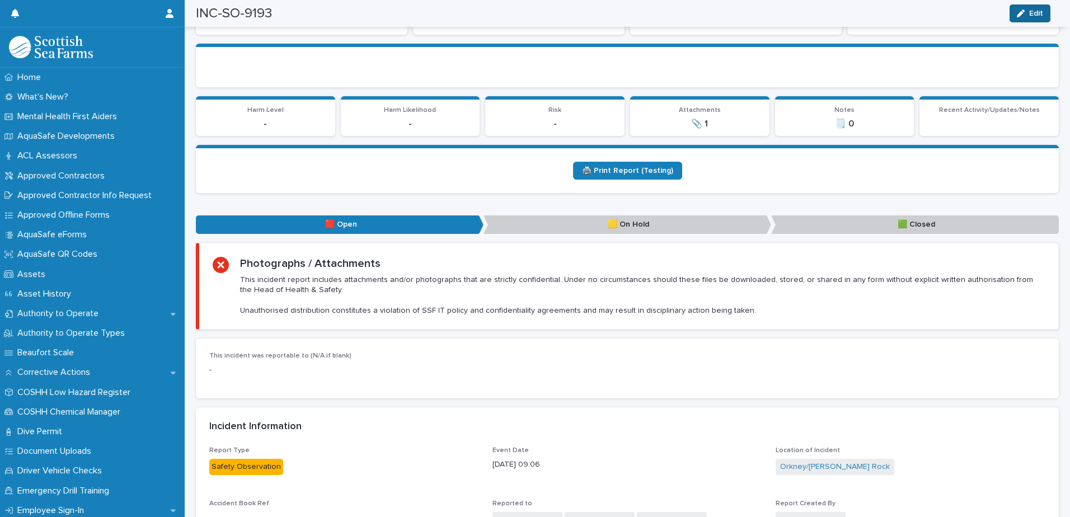
click at [1042, 8] on button "Edit" at bounding box center [1030, 13] width 41 height 18
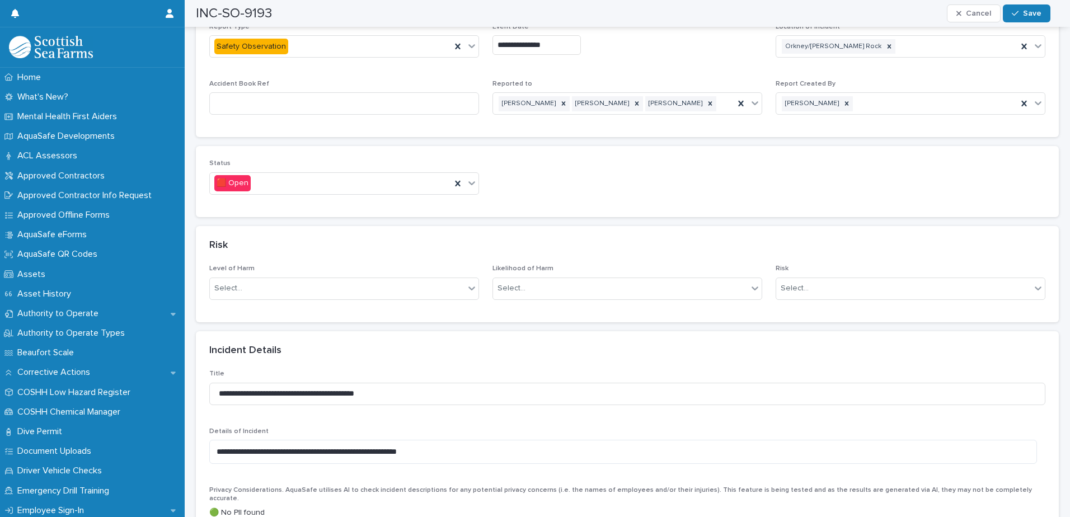
scroll to position [728, 0]
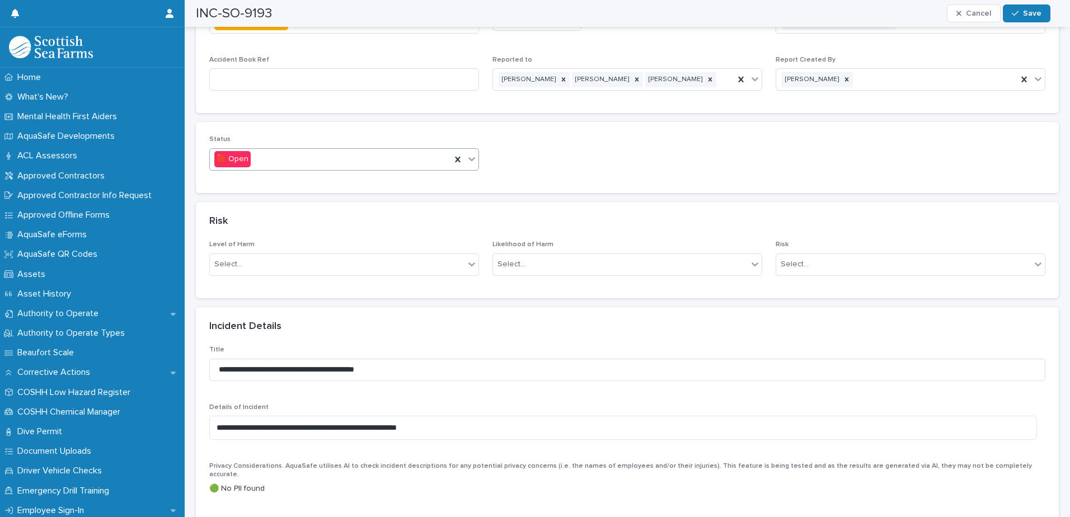
click at [472, 153] on icon at bounding box center [471, 158] width 11 height 11
click at [308, 205] on div "🟩 Closed" at bounding box center [343, 210] width 266 height 20
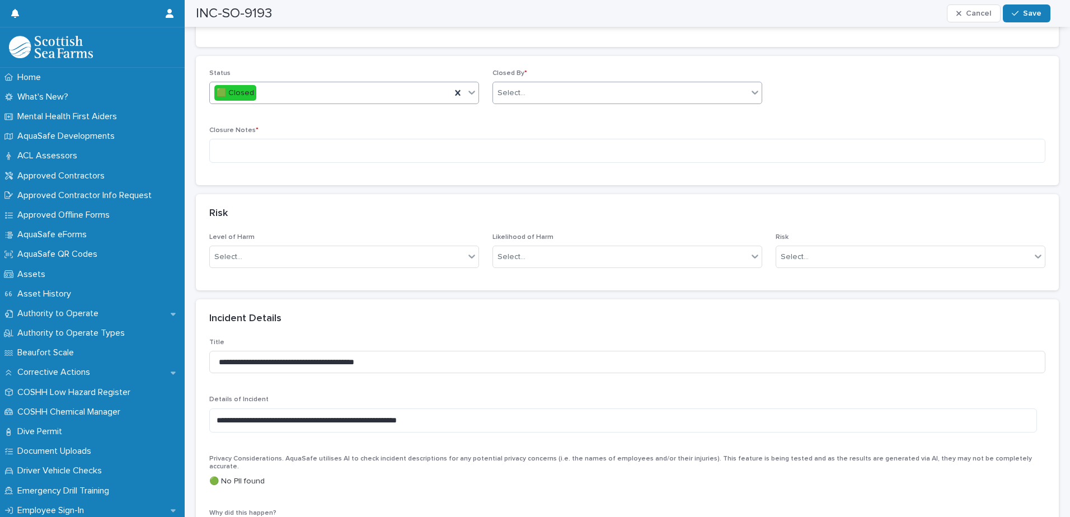
click at [581, 84] on div "Select..." at bounding box center [620, 93] width 255 height 18
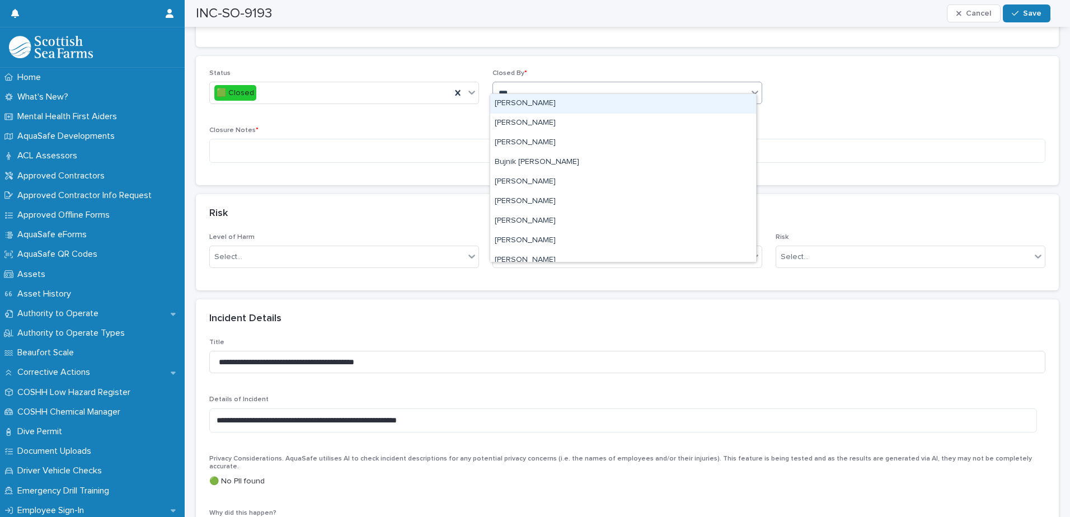
type input "****"
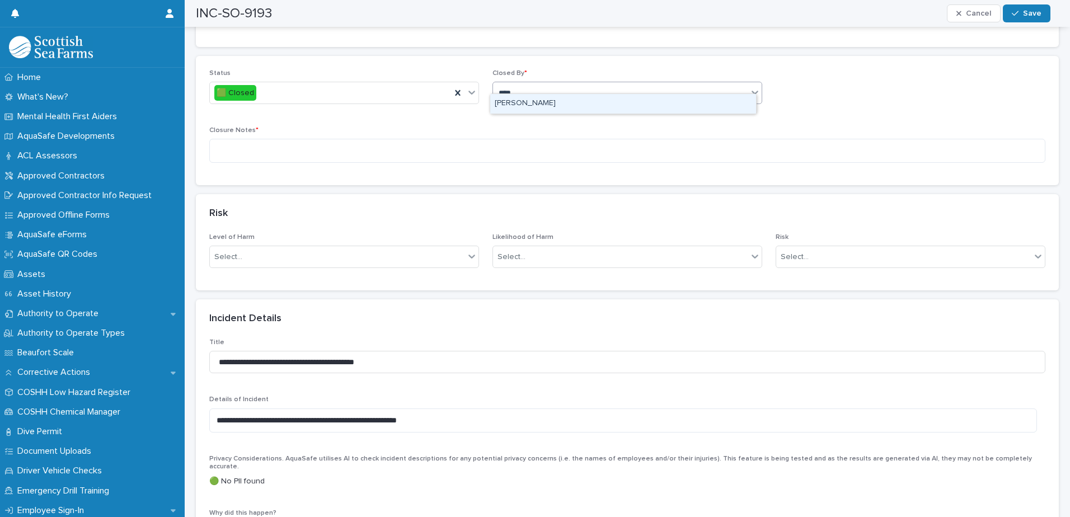
click at [538, 107] on div "[PERSON_NAME]" at bounding box center [623, 104] width 266 height 20
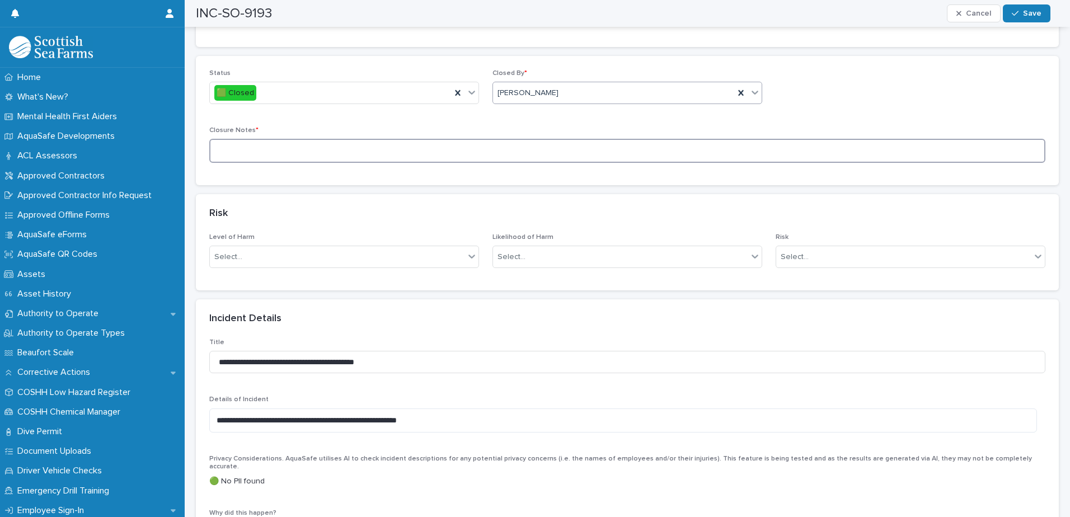
click at [483, 146] on textarea at bounding box center [627, 151] width 836 height 24
type textarea "**********"
click at [1020, 11] on div "button" at bounding box center [1017, 14] width 11 height 8
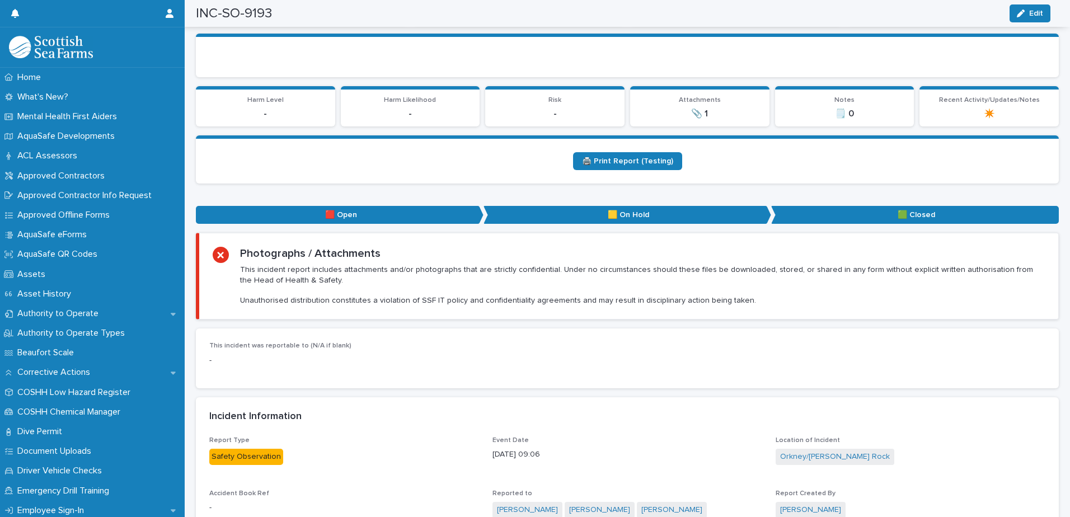
scroll to position [0, 0]
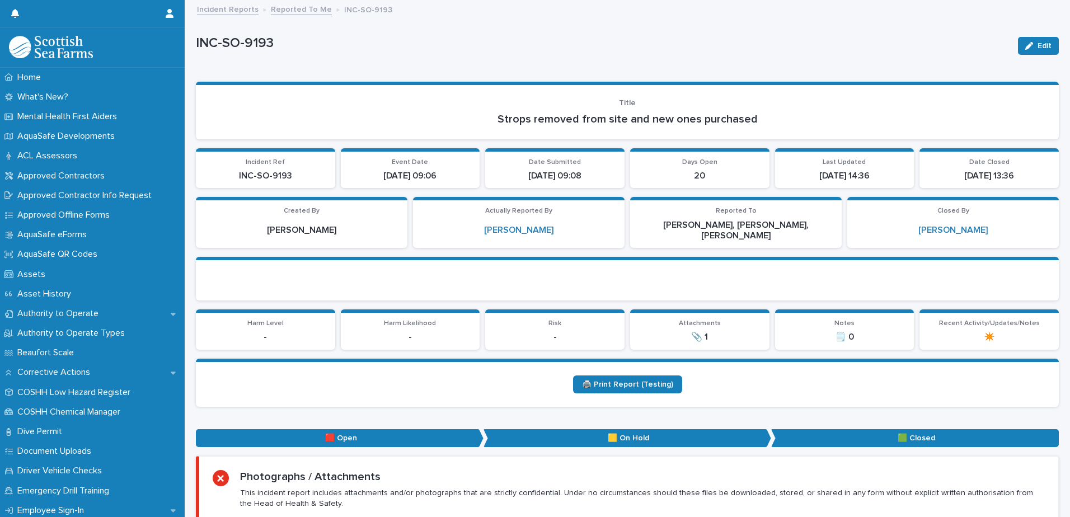
click at [300, 7] on link "Reported To Me" at bounding box center [301, 8] width 61 height 13
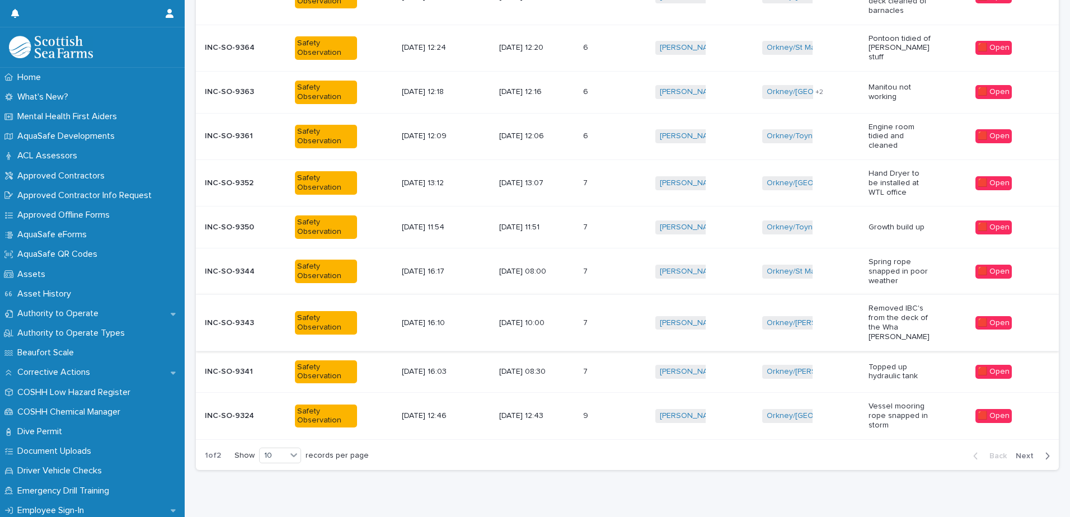
scroll to position [246, 0]
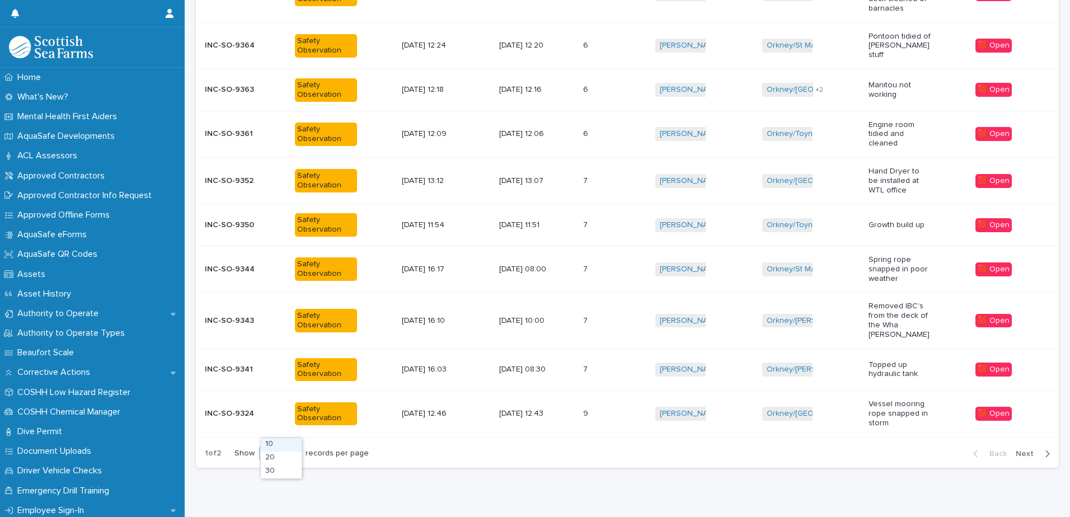
click at [280, 448] on div "10" at bounding box center [273, 454] width 27 height 12
click at [289, 466] on div "30" at bounding box center [281, 471] width 41 height 13
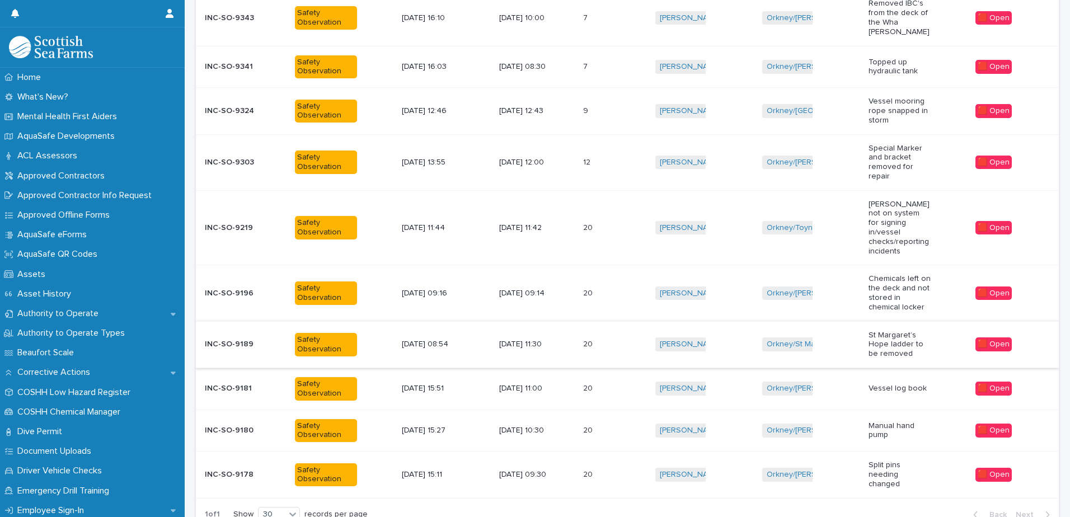
scroll to position [588, 0]
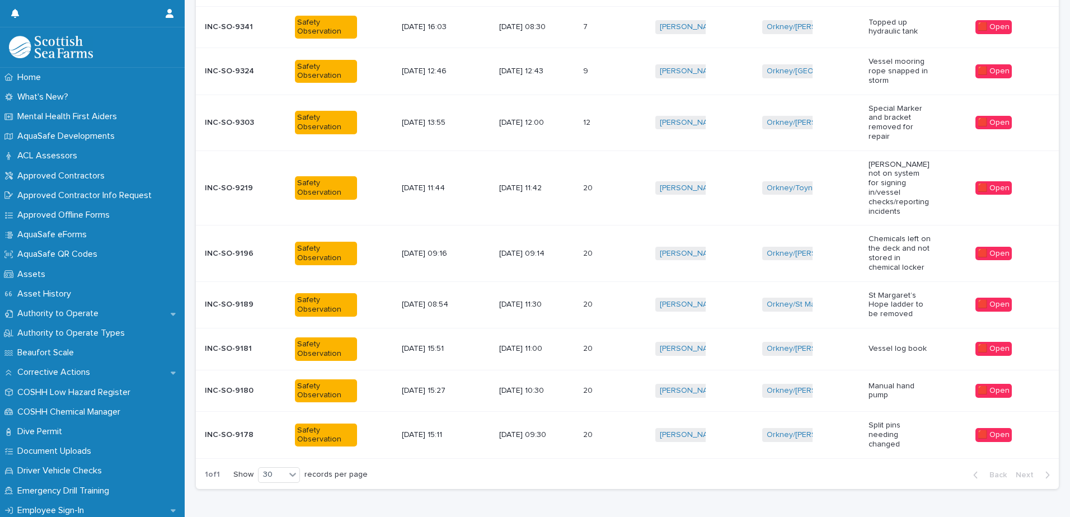
click at [567, 245] on div "[DATE] 09:14" at bounding box center [536, 254] width 75 height 18
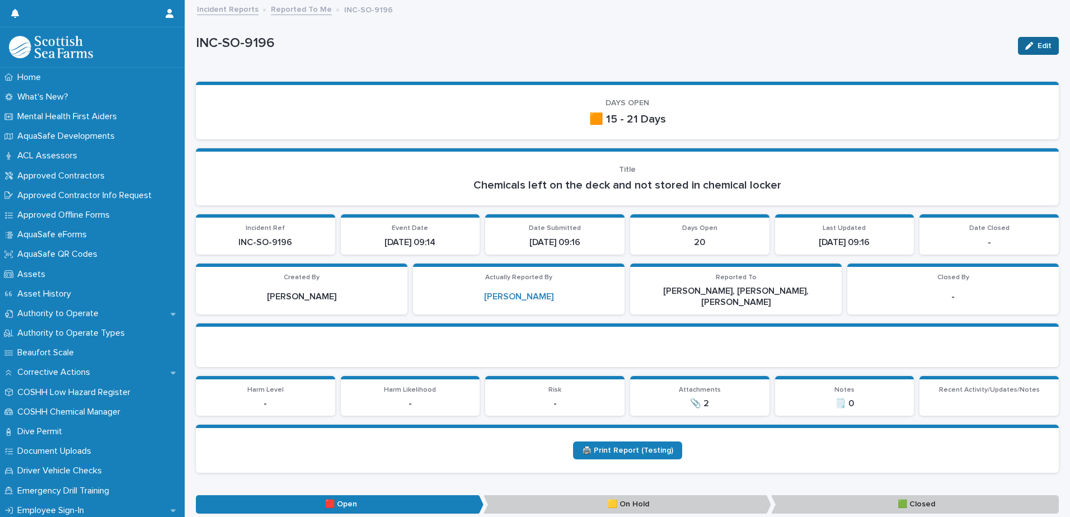
click at [1038, 48] on span "Edit" at bounding box center [1045, 46] width 14 height 8
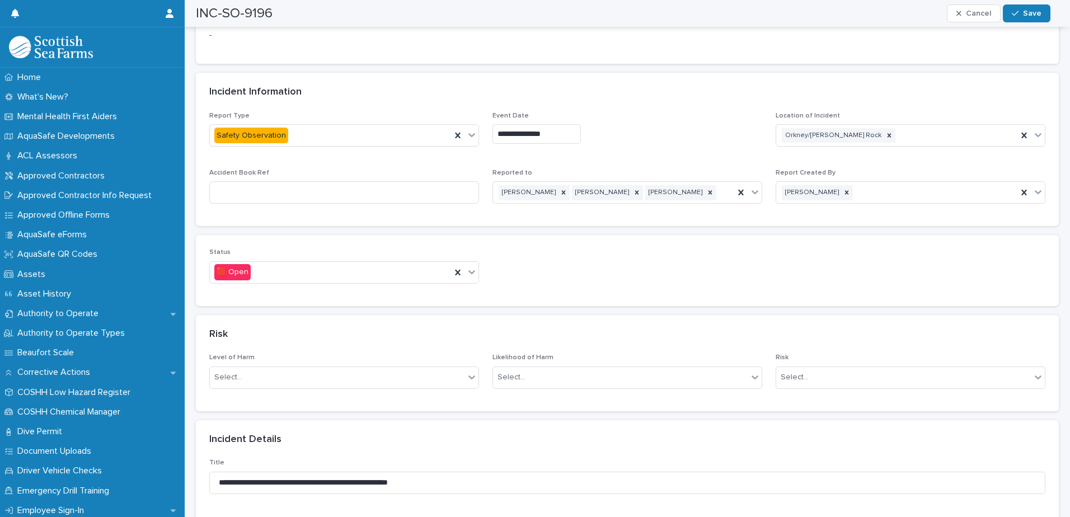
scroll to position [616, 0]
click at [474, 266] on div at bounding box center [471, 271] width 13 height 20
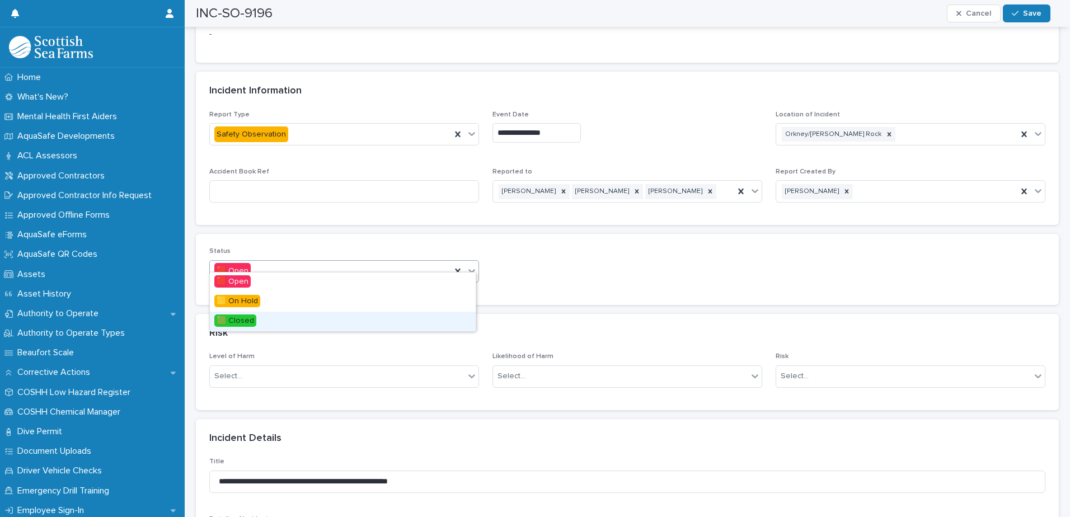
click at [252, 322] on span "🟩 Closed" at bounding box center [235, 321] width 42 height 12
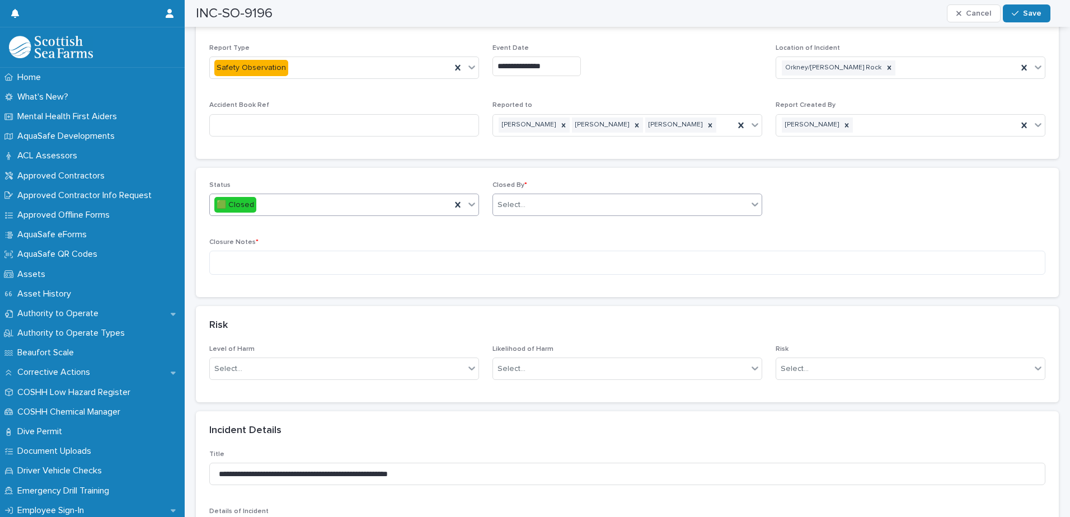
click at [565, 196] on div "Select..." at bounding box center [620, 205] width 255 height 18
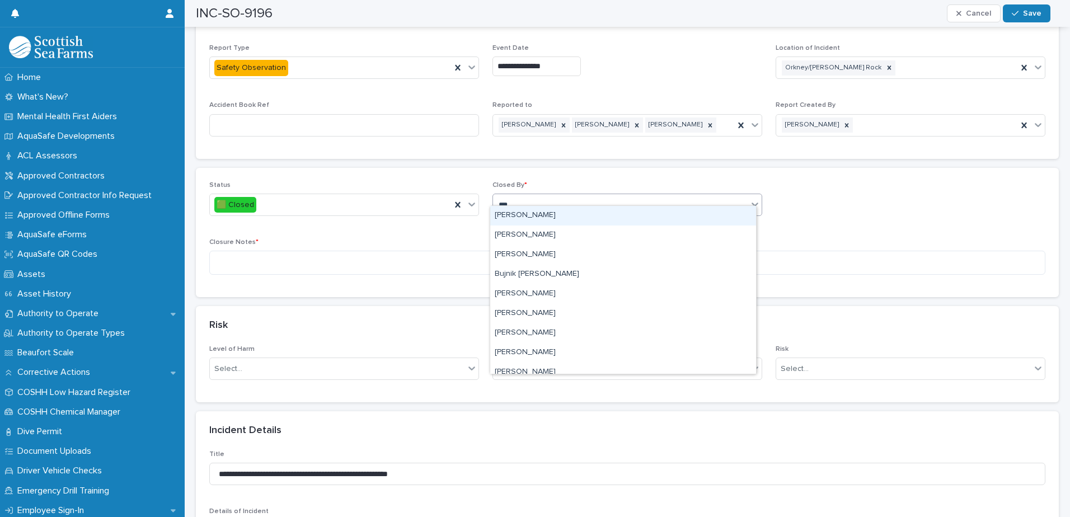
type input "****"
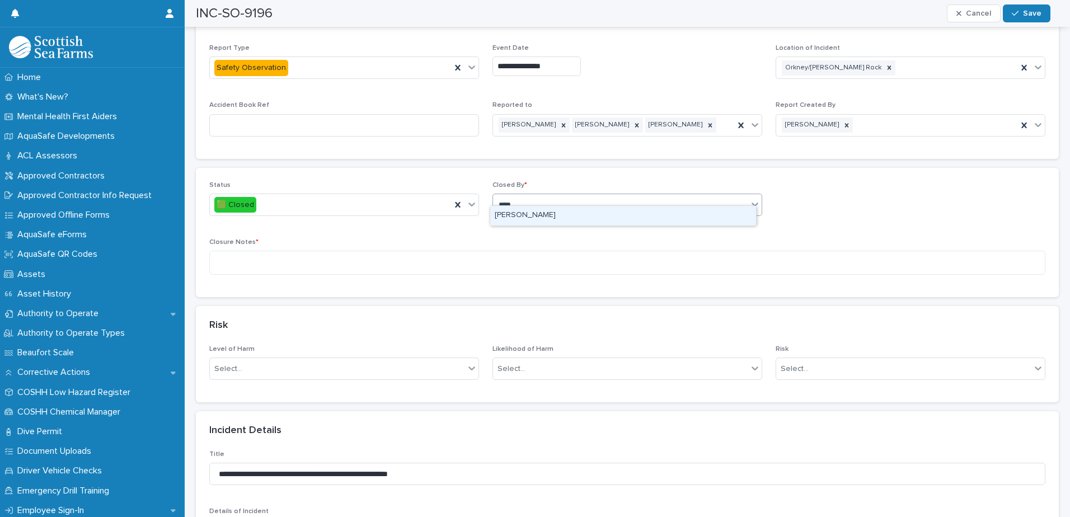
click at [517, 221] on div "[PERSON_NAME]" at bounding box center [623, 216] width 266 height 20
click at [489, 252] on textarea at bounding box center [627, 263] width 836 height 24
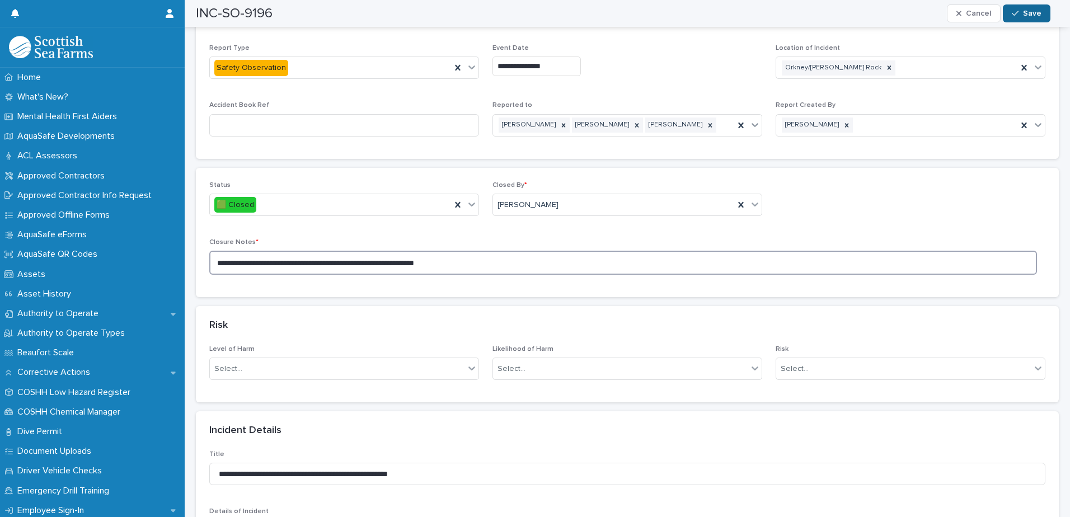
type textarea "**********"
click at [1031, 11] on span "Save" at bounding box center [1032, 14] width 18 height 8
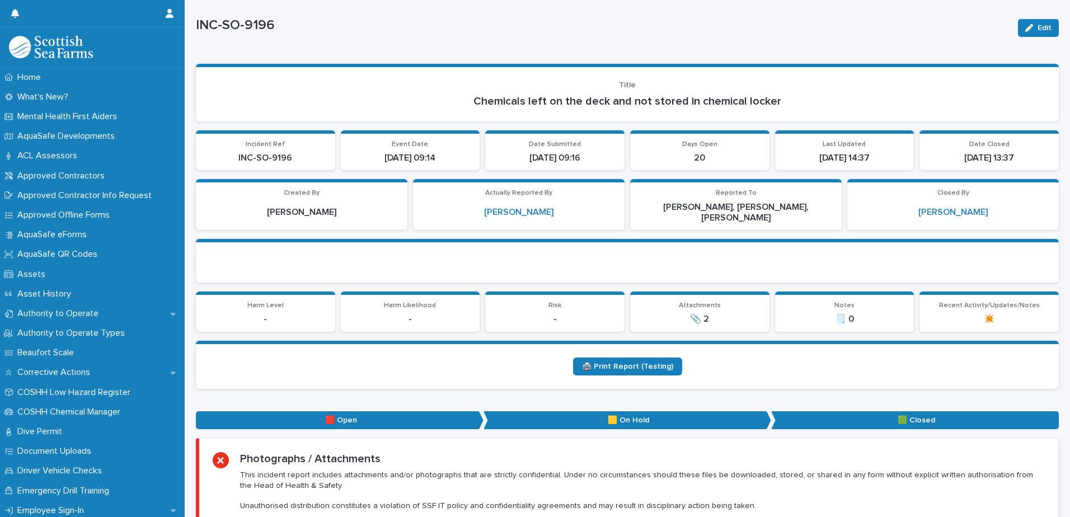
scroll to position [0, 0]
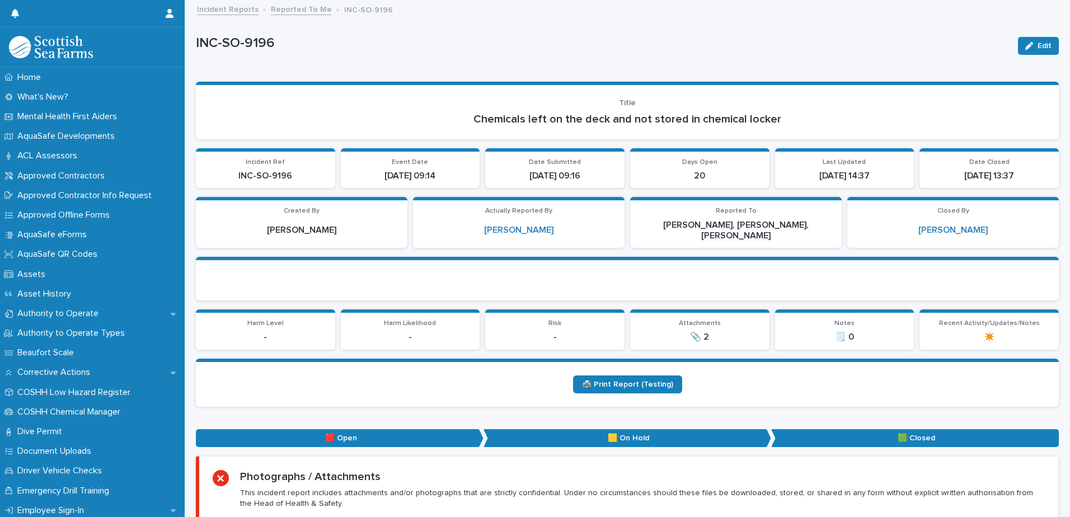
click at [303, 10] on link "Reported To Me" at bounding box center [301, 8] width 61 height 13
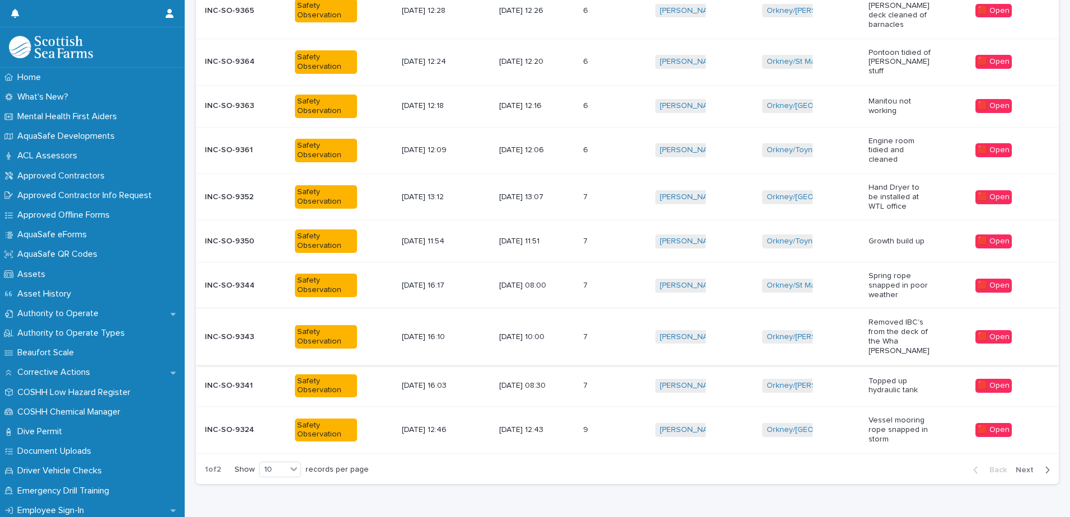
scroll to position [246, 0]
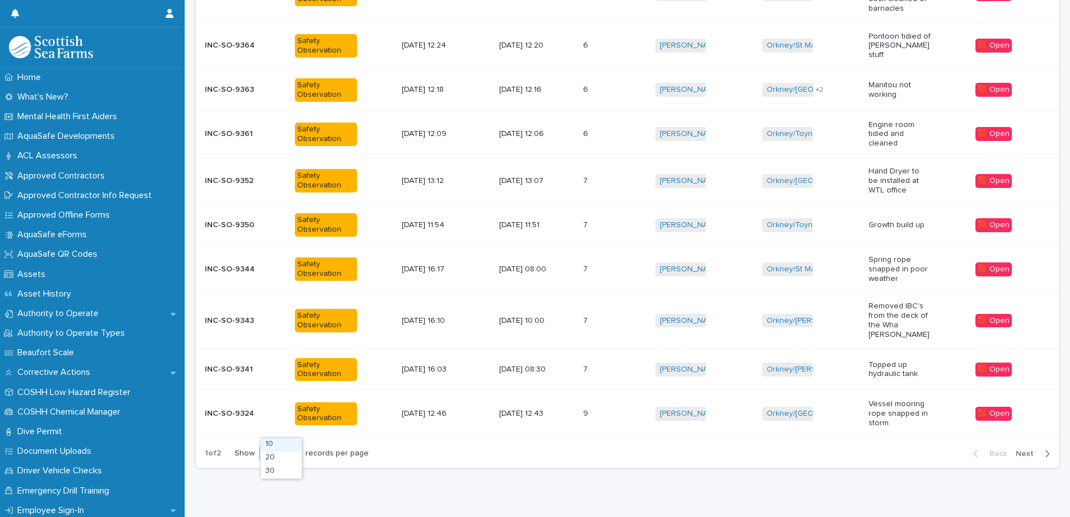
click at [297, 447] on icon at bounding box center [293, 452] width 11 height 11
click at [278, 472] on div "30" at bounding box center [281, 471] width 41 height 13
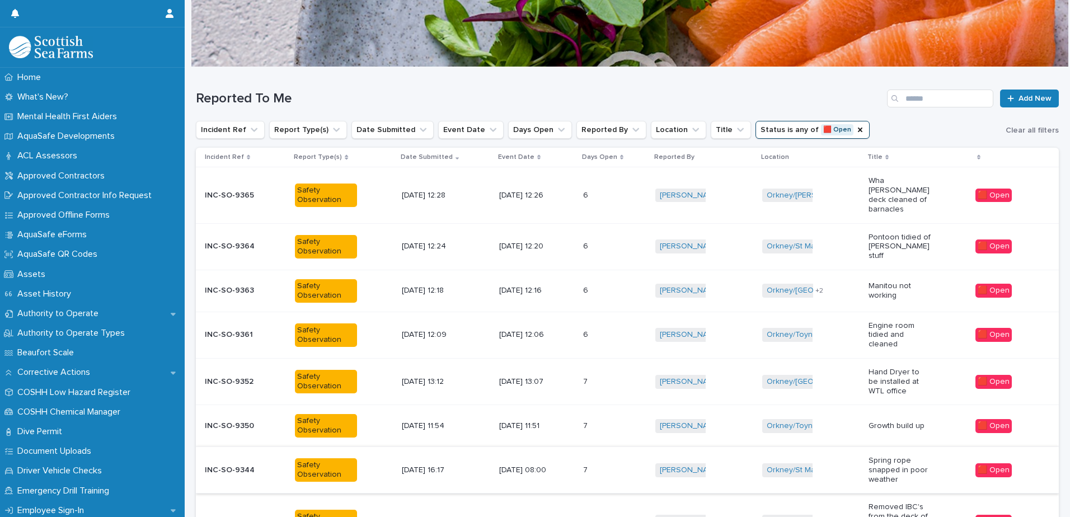
scroll to position [35, 0]
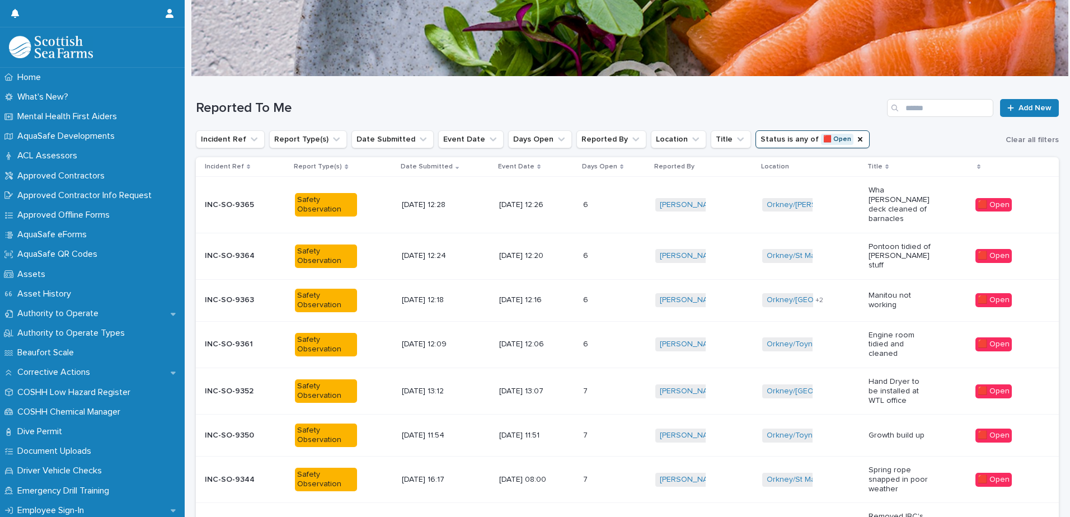
click at [574, 201] on div "[DATE] 12:26" at bounding box center [536, 205] width 75 height 18
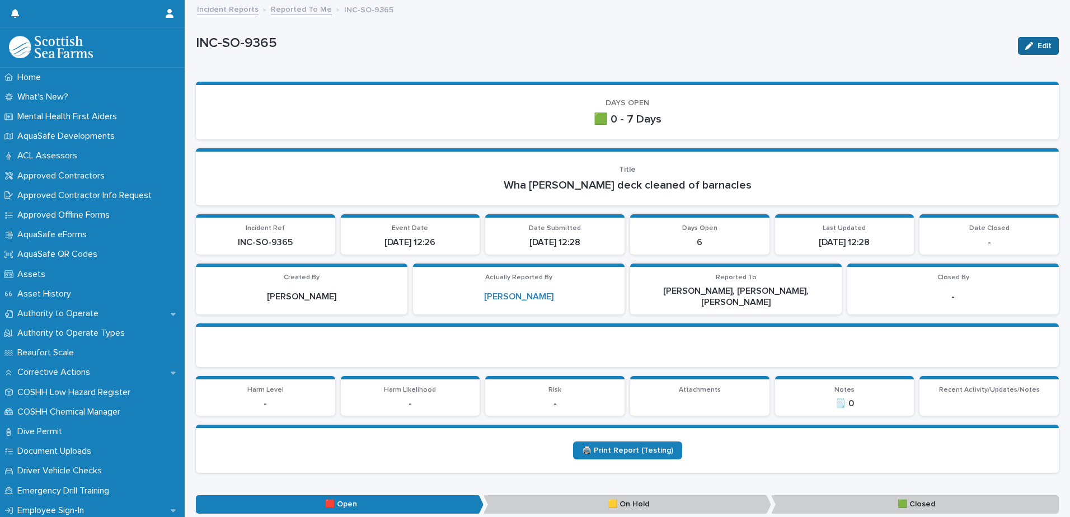
click at [1031, 50] on button "Edit" at bounding box center [1038, 46] width 41 height 18
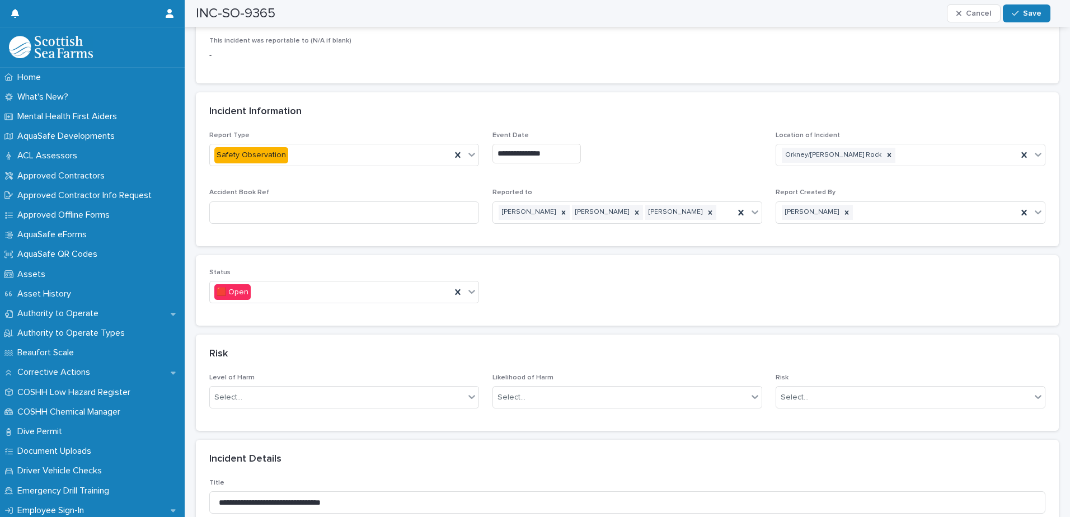
scroll to position [504, 0]
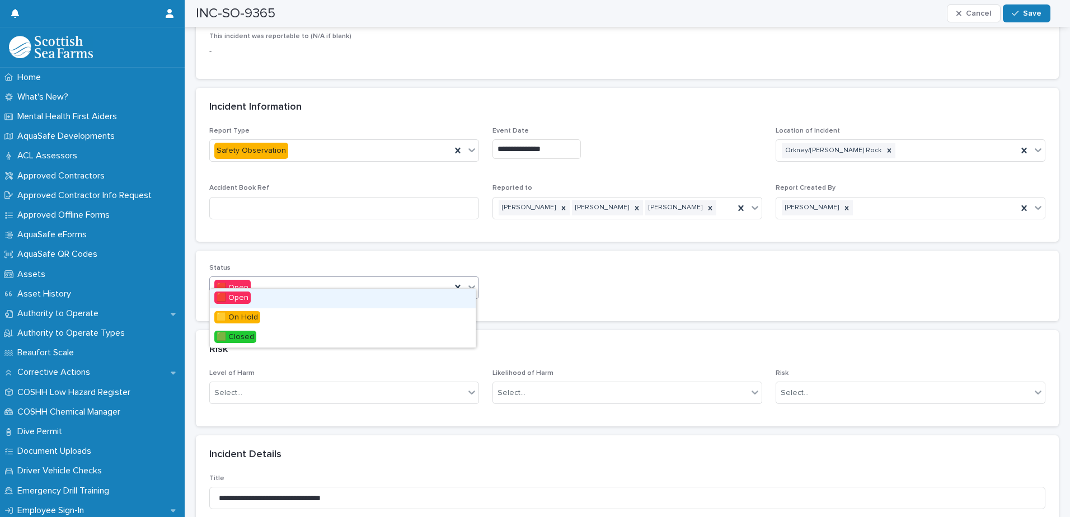
click at [475, 283] on div at bounding box center [471, 287] width 13 height 20
click at [321, 338] on div "🟩 Closed" at bounding box center [343, 338] width 266 height 20
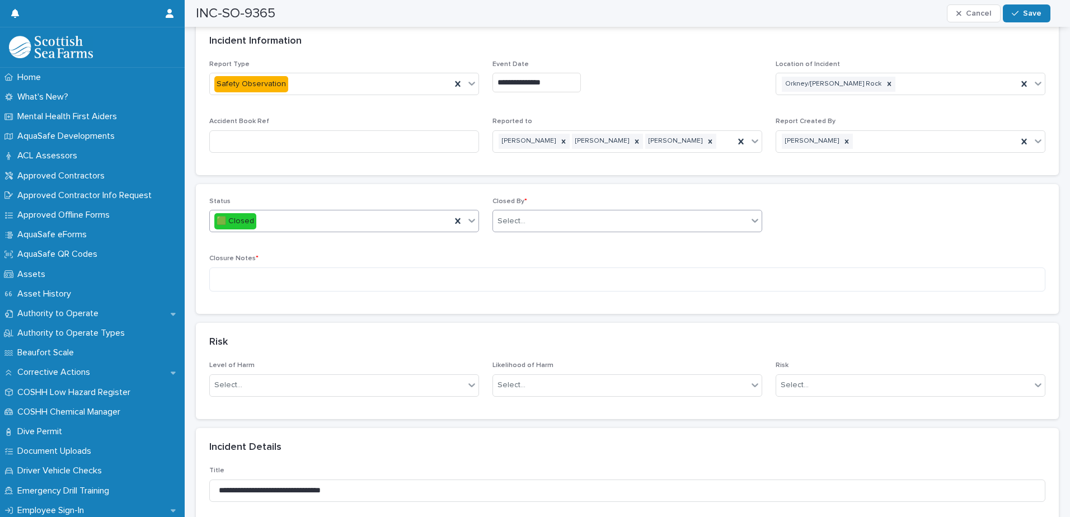
click at [590, 221] on div "Select..." at bounding box center [627, 221] width 270 height 22
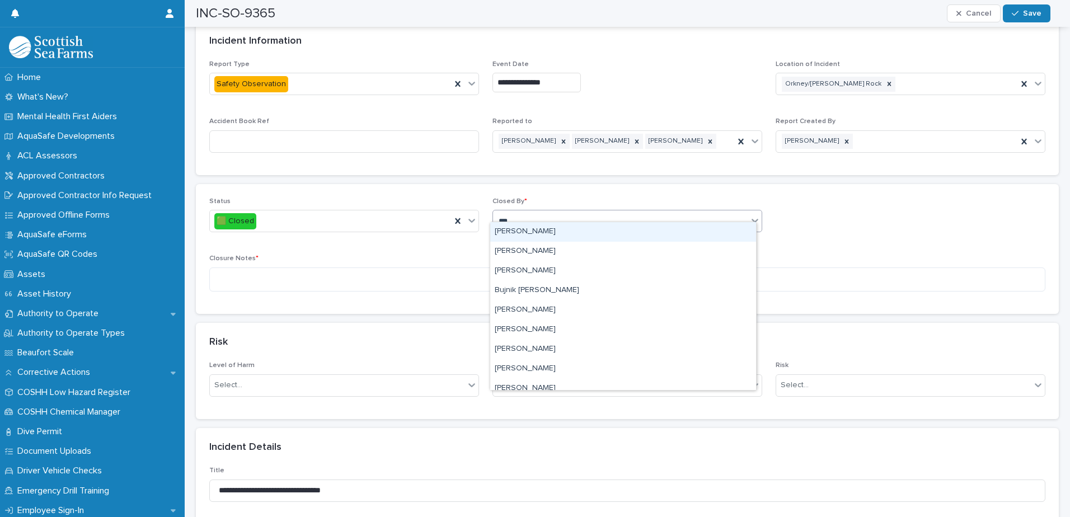
type input "****"
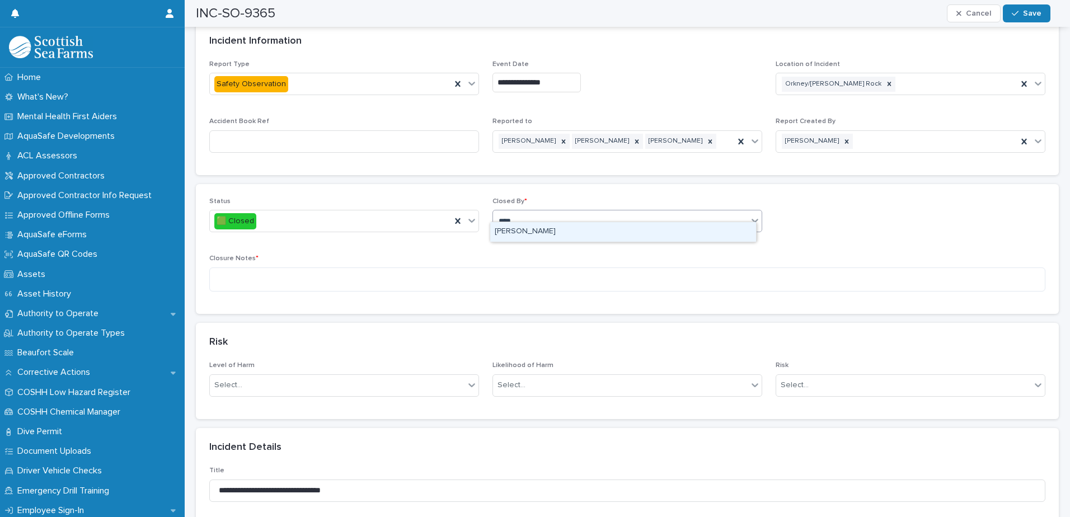
click at [560, 236] on div "[PERSON_NAME]" at bounding box center [623, 232] width 266 height 20
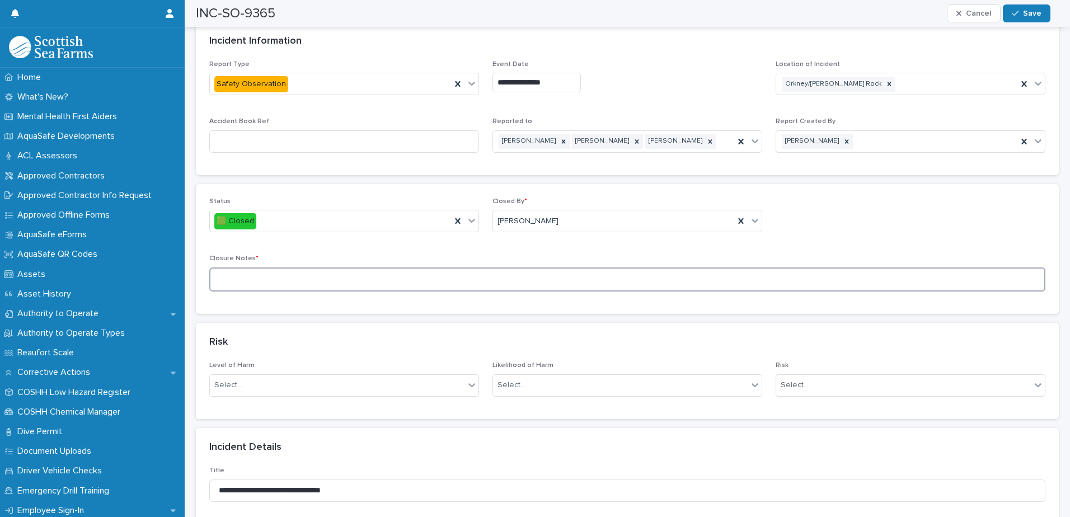
click at [514, 271] on textarea at bounding box center [627, 280] width 836 height 24
type textarea "**********"
click at [1025, 15] on span "Save" at bounding box center [1032, 14] width 18 height 8
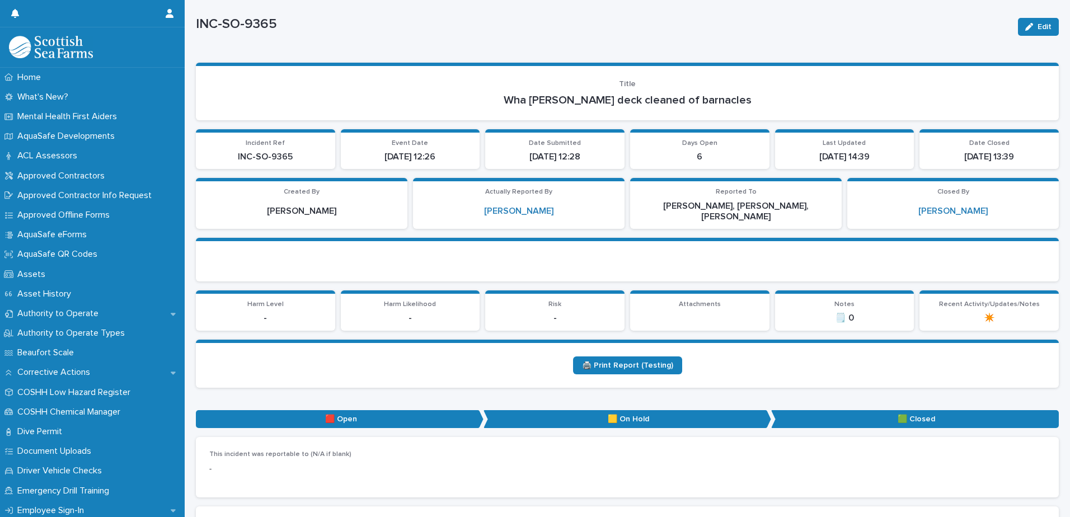
scroll to position [0, 0]
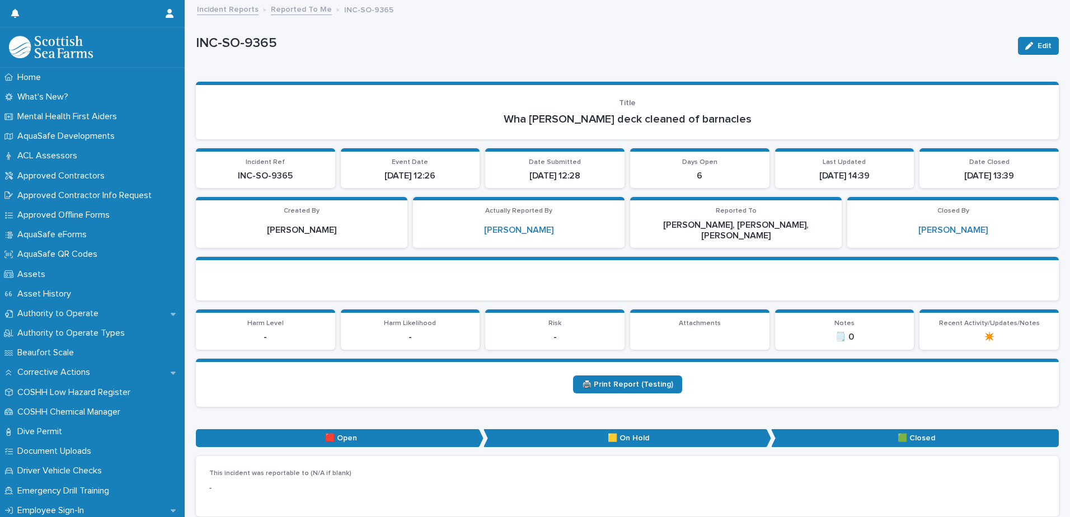
click at [293, 7] on link "Reported To Me" at bounding box center [301, 8] width 61 height 13
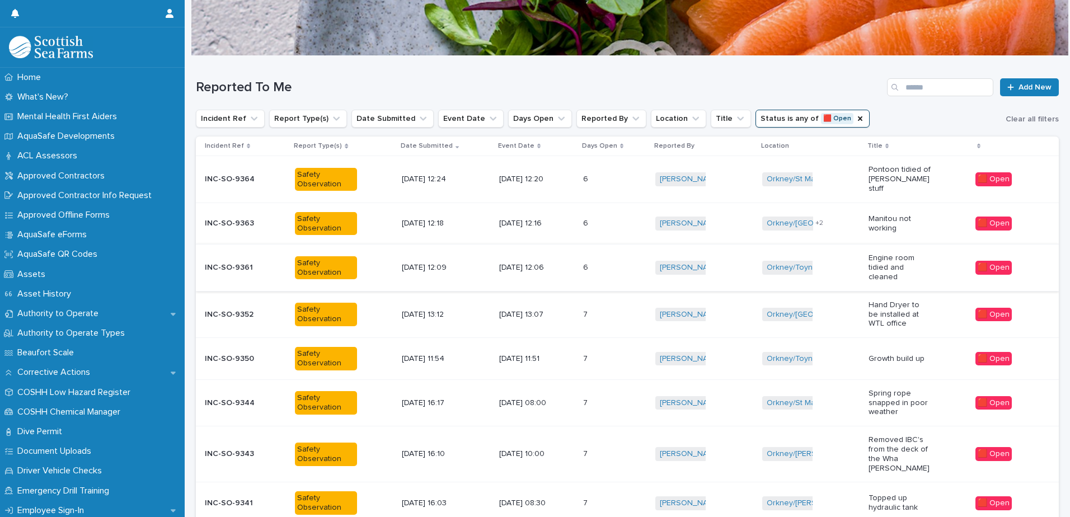
scroll to position [112, 0]
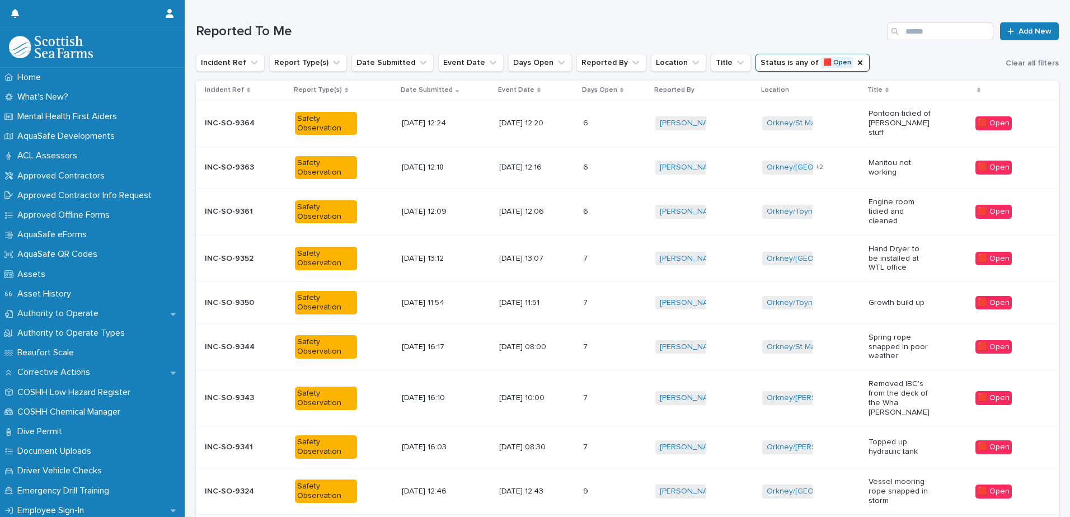
click at [557, 125] on div "[DATE] 12:20" at bounding box center [536, 123] width 75 height 18
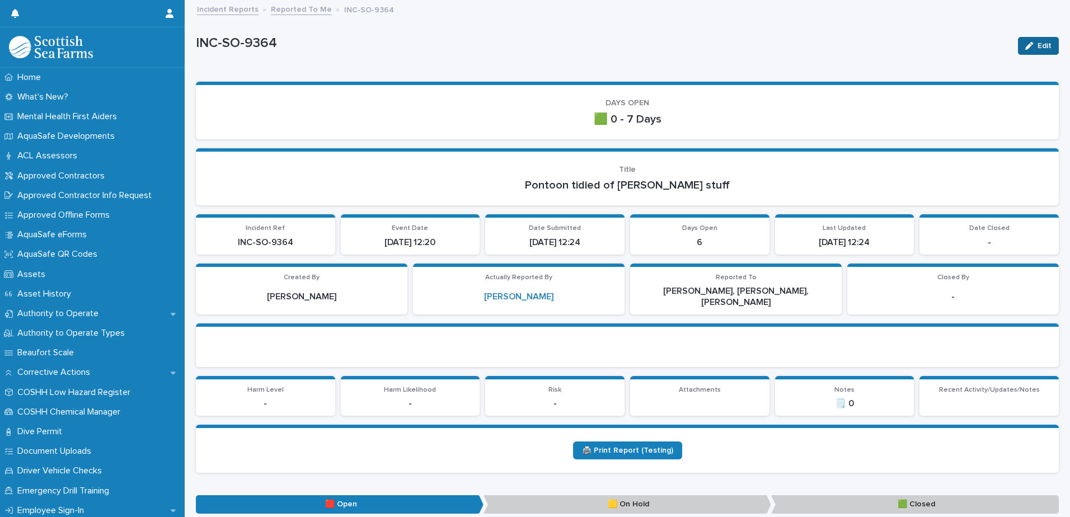
click at [1039, 49] on span "Edit" at bounding box center [1045, 46] width 14 height 8
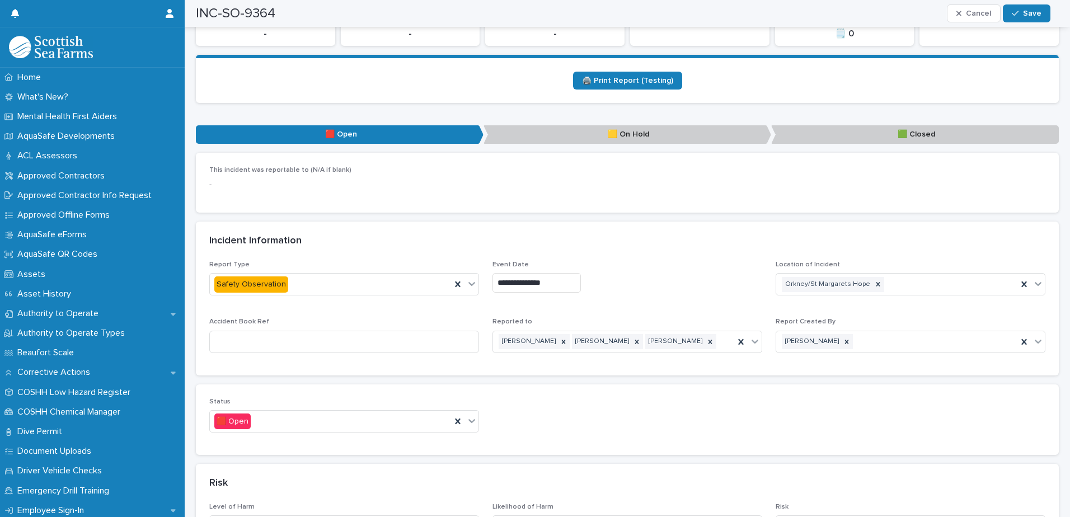
scroll to position [504, 0]
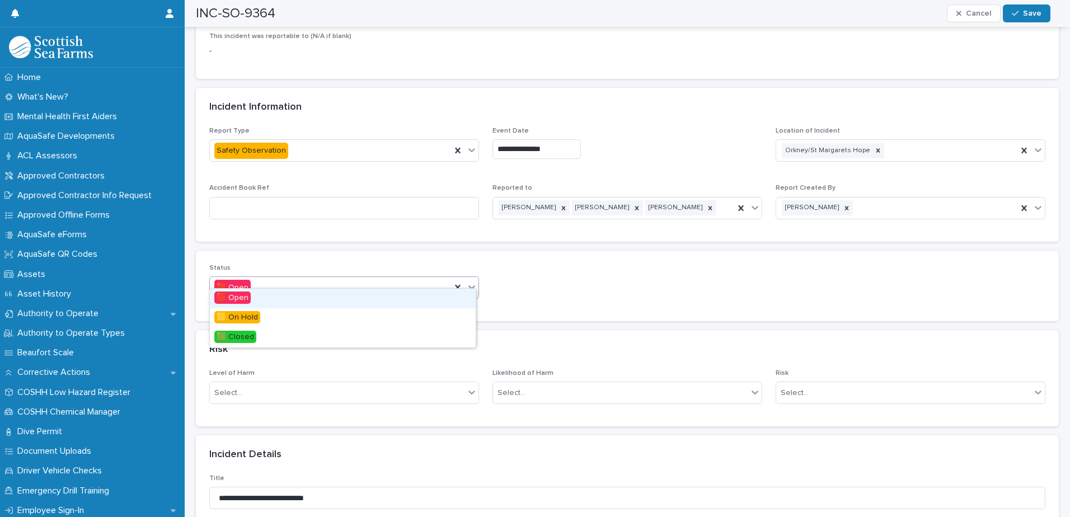
click at [473, 281] on icon at bounding box center [471, 286] width 11 height 11
click at [321, 333] on div "🟩 Closed" at bounding box center [343, 338] width 266 height 20
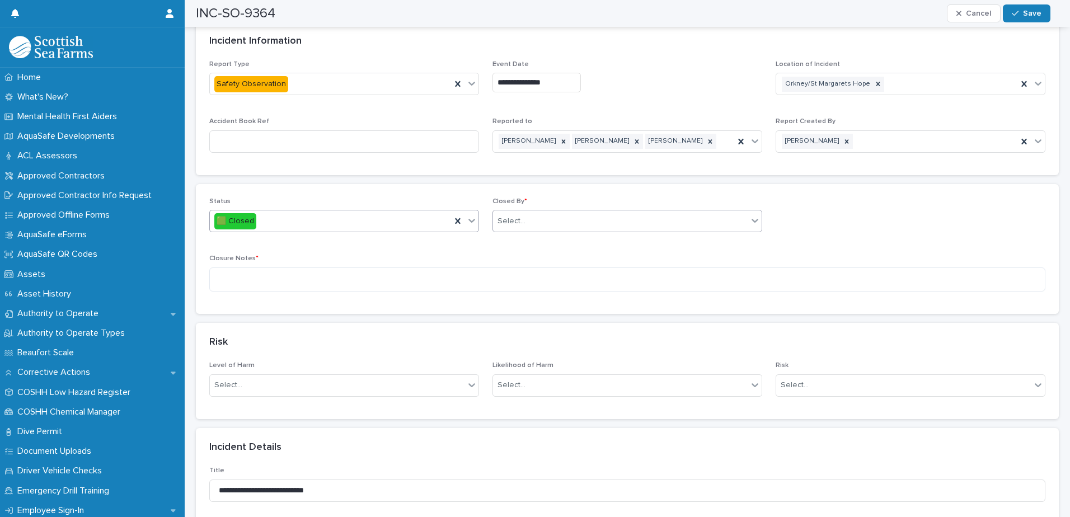
click at [560, 212] on div "Select..." at bounding box center [620, 221] width 255 height 18
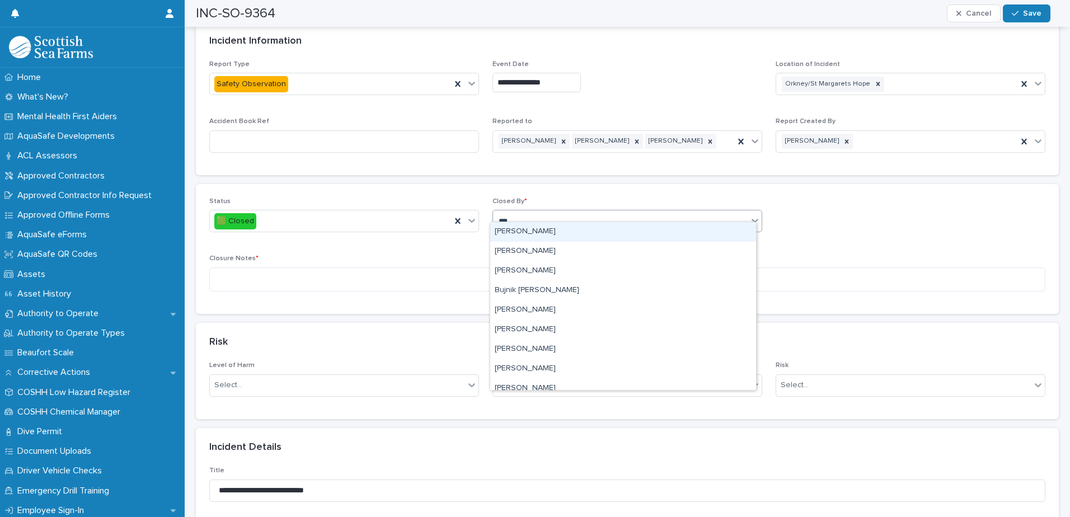
type input "****"
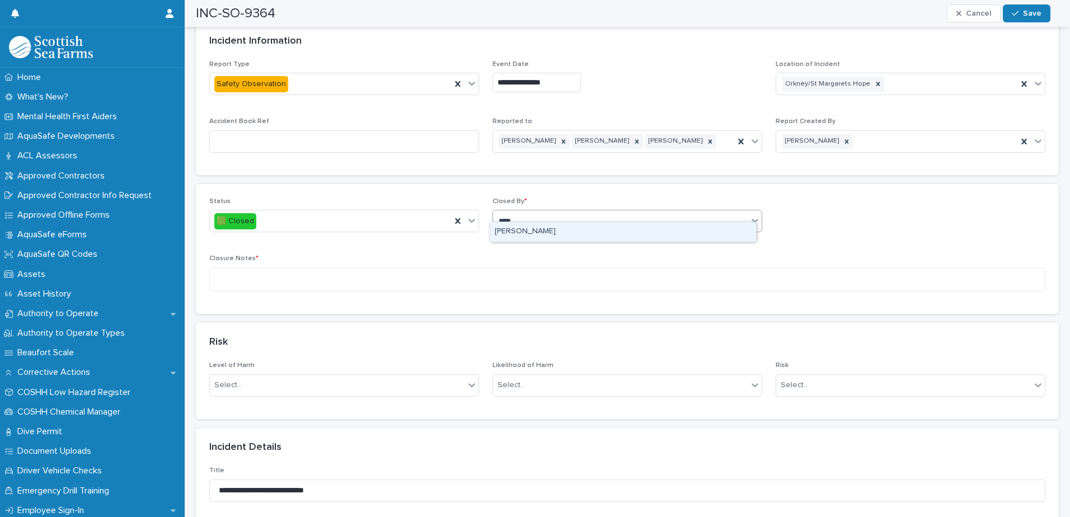
click at [543, 239] on div "[PERSON_NAME]" at bounding box center [623, 232] width 266 height 20
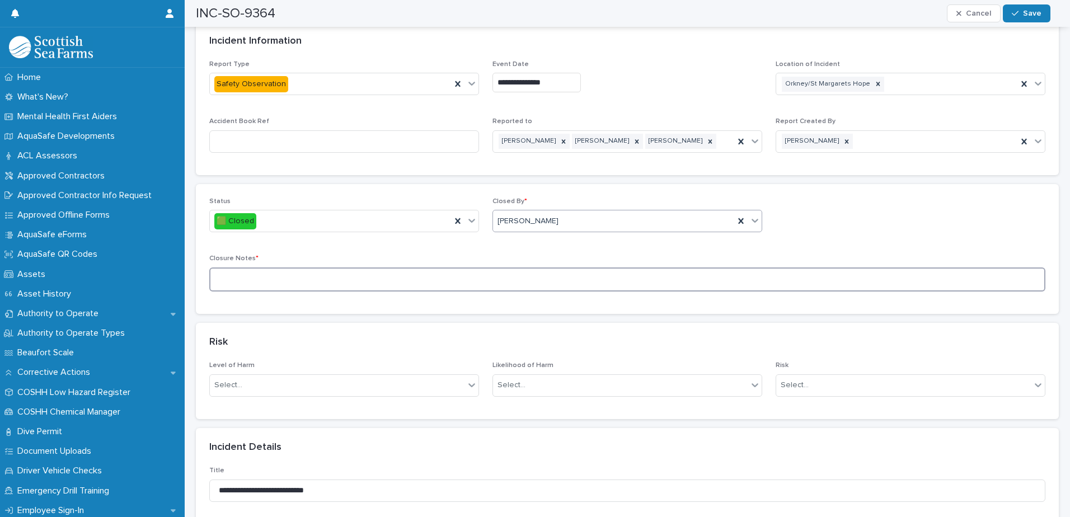
click at [534, 268] on textarea at bounding box center [627, 280] width 836 height 24
type textarea "**********"
click at [1036, 17] on button "Save" at bounding box center [1027, 13] width 48 height 18
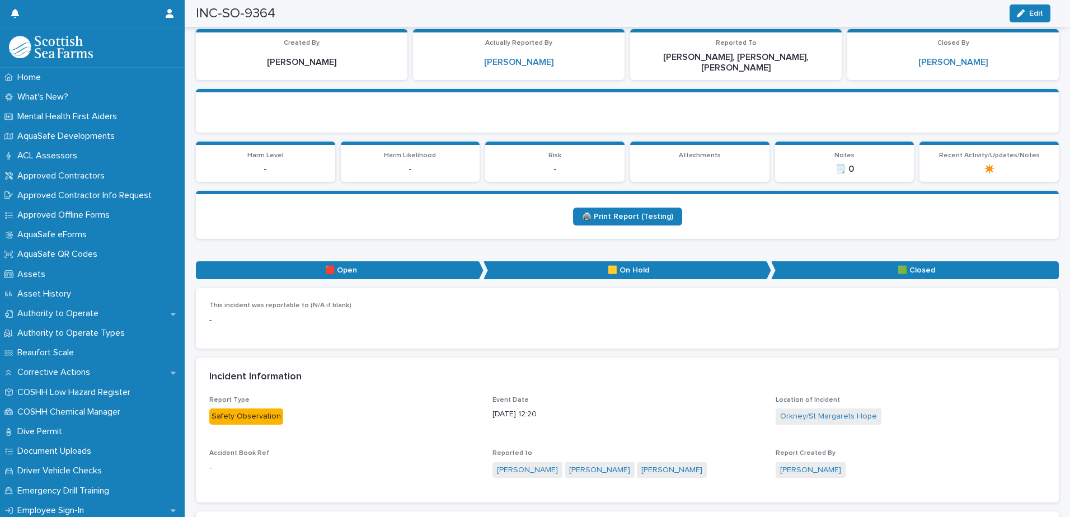
scroll to position [0, 0]
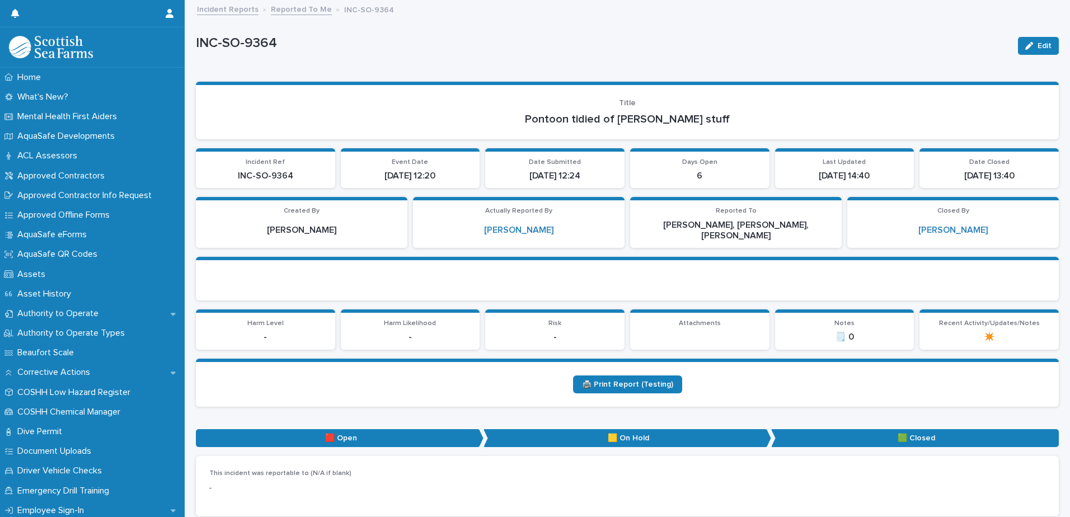
click at [287, 11] on link "Reported To Me" at bounding box center [301, 8] width 61 height 13
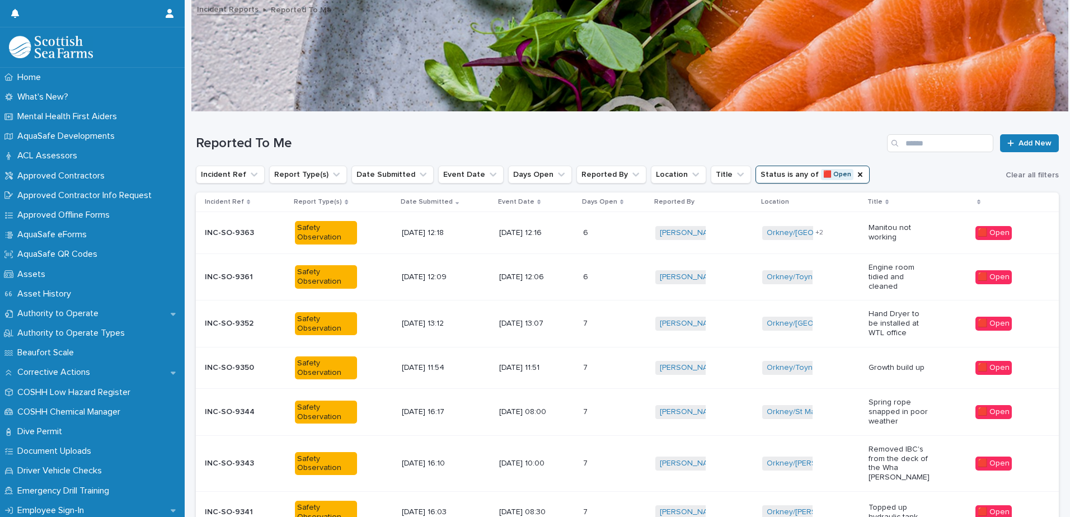
click at [515, 275] on p "[DATE] 12:06" at bounding box center [530, 278] width 62 height 10
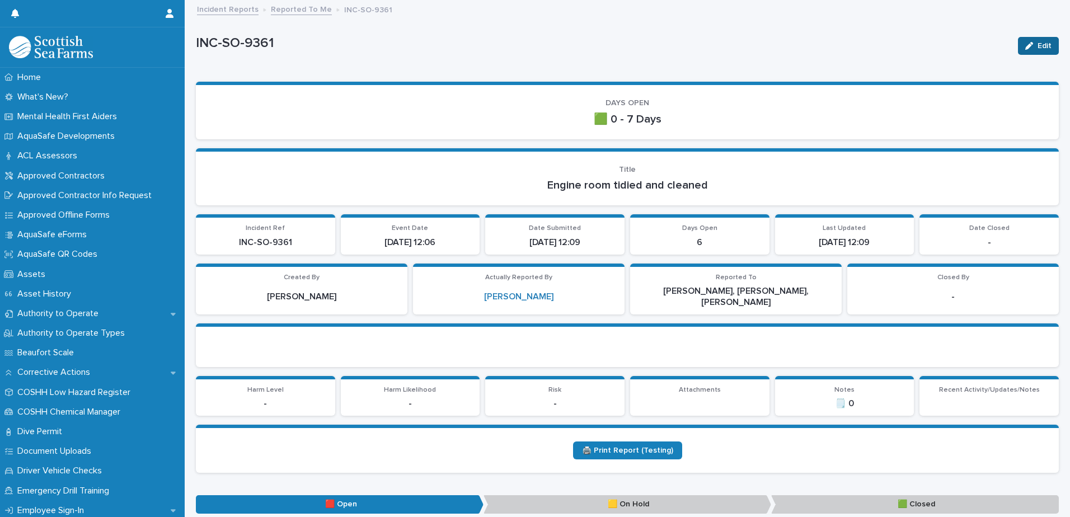
click at [1025, 42] on icon "button" at bounding box center [1029, 46] width 8 height 8
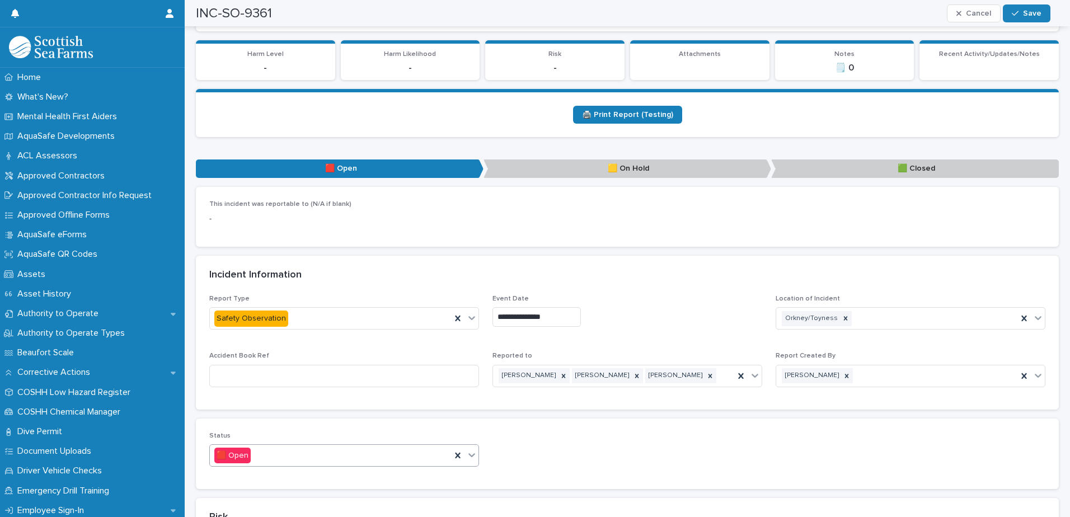
scroll to position [448, 0]
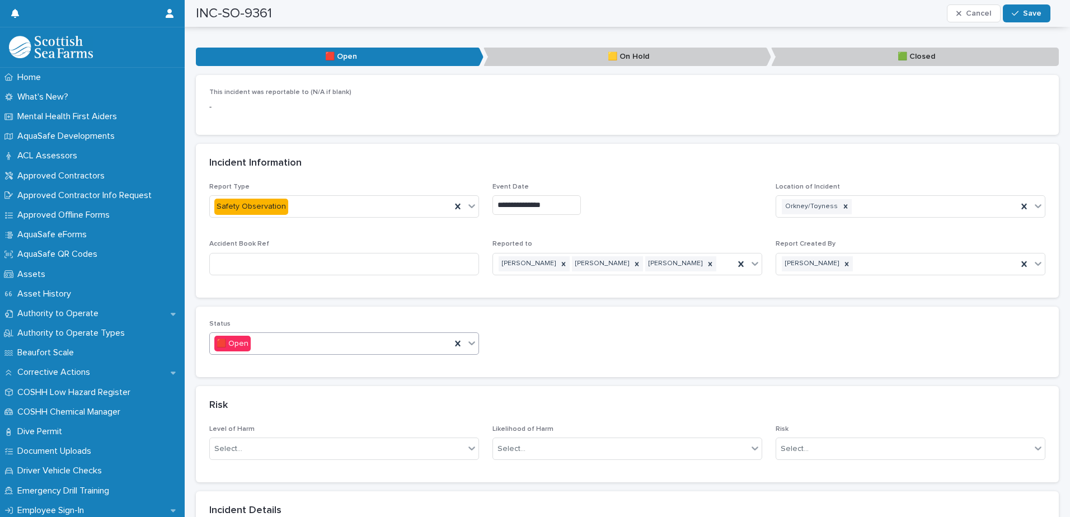
click at [470, 337] on icon at bounding box center [471, 342] width 11 height 11
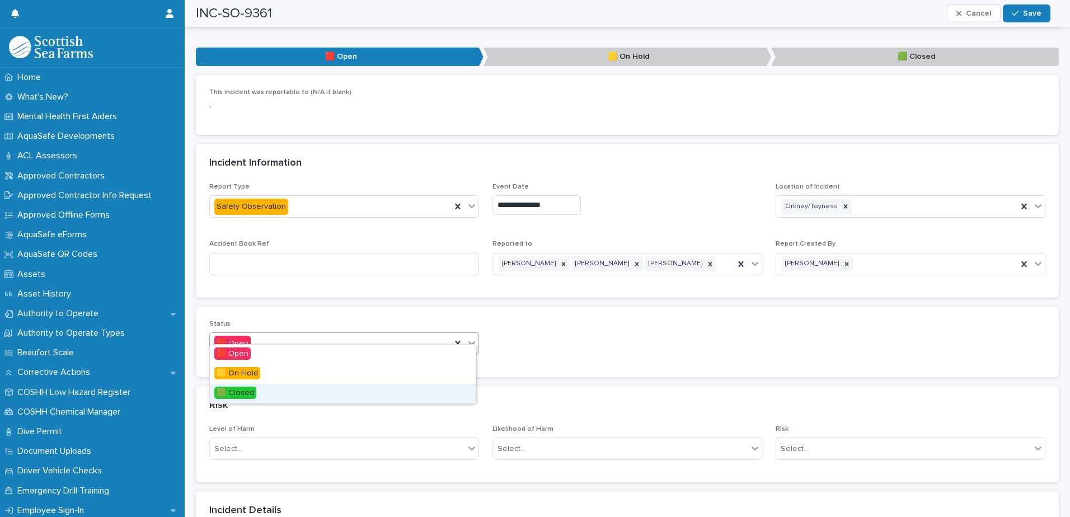
click at [251, 393] on span "🟩 Closed" at bounding box center [235, 393] width 42 height 12
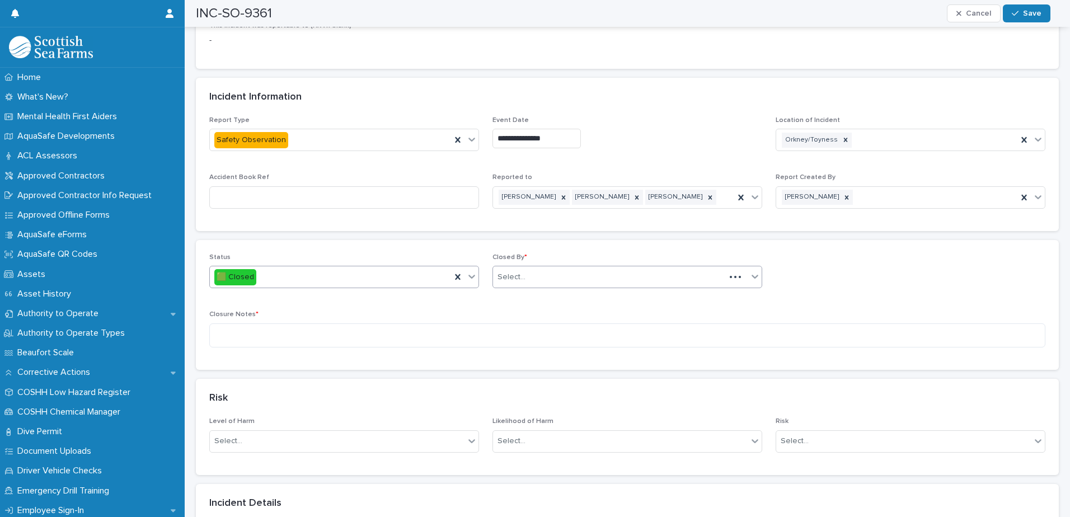
click at [562, 273] on div "Select..." at bounding box center [609, 277] width 232 height 18
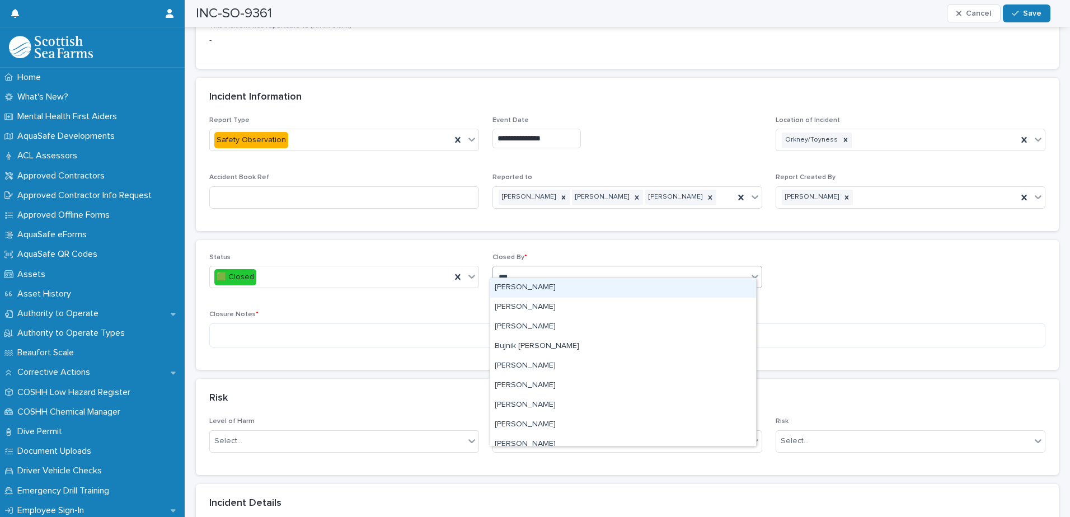
type input "****"
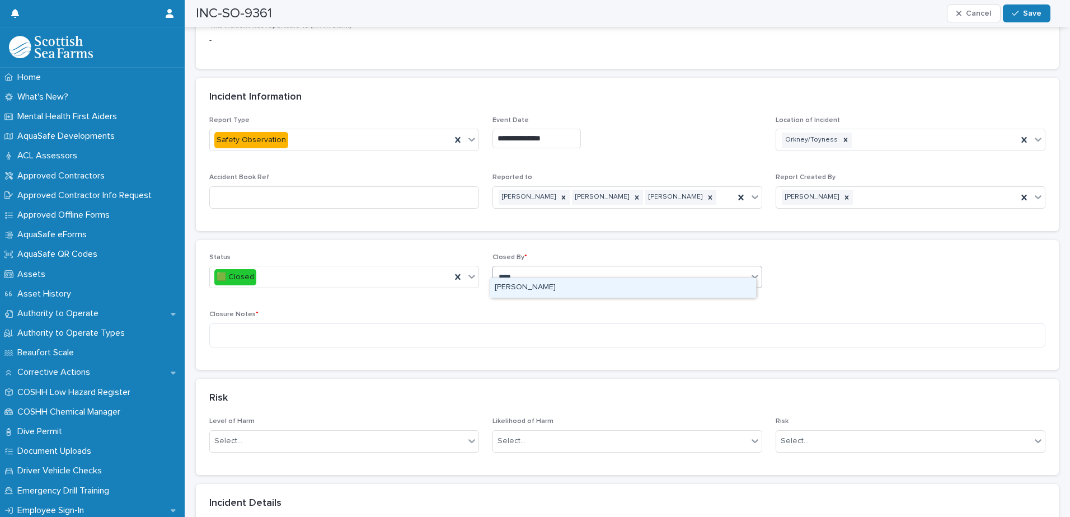
click at [534, 292] on div "[PERSON_NAME]" at bounding box center [623, 288] width 266 height 20
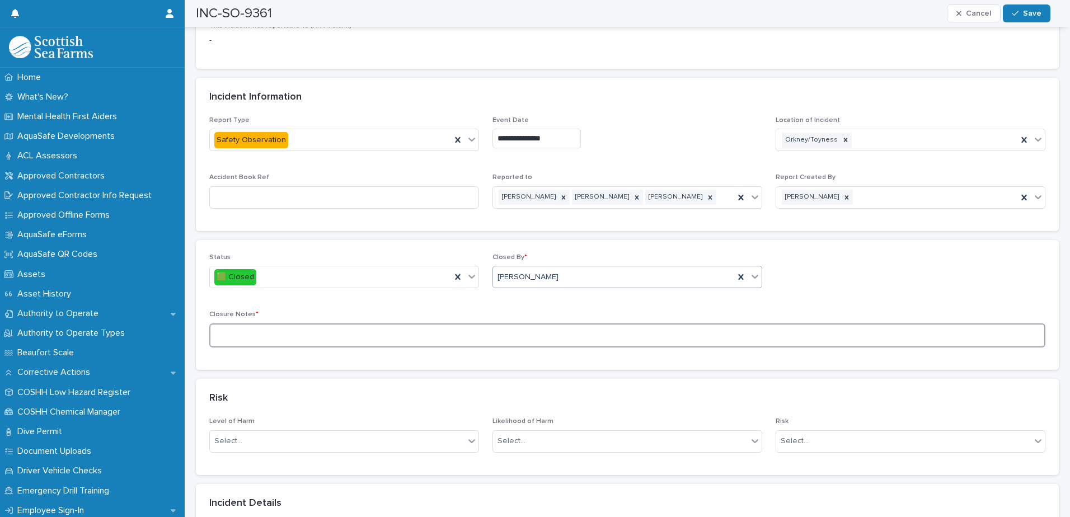
click at [517, 323] on textarea at bounding box center [627, 335] width 836 height 24
type textarea "**********"
click at [1030, 10] on span "Save" at bounding box center [1032, 14] width 18 height 8
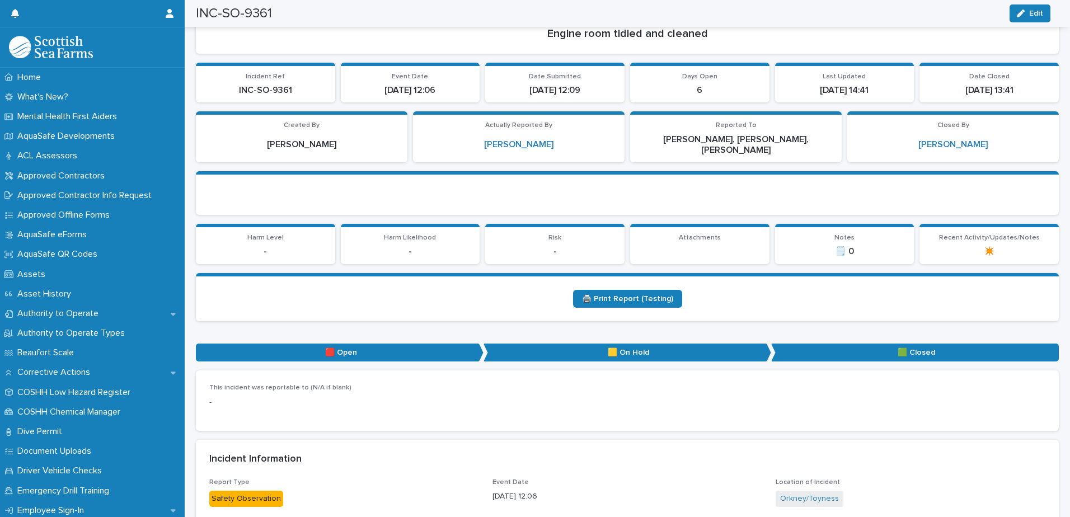
scroll to position [0, 0]
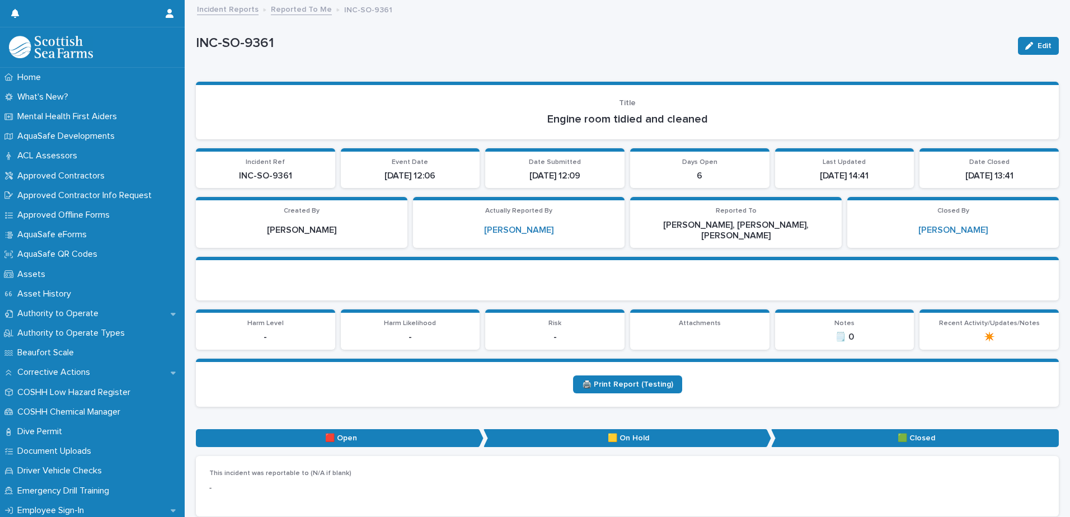
click at [295, 10] on link "Reported To Me" at bounding box center [301, 8] width 61 height 13
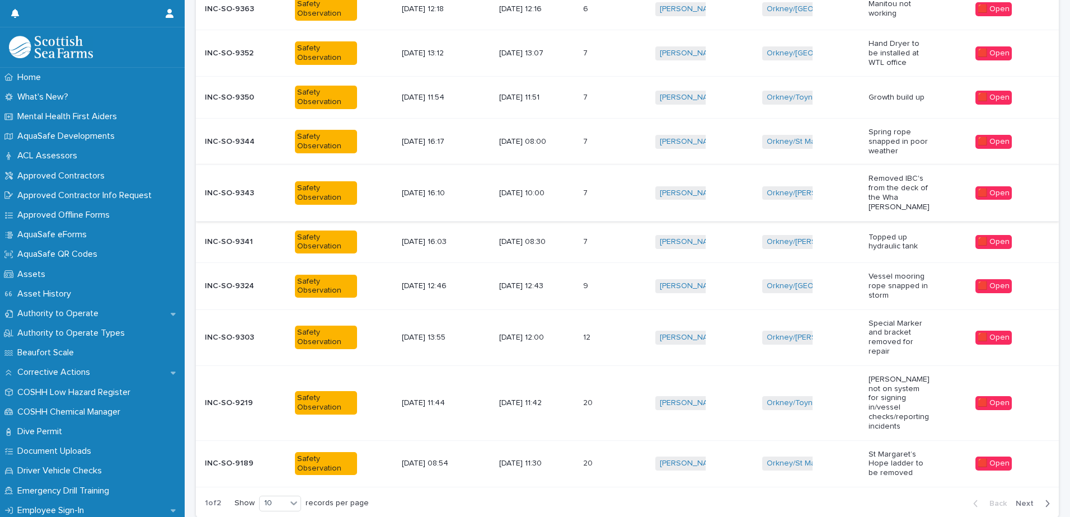
scroll to position [247, 0]
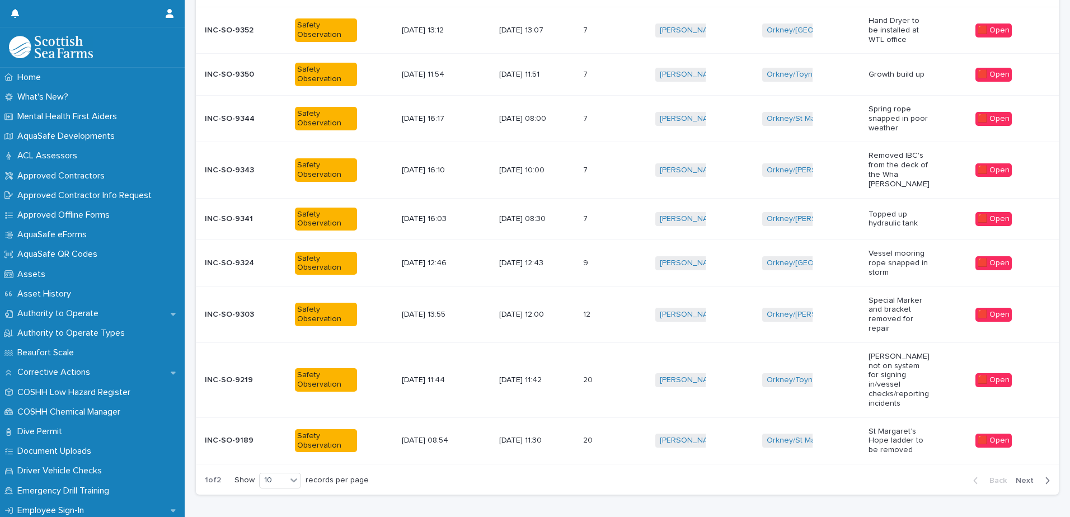
click at [546, 166] on p "[DATE] 10:00" at bounding box center [530, 171] width 62 height 10
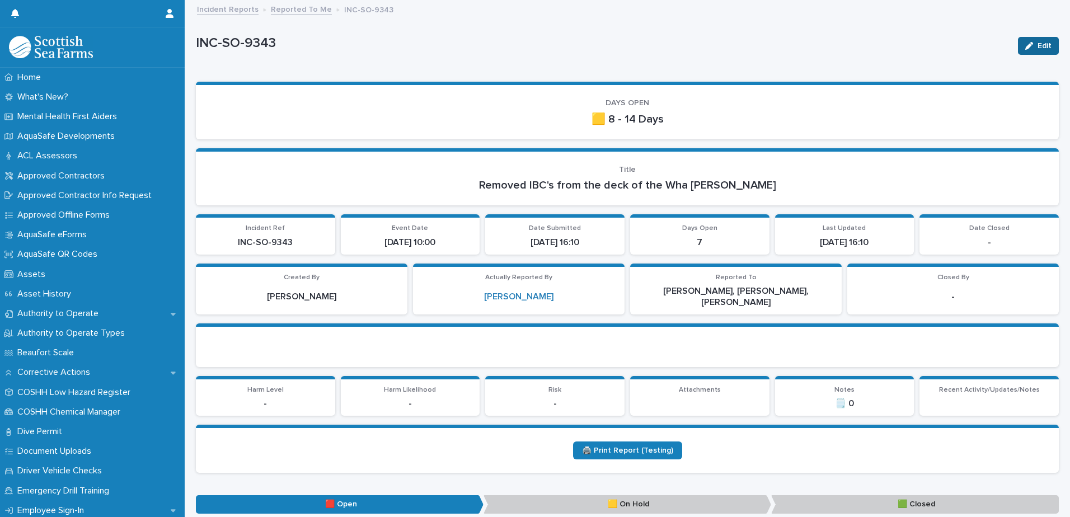
click at [1025, 46] on icon "button" at bounding box center [1029, 46] width 8 height 8
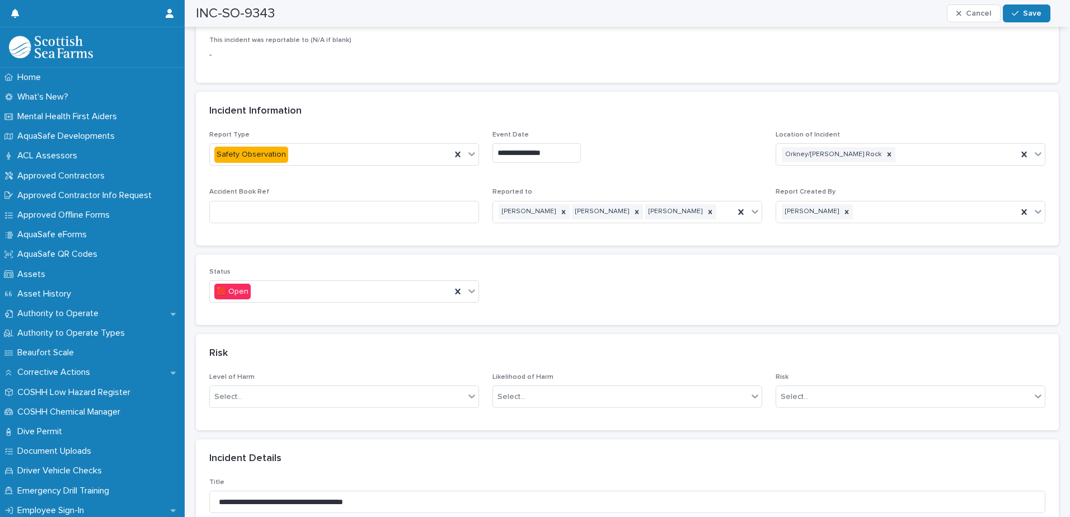
scroll to position [504, 0]
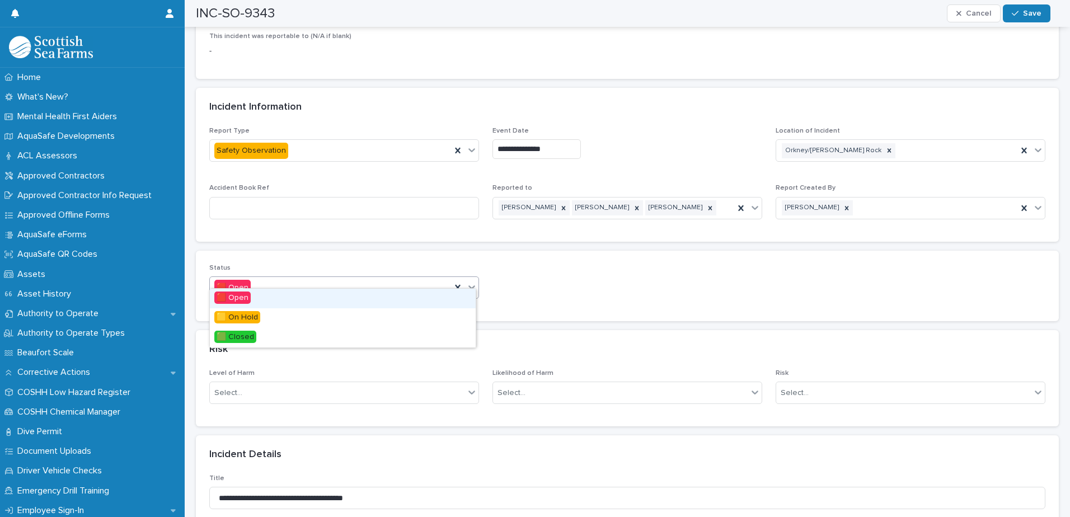
click at [471, 281] on icon at bounding box center [471, 286] width 11 height 11
click at [268, 332] on div "🟩 Closed" at bounding box center [343, 338] width 266 height 20
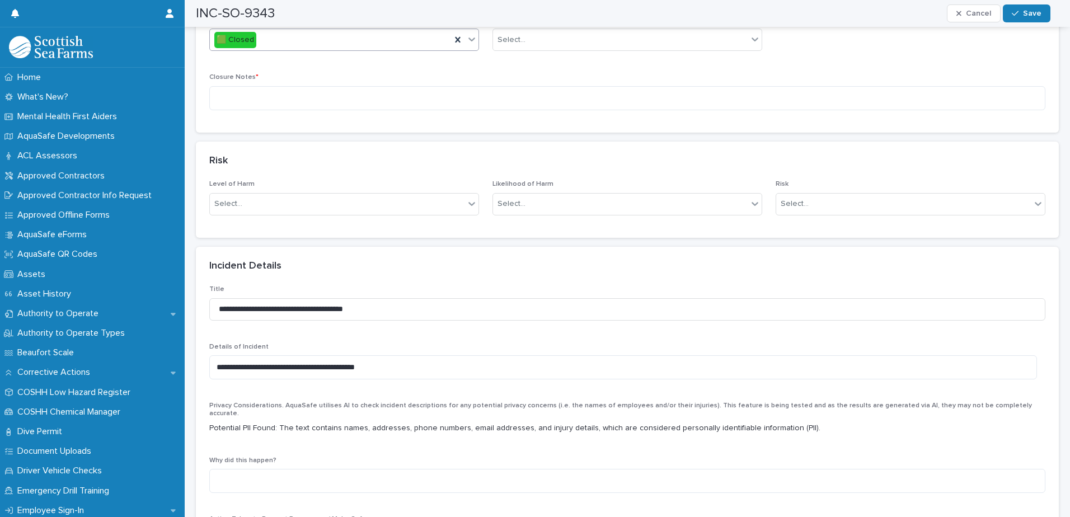
scroll to position [616, 0]
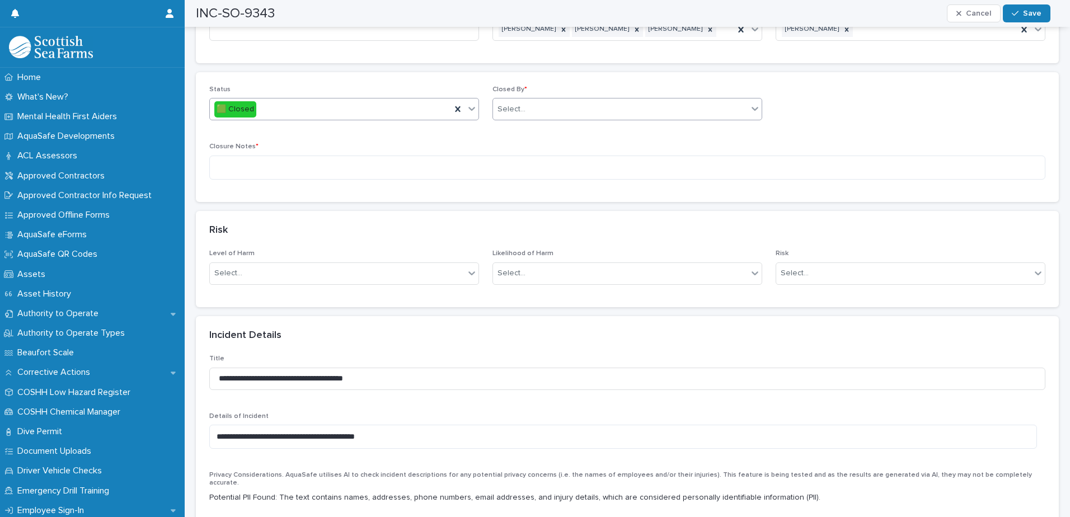
click at [544, 100] on div "Select..." at bounding box center [620, 109] width 255 height 18
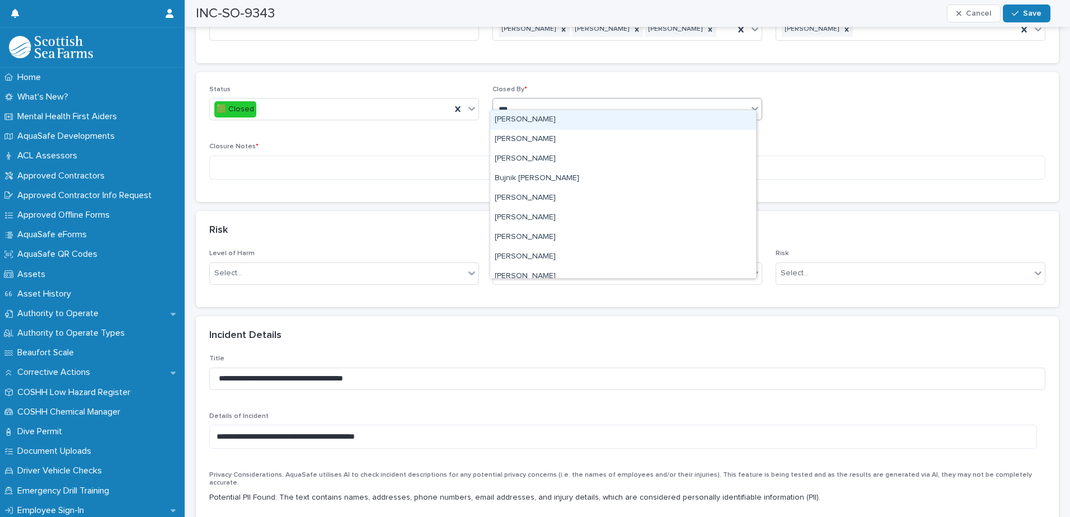
type input "****"
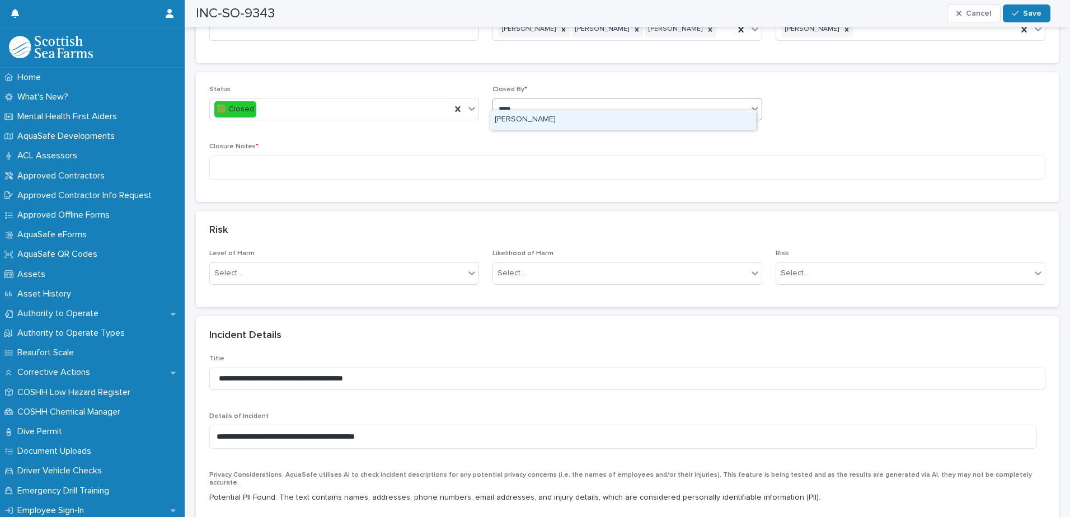
click at [510, 120] on div "[PERSON_NAME]" at bounding box center [623, 120] width 266 height 20
click at [484, 156] on textarea at bounding box center [627, 168] width 836 height 24
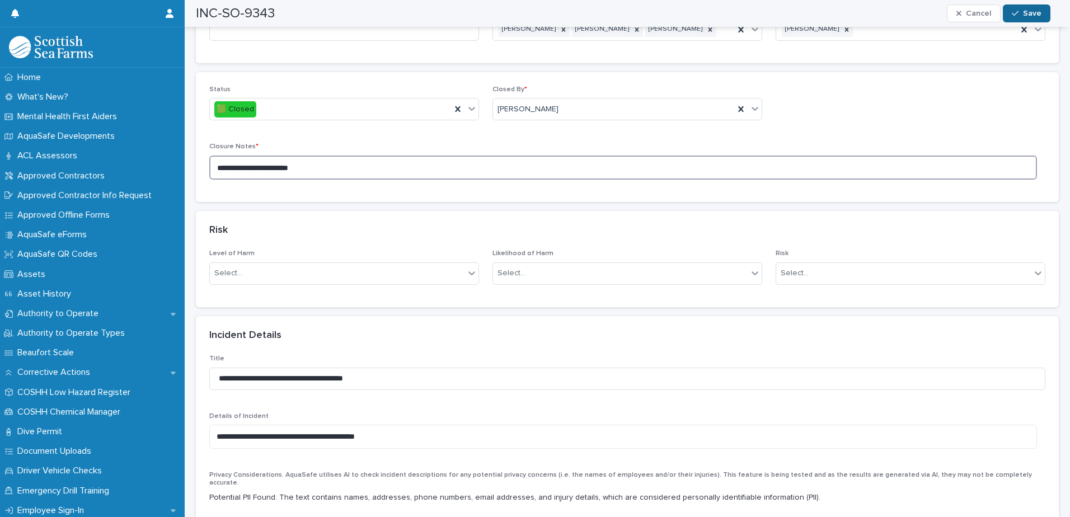
type textarea "**********"
click at [1027, 13] on span "Save" at bounding box center [1032, 14] width 18 height 8
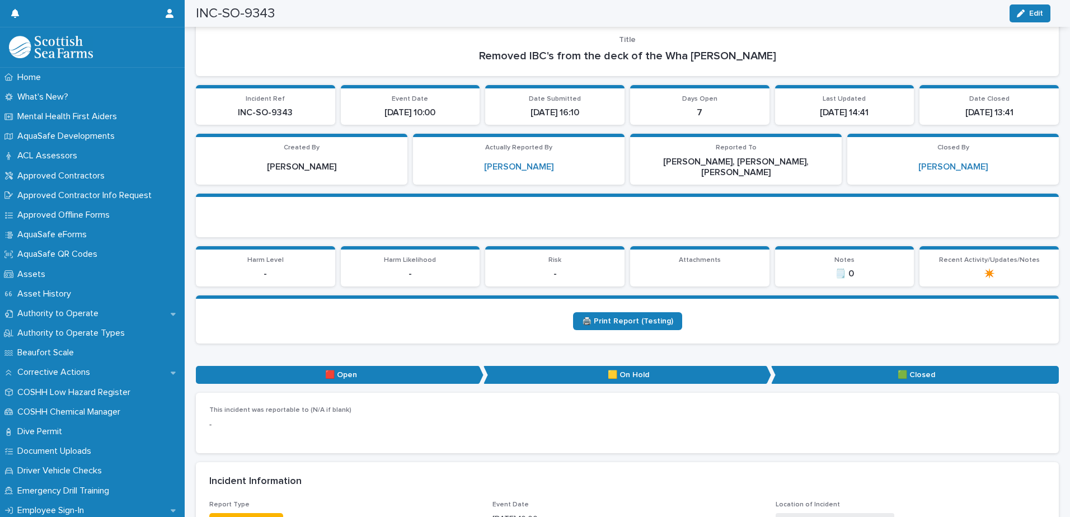
scroll to position [0, 0]
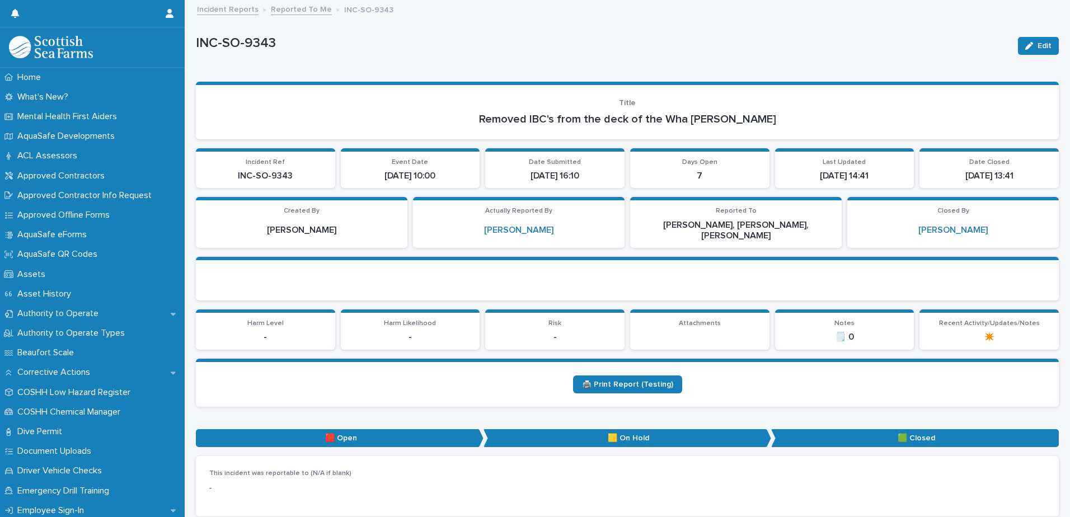
click at [294, 8] on link "Reported To Me" at bounding box center [301, 8] width 61 height 13
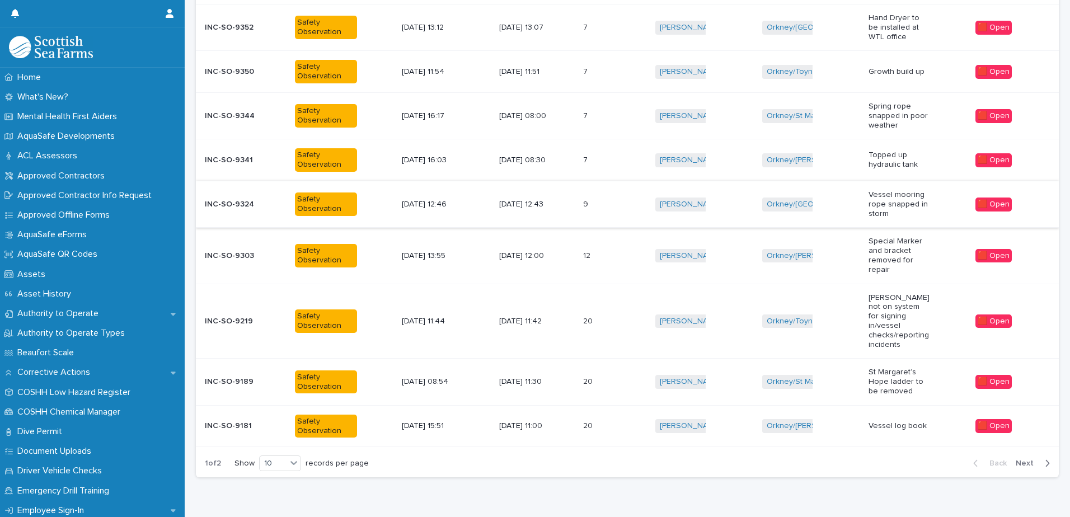
scroll to position [274, 0]
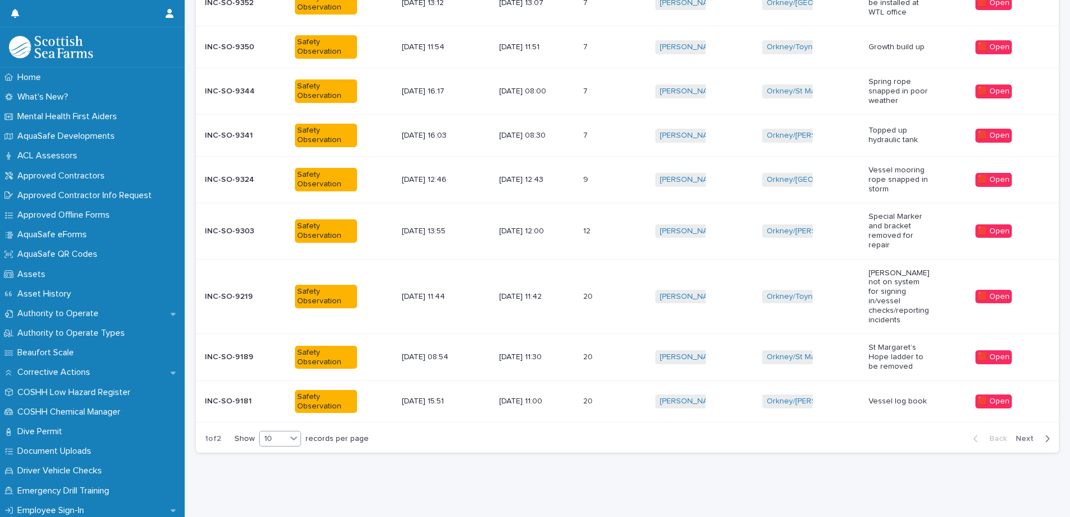
click at [289, 436] on div at bounding box center [294, 438] width 14 height 15
click at [283, 472] on div "30" at bounding box center [281, 470] width 41 height 13
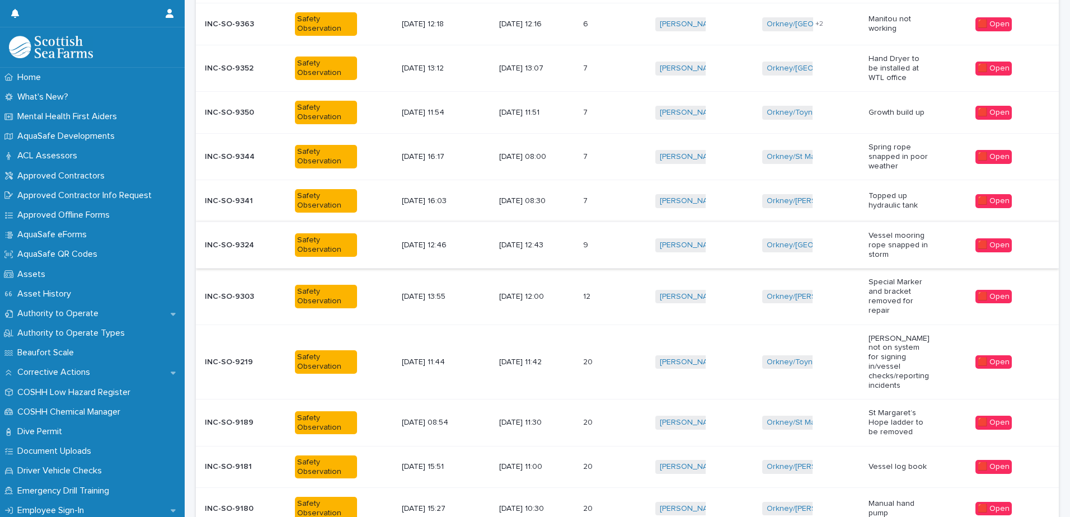
scroll to position [190, 0]
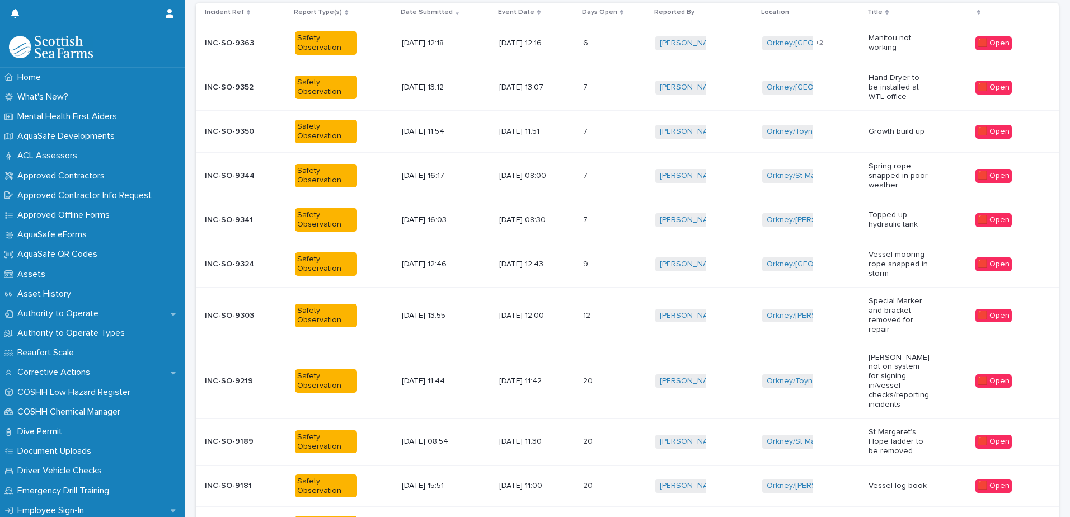
click at [557, 227] on div "[DATE] 08:30" at bounding box center [536, 220] width 75 height 18
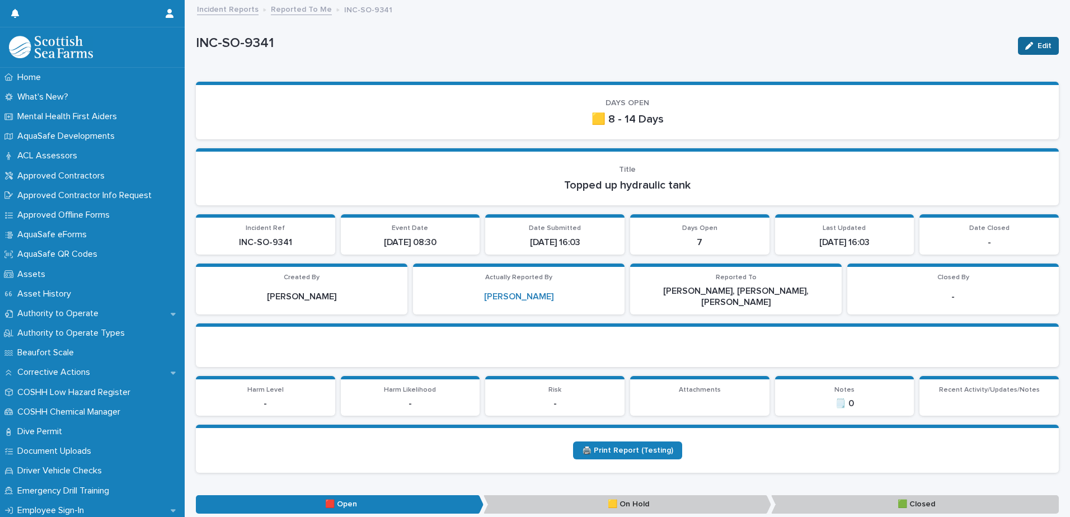
click at [1020, 37] on button "Edit" at bounding box center [1038, 46] width 41 height 18
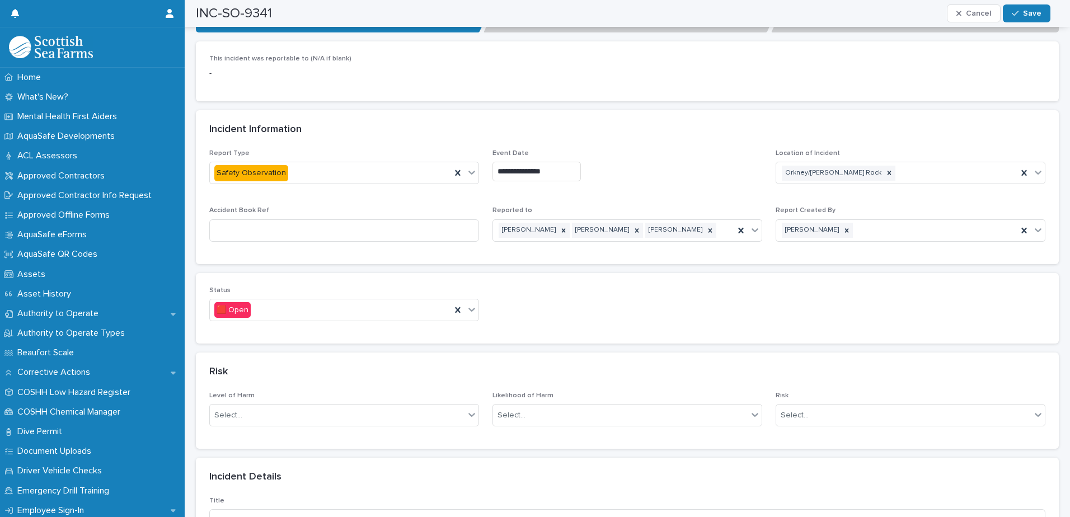
scroll to position [616, 0]
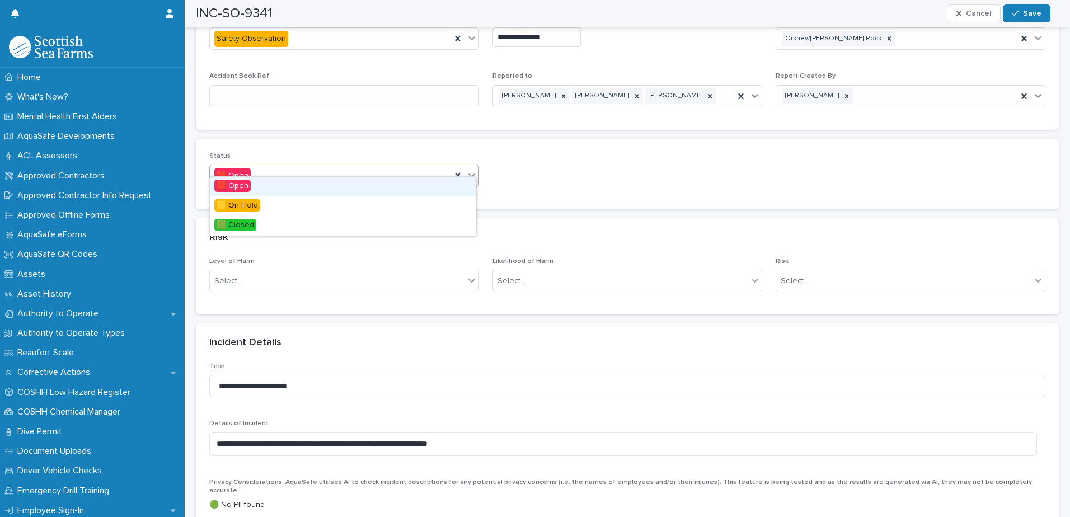
click at [473, 170] on icon at bounding box center [471, 175] width 11 height 11
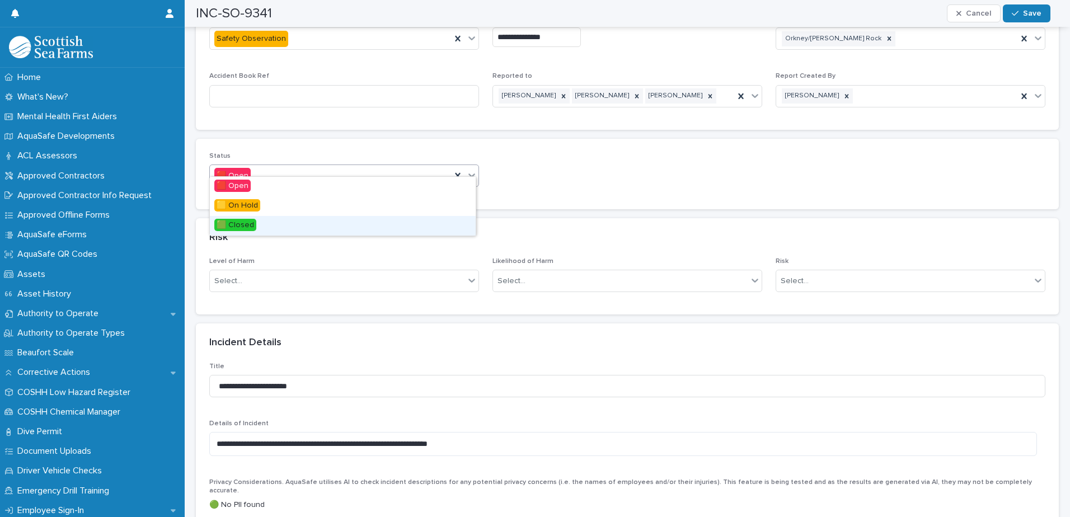
click at [284, 228] on div "🟩 Closed" at bounding box center [343, 226] width 266 height 20
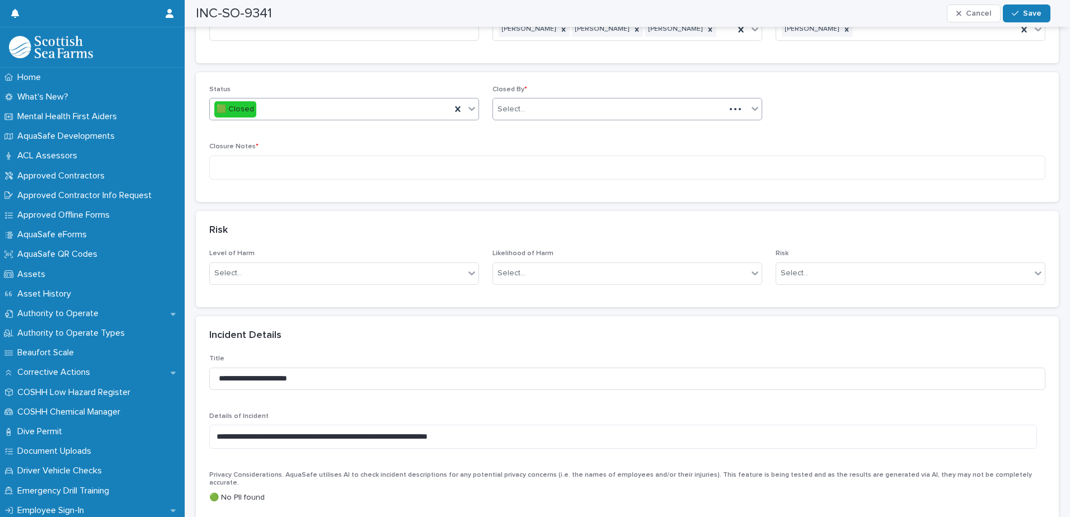
click at [573, 101] on div "Select..." at bounding box center [609, 109] width 232 height 18
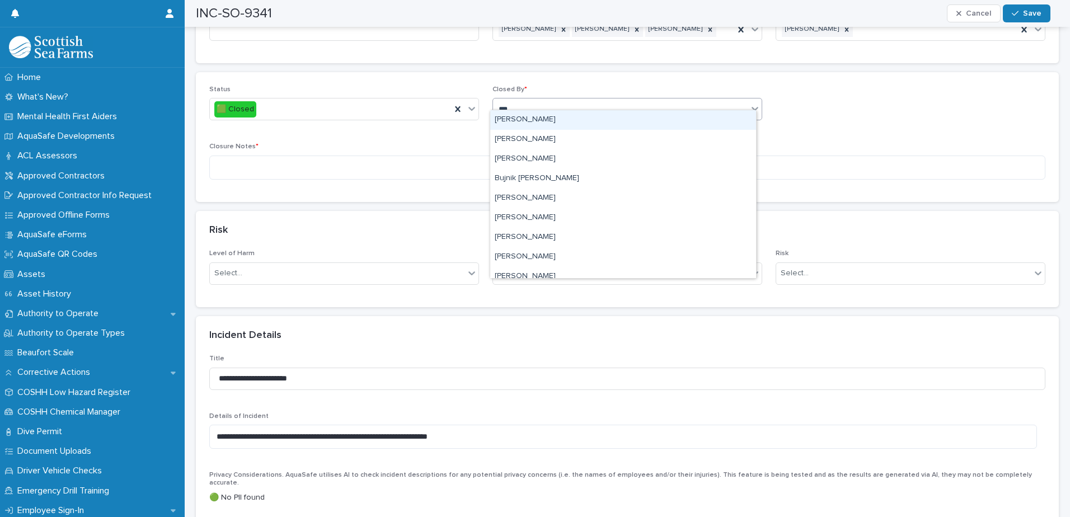
type input "****"
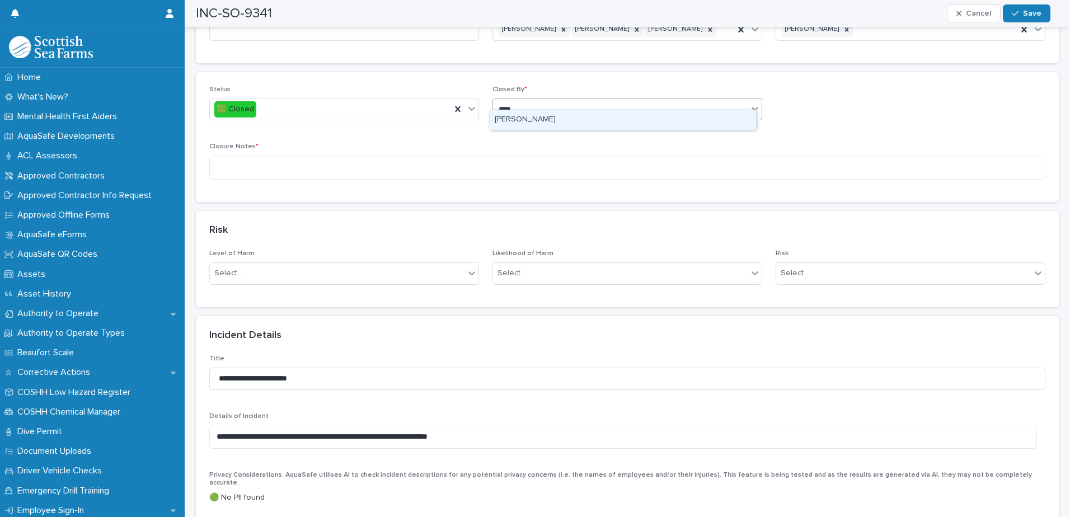
click at [546, 120] on div "[PERSON_NAME]" at bounding box center [623, 120] width 266 height 20
click at [519, 158] on textarea at bounding box center [627, 168] width 836 height 24
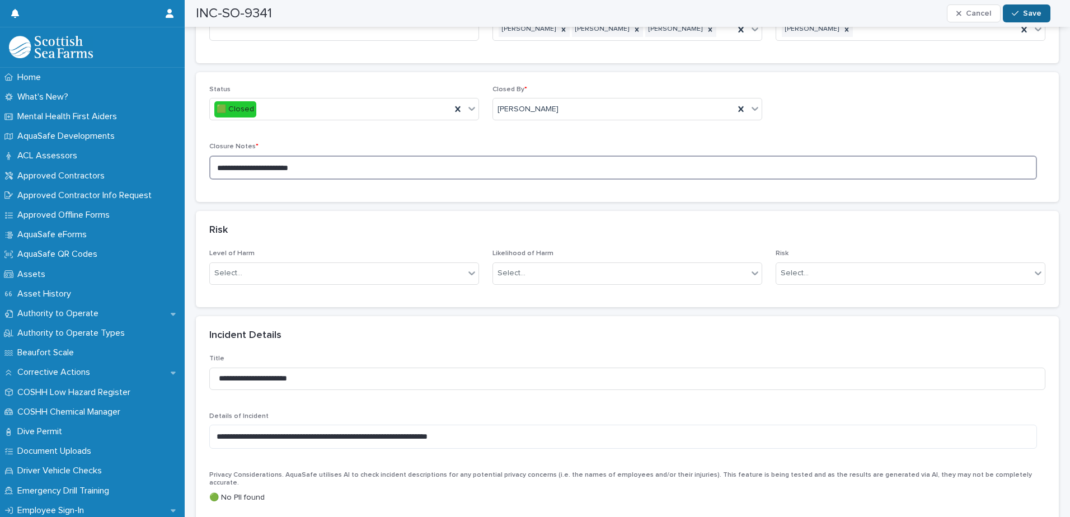
type textarea "**********"
click at [1020, 12] on div "button" at bounding box center [1017, 14] width 11 height 8
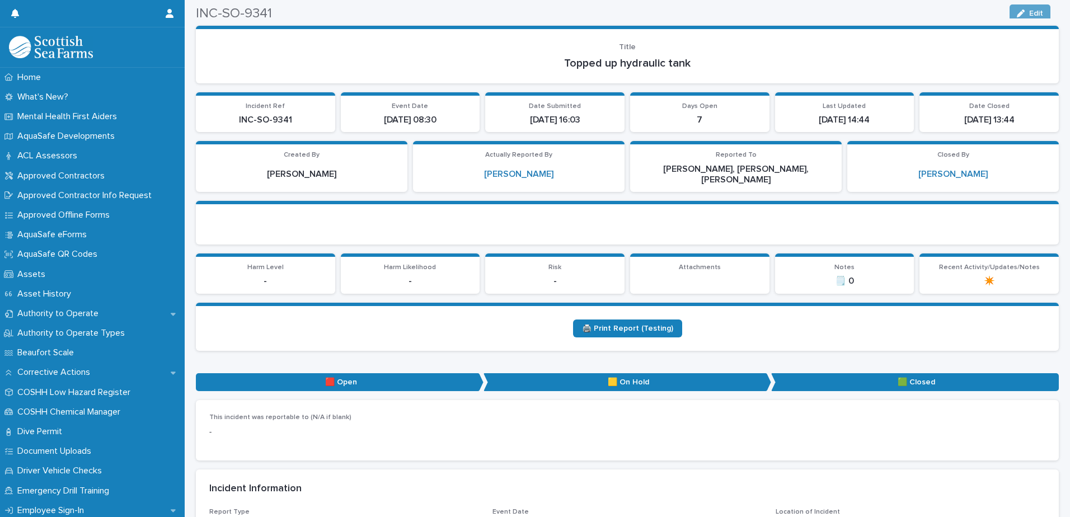
scroll to position [0, 0]
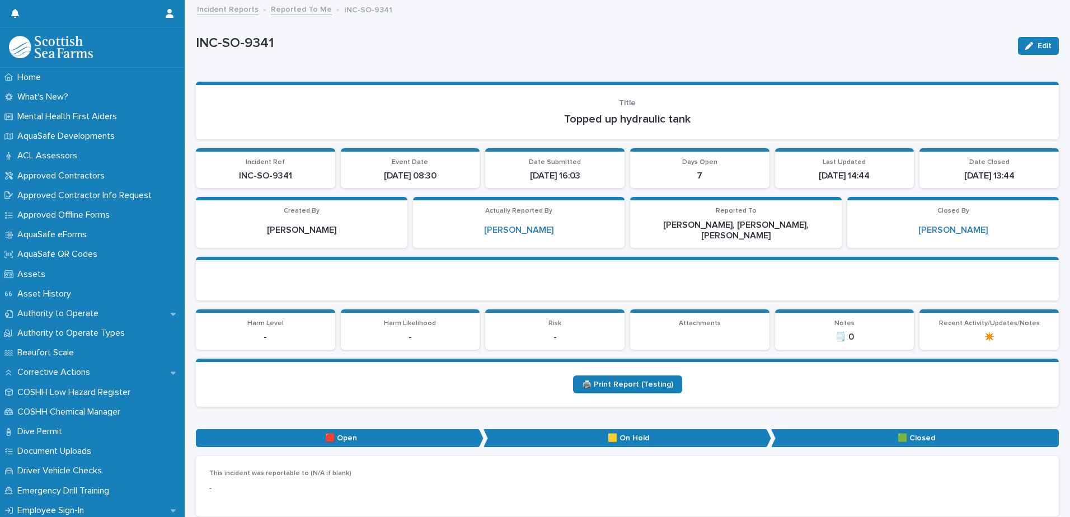
click at [303, 8] on link "Reported To Me" at bounding box center [301, 8] width 61 height 13
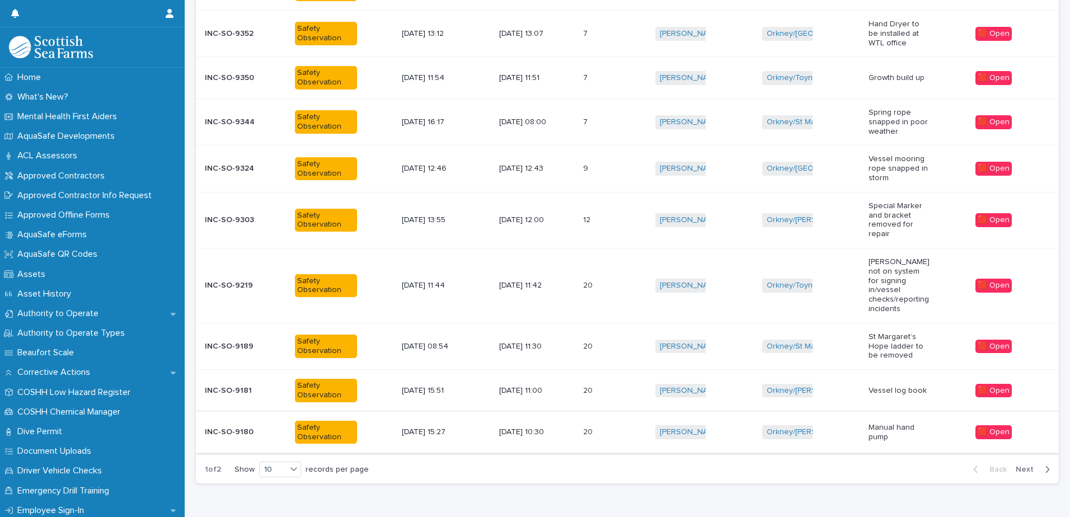
scroll to position [245, 0]
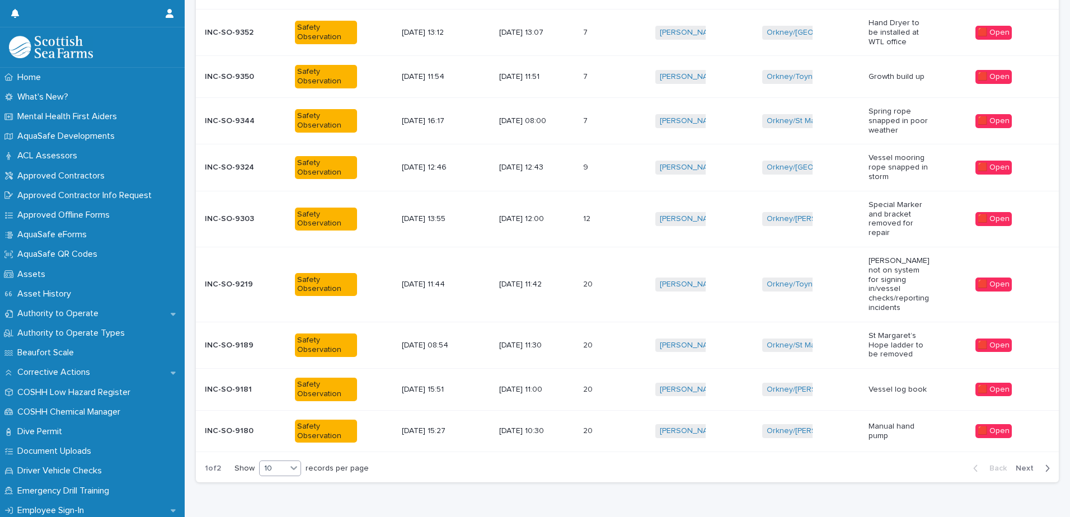
click at [298, 463] on icon at bounding box center [293, 467] width 11 height 11
click at [280, 499] on div "30" at bounding box center [281, 500] width 41 height 13
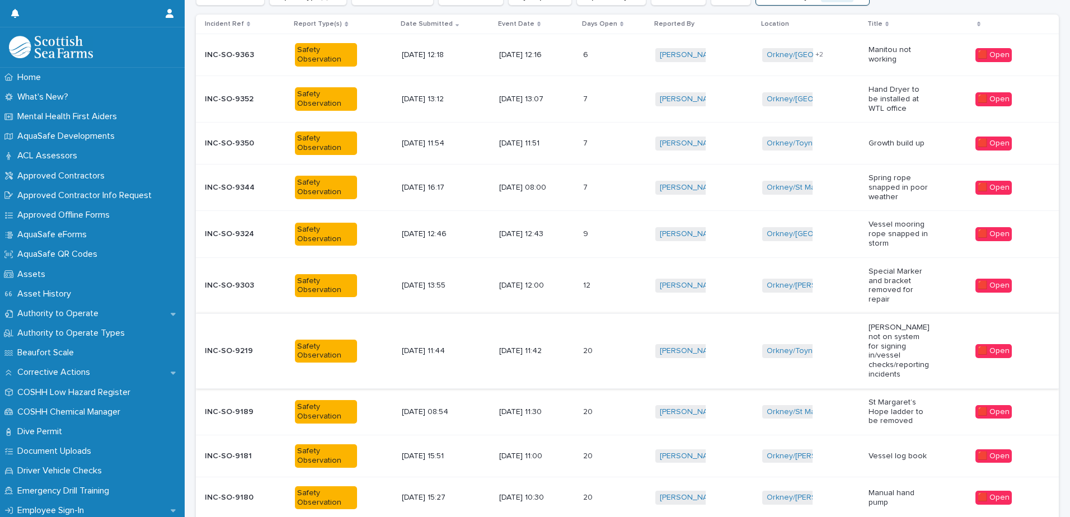
scroll to position [153, 0]
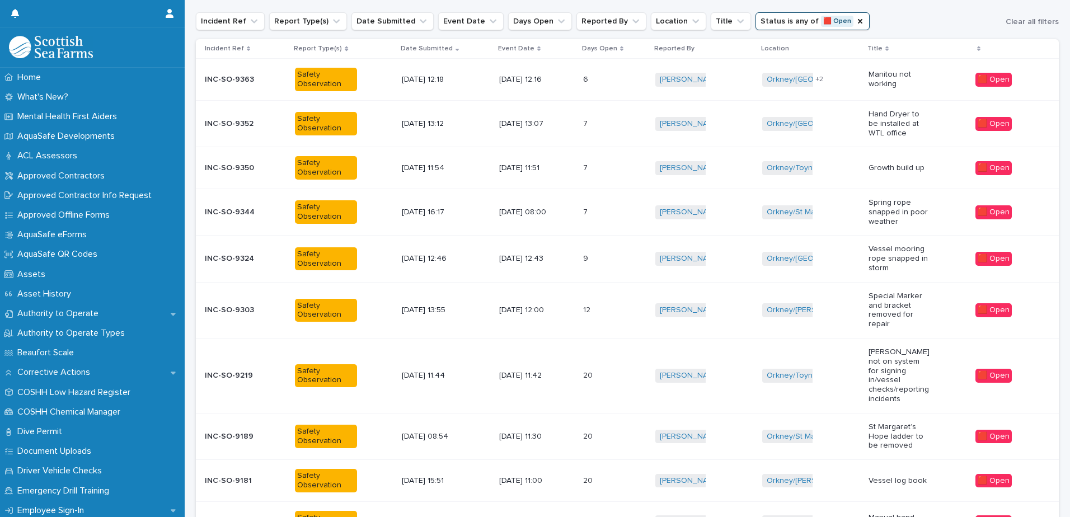
click at [566, 254] on div "[DATE] 12:43" at bounding box center [536, 259] width 75 height 18
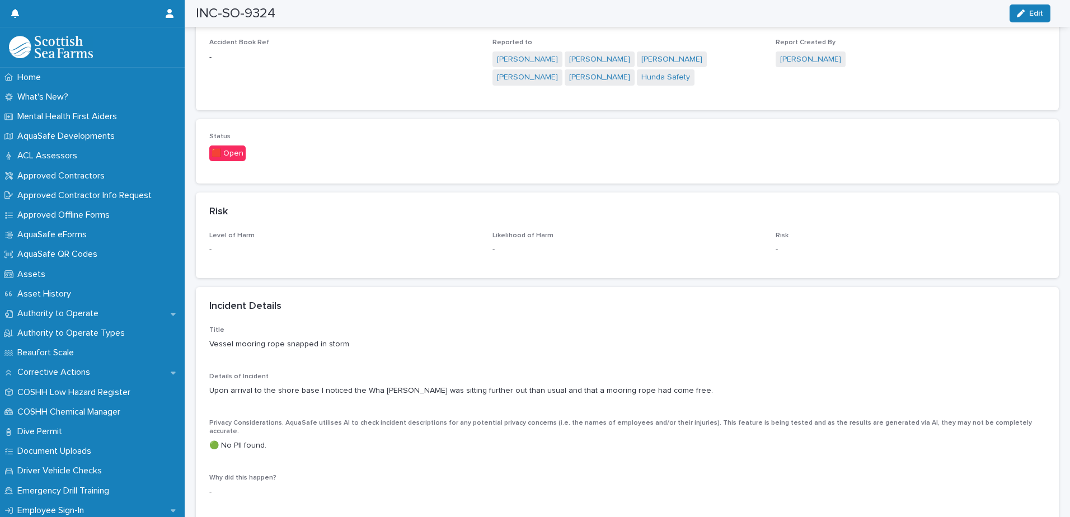
scroll to position [560, 0]
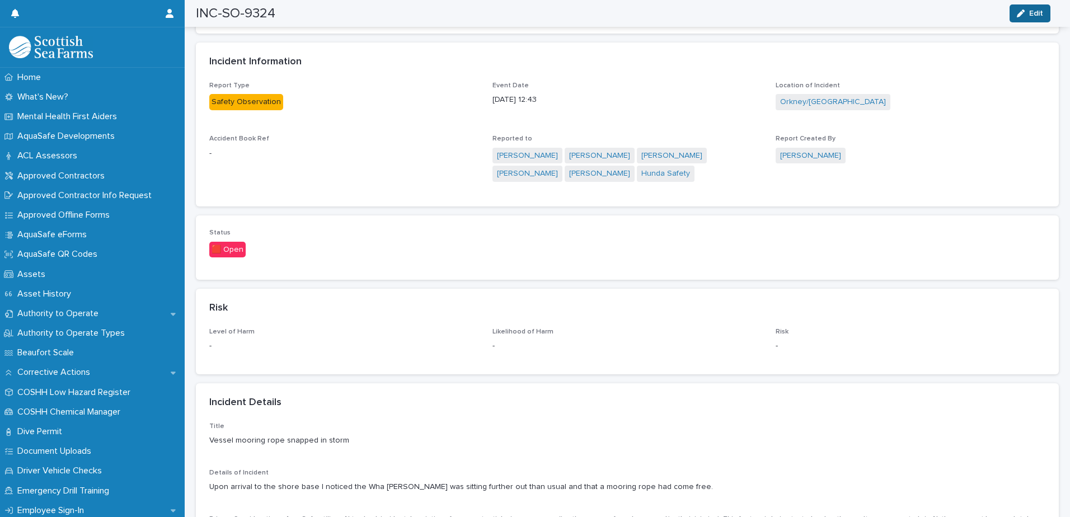
click at [1036, 15] on span "Edit" at bounding box center [1036, 14] width 14 height 8
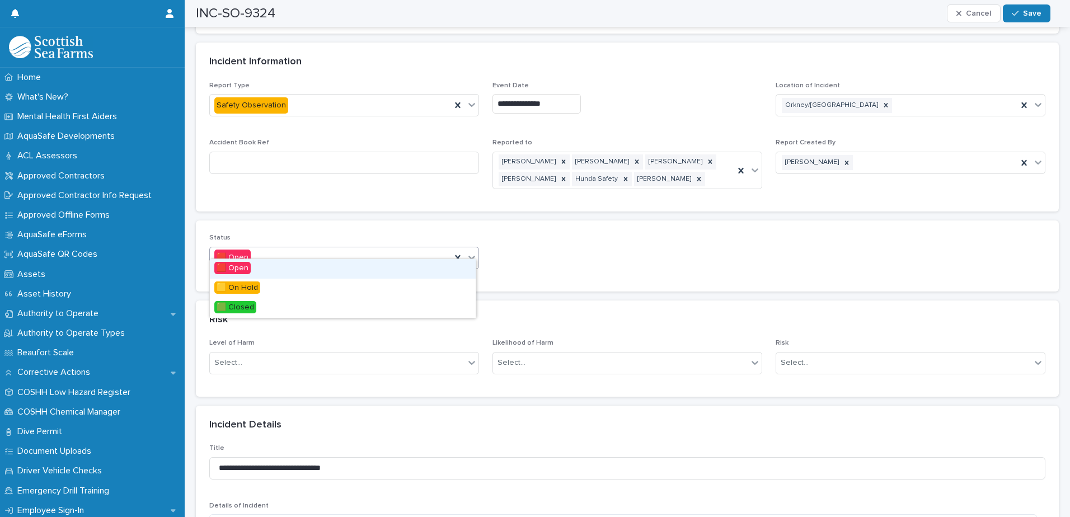
click at [466, 252] on icon at bounding box center [471, 257] width 11 height 11
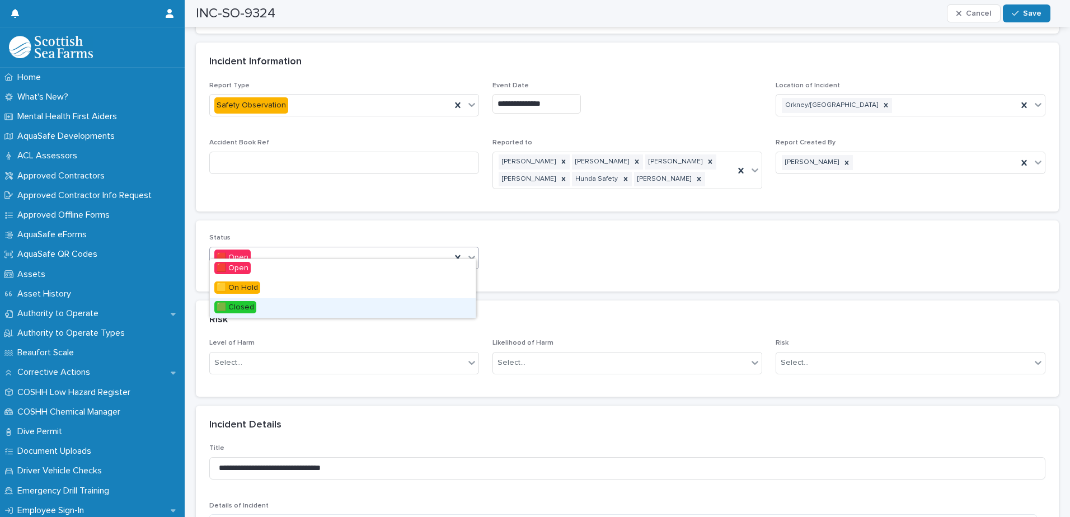
click at [251, 306] on span "🟩 Closed" at bounding box center [235, 307] width 42 height 12
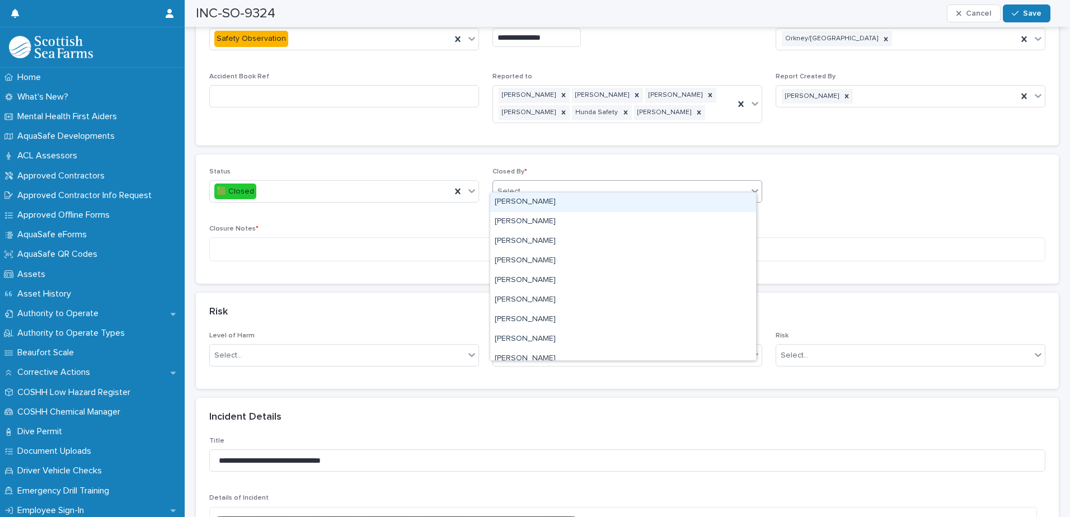
click at [595, 182] on div "Select..." at bounding box center [620, 191] width 255 height 18
type input "****"
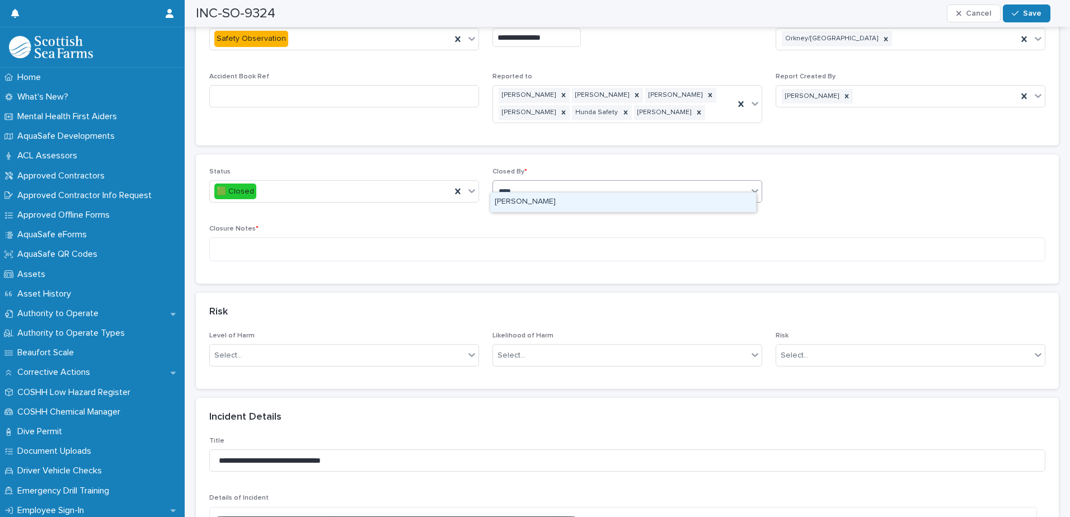
click at [538, 207] on div "[PERSON_NAME]" at bounding box center [623, 203] width 266 height 20
click at [526, 237] on textarea at bounding box center [627, 249] width 836 height 24
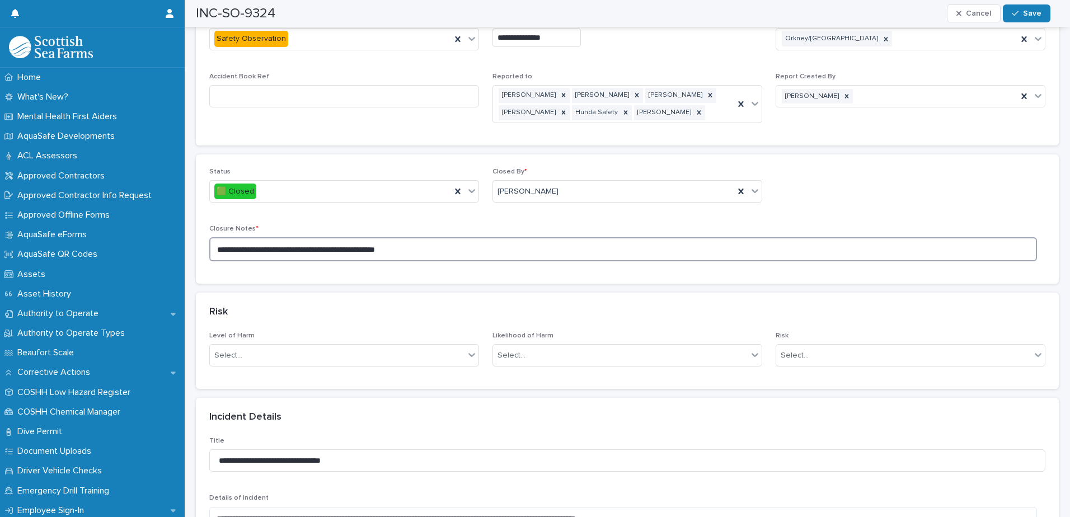
click at [262, 243] on textarea "**********" at bounding box center [623, 249] width 828 height 24
click at [454, 242] on textarea "**********" at bounding box center [623, 249] width 828 height 24
type textarea "**********"
click at [1033, 12] on span "Save" at bounding box center [1032, 14] width 18 height 8
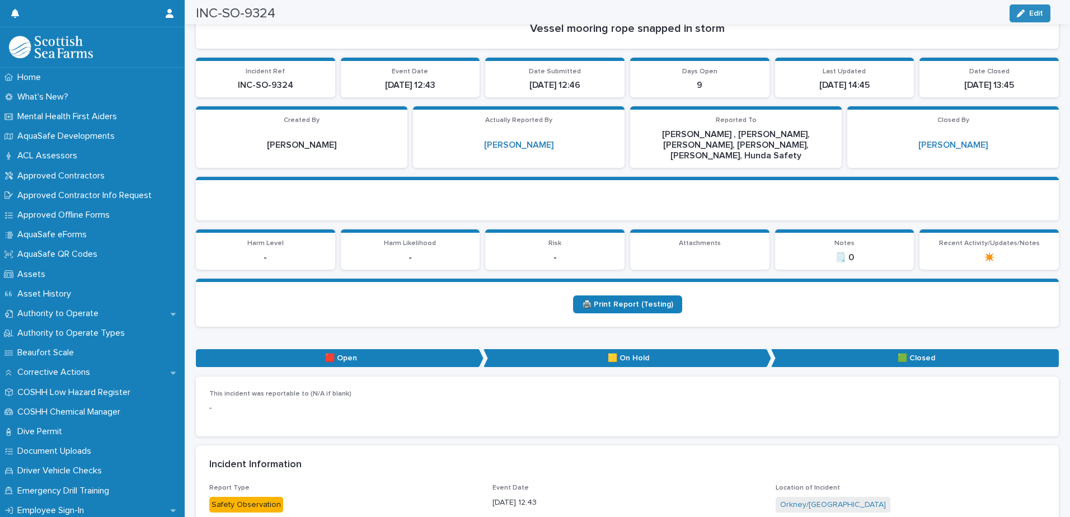
scroll to position [0, 0]
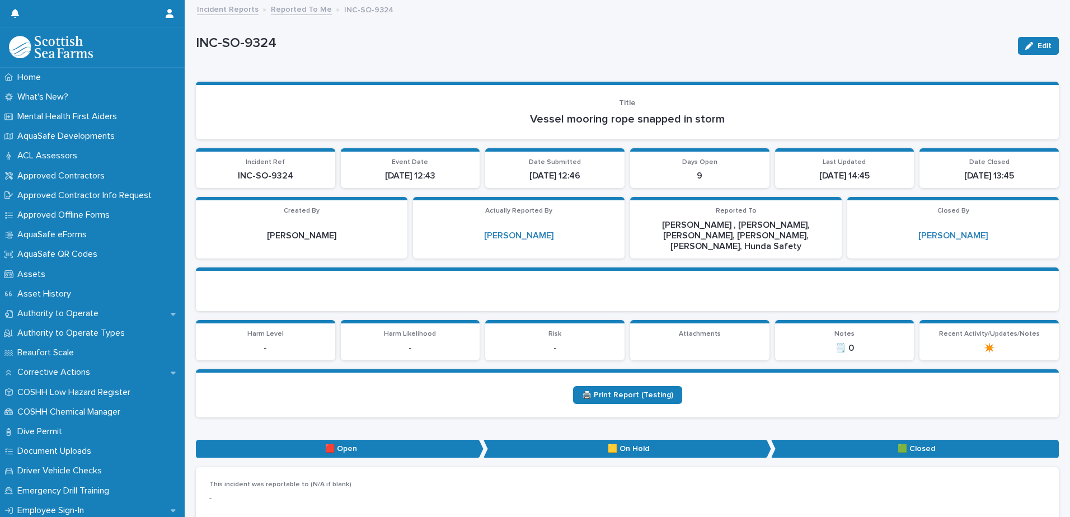
click at [301, 10] on link "Reported To Me" at bounding box center [301, 8] width 61 height 13
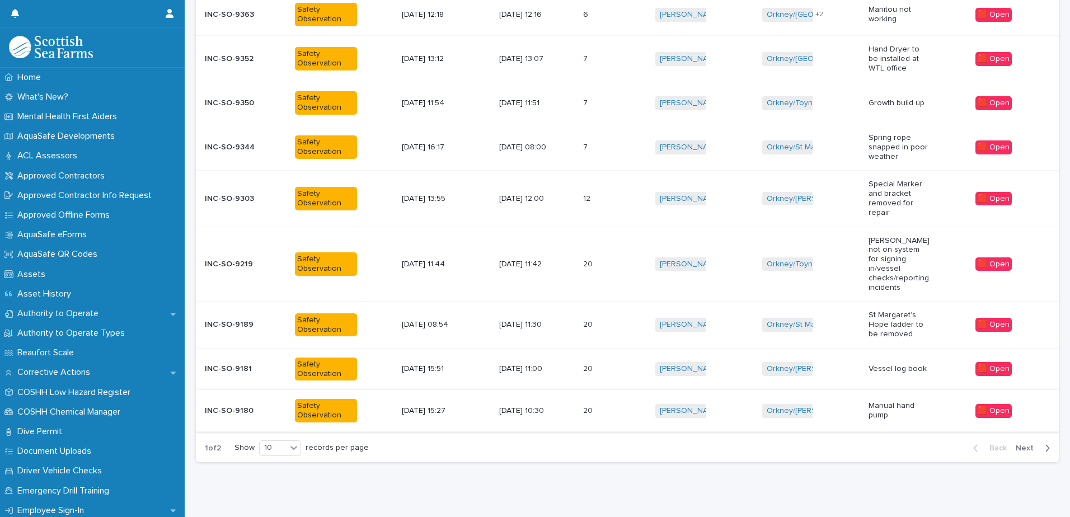
scroll to position [224, 0]
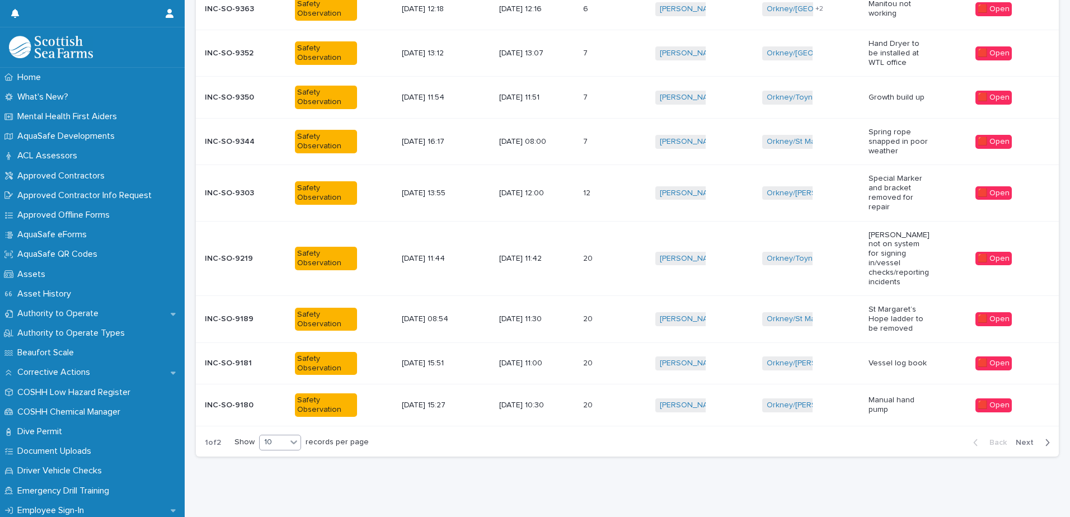
click at [295, 437] on icon at bounding box center [293, 442] width 11 height 11
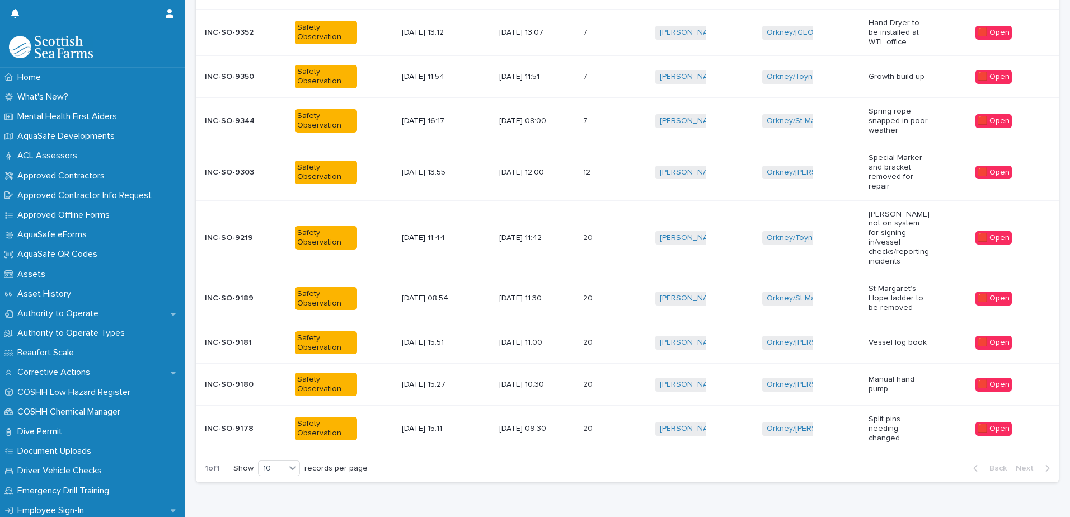
click at [283, 475] on div "Reported To Me Add New Incident Ref Report Type(s) Date Submitted Event Date Da…" at bounding box center [627, 179] width 863 height 624
click at [296, 462] on icon at bounding box center [292, 467] width 11 height 11
click at [278, 495] on div "30" at bounding box center [279, 496] width 41 height 13
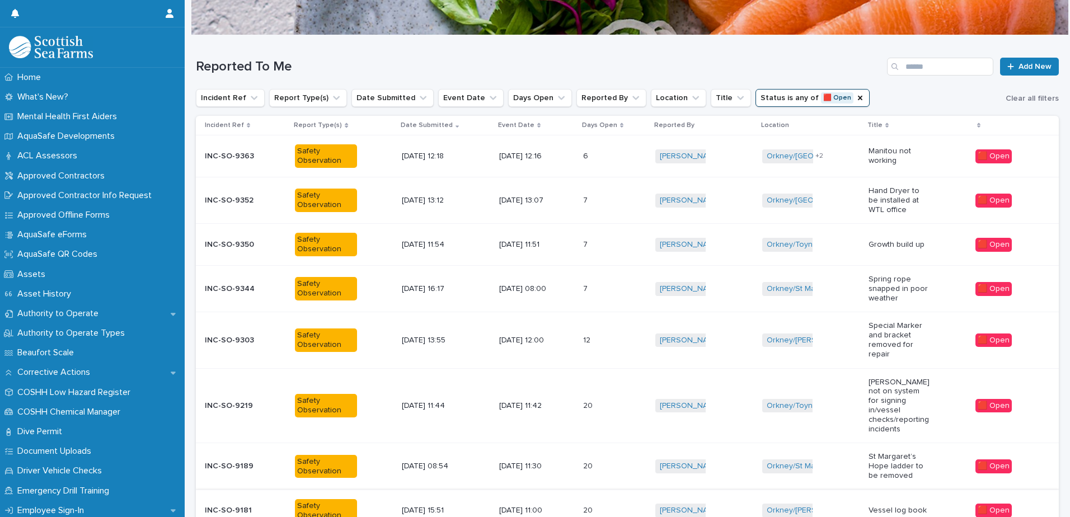
scroll to position [189, 0]
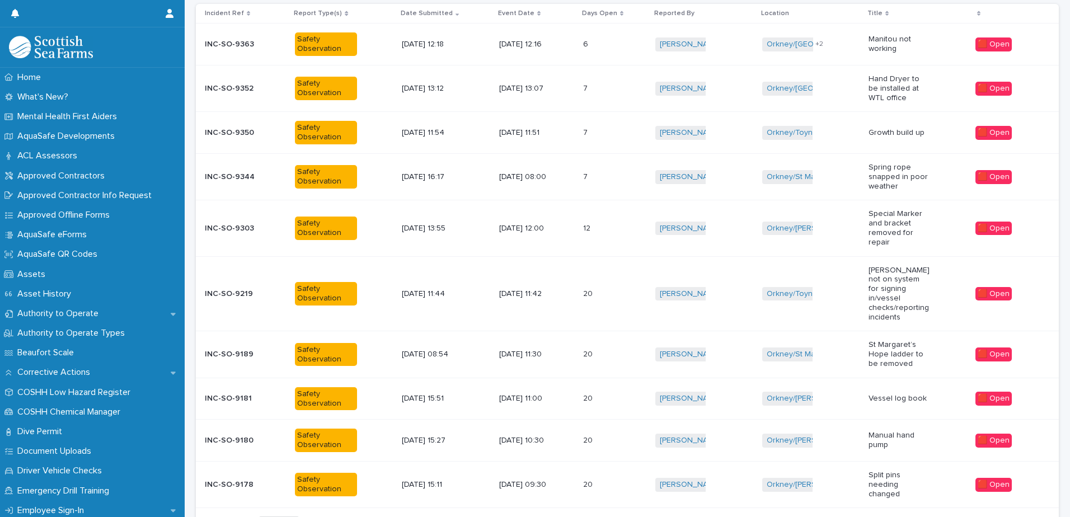
click at [552, 176] on p "[DATE] 08:00" at bounding box center [530, 177] width 62 height 10
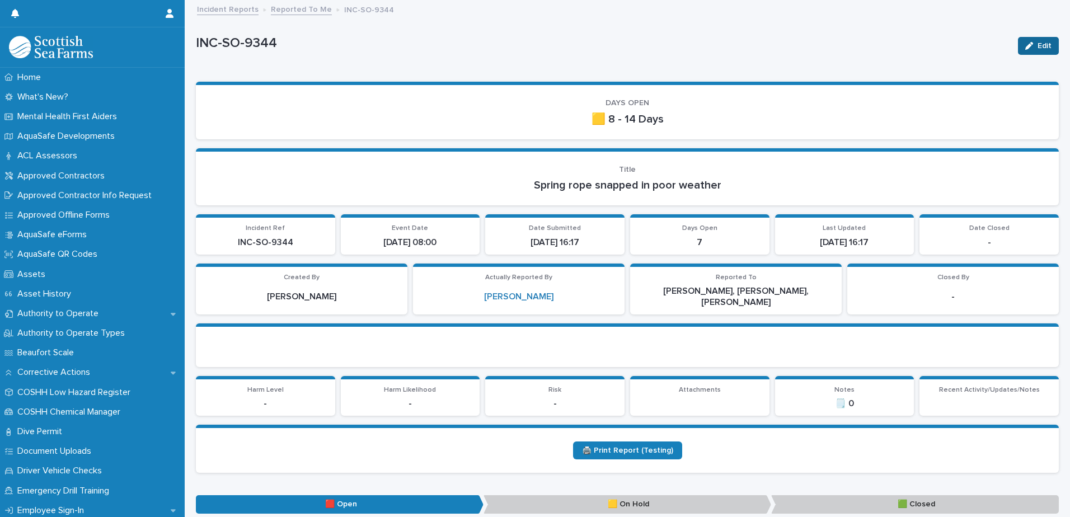
click at [1038, 44] on span "Edit" at bounding box center [1045, 46] width 14 height 8
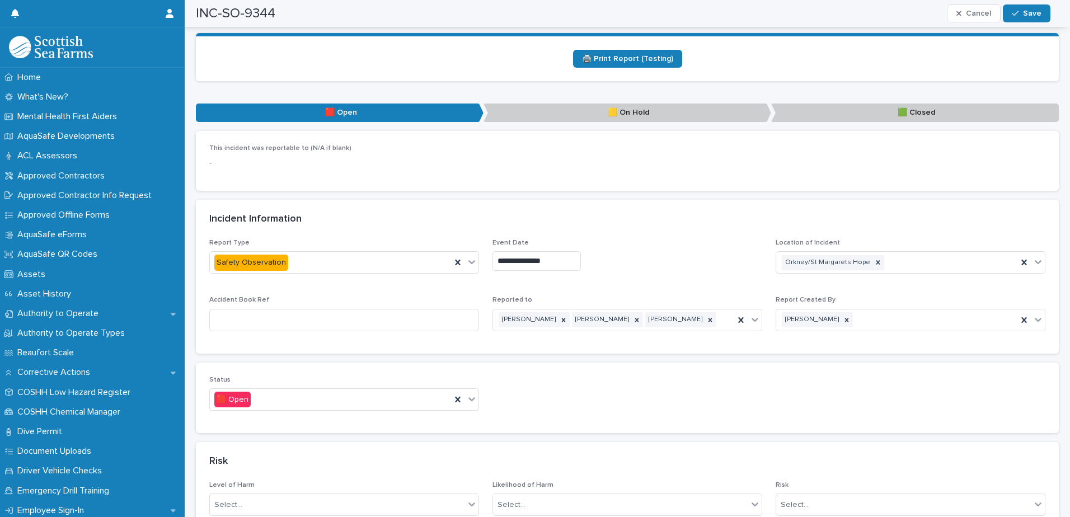
scroll to position [504, 0]
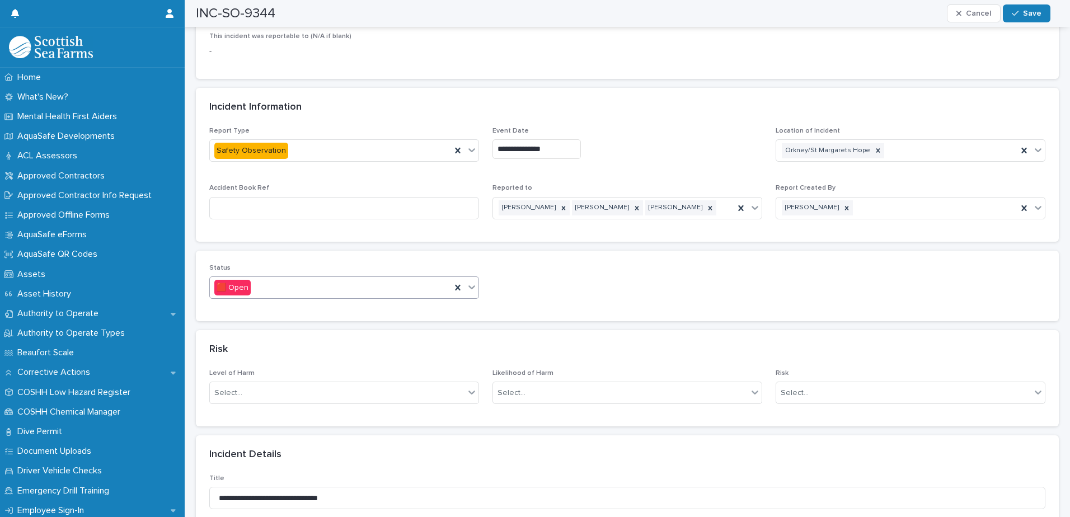
click at [473, 281] on icon at bounding box center [471, 286] width 11 height 11
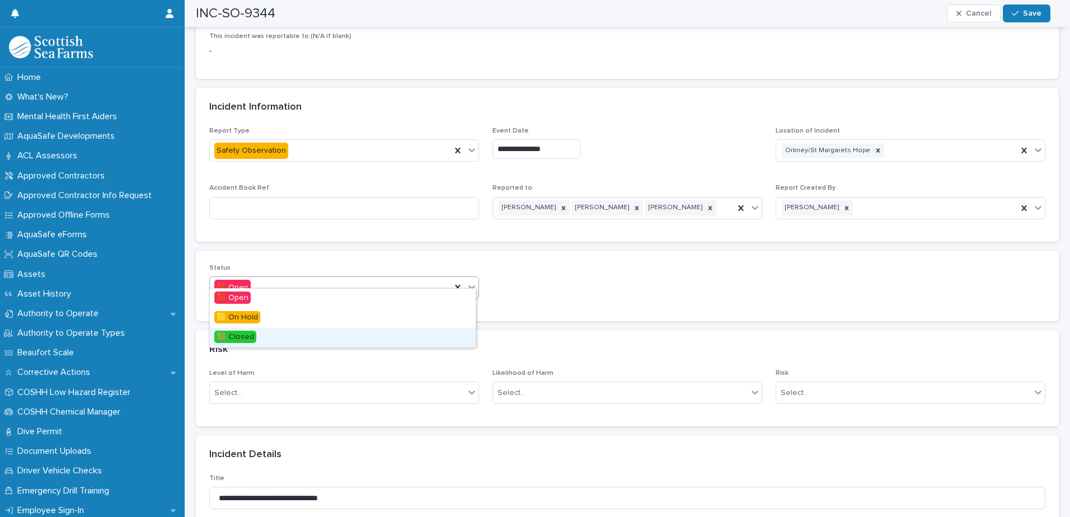
click at [336, 337] on div "🟩 Closed" at bounding box center [343, 338] width 266 height 20
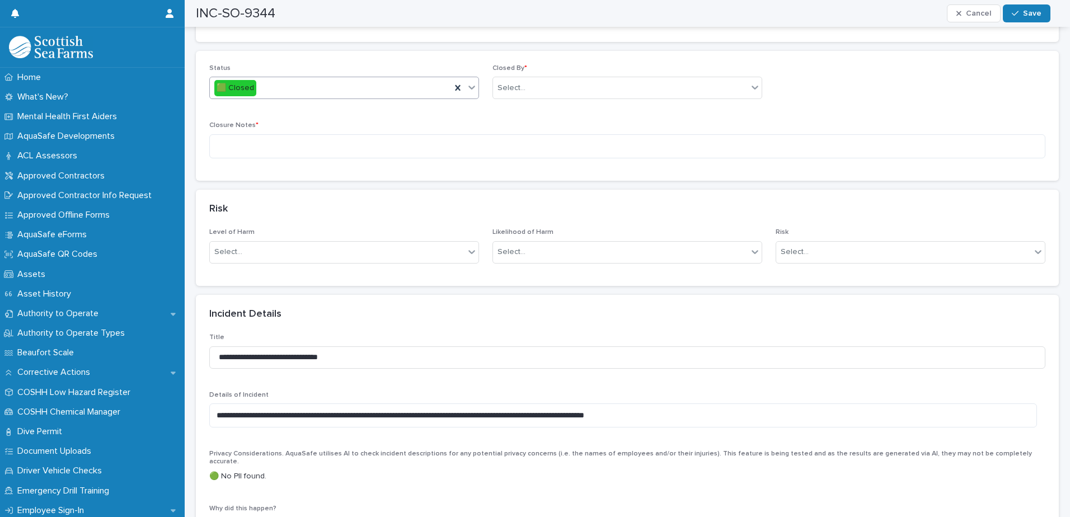
scroll to position [560, 0]
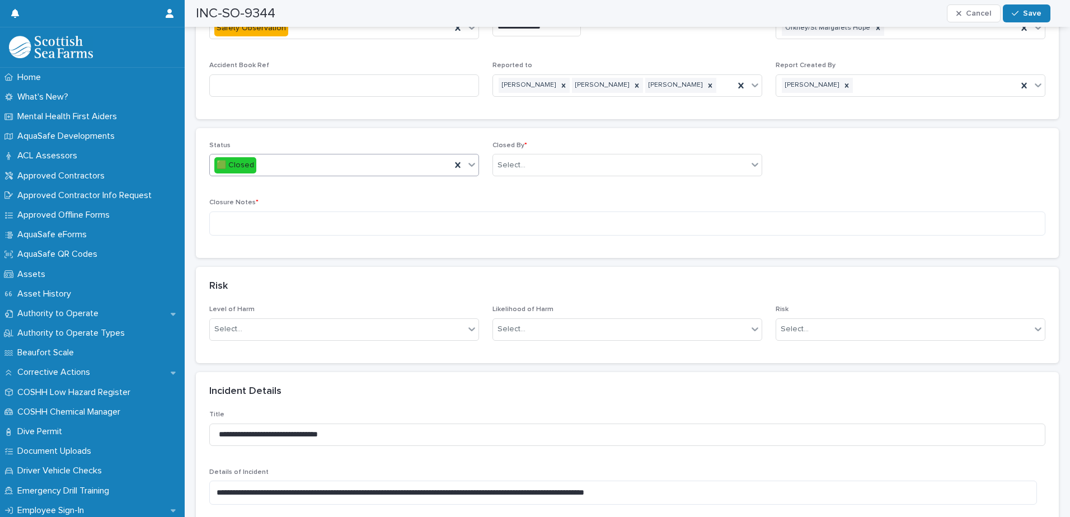
click at [644, 142] on div "Closed By * Select..." at bounding box center [627, 164] width 270 height 44
click at [650, 165] on div "Select..." at bounding box center [627, 165] width 270 height 22
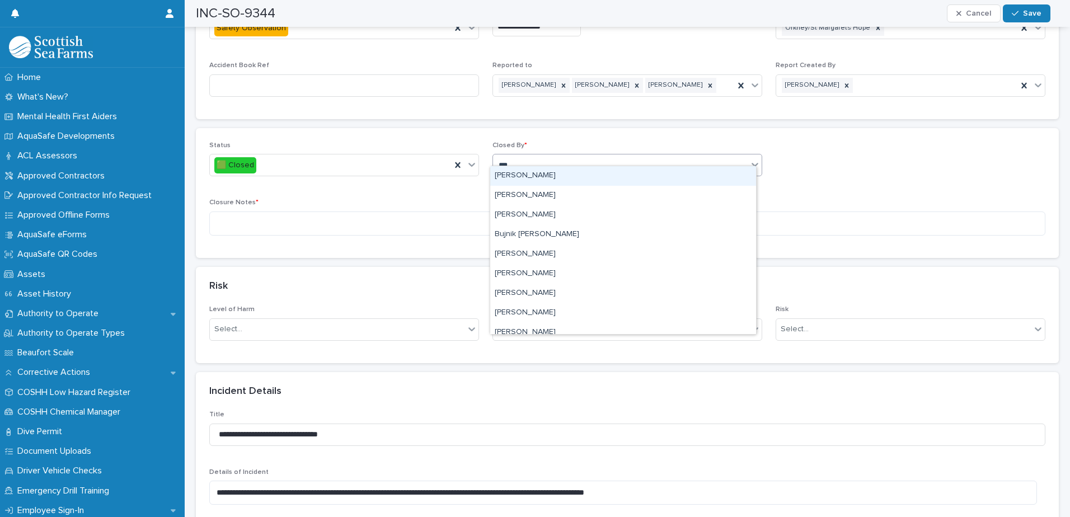
type input "****"
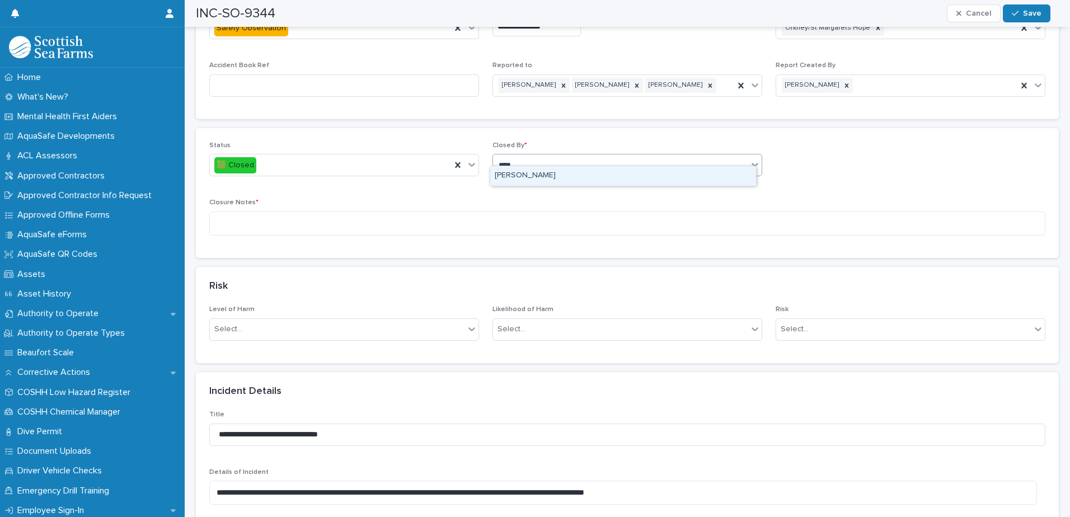
click at [565, 174] on div "[PERSON_NAME]" at bounding box center [623, 176] width 266 height 20
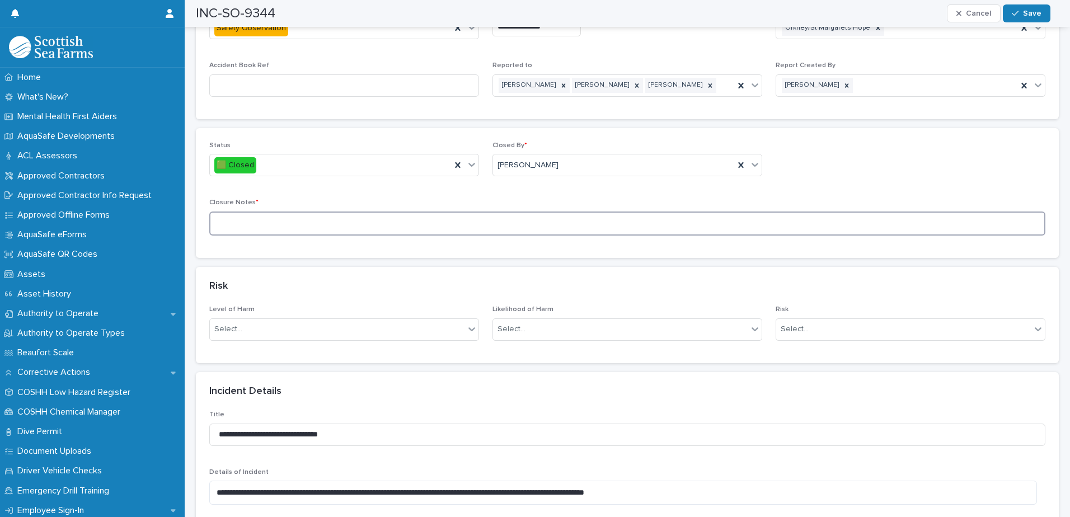
click at [546, 212] on textarea at bounding box center [627, 224] width 836 height 24
type textarea "**********"
click at [1020, 17] on button "Save" at bounding box center [1027, 13] width 48 height 18
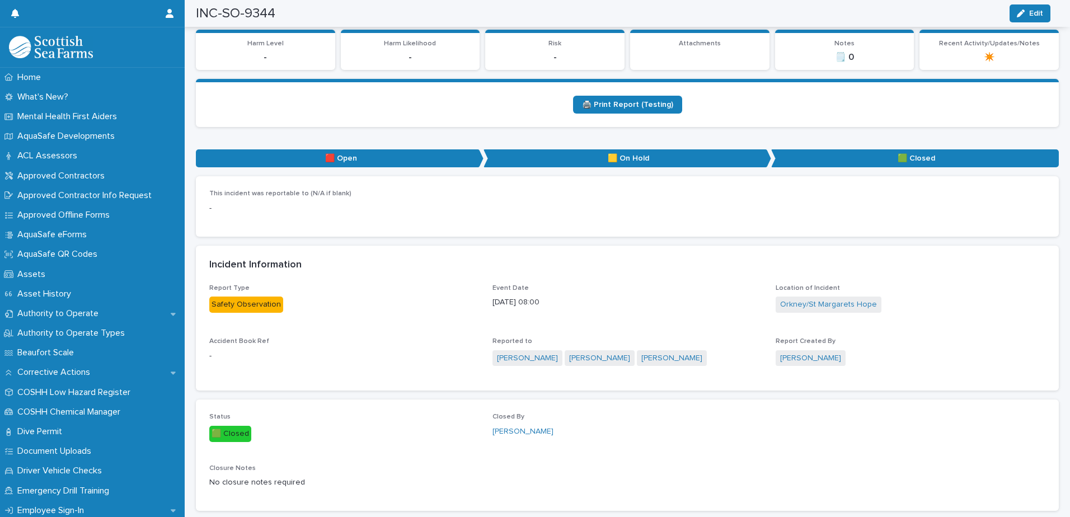
scroll to position [0, 0]
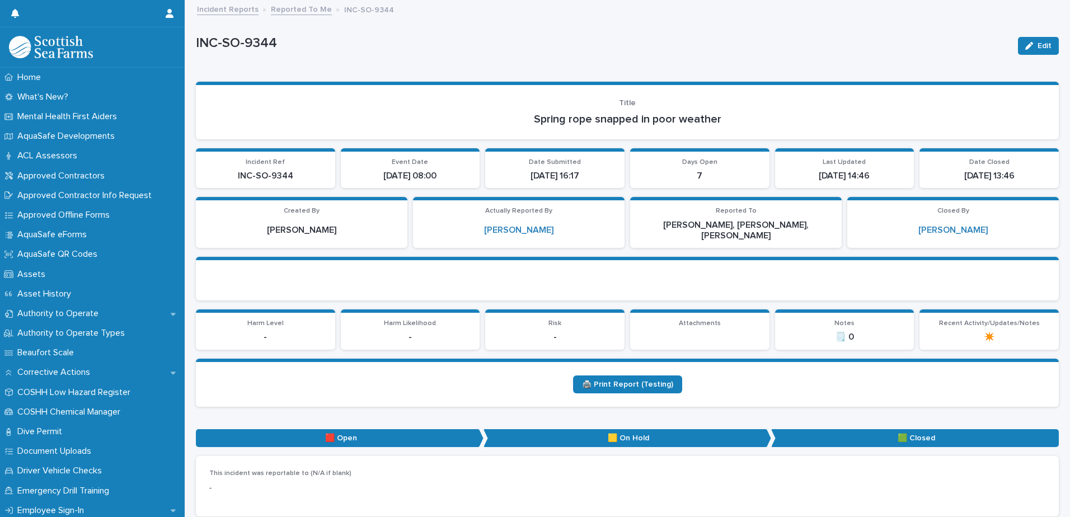
click at [302, 8] on link "Reported To Me" at bounding box center [301, 8] width 61 height 13
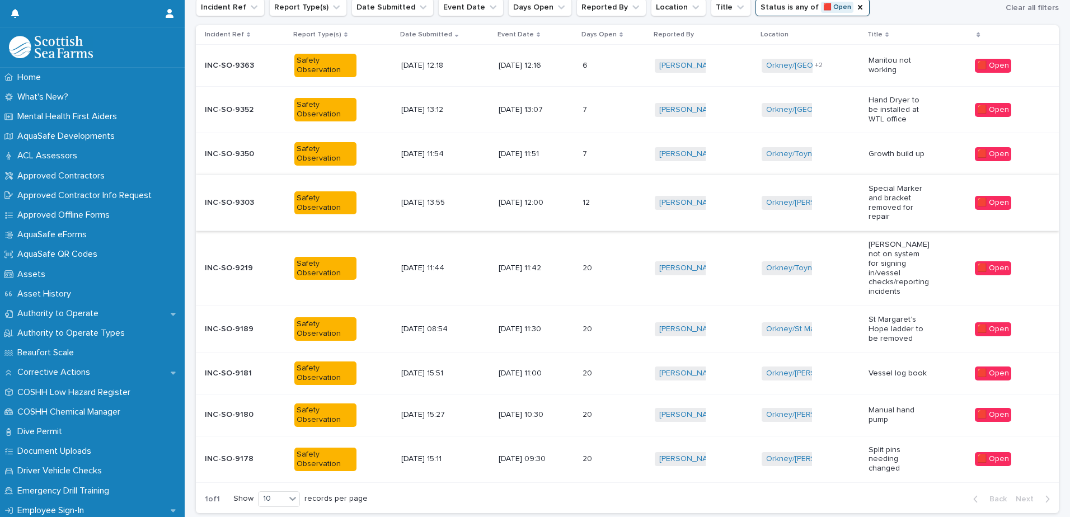
scroll to position [168, 0]
click at [294, 496] on icon at bounding box center [292, 498] width 7 height 4
click at [273, 463] on div "30" at bounding box center [279, 468] width 41 height 13
click at [564, 259] on div "[DATE] 11:42" at bounding box center [536, 268] width 75 height 18
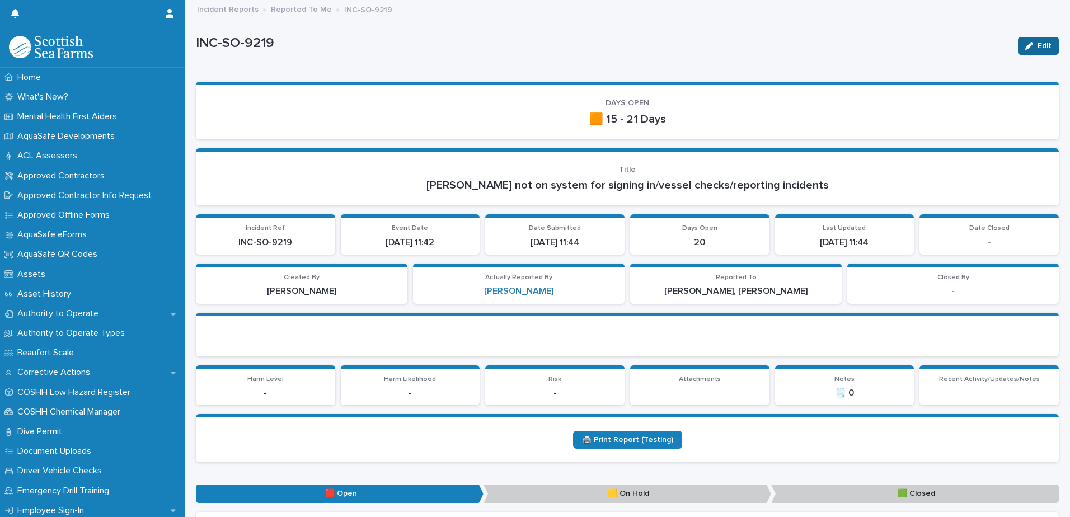
click at [1038, 46] on span "Edit" at bounding box center [1045, 46] width 14 height 8
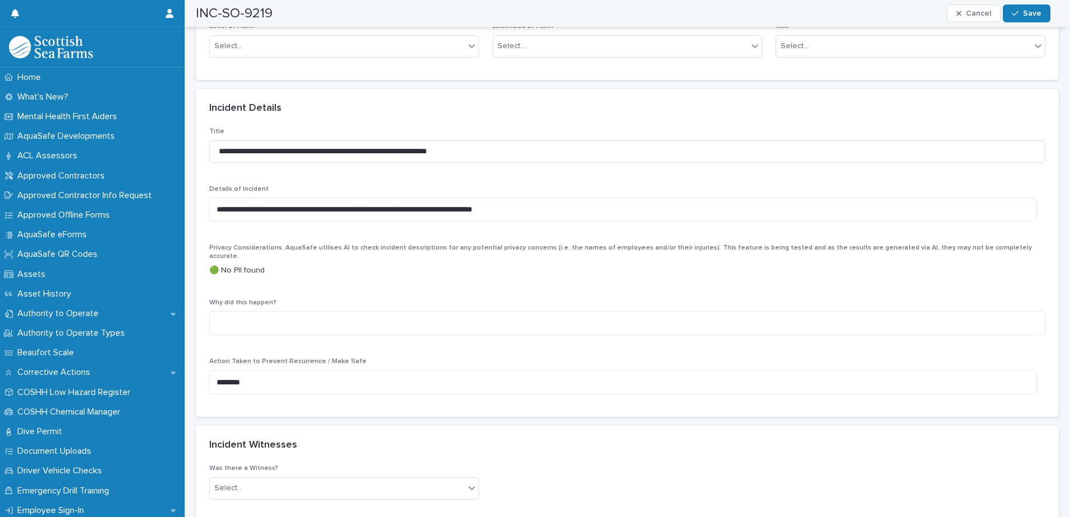
scroll to position [616, 0]
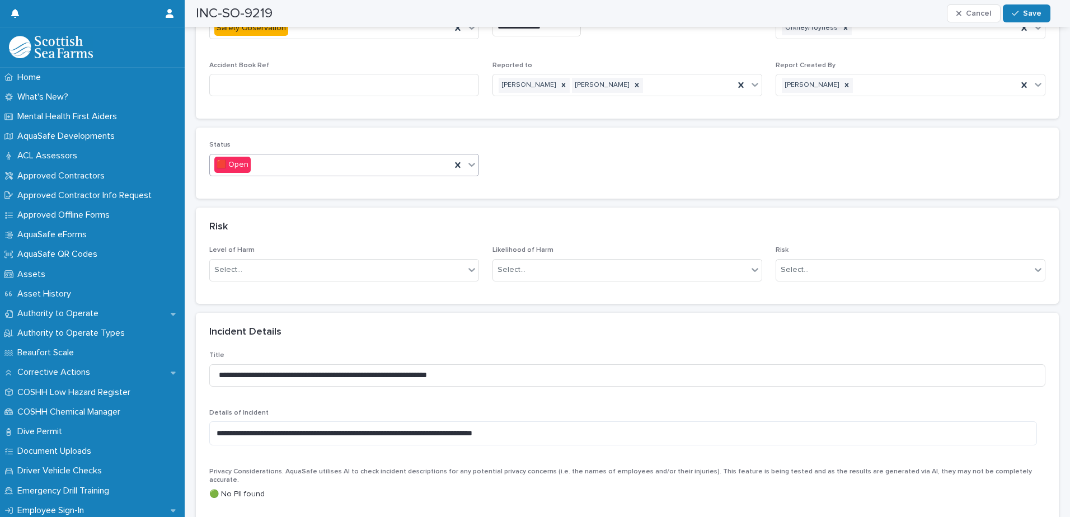
click at [471, 164] on icon at bounding box center [471, 165] width 7 height 4
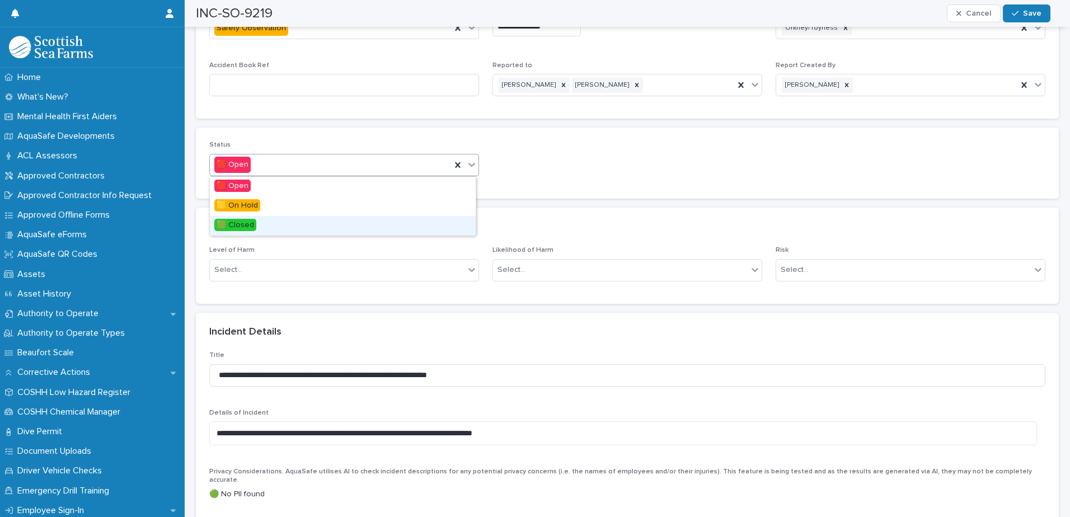
click at [248, 224] on span "🟩 Closed" at bounding box center [235, 225] width 42 height 12
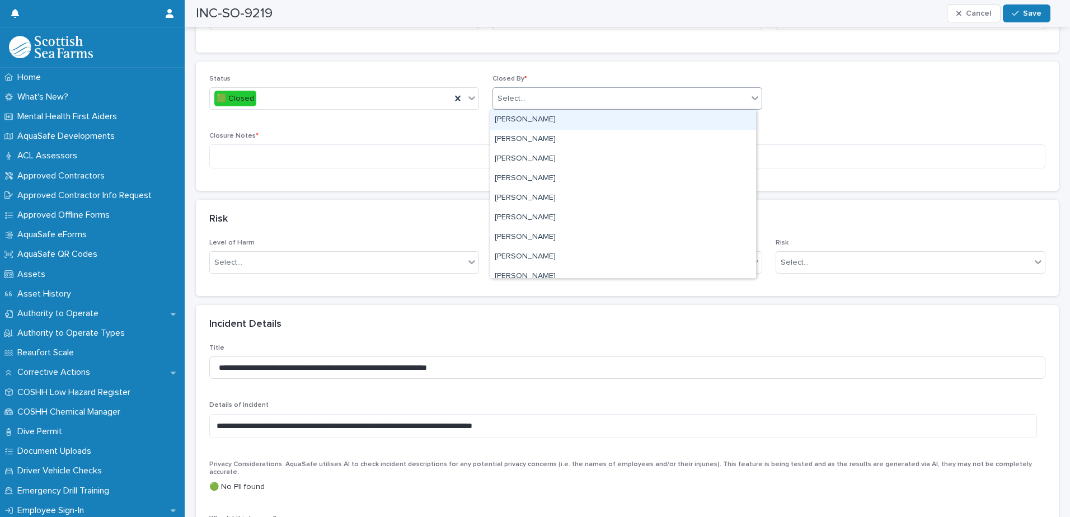
click at [560, 105] on div "Select..." at bounding box center [620, 99] width 255 height 18
type input "****"
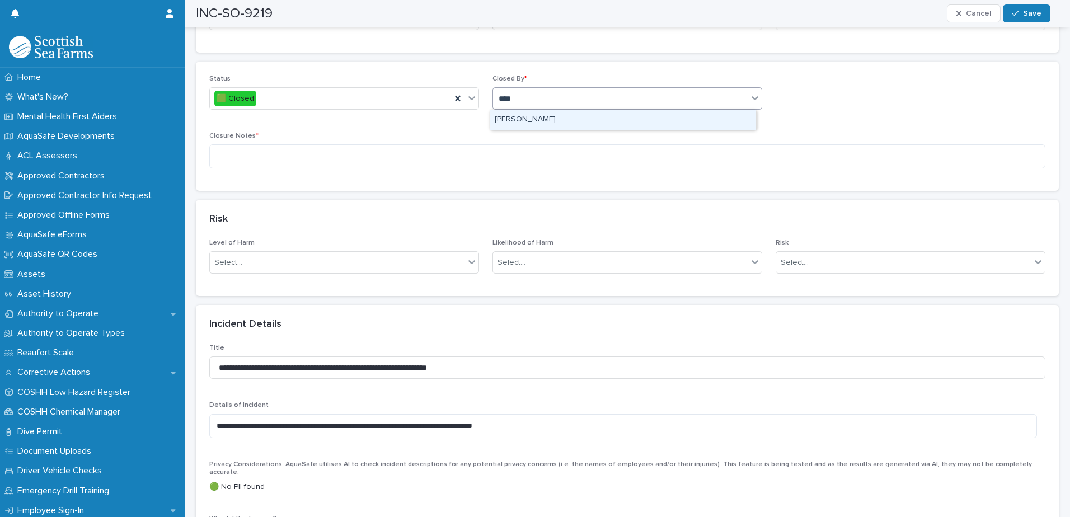
click at [543, 117] on div "[PERSON_NAME]" at bounding box center [623, 120] width 266 height 20
click at [512, 157] on textarea at bounding box center [627, 156] width 836 height 24
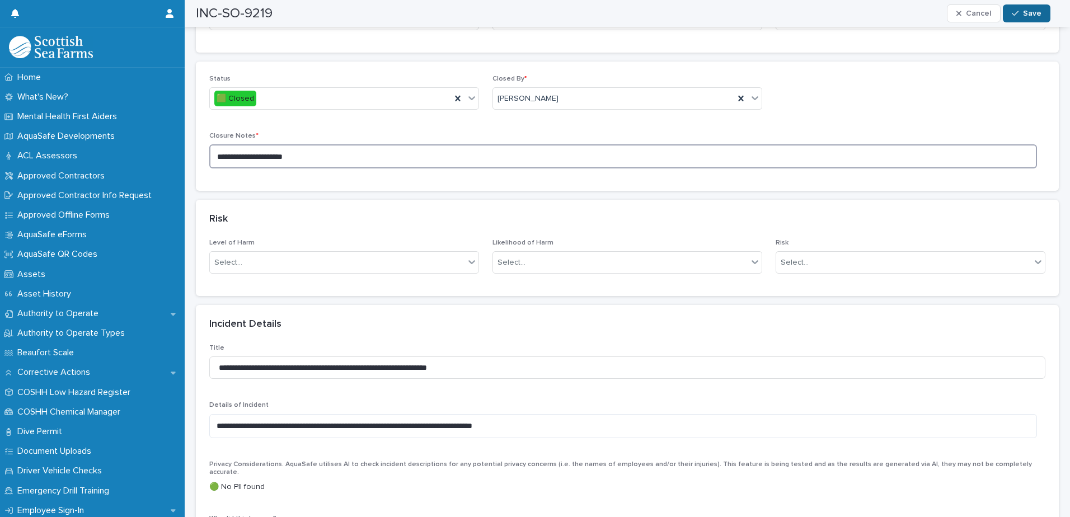
type textarea "**********"
click at [1024, 16] on span "Save" at bounding box center [1032, 14] width 18 height 8
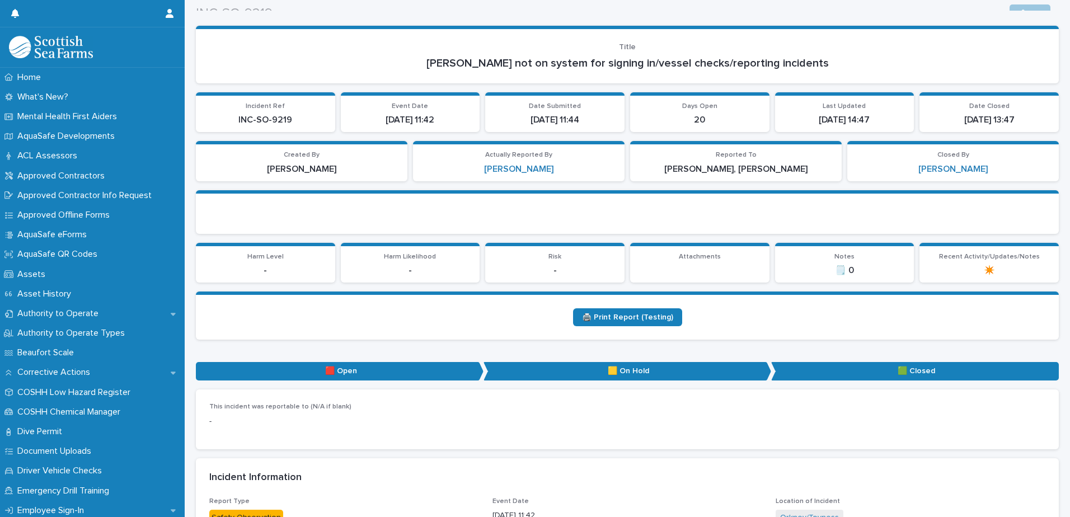
scroll to position [0, 0]
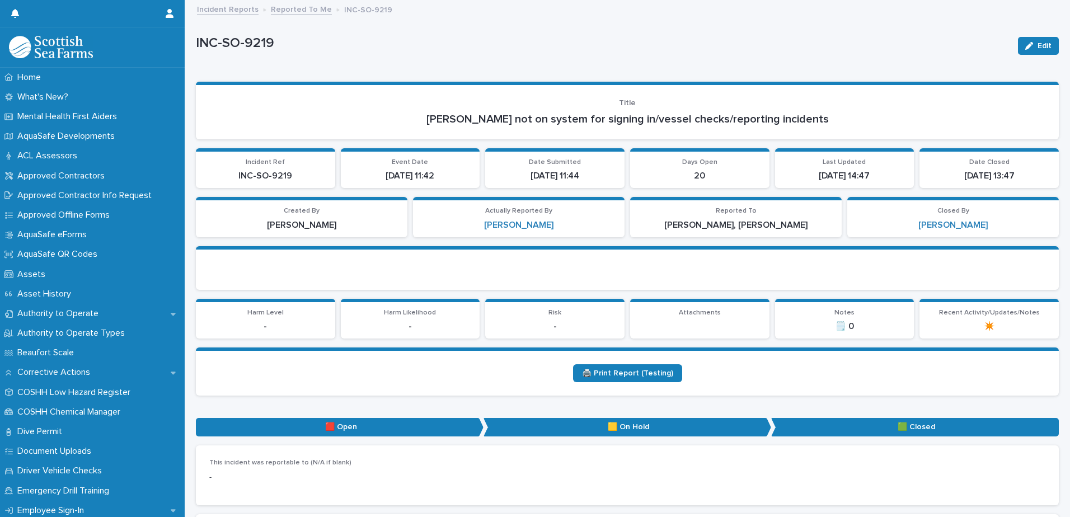
click at [307, 10] on link "Reported To Me" at bounding box center [301, 8] width 61 height 13
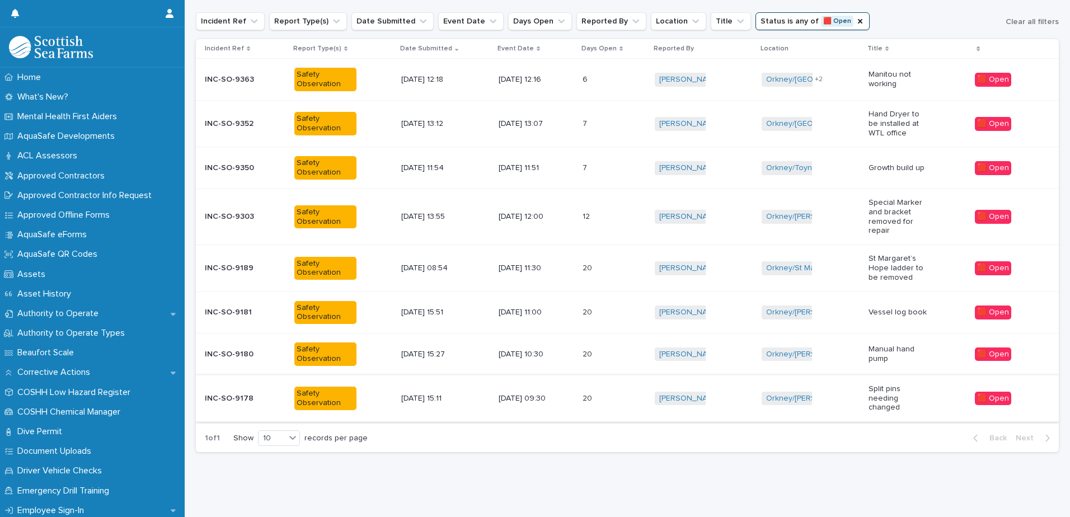
scroll to position [45, 0]
